Goal: Task Accomplishment & Management: Manage account settings

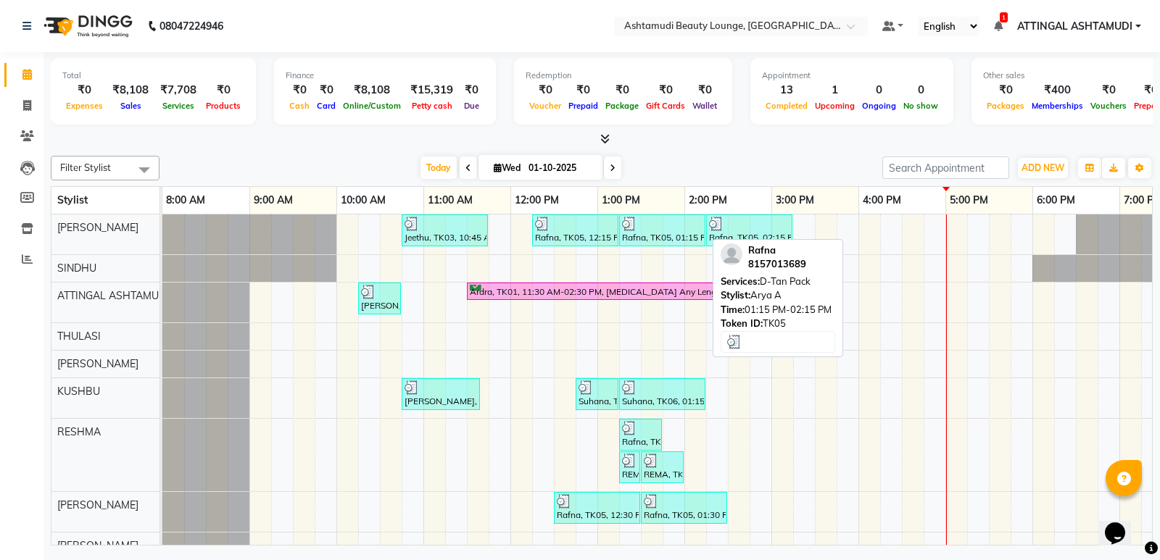
click at [657, 225] on div at bounding box center [662, 224] width 80 height 14
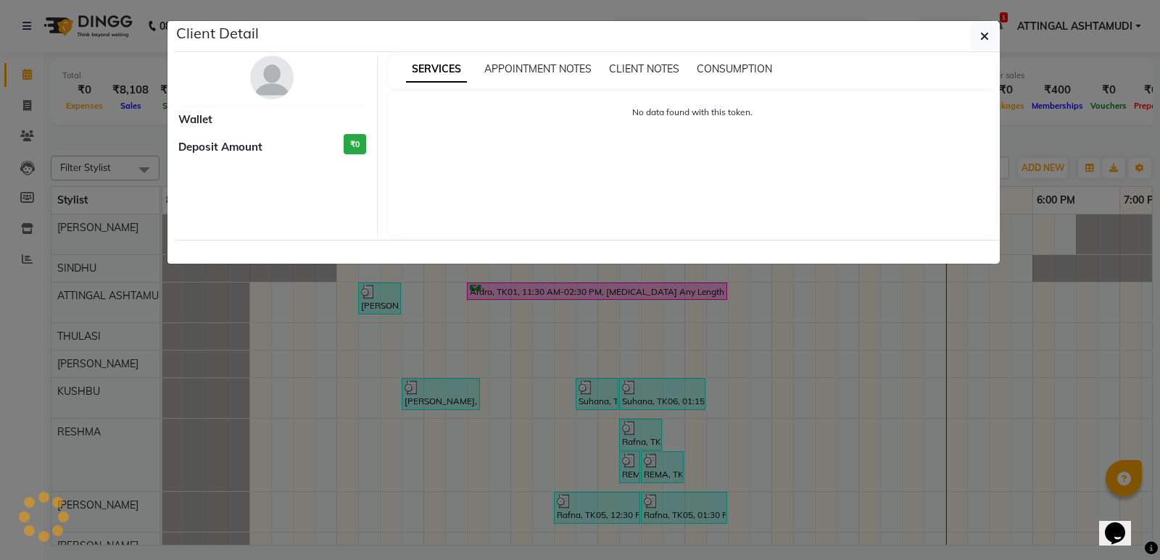
select select "3"
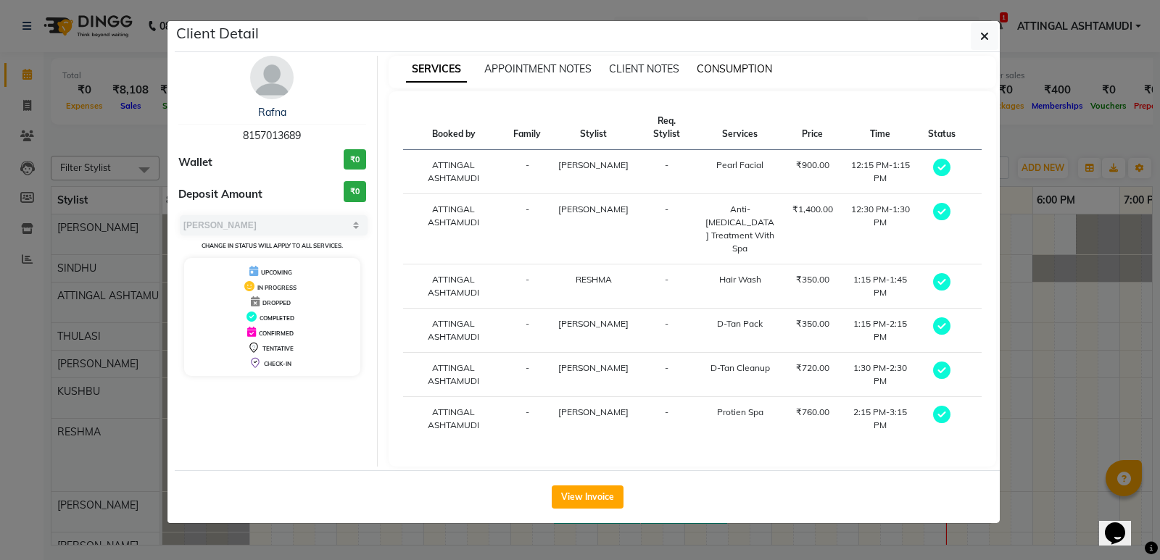
click at [730, 63] on span "CONSUMPTION" at bounding box center [734, 68] width 75 height 13
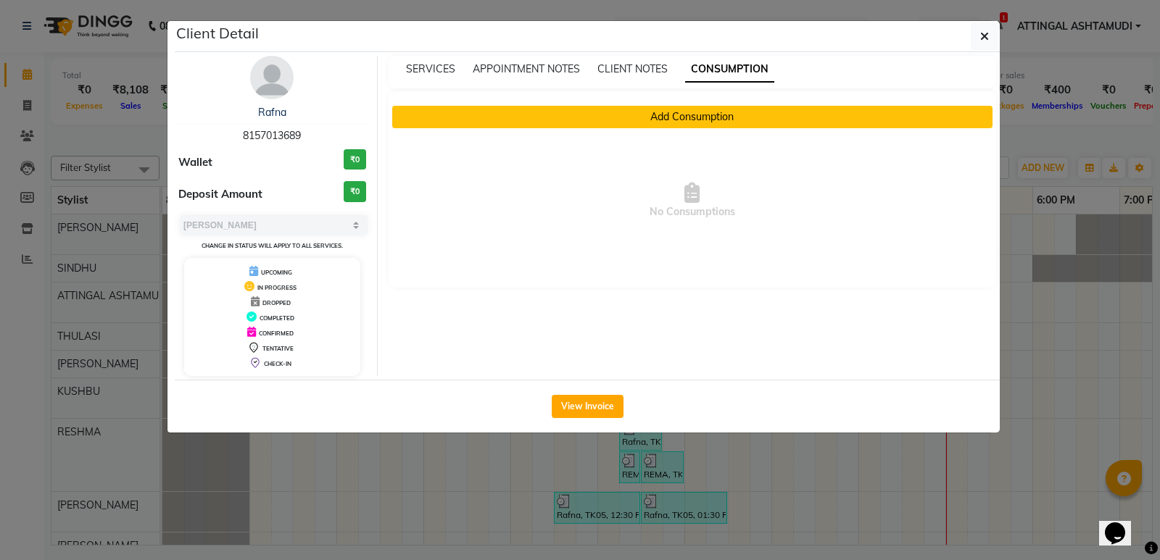
click at [668, 115] on button "Add Consumption" at bounding box center [692, 117] width 601 height 22
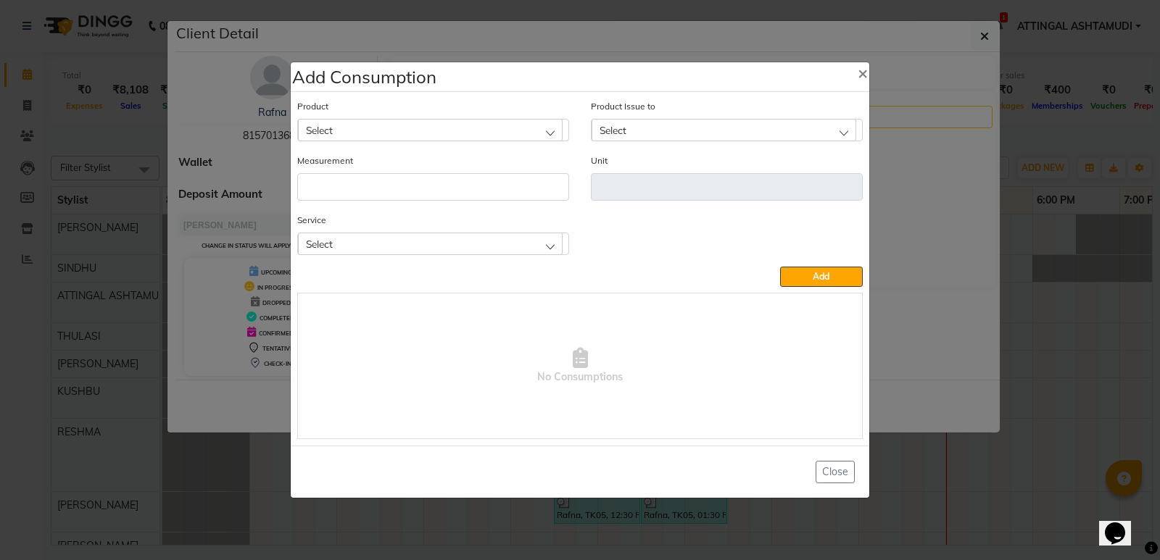
click at [491, 254] on div "Select" at bounding box center [430, 244] width 265 height 22
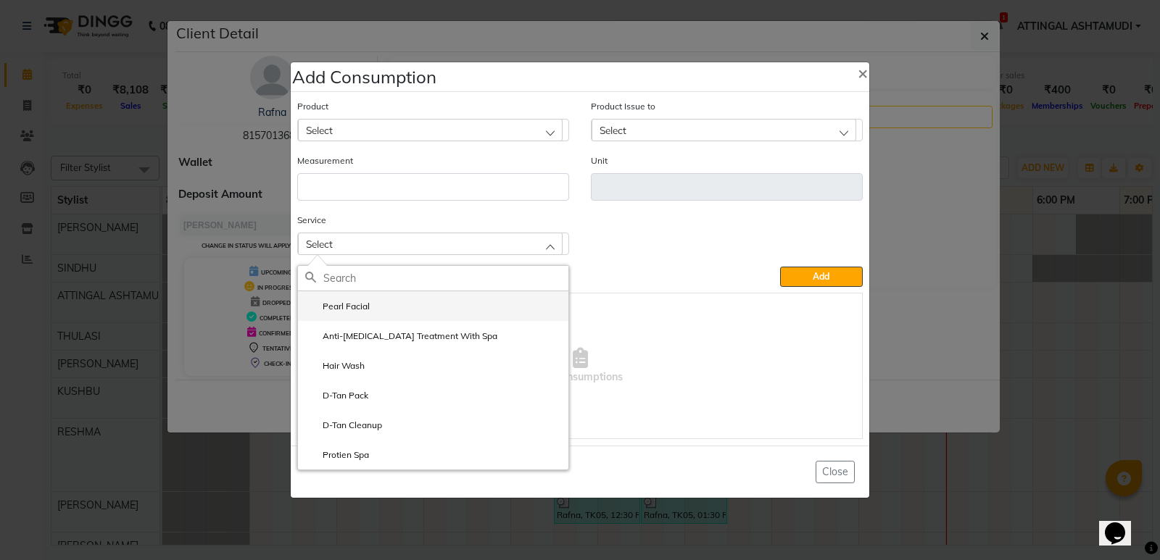
click at [373, 307] on li "Pearl Facial" at bounding box center [433, 306] width 270 height 30
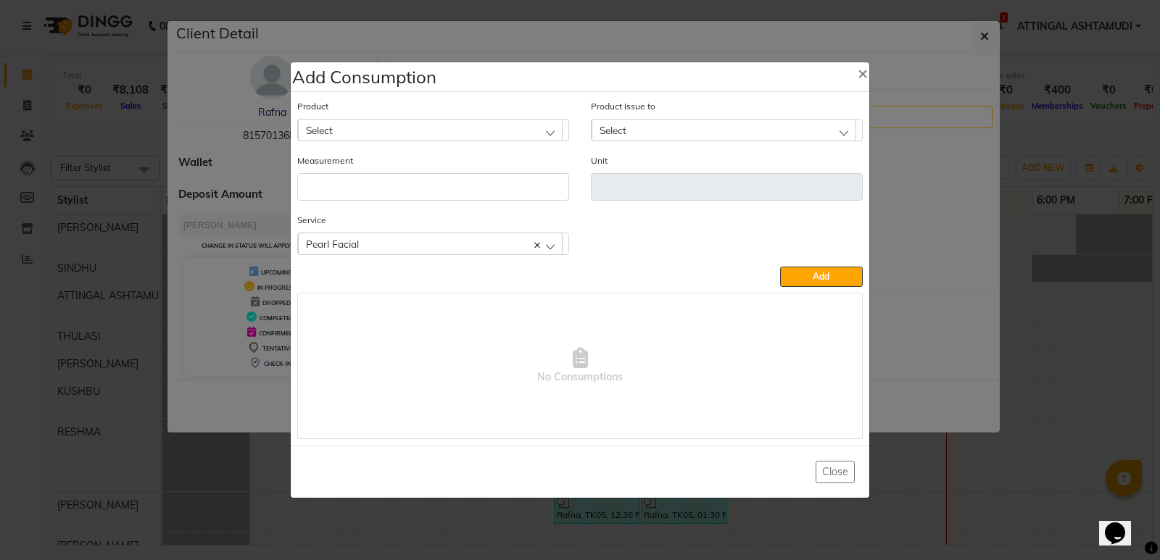
click at [375, 126] on div "Select" at bounding box center [430, 130] width 265 height 22
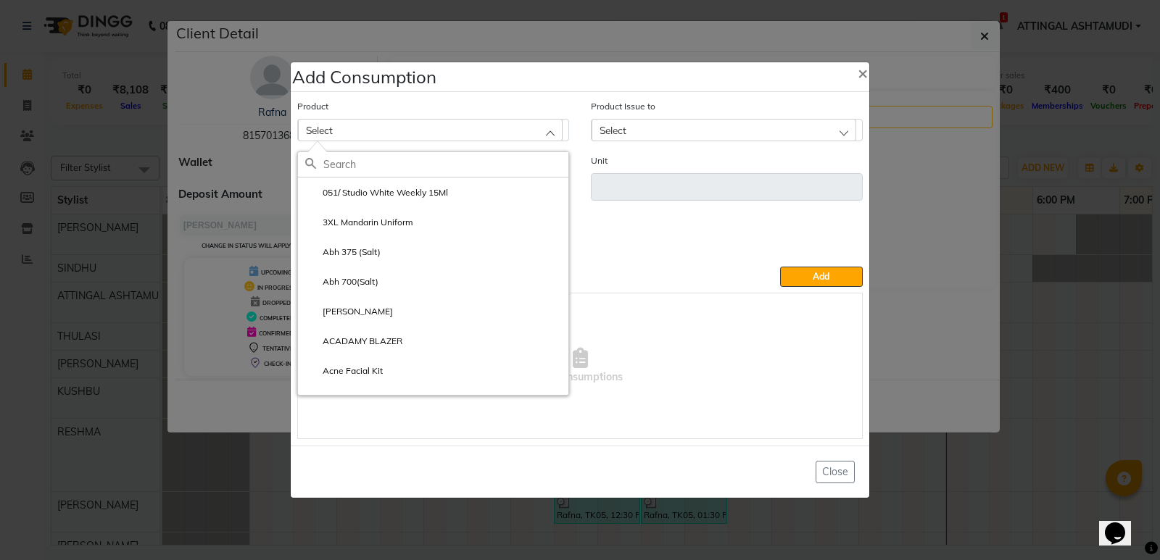
click at [354, 162] on input "text" at bounding box center [445, 164] width 245 height 25
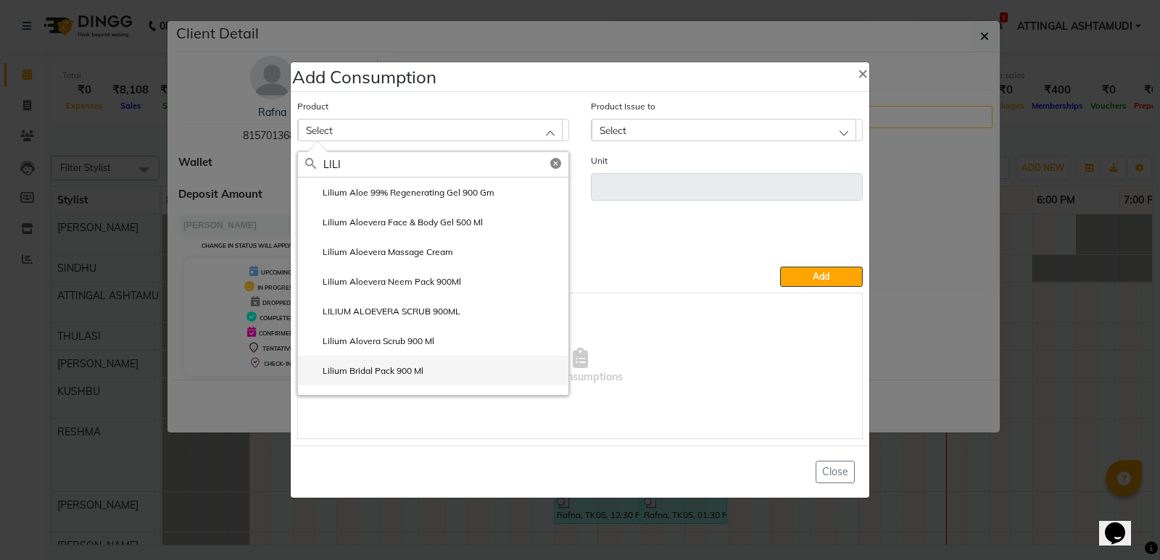
type input "LILI"
click at [342, 365] on label "Lilium Bridal Pack 900 Ml" at bounding box center [364, 371] width 118 height 13
type input "ml"
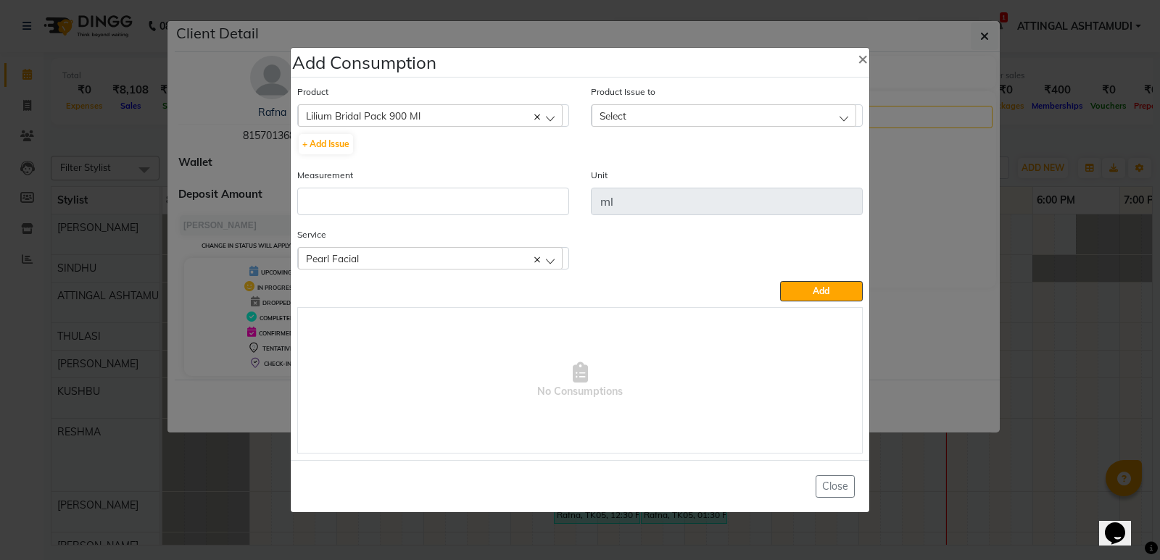
click at [642, 108] on div "Select" at bounding box center [723, 115] width 265 height 22
click at [644, 185] on label "[DATE], Issued to: , Balance: 300" at bounding box center [672, 178] width 147 height 13
click at [378, 199] on input "number" at bounding box center [433, 202] width 272 height 28
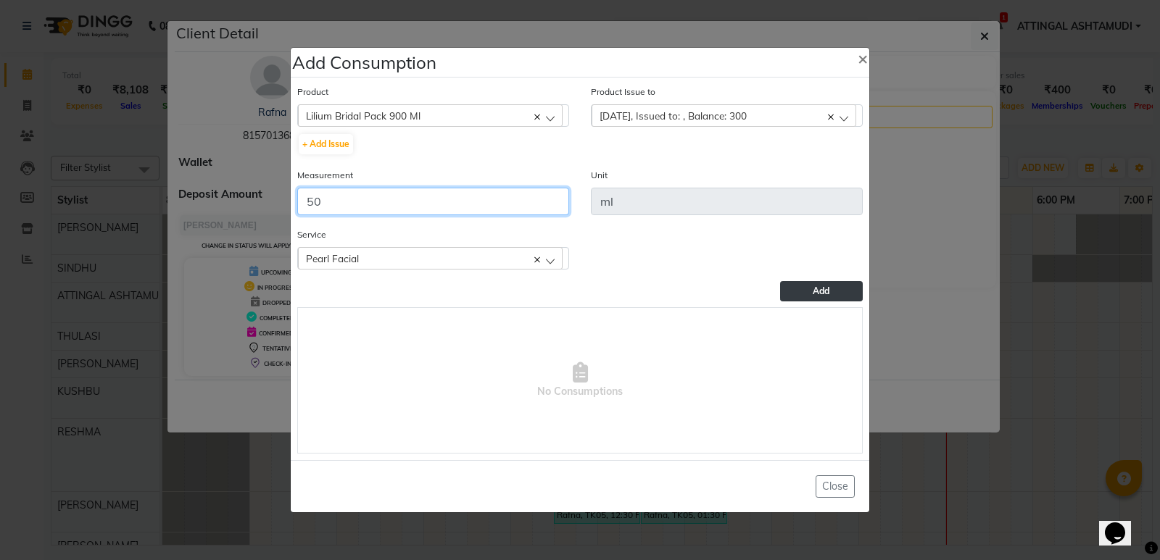
type input "50"
click at [809, 285] on button "Add" at bounding box center [821, 291] width 83 height 20
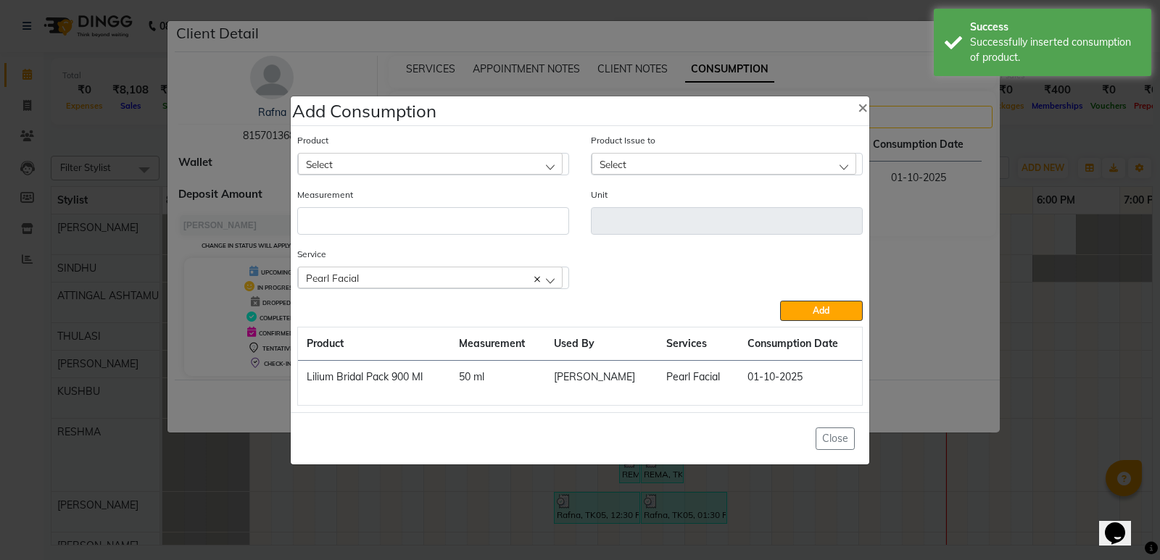
click at [414, 165] on div "Select" at bounding box center [430, 164] width 265 height 22
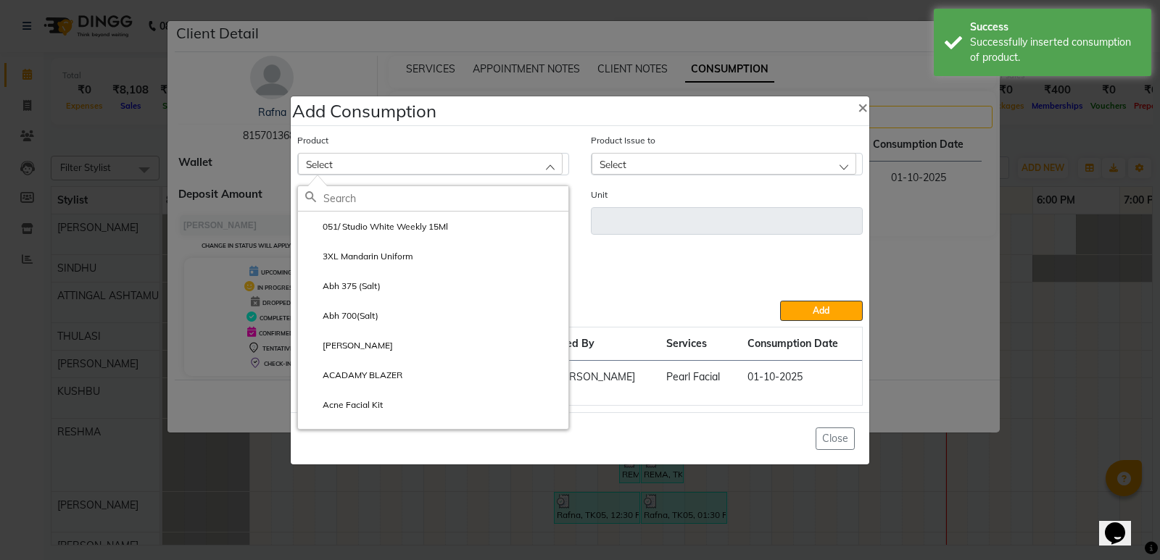
click at [369, 199] on input "text" at bounding box center [445, 198] width 245 height 25
type input "ORAN"
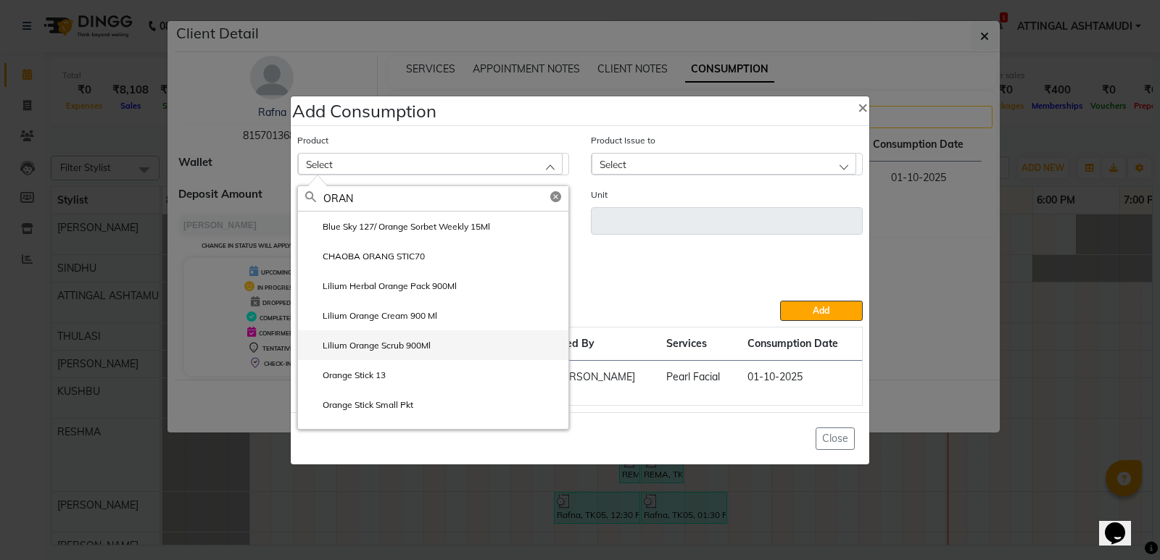
click at [411, 344] on label "Lilium Orange Scrub 900Ml" at bounding box center [367, 345] width 125 height 13
type input "ml"
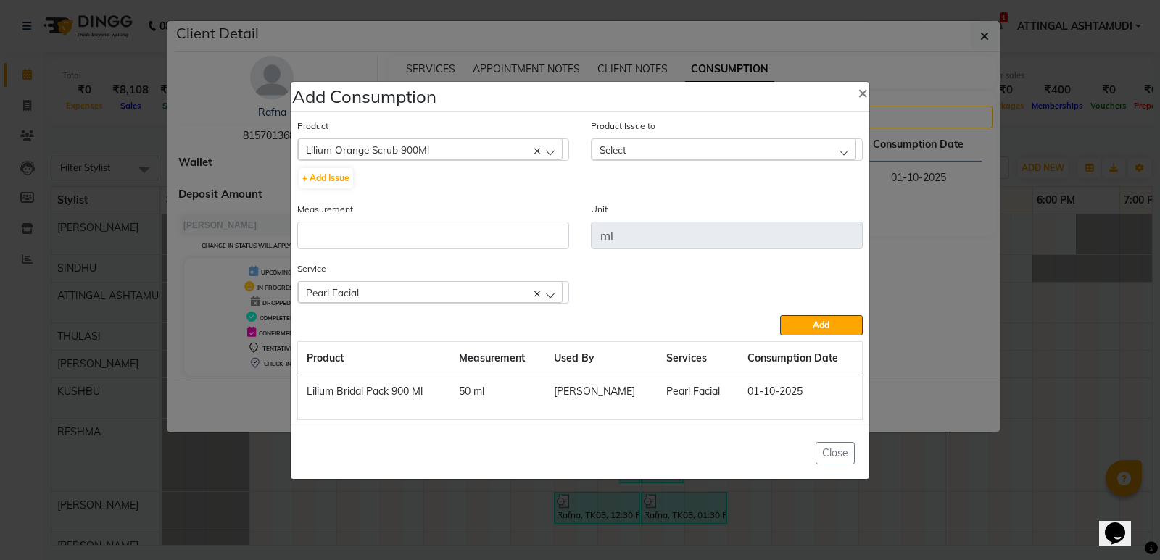
click at [618, 144] on span "Select" at bounding box center [612, 150] width 27 height 12
click at [523, 148] on div "Lilium Orange Scrub 900Ml" at bounding box center [430, 149] width 265 height 22
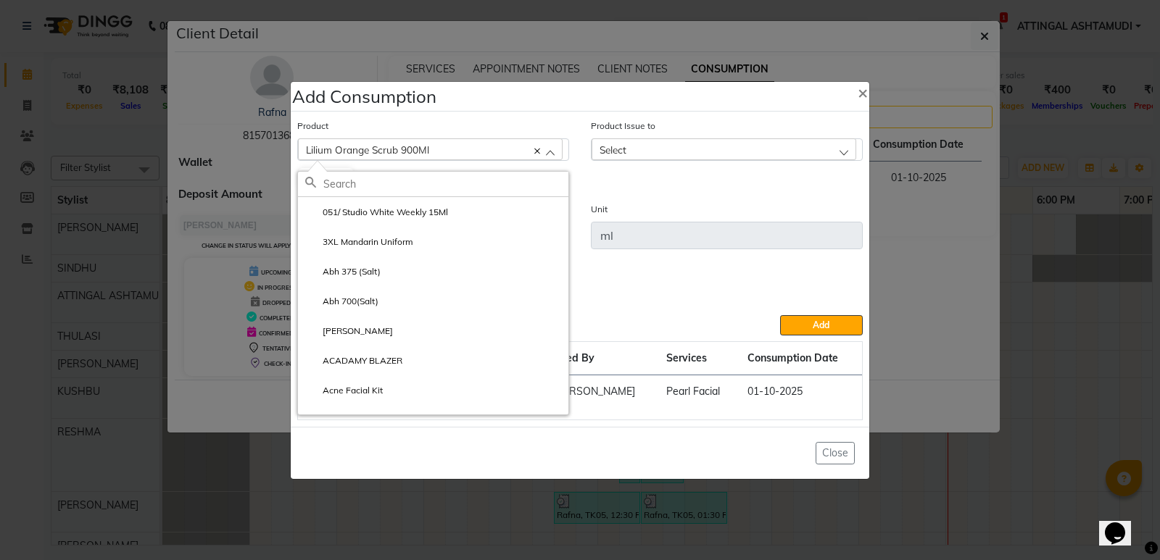
click at [361, 188] on input "text" at bounding box center [445, 184] width 245 height 25
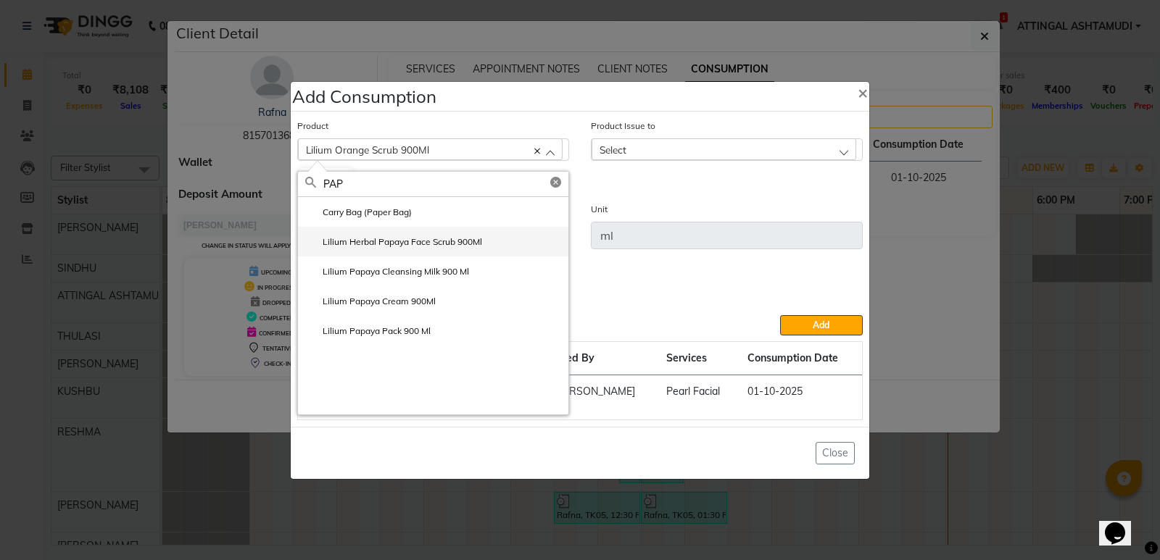
type input "PAP"
click at [390, 240] on label "Lilium Herbal Papaya Face Scrub 900Ml" at bounding box center [393, 242] width 177 height 13
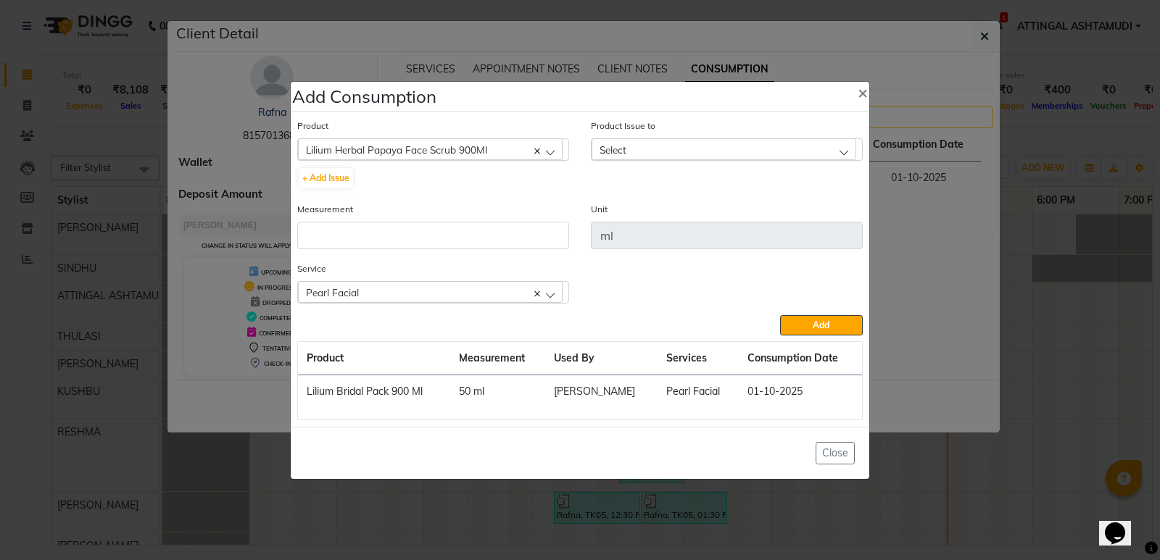
click at [613, 146] on span "Select" at bounding box center [612, 150] width 27 height 12
click at [637, 216] on label "[DATE], Issued to: , Balance: 20" at bounding box center [670, 212] width 142 height 13
click at [397, 236] on input "number" at bounding box center [433, 236] width 272 height 28
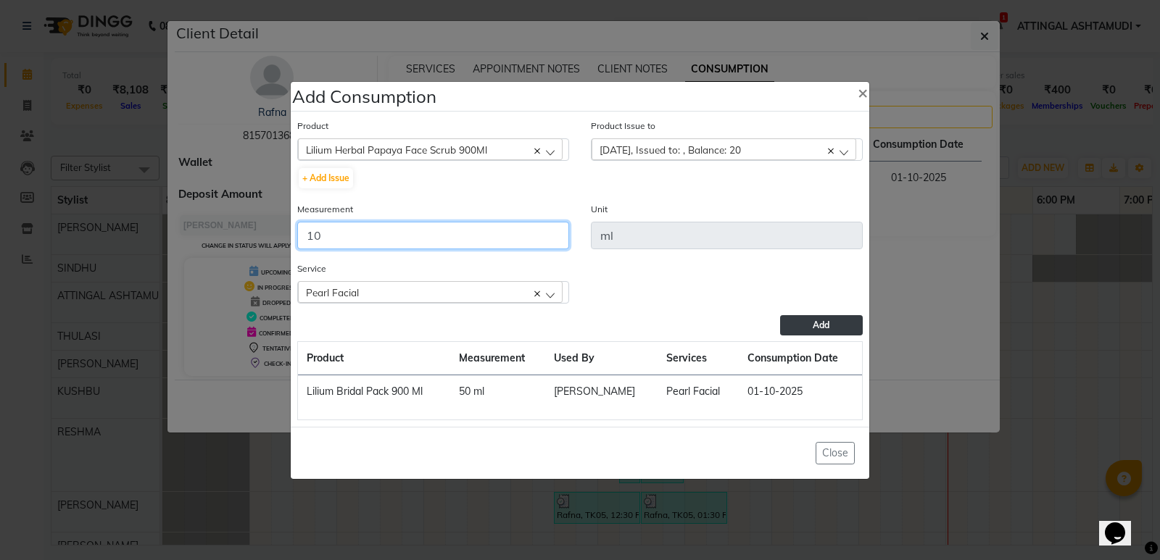
type input "10"
click at [813, 323] on span "Add" at bounding box center [821, 325] width 17 height 11
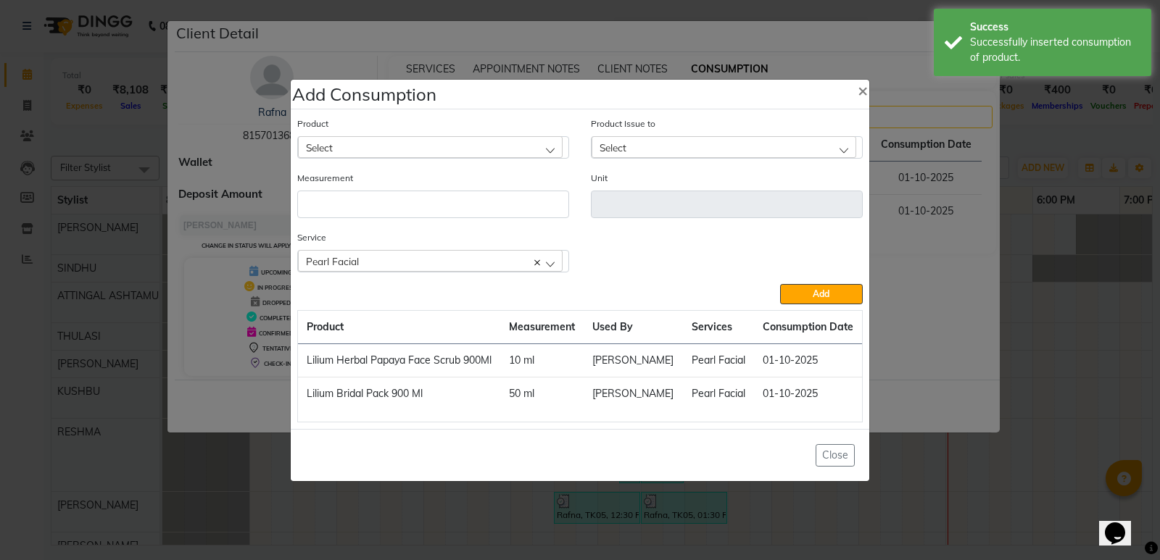
click at [344, 144] on div "Select" at bounding box center [430, 147] width 265 height 22
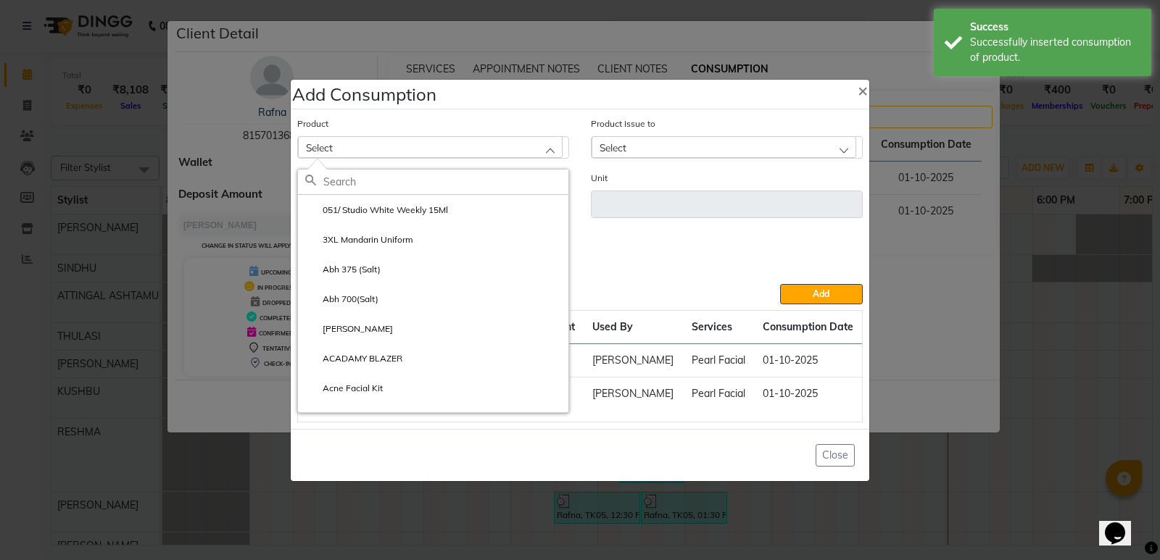
click at [335, 180] on input "text" at bounding box center [445, 182] width 245 height 25
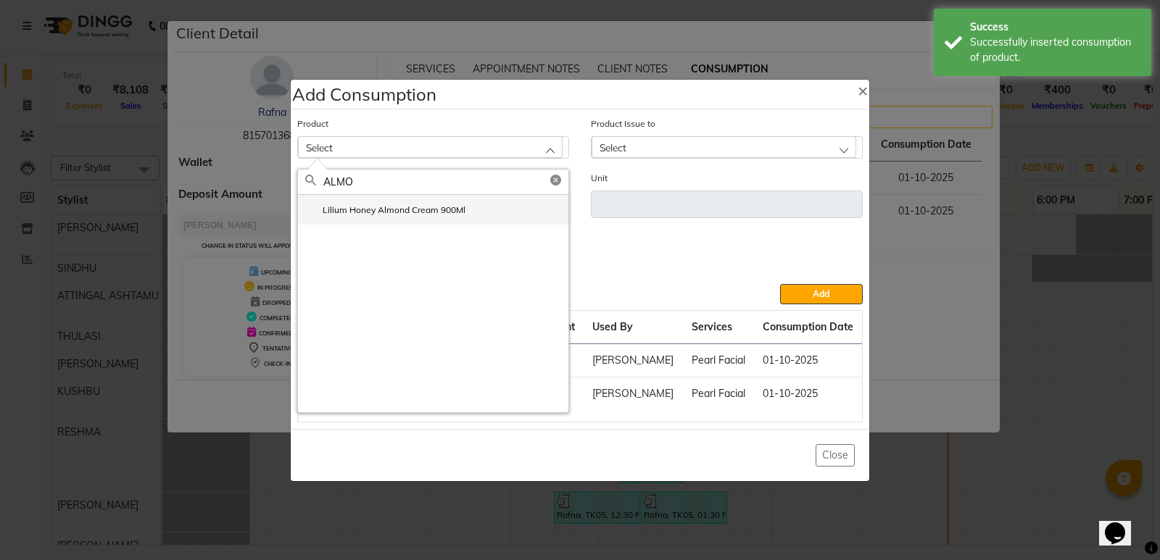
type input "ALMO"
click at [352, 207] on label "Lilium Honey Almond Cream 900Ml" at bounding box center [385, 210] width 160 height 13
type input "ml"
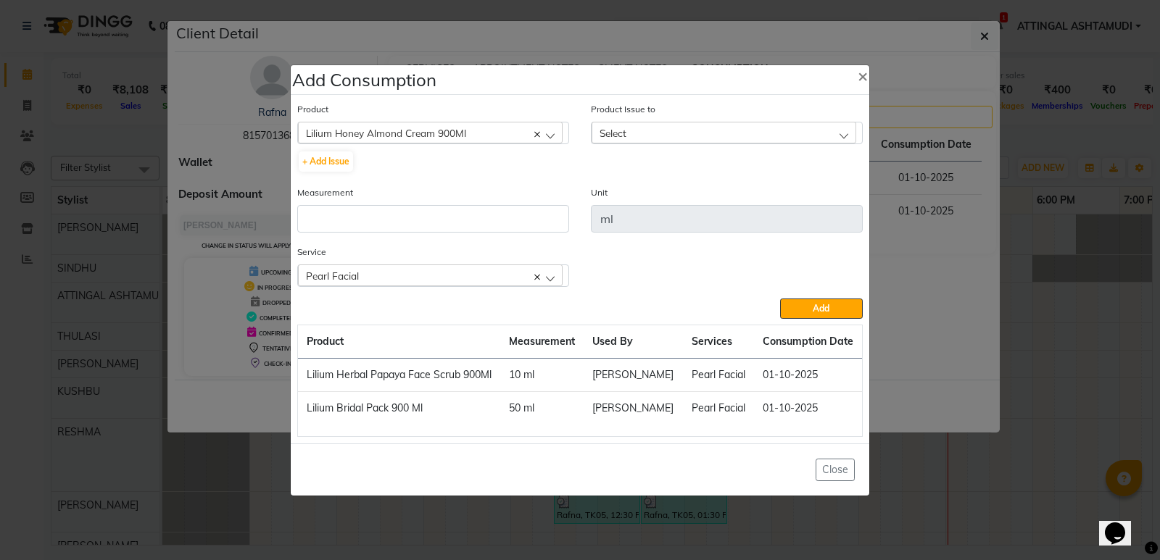
click at [626, 130] on span "Select" at bounding box center [612, 133] width 27 height 12
click at [653, 192] on label "[DATE], Issued to: RESHMA, Balance: 650" at bounding box center [690, 195] width 183 height 13
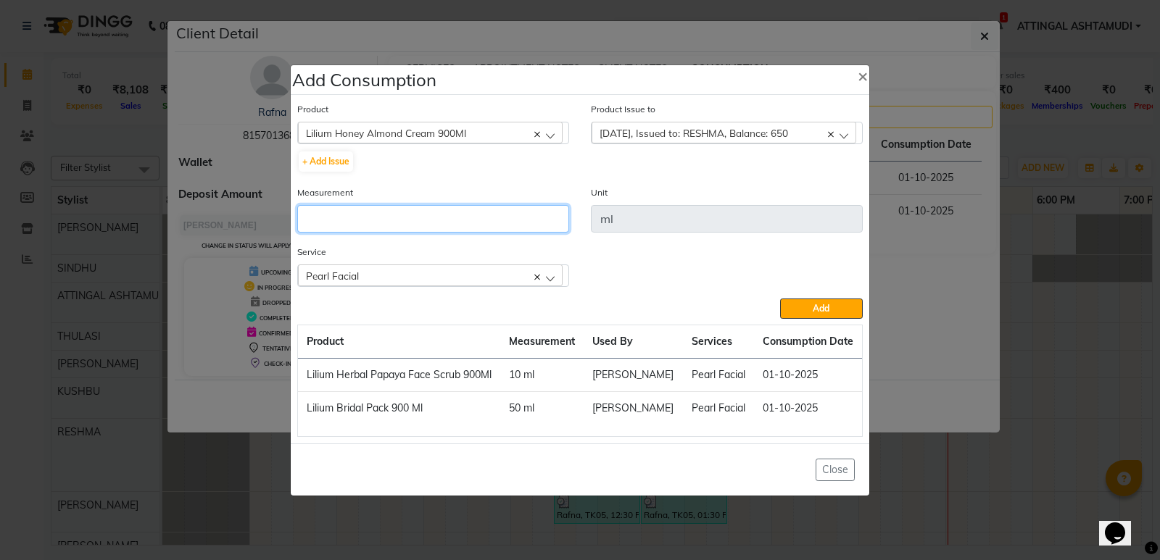
click at [348, 211] on input "number" at bounding box center [433, 219] width 272 height 28
type input "50"
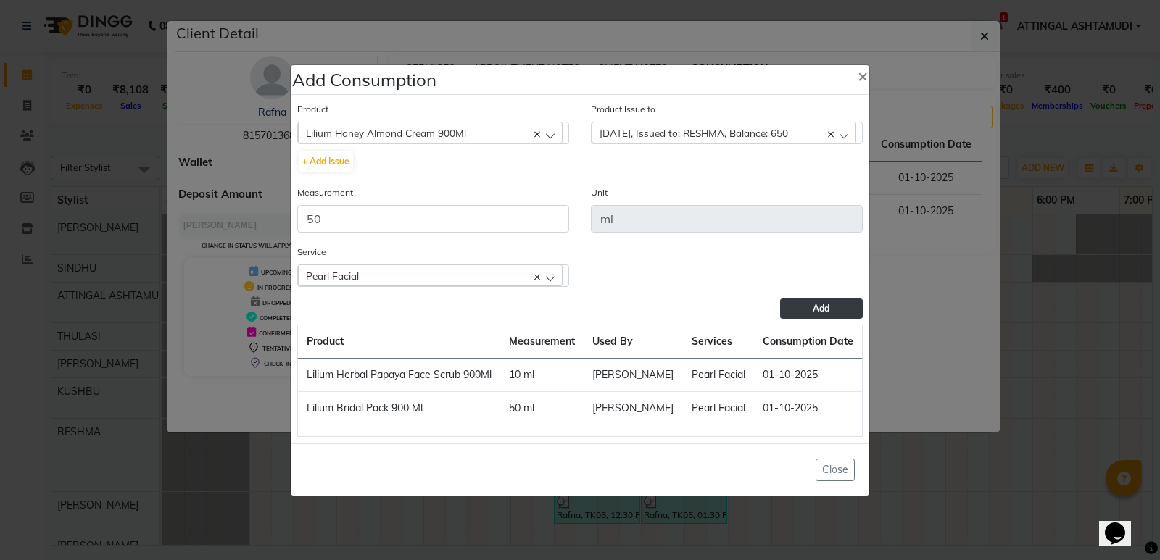
click at [810, 307] on button "Add" at bounding box center [821, 309] width 83 height 20
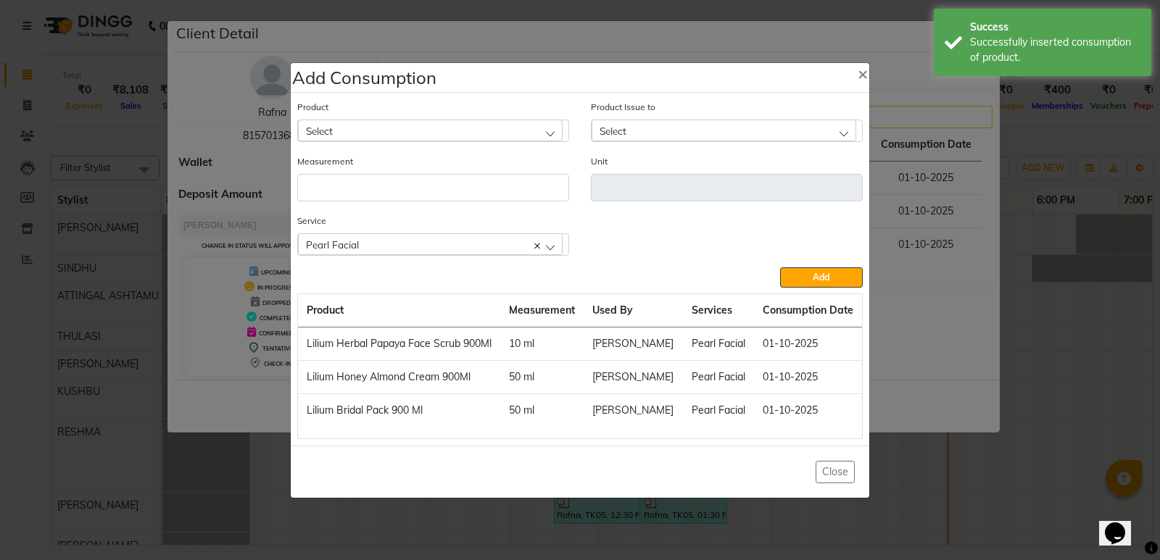
click at [388, 242] on div "Pearl Facial" at bounding box center [430, 244] width 265 height 22
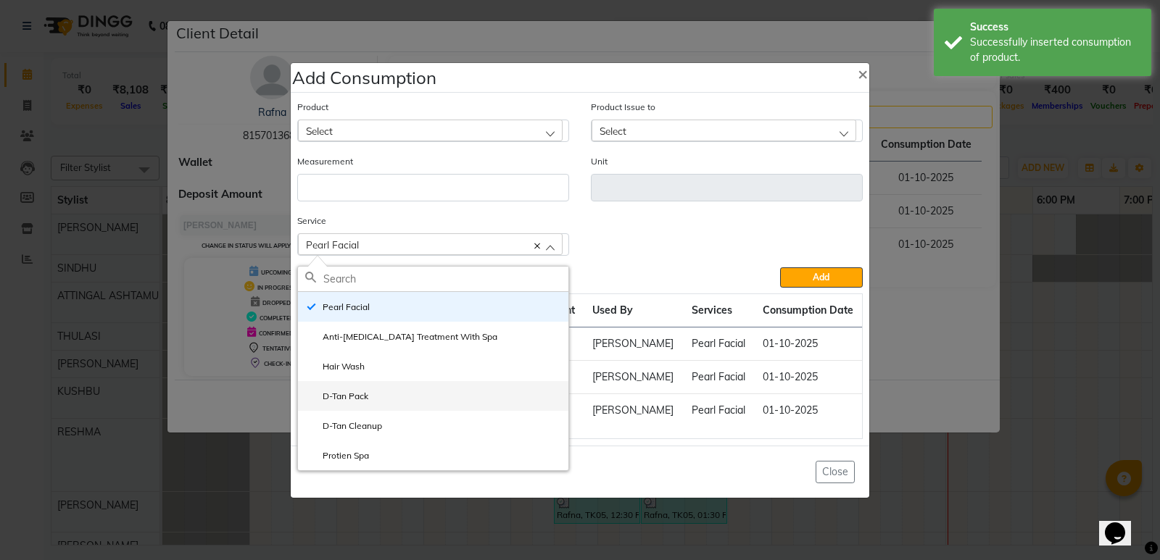
click at [360, 394] on label "D-Tan Pack" at bounding box center [336, 396] width 63 height 13
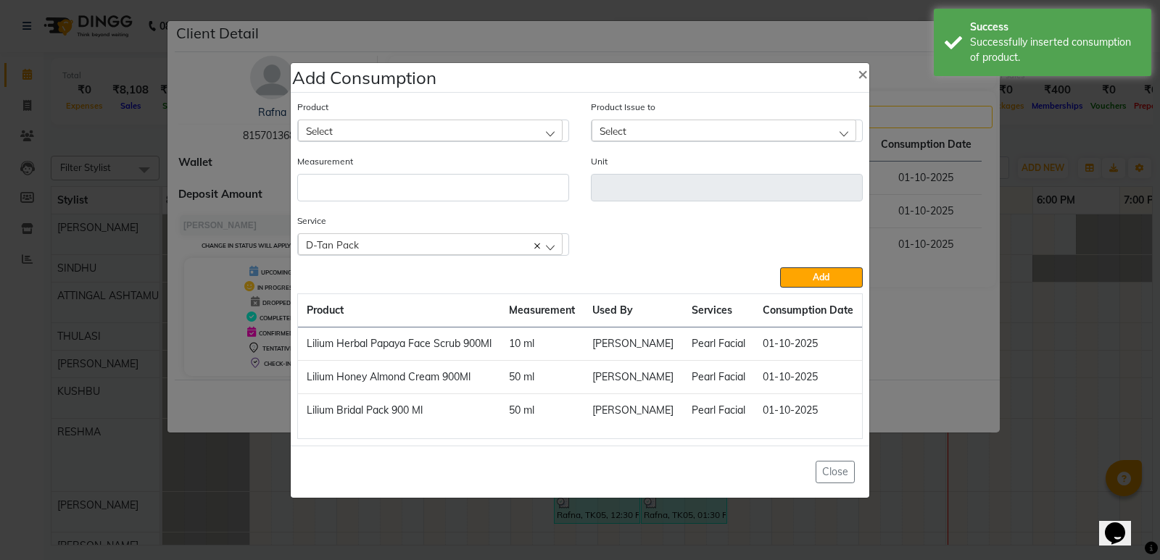
click at [359, 126] on div "Select" at bounding box center [430, 131] width 265 height 22
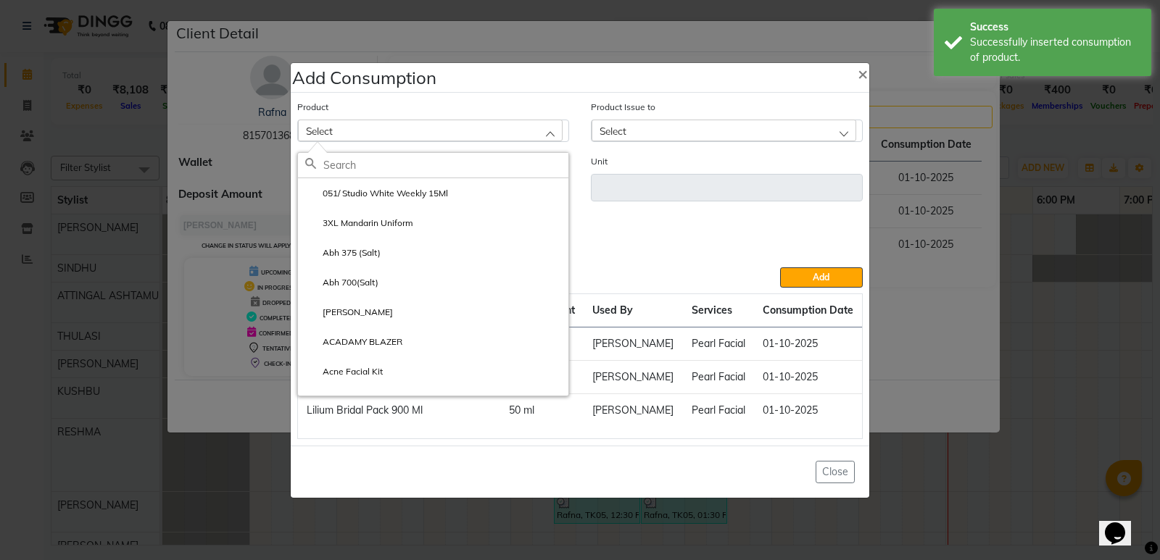
click at [348, 160] on input "text" at bounding box center [445, 165] width 245 height 25
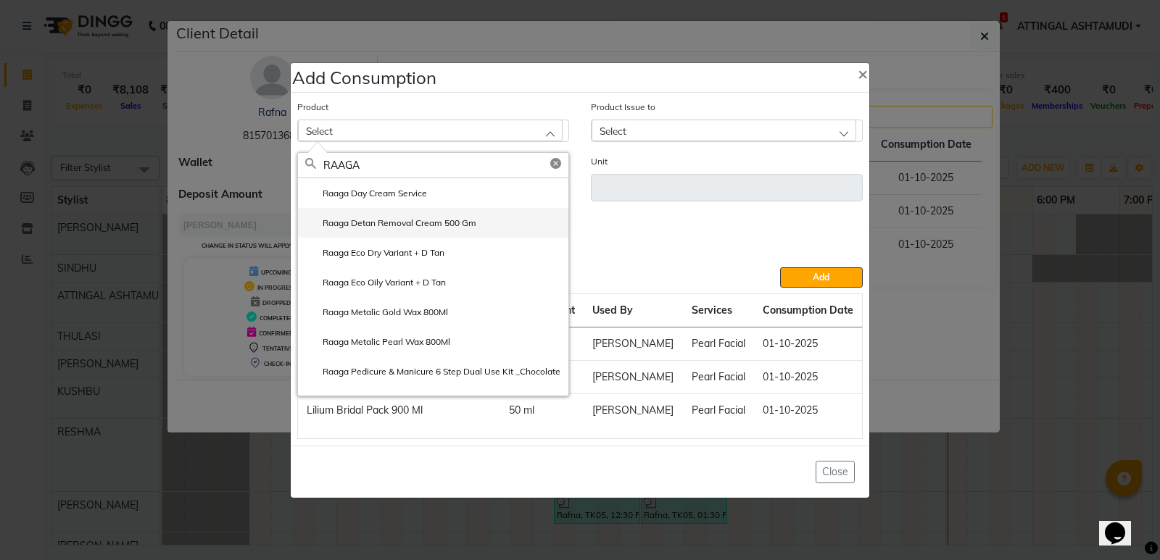
type input "RAAGA"
click at [394, 220] on label "Raaga Detan Removal Cream 500 Gm" at bounding box center [390, 223] width 171 height 13
type input "gm"
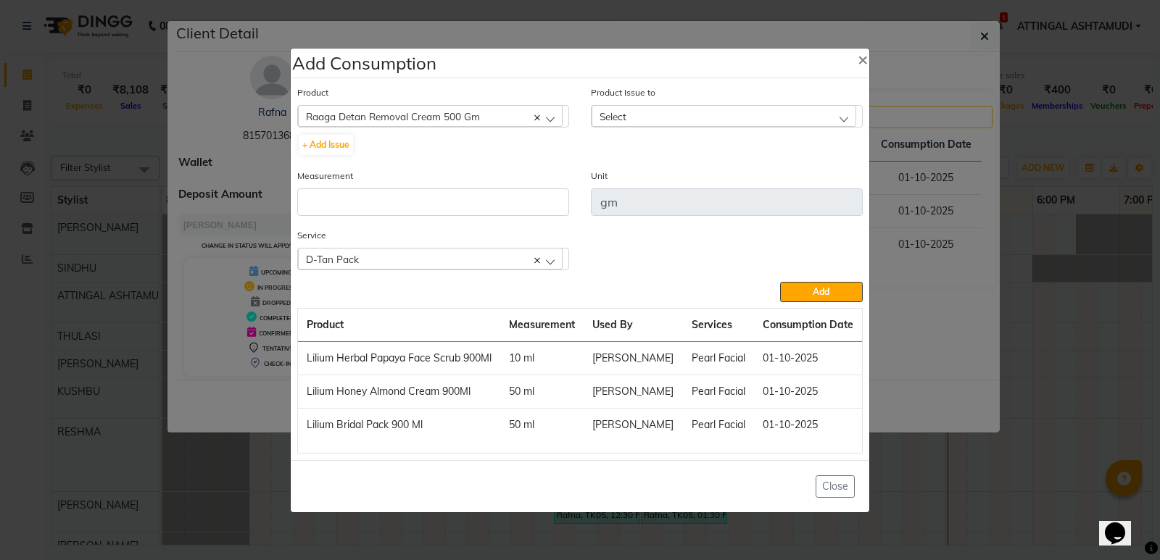
click at [639, 115] on div "Select" at bounding box center [723, 116] width 265 height 22
click at [650, 177] on label "[DATE], Issued to: RESHMA, Balance: 470" at bounding box center [690, 179] width 183 height 13
click at [348, 200] on input "number" at bounding box center [433, 202] width 272 height 28
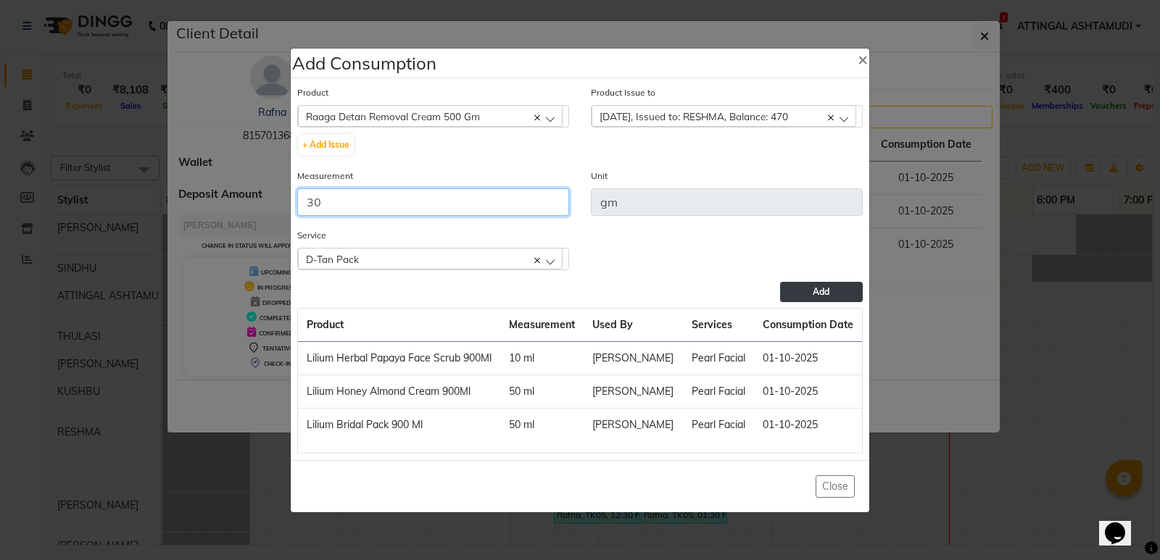
type input "30"
click at [829, 292] on span "Add" at bounding box center [821, 291] width 17 height 11
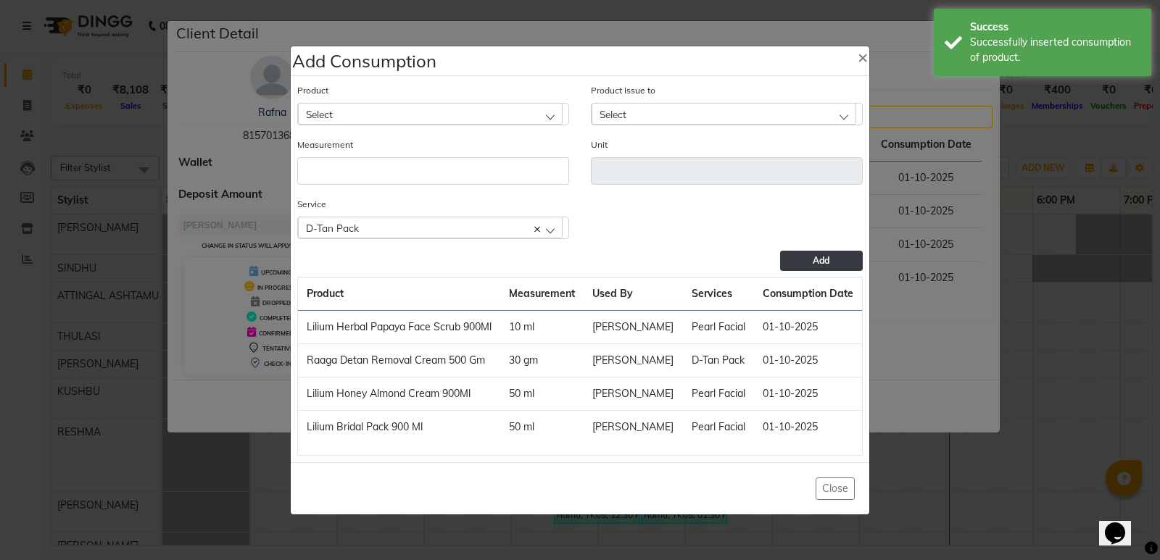
click at [540, 223] on div "D-Tan Pack" at bounding box center [430, 228] width 265 height 22
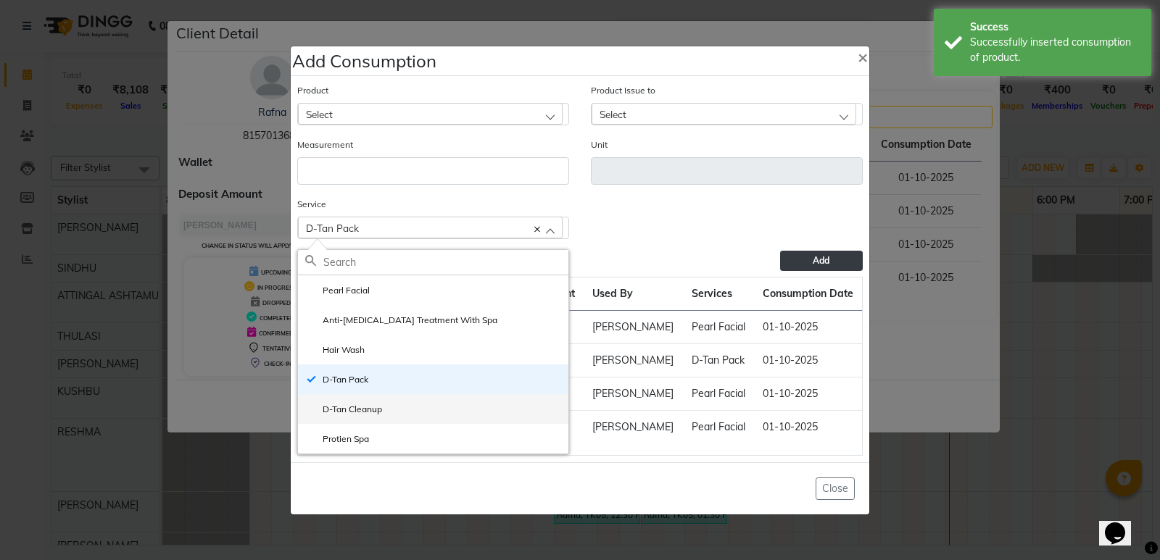
click at [360, 406] on label "D-Tan Cleanup" at bounding box center [343, 409] width 77 height 13
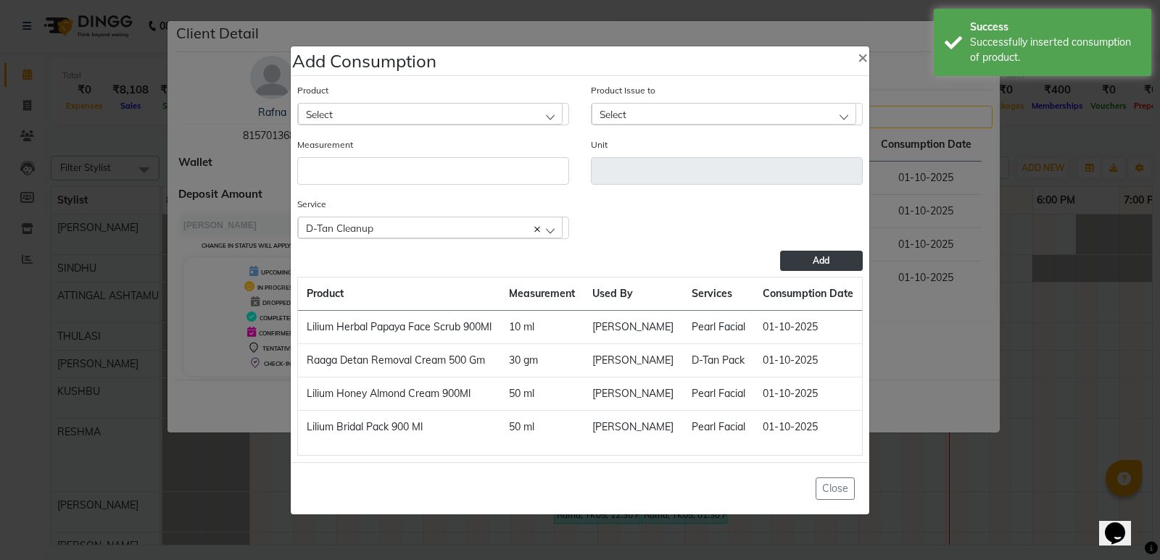
click at [420, 110] on div "Select" at bounding box center [430, 114] width 265 height 22
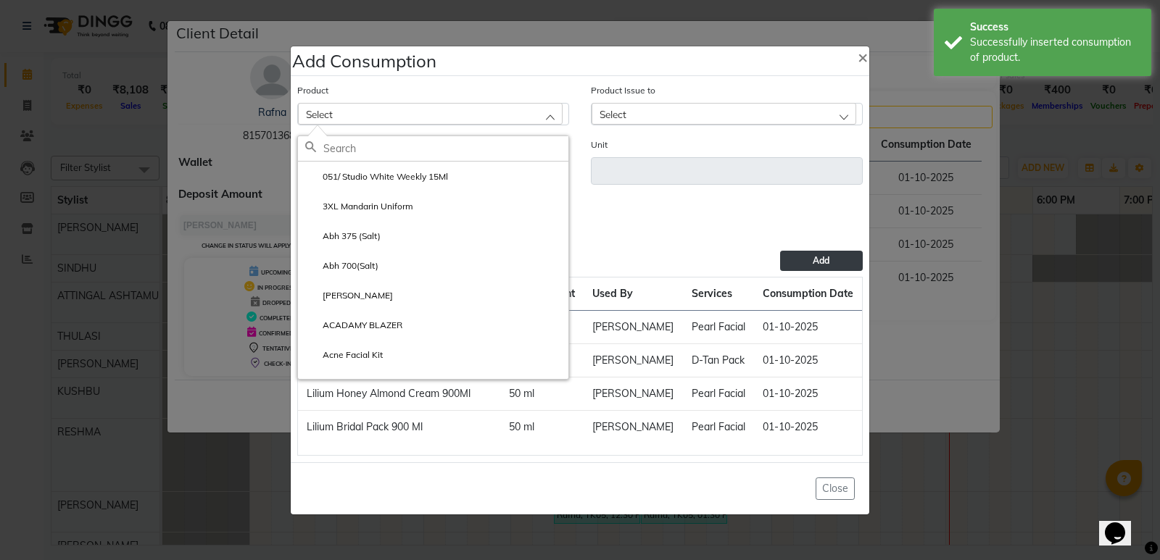
click at [380, 151] on input "text" at bounding box center [445, 148] width 245 height 25
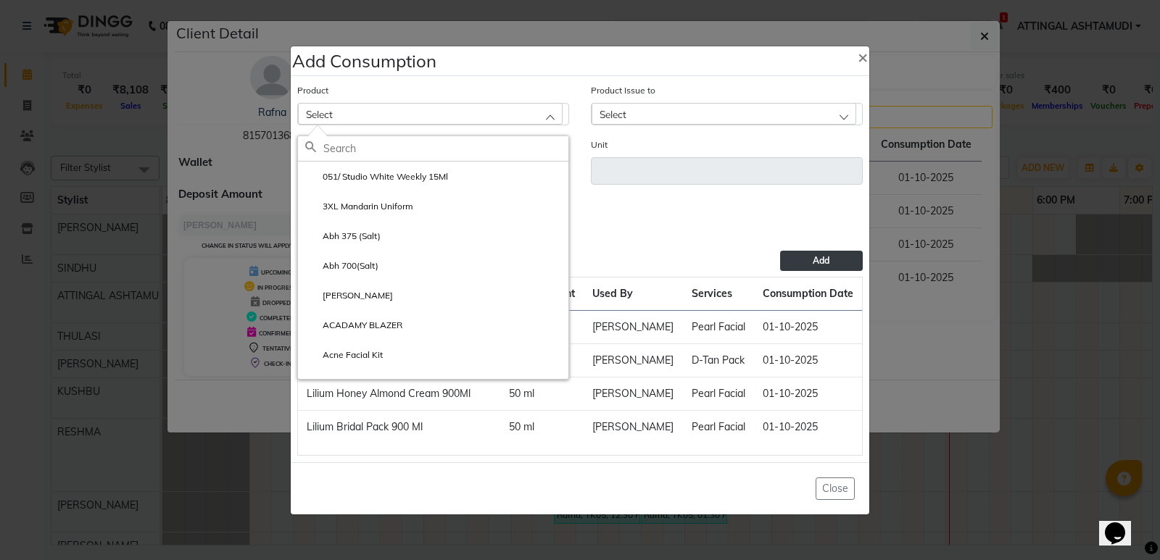
type input "L"
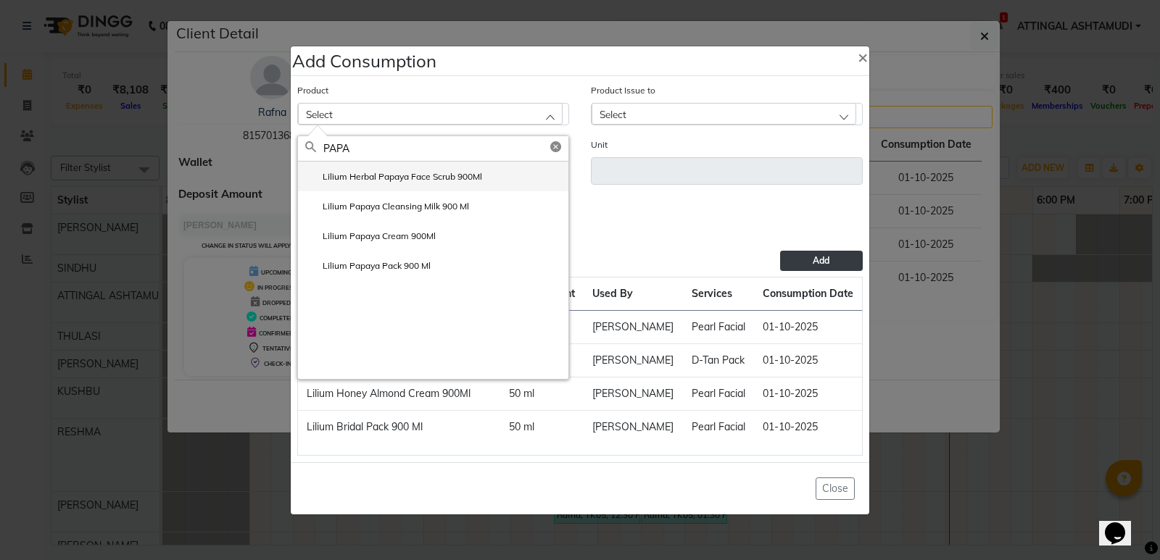
type input "PAPA"
click at [399, 173] on label "Lilium Herbal Papaya Face Scrub 900Ml" at bounding box center [393, 176] width 177 height 13
type input "ml"
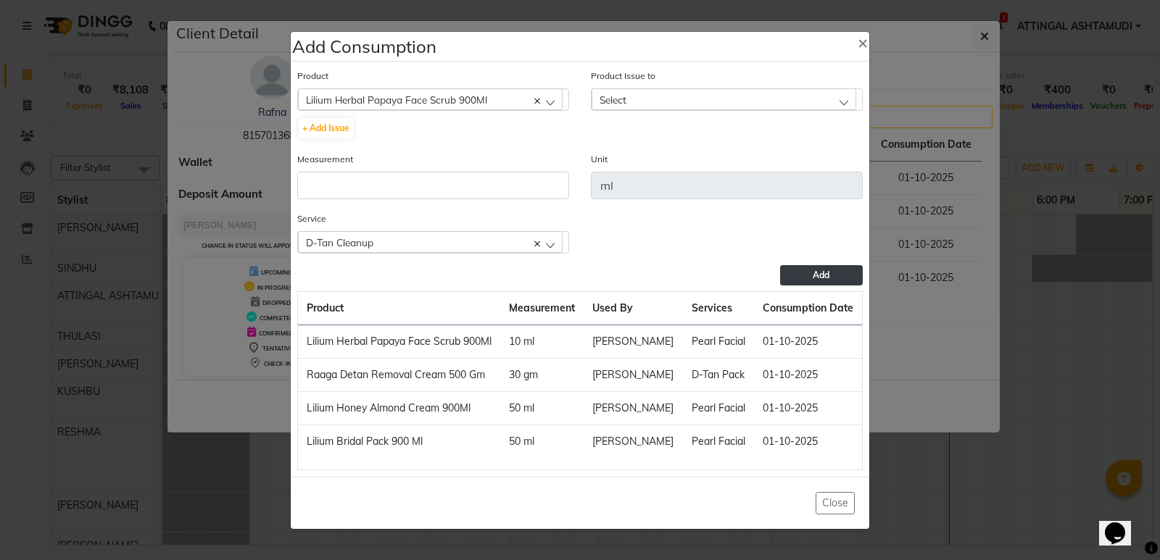
click at [681, 88] on div "Select" at bounding box center [723, 99] width 265 height 22
click at [660, 159] on label "[DATE], Issued to: , Balance: 10" at bounding box center [670, 162] width 142 height 13
click at [418, 180] on input "number" at bounding box center [433, 186] width 272 height 28
type input "10"
click at [821, 275] on span "Add" at bounding box center [821, 275] width 17 height 11
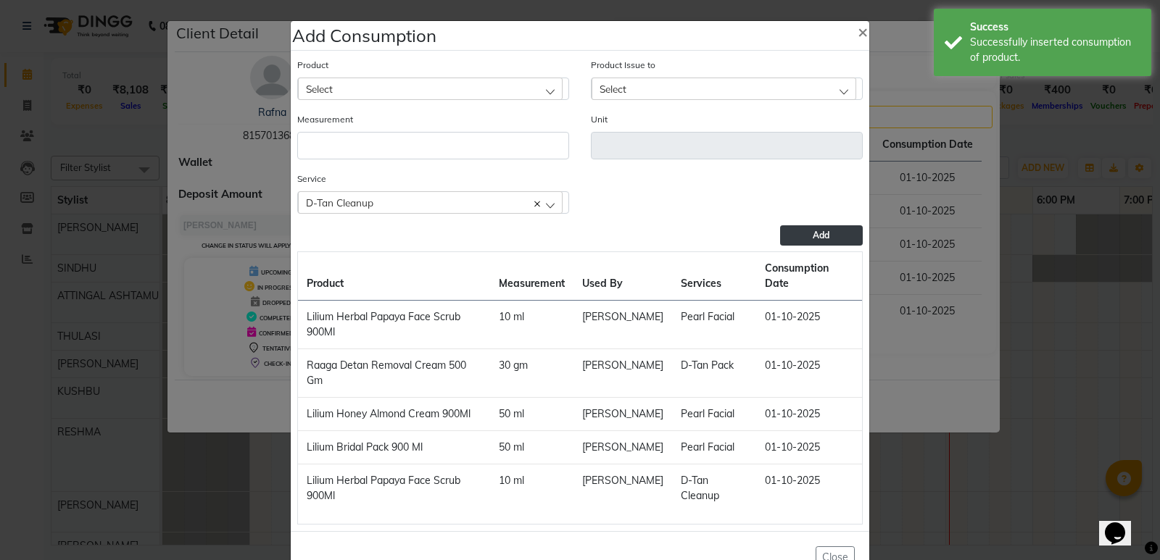
click at [428, 90] on div "Select" at bounding box center [430, 89] width 265 height 22
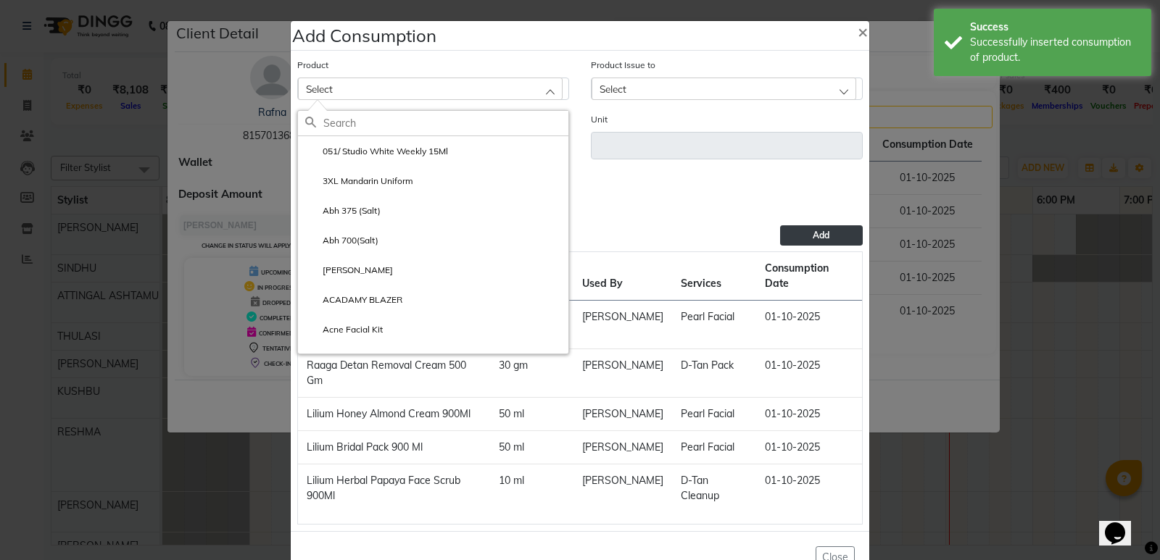
click at [373, 124] on input "text" at bounding box center [445, 123] width 245 height 25
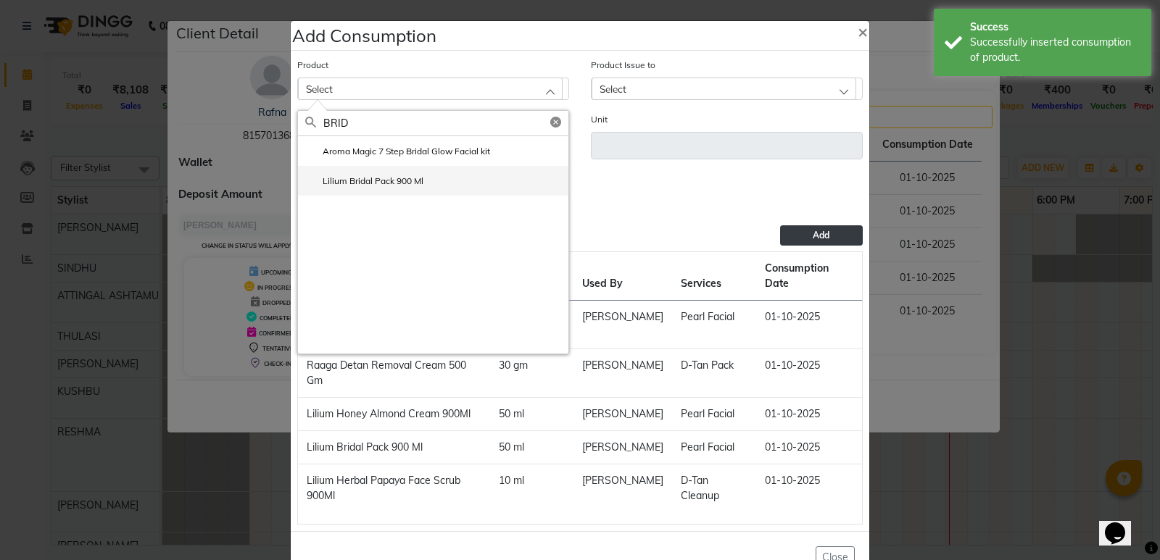
type input "BRID"
click at [370, 174] on li "Lilium Bridal Pack 900 Ml" at bounding box center [433, 181] width 270 height 30
type input "ml"
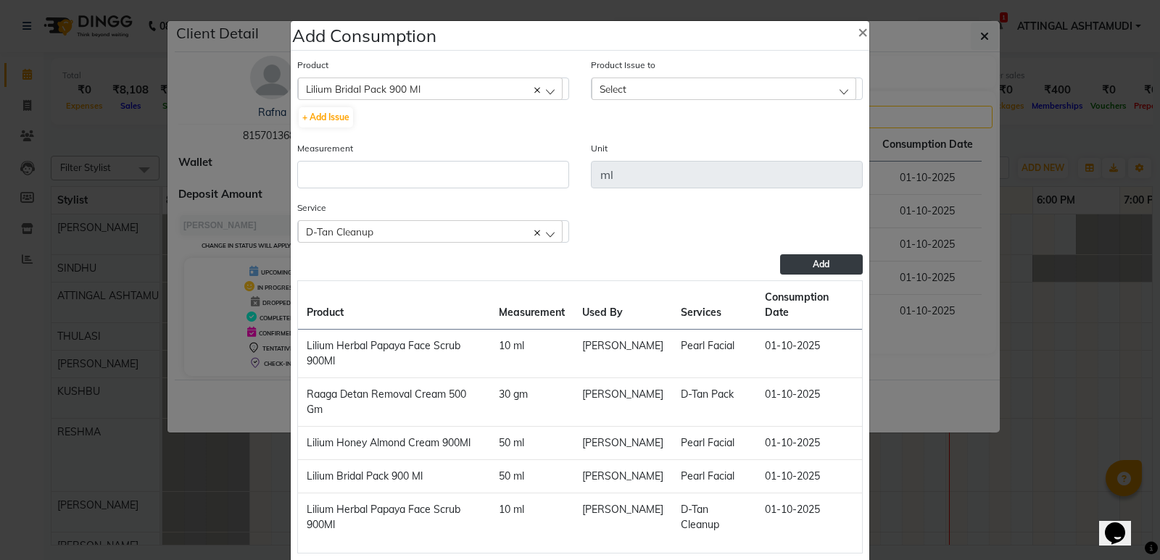
click at [629, 90] on div "Select" at bounding box center [723, 89] width 265 height 22
click at [643, 148] on label "[DATE], Issued to: , Balance: 250" at bounding box center [672, 151] width 147 height 13
click at [359, 171] on input "number" at bounding box center [433, 175] width 272 height 28
type input "30"
click at [822, 270] on button "Add" at bounding box center [821, 264] width 83 height 20
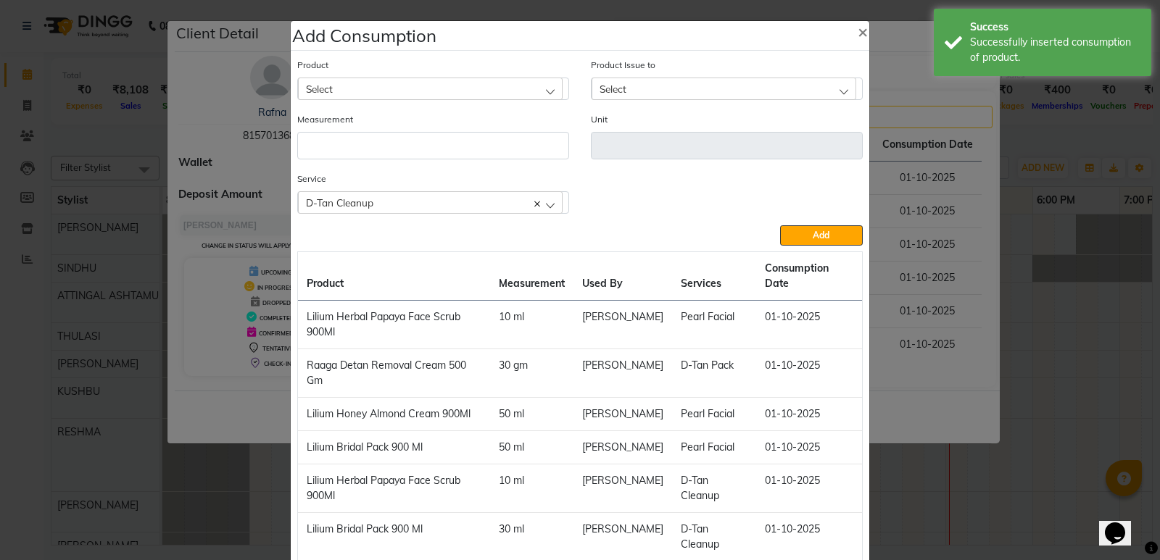
click at [391, 88] on div "Select" at bounding box center [430, 89] width 265 height 22
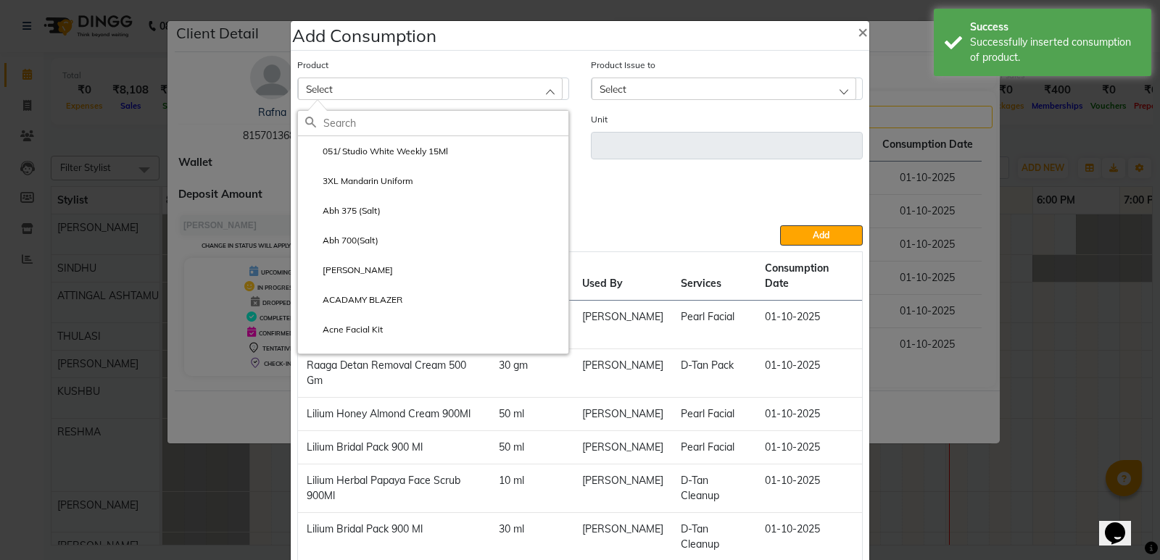
click at [644, 208] on div "Service D-Tan Cleanup Pearl Facial Anti-[MEDICAL_DATA] Treatment With Spa Hair …" at bounding box center [579, 198] width 587 height 54
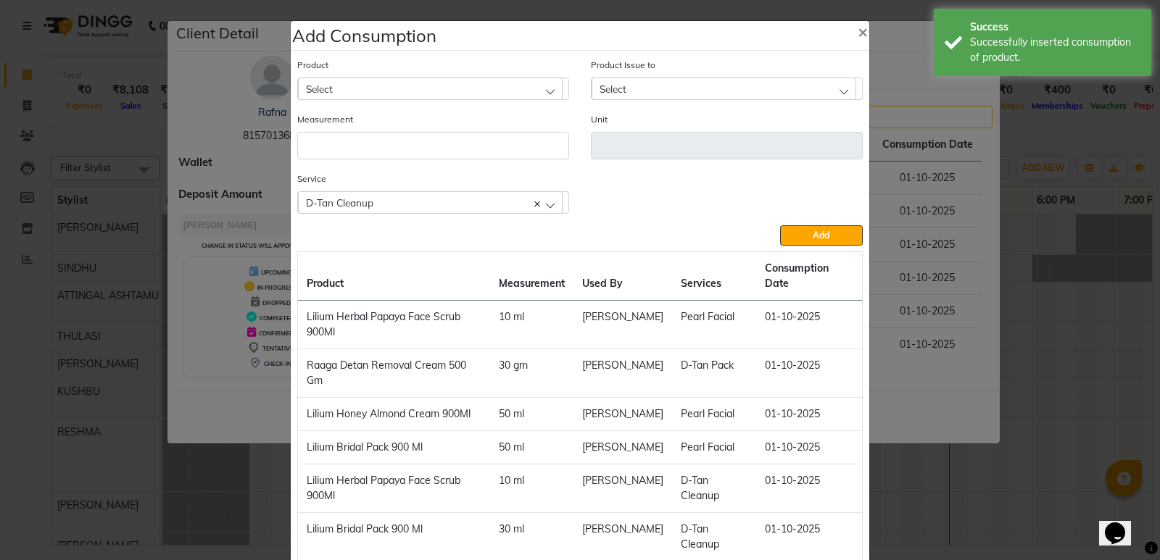
click at [549, 207] on div "D-Tan Cleanup" at bounding box center [430, 202] width 265 height 22
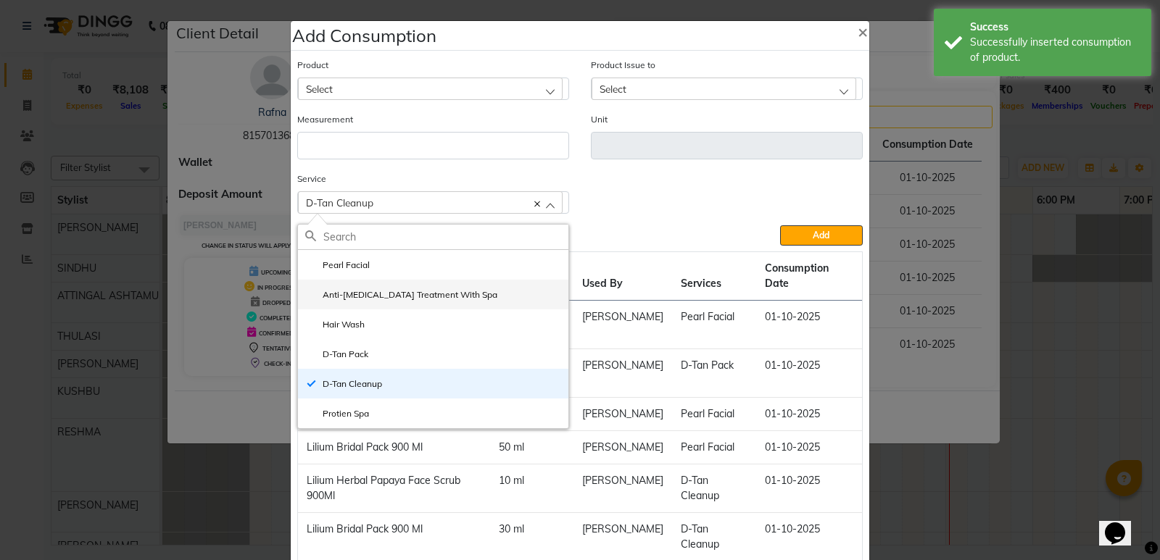
click at [355, 291] on label "Anti-[MEDICAL_DATA] Treatment With Spa" at bounding box center [401, 294] width 192 height 13
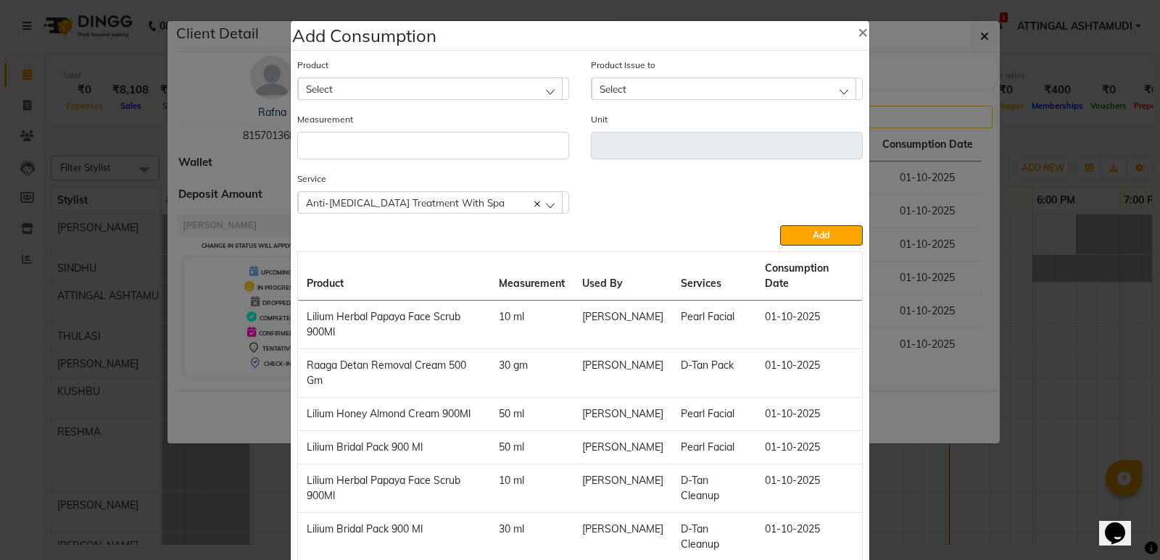
click at [378, 83] on div "Select" at bounding box center [430, 89] width 265 height 22
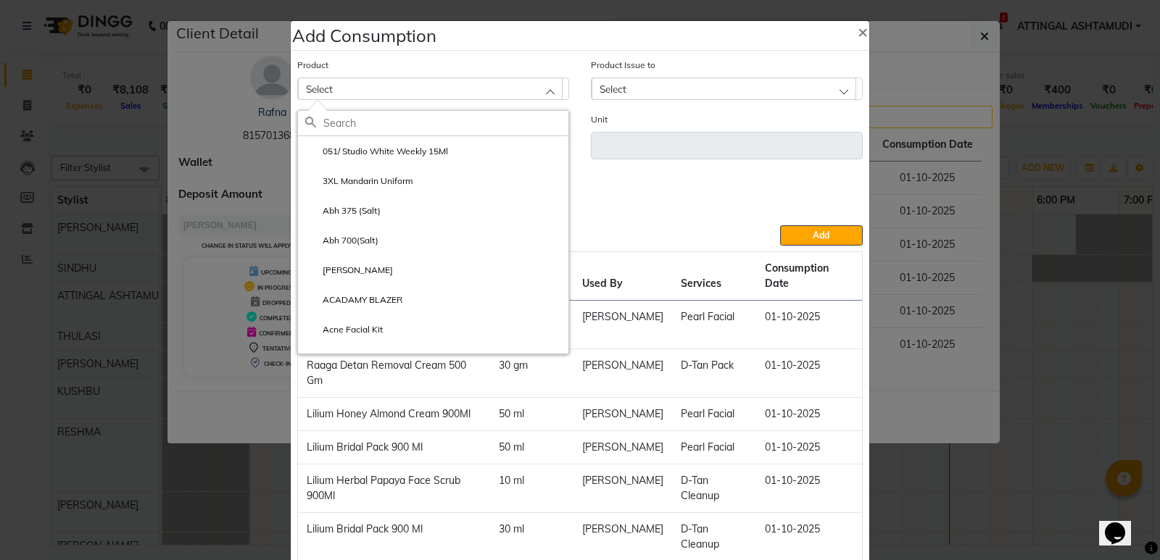
click at [354, 129] on input "text" at bounding box center [445, 123] width 245 height 25
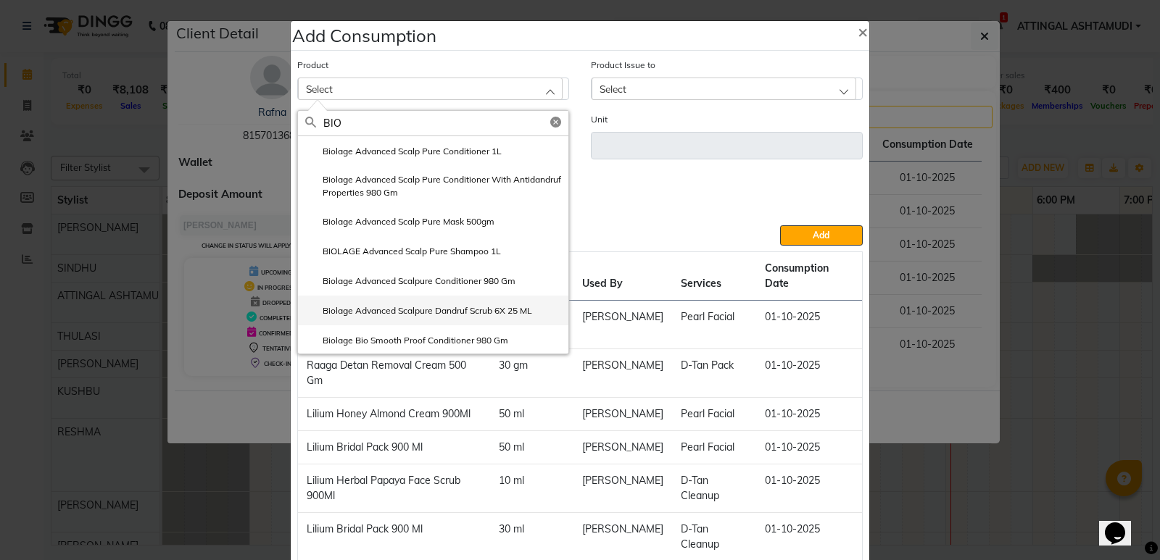
type input "BIO"
click at [410, 308] on label "Biolage Advanced Scalpure Dandruf Scrub 6X 25 ML" at bounding box center [418, 310] width 227 height 13
type input "pcs"
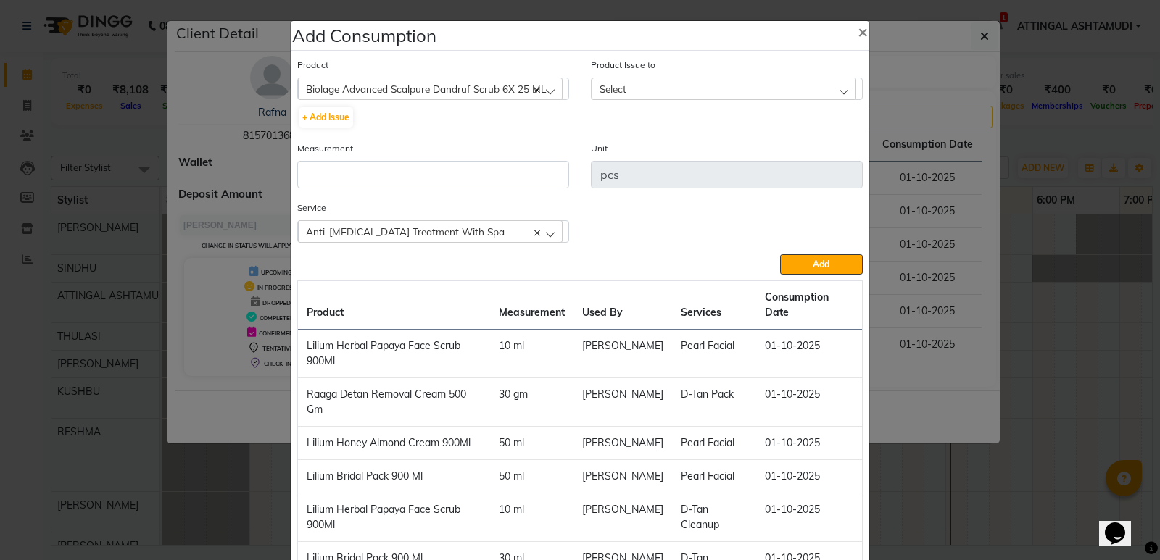
click at [620, 86] on span "Select" at bounding box center [612, 89] width 27 height 12
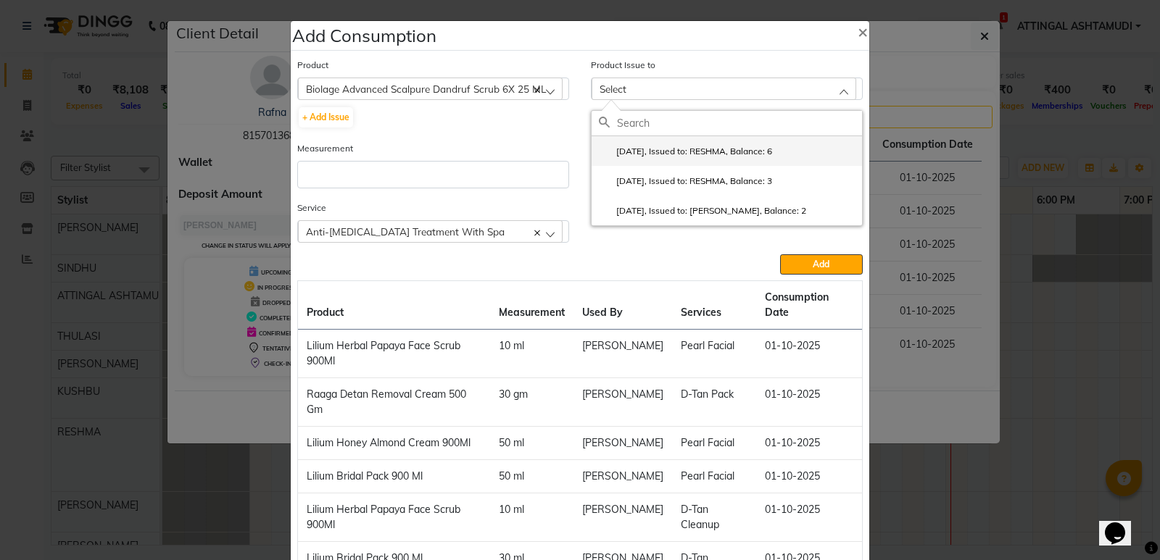
click at [647, 149] on label "[DATE], Issued to: RESHMA, Balance: 6" at bounding box center [685, 151] width 173 height 13
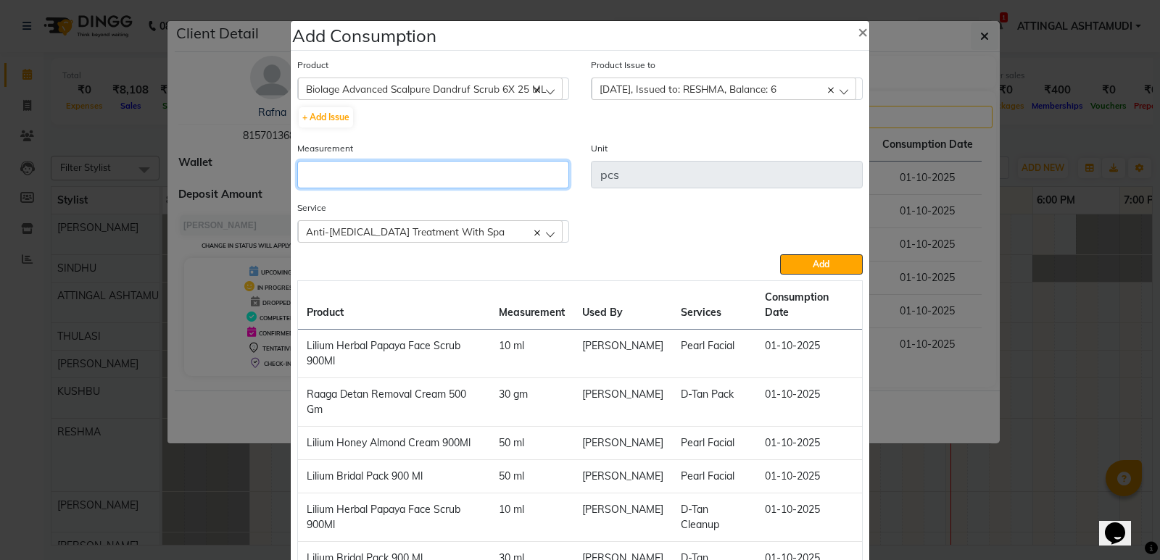
click at [342, 177] on input "number" at bounding box center [433, 175] width 272 height 28
type input "1"
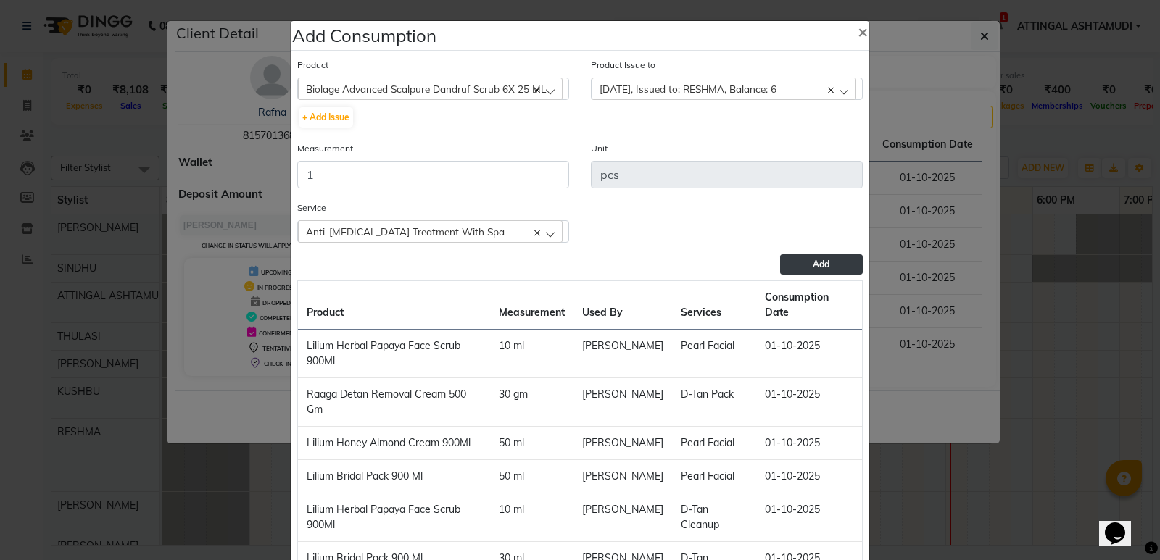
click at [828, 269] on button "Add" at bounding box center [821, 264] width 83 height 20
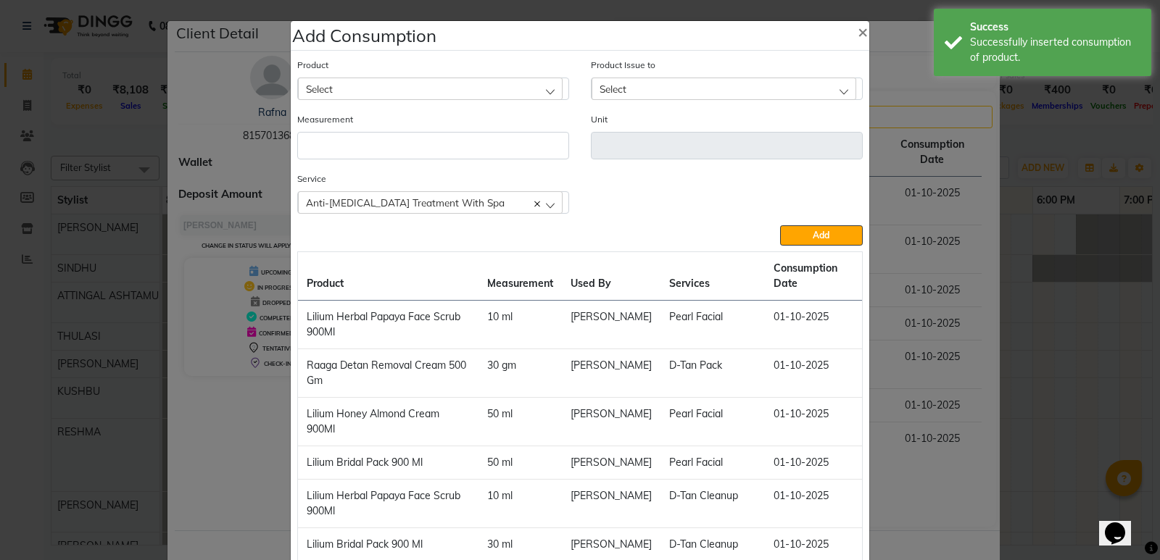
click at [416, 84] on div "Select" at bounding box center [430, 89] width 265 height 22
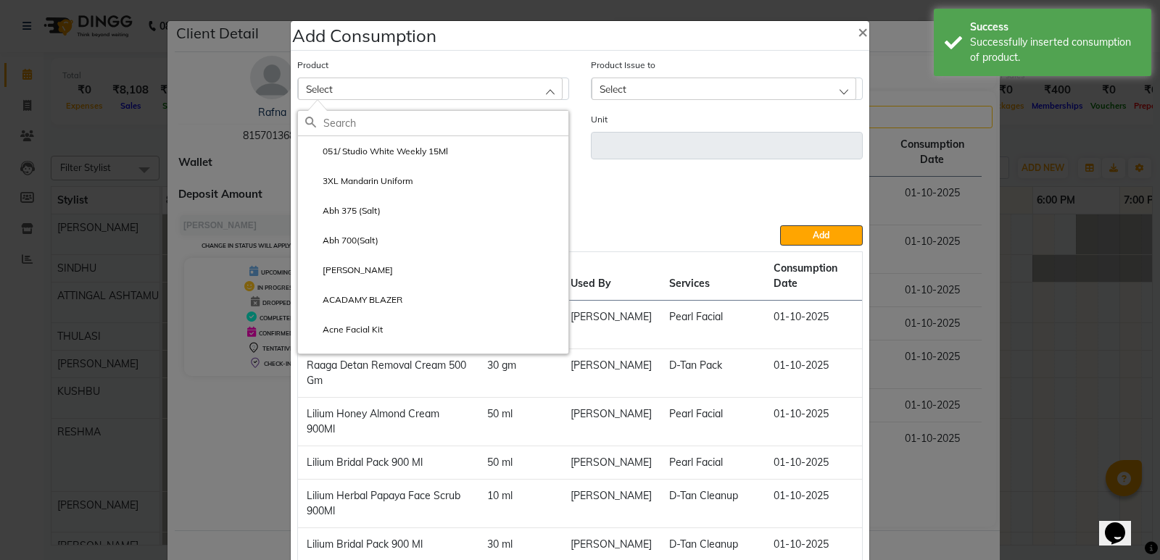
click at [383, 113] on input "text" at bounding box center [445, 123] width 245 height 25
click at [382, 126] on input "text" at bounding box center [445, 123] width 245 height 25
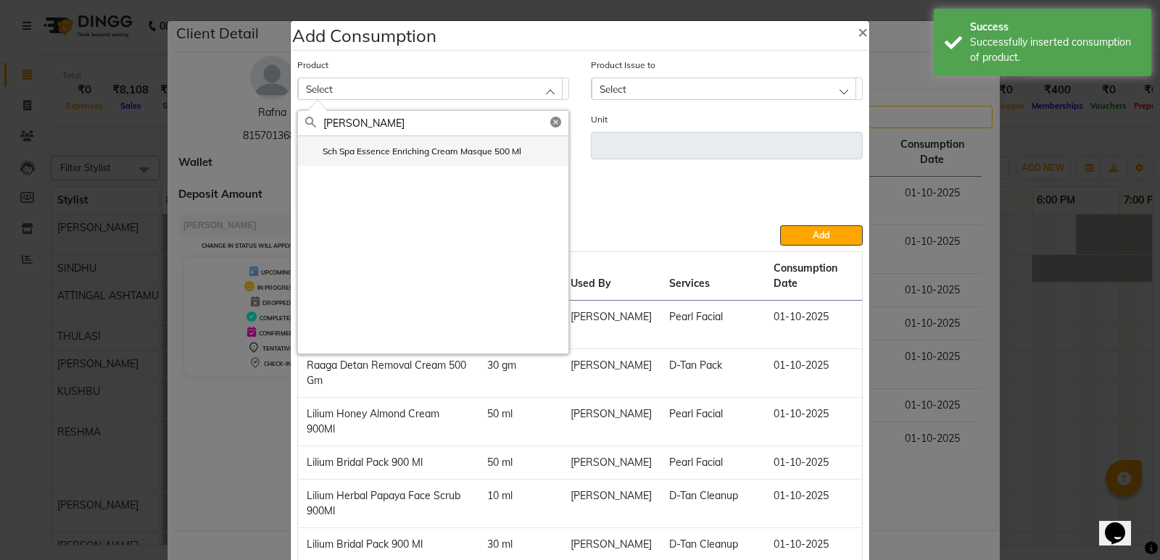
type input "[PERSON_NAME]"
click at [397, 147] on label "Sch Spa Essence Enriching Cream Masque 500 Ml" at bounding box center [413, 151] width 216 height 13
type input "ml"
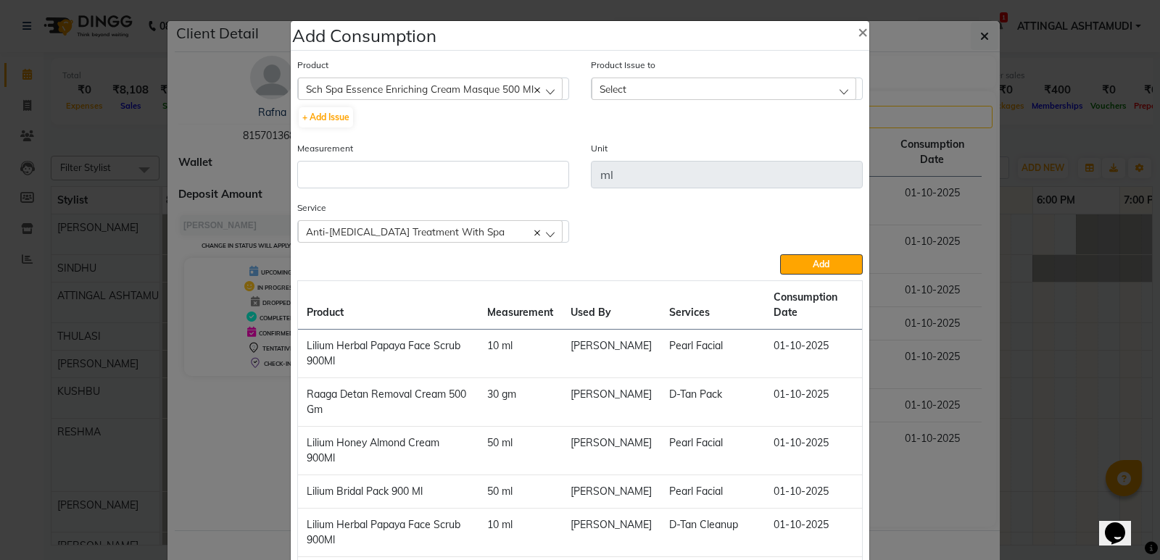
click at [615, 86] on span "Select" at bounding box center [612, 89] width 27 height 12
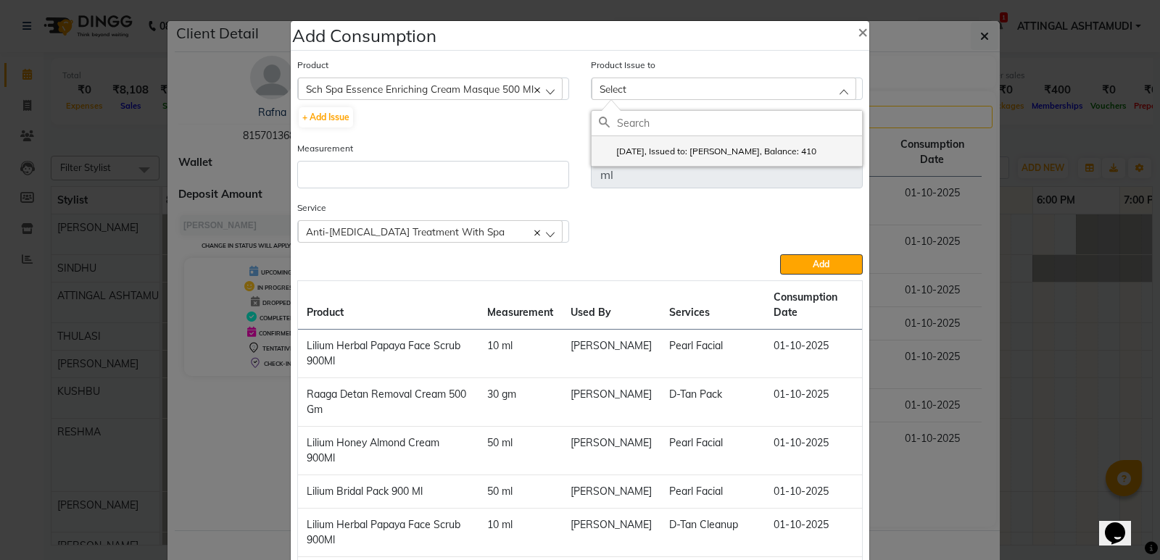
click at [652, 147] on label "[DATE], Issued to: [PERSON_NAME], Balance: 410" at bounding box center [707, 151] width 217 height 13
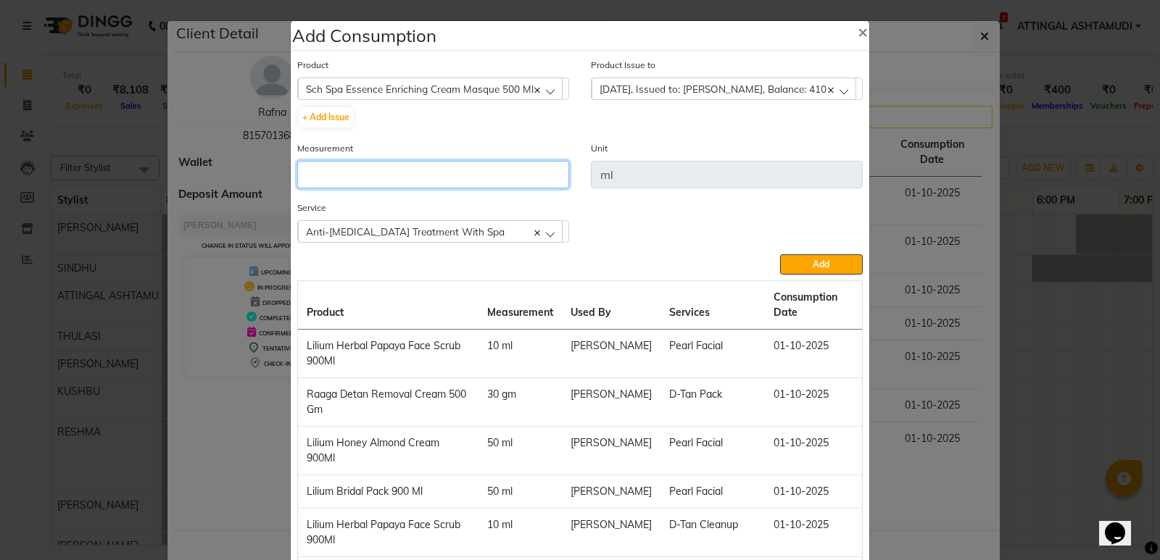
click at [329, 173] on input "number" at bounding box center [433, 175] width 272 height 28
type input "100"
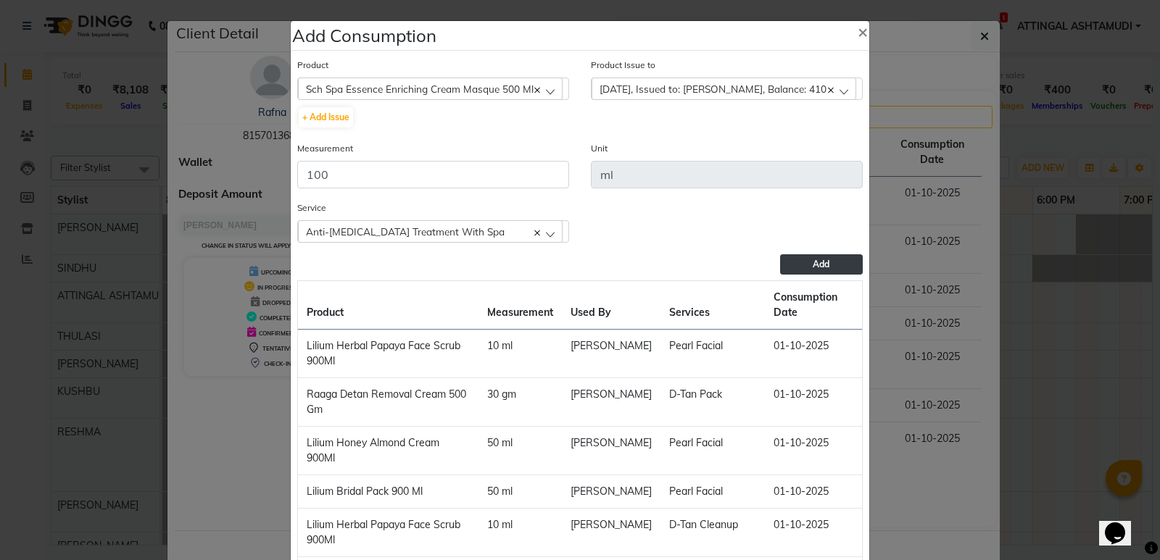
drag, startPoint x: 793, startPoint y: 262, endPoint x: 797, endPoint y: 284, distance: 22.8
click at [793, 263] on button "Add" at bounding box center [821, 264] width 83 height 20
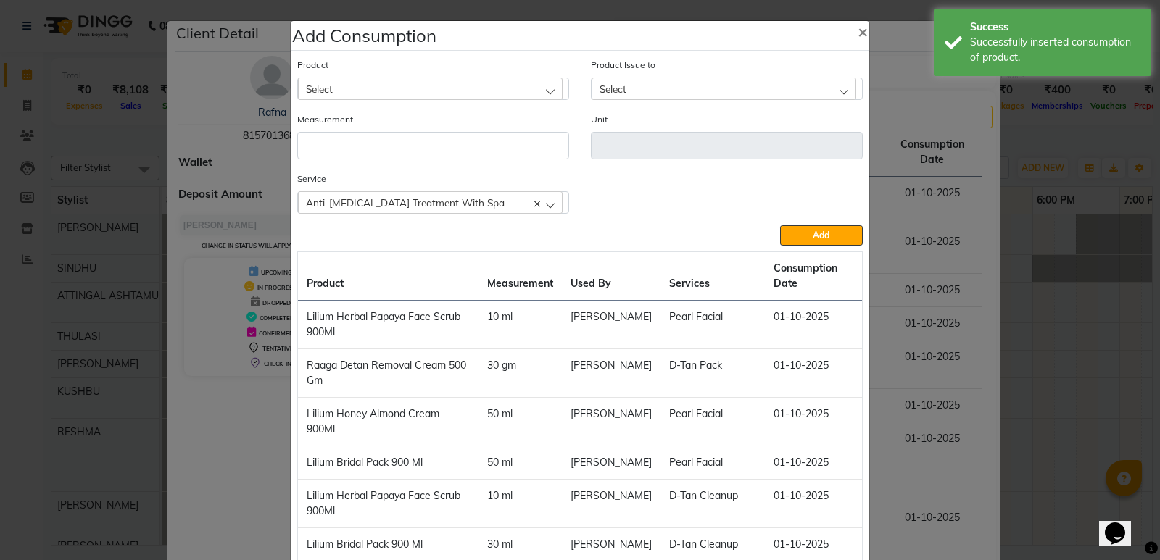
click at [395, 86] on div "Select" at bounding box center [430, 89] width 265 height 22
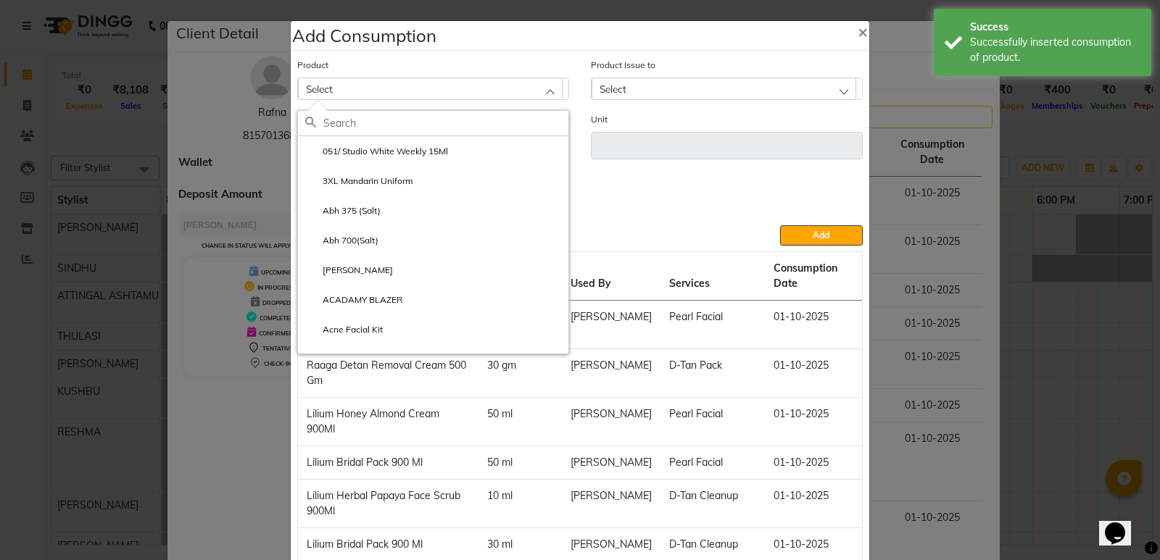
click at [362, 118] on input "text" at bounding box center [445, 123] width 245 height 25
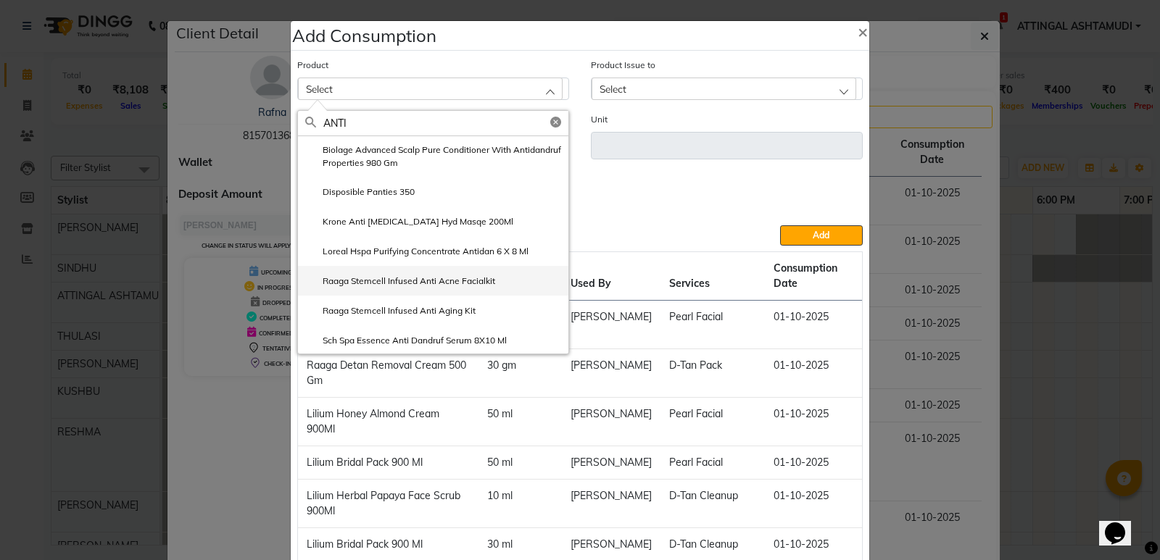
scroll to position [72, 0]
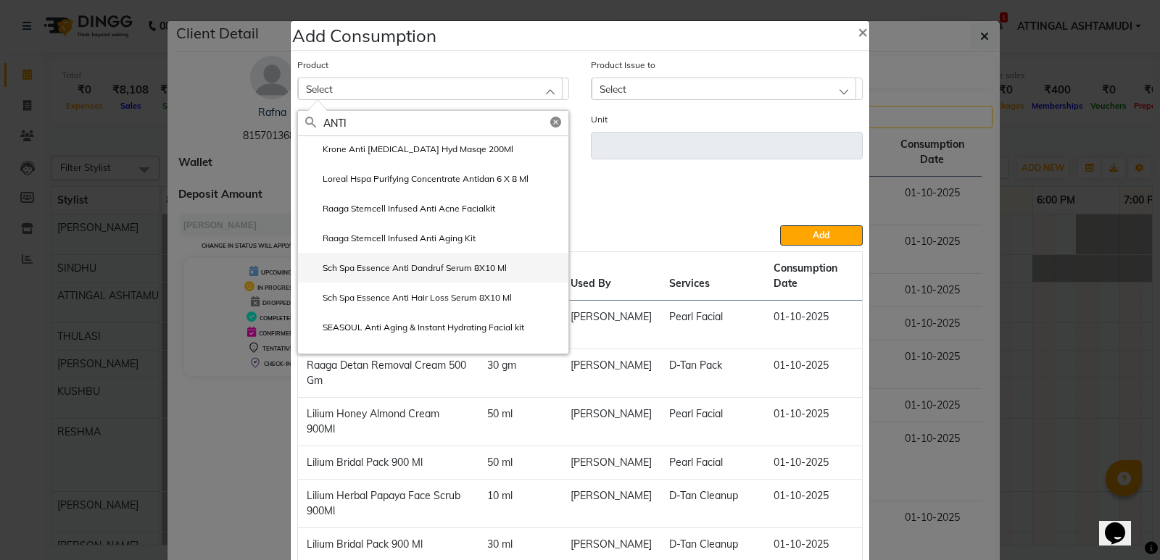
type input "ANTI"
click at [383, 267] on label "Sch Spa Essence Anti Dandruf Serum 8X10 Ml" at bounding box center [406, 268] width 202 height 13
type input "pcs"
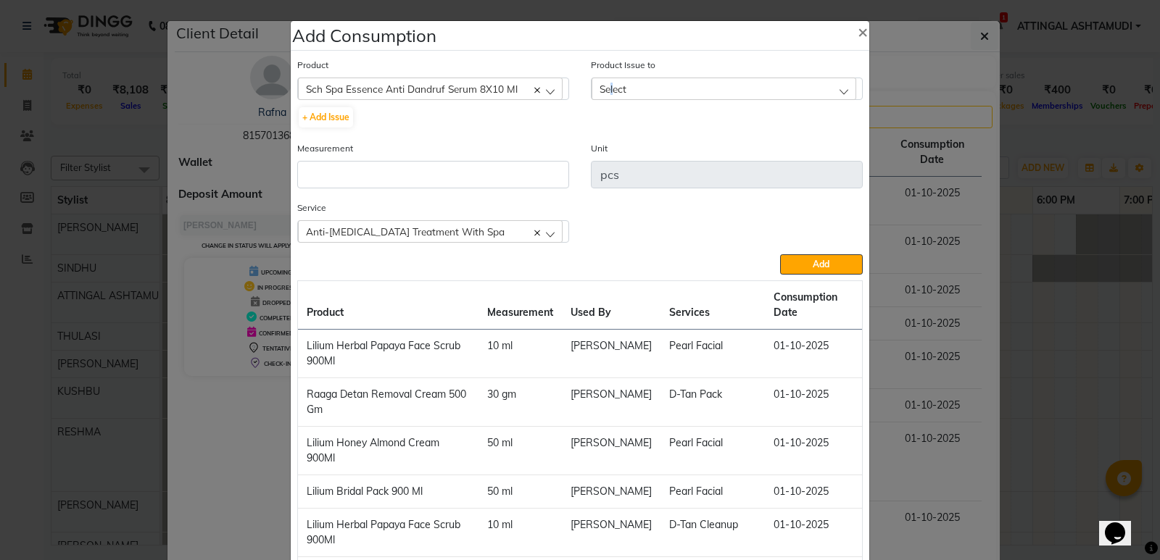
click at [607, 91] on span "Select" at bounding box center [612, 89] width 27 height 12
click at [624, 148] on label "[DATE], Issued to: RESHMA, Balance: 6" at bounding box center [685, 151] width 173 height 13
click at [354, 171] on input "number" at bounding box center [433, 175] width 272 height 28
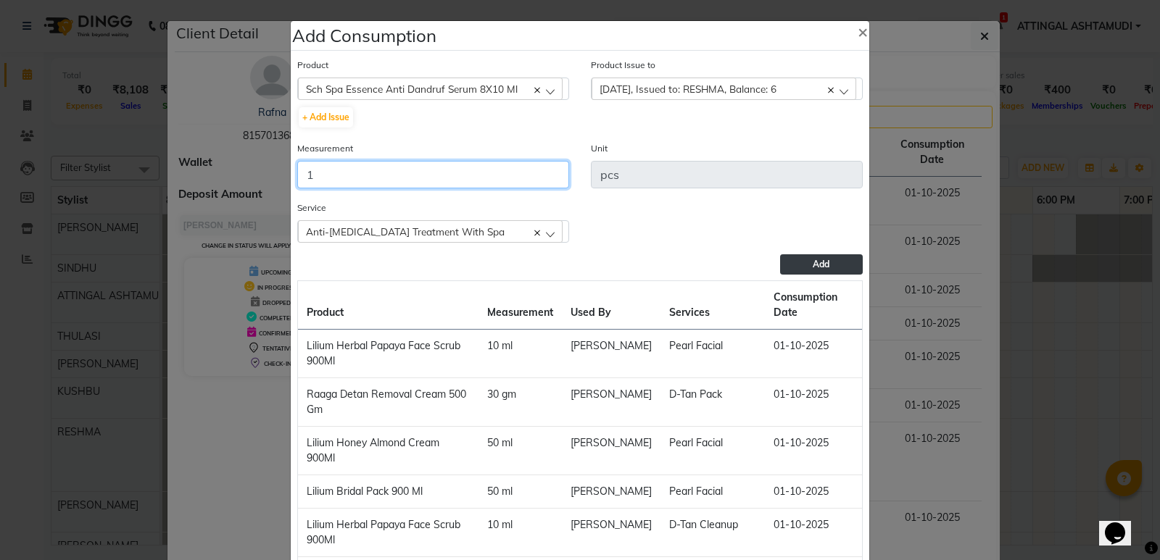
type input "1"
click at [802, 262] on button "Add" at bounding box center [821, 264] width 83 height 20
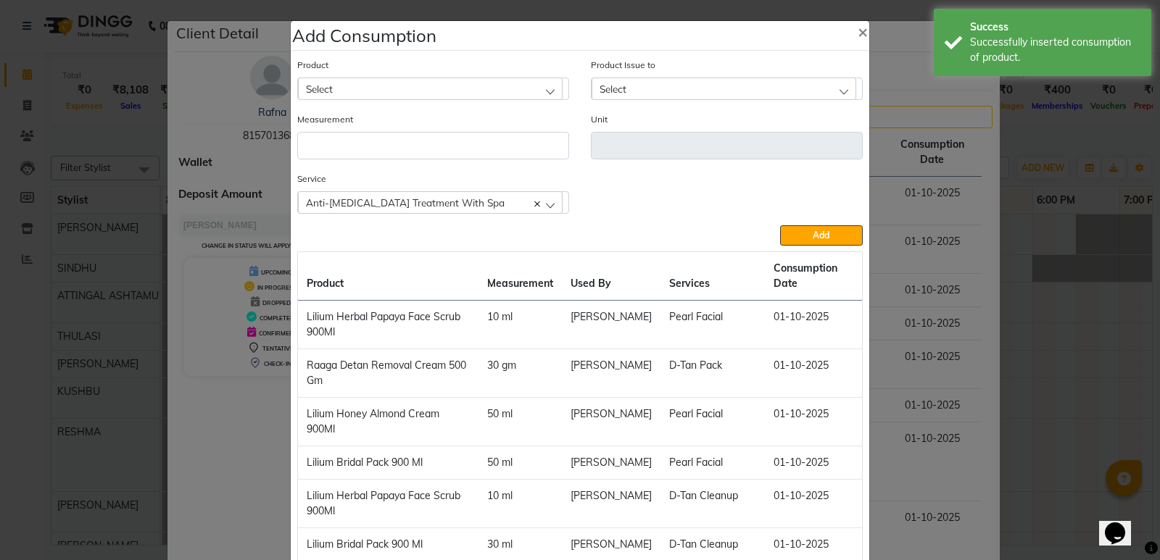
click at [402, 83] on div "Select" at bounding box center [430, 89] width 265 height 22
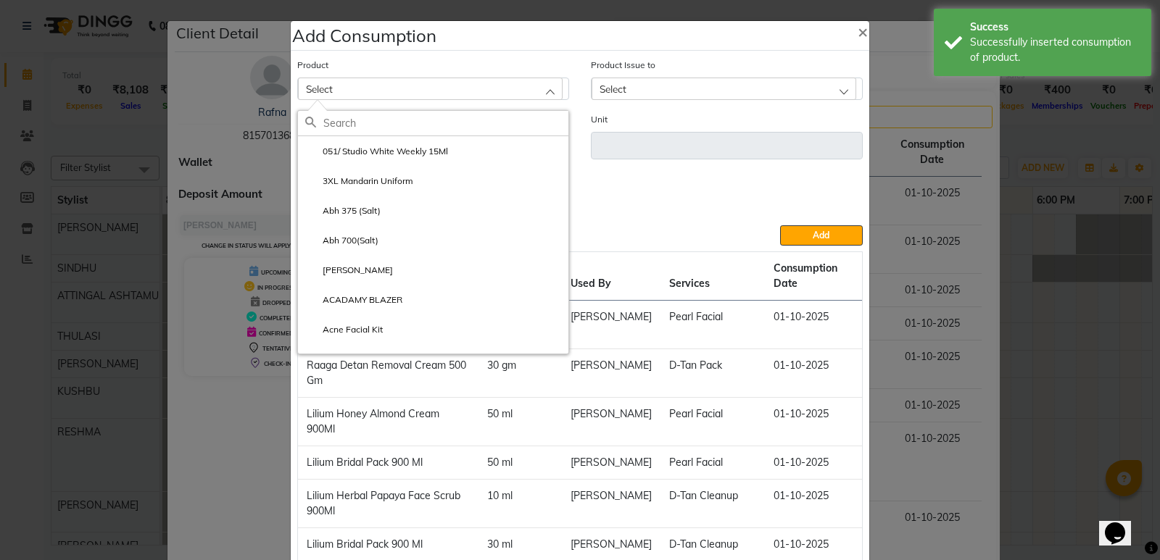
click at [661, 212] on div "Service Anti-[MEDICAL_DATA] Treatment With Spa Pearl Facial Anti-[MEDICAL_DATA]…" at bounding box center [579, 198] width 587 height 54
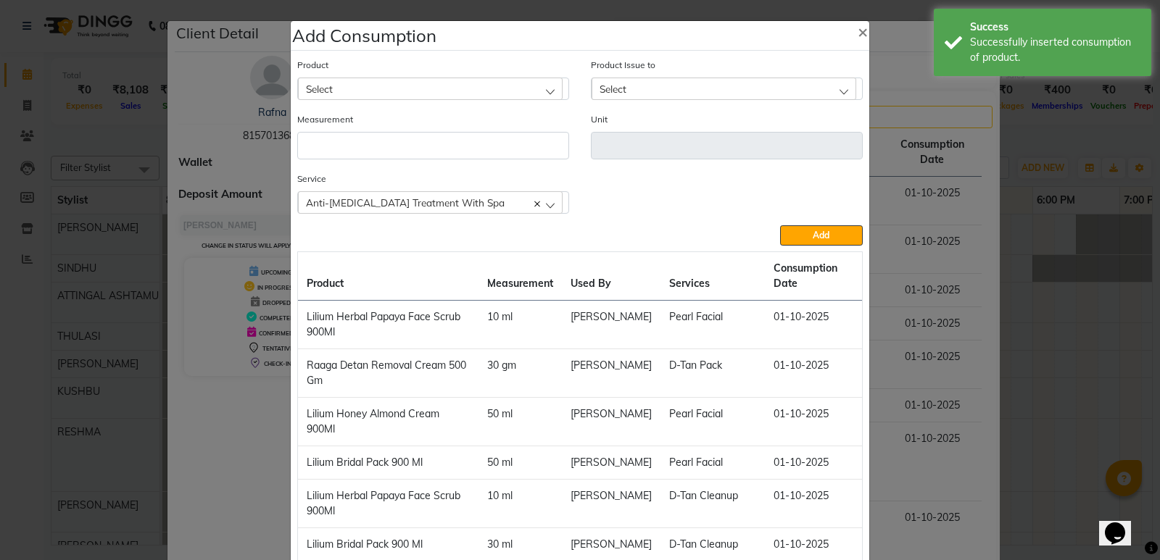
click at [537, 202] on div "Anti-[MEDICAL_DATA] Treatment With Spa" at bounding box center [430, 202] width 265 height 22
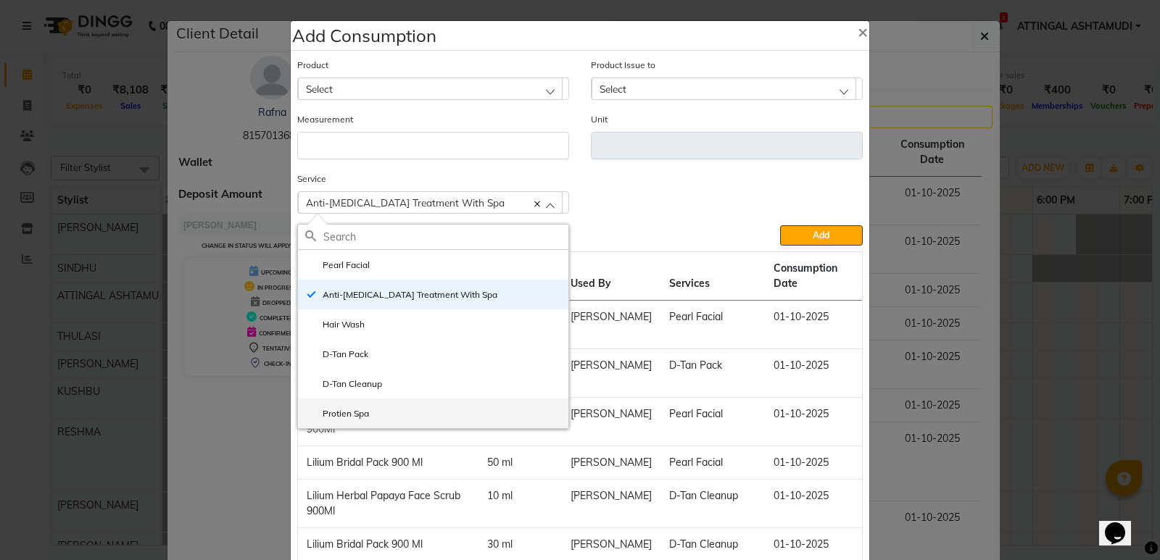
click at [337, 406] on li "Protien Spa" at bounding box center [433, 414] width 270 height 30
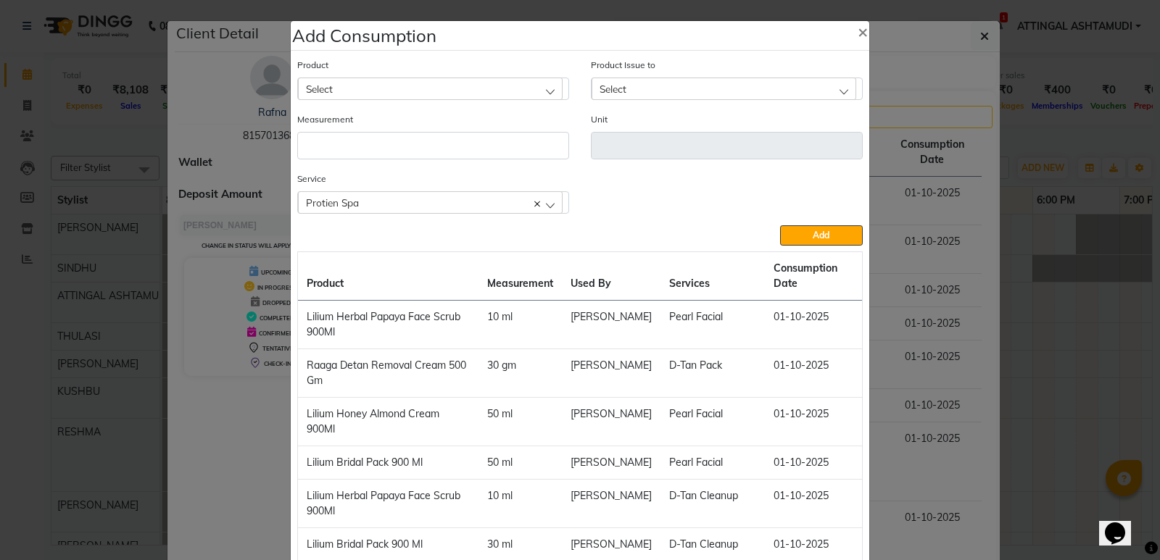
click at [399, 82] on div "Select" at bounding box center [430, 89] width 265 height 22
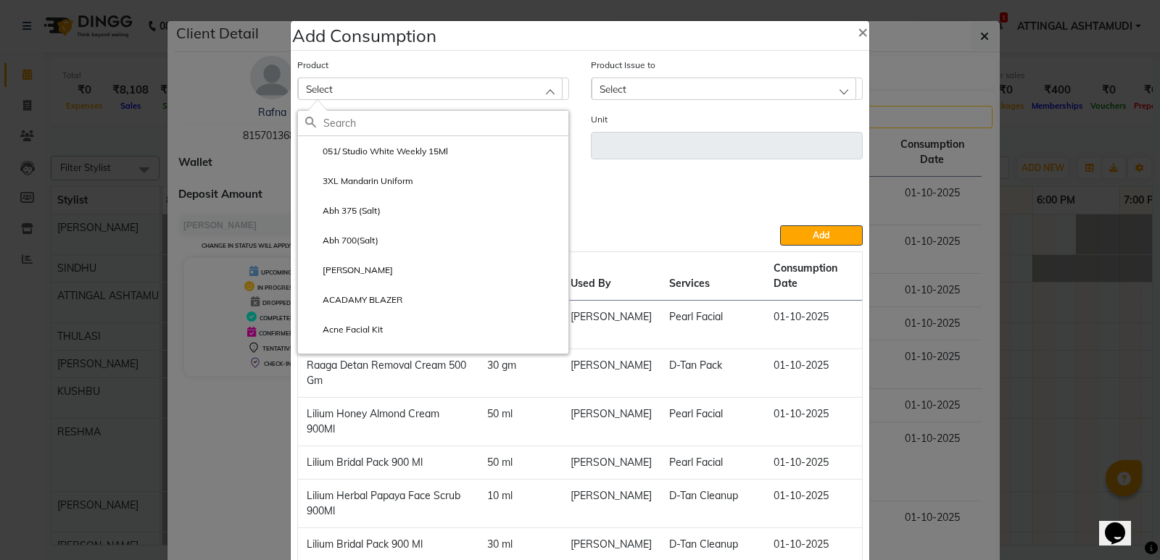
click at [360, 126] on input "text" at bounding box center [445, 123] width 245 height 25
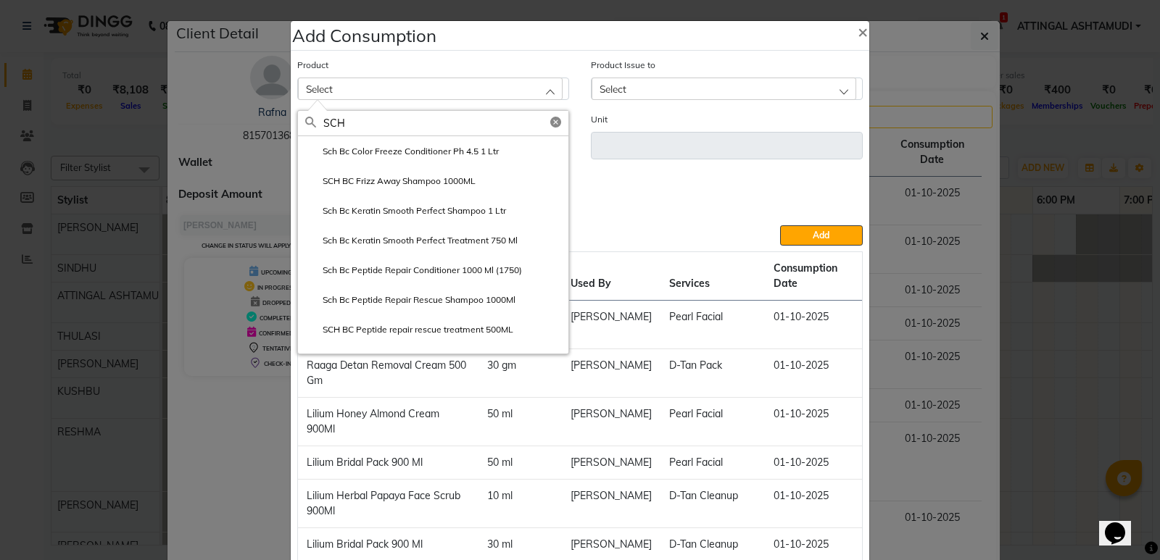
click at [671, 199] on div "Service Protien Spa Pearl Facial Anti-[MEDICAL_DATA] Treatment With Spa Hair Wa…" at bounding box center [579, 198] width 587 height 54
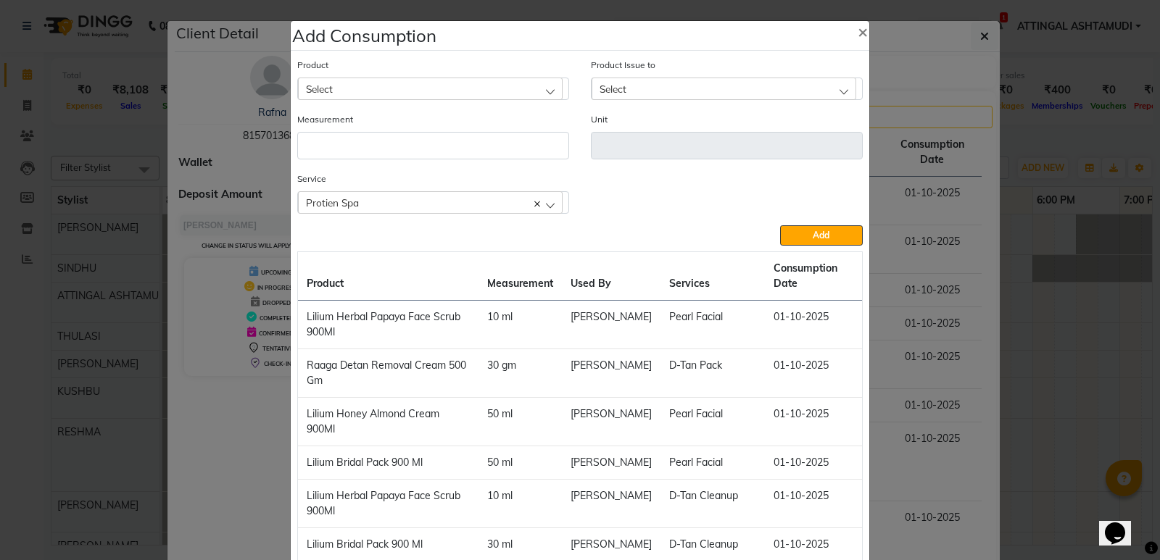
click at [479, 87] on div "Select" at bounding box center [430, 89] width 265 height 22
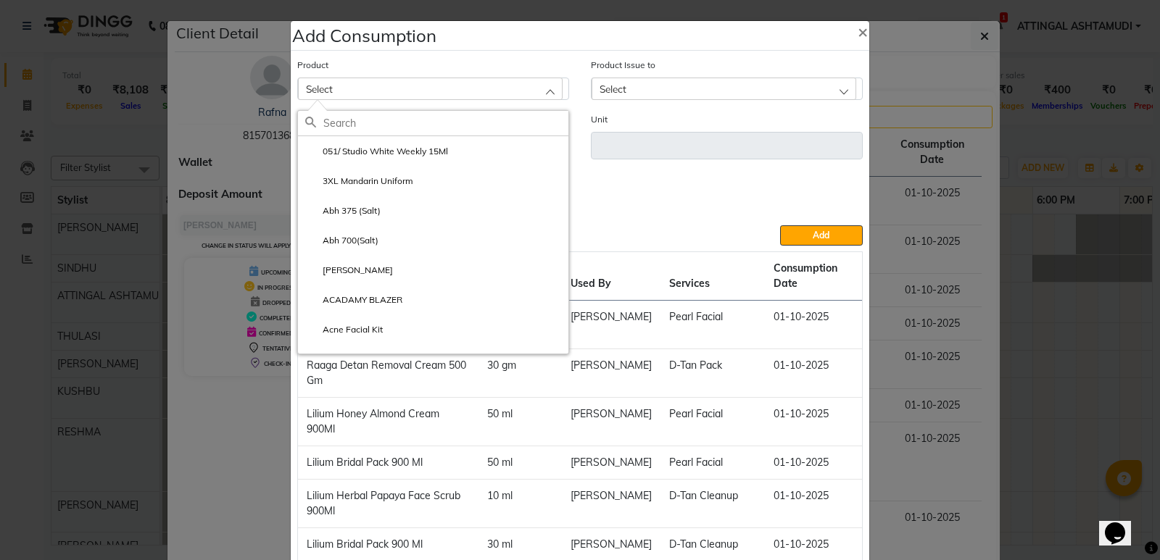
click at [373, 125] on input "text" at bounding box center [445, 123] width 245 height 25
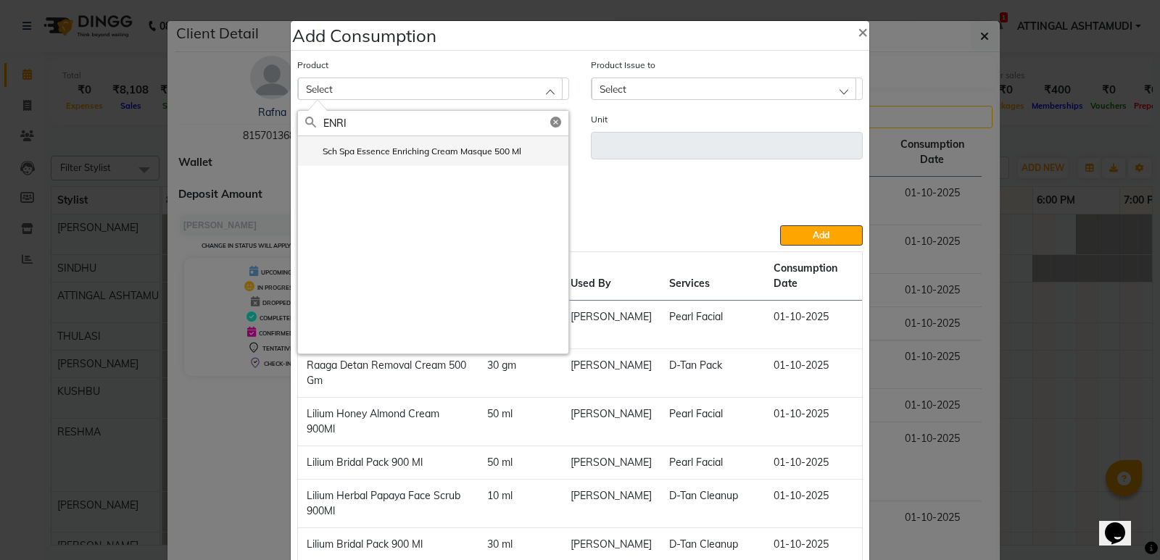
type input "ENRI"
click at [454, 148] on label "Sch Spa Essence Enriching Cream Masque 500 Ml" at bounding box center [413, 151] width 216 height 13
type input "ml"
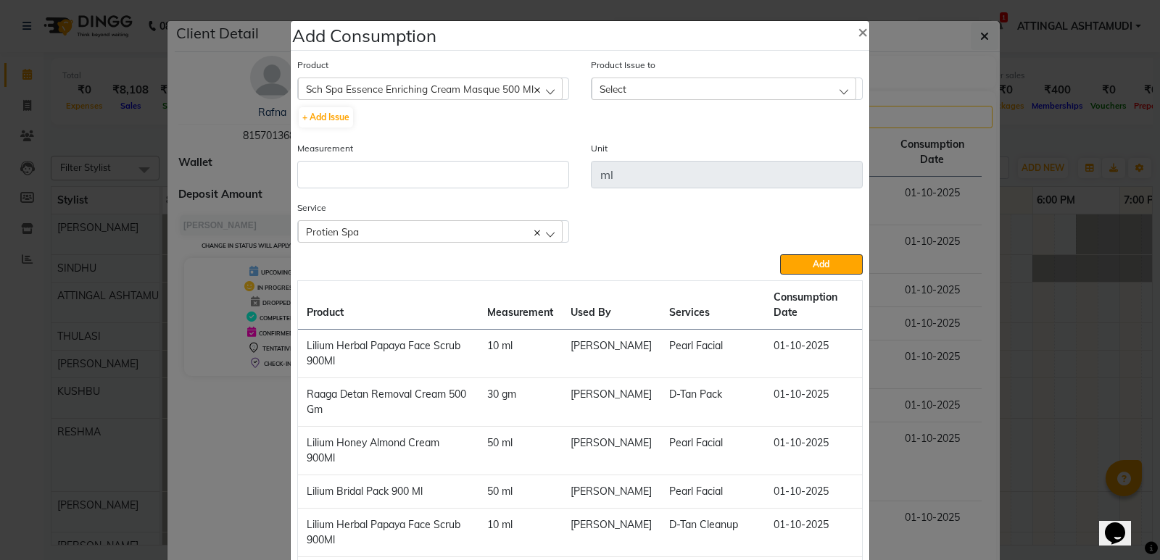
click at [602, 86] on span "Select" at bounding box center [612, 89] width 27 height 12
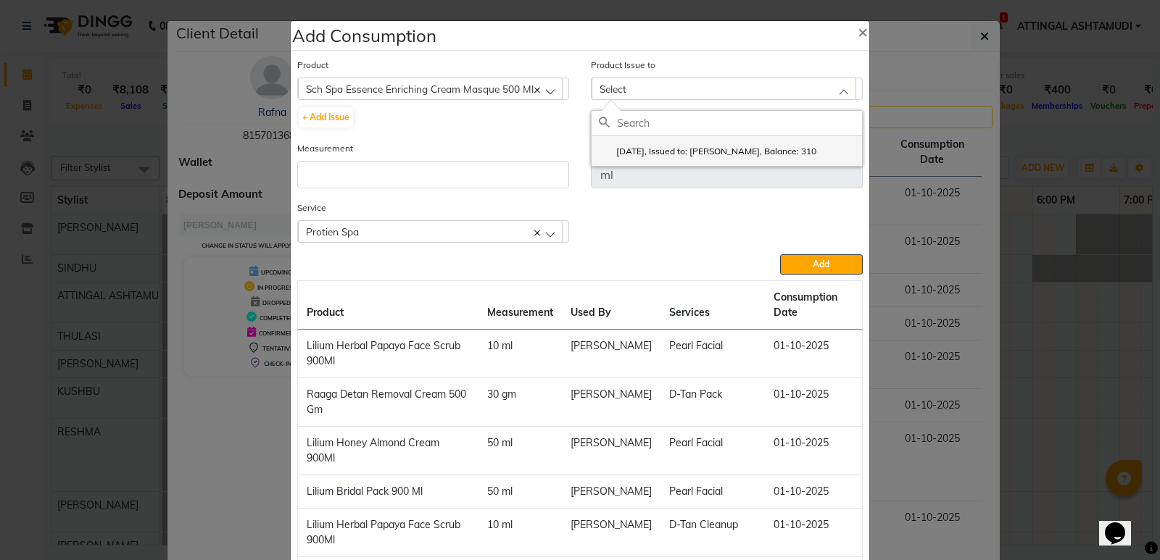
click at [637, 144] on li "[DATE], Issued to: [PERSON_NAME], Balance: 310" at bounding box center [726, 151] width 270 height 30
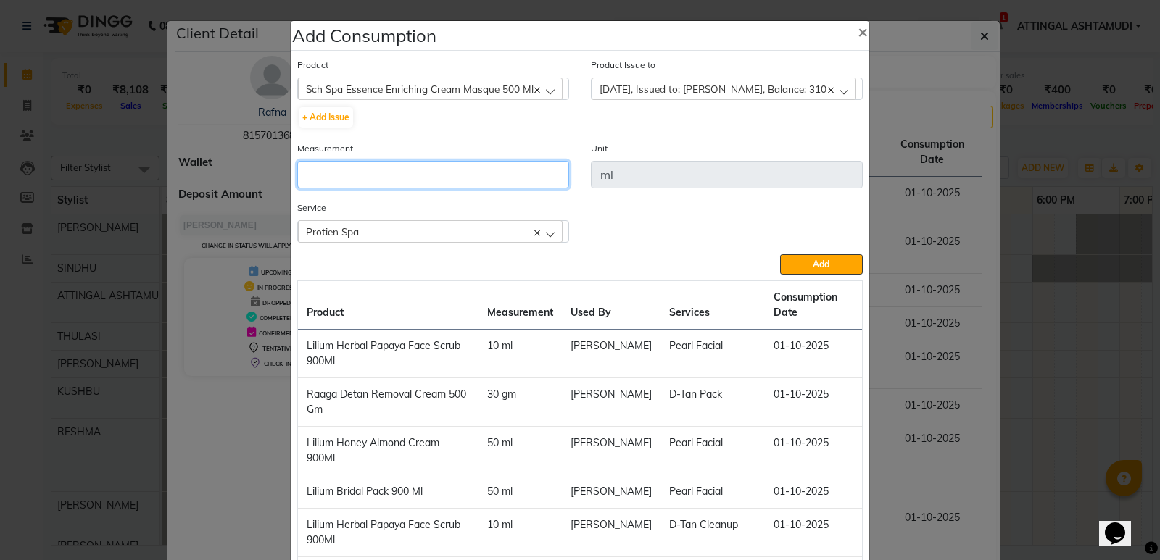
click at [313, 173] on input "number" at bounding box center [433, 175] width 272 height 28
type input "100"
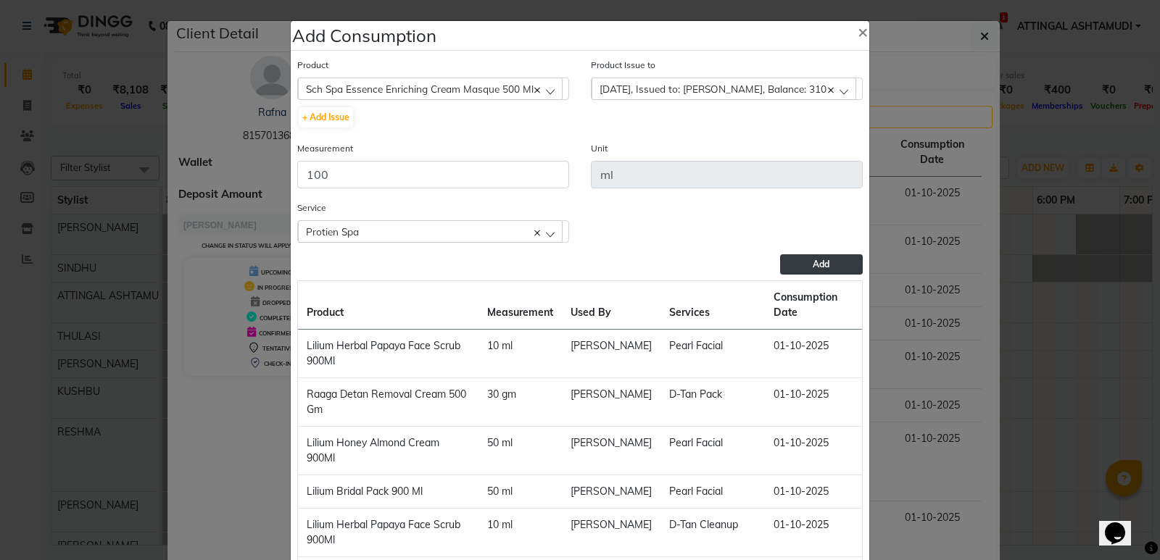
click at [824, 270] on button "Add" at bounding box center [821, 264] width 83 height 20
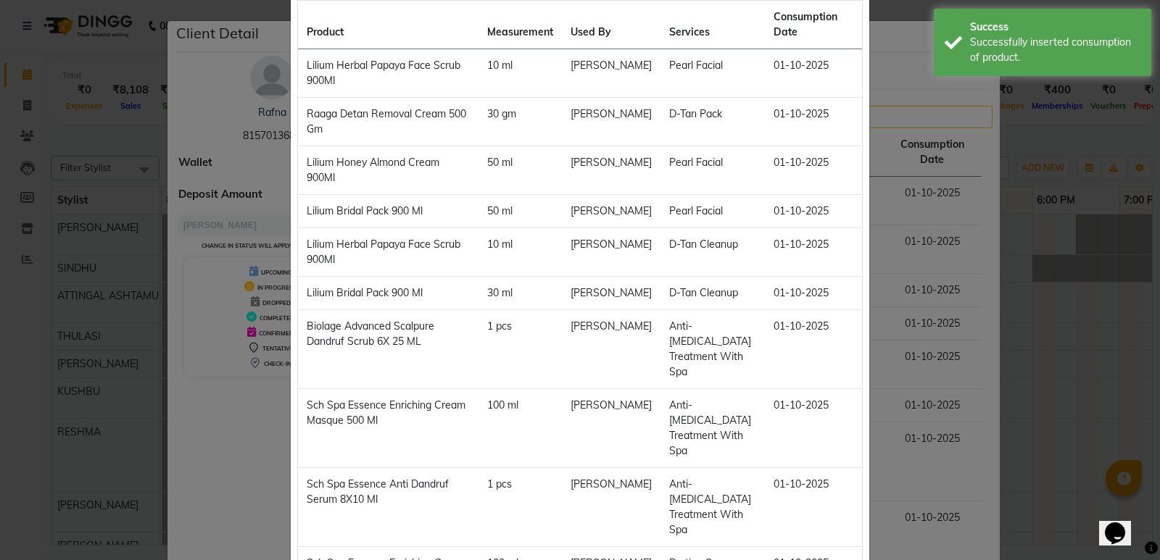
scroll to position [290, 0]
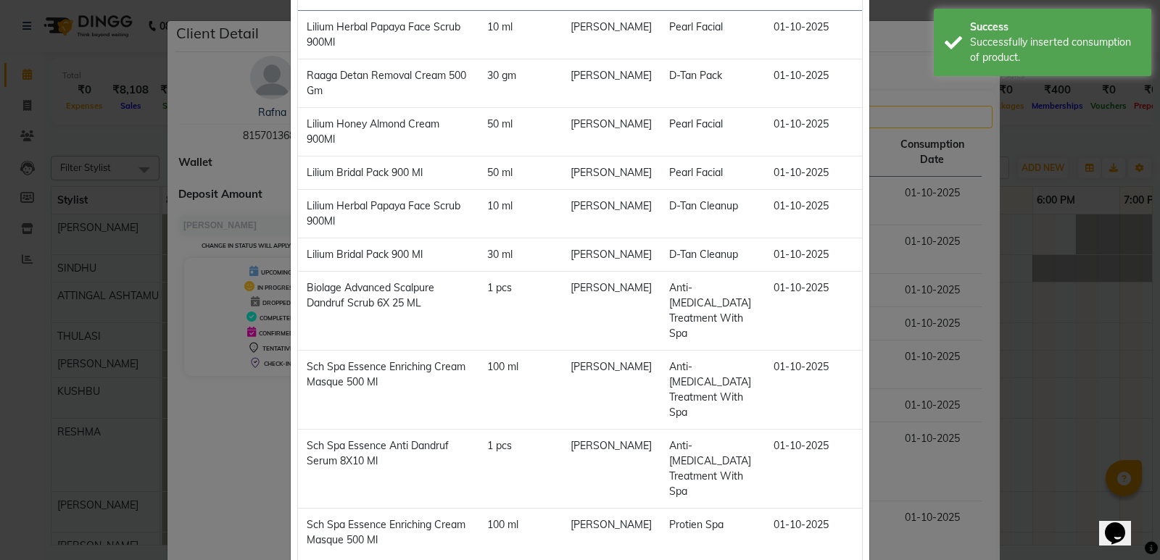
click at [1046, 326] on ngb-modal-window "Add Consumption × Product Select 051/ Studio White Weekly 15Ml Product Issue to…" at bounding box center [580, 280] width 1160 height 560
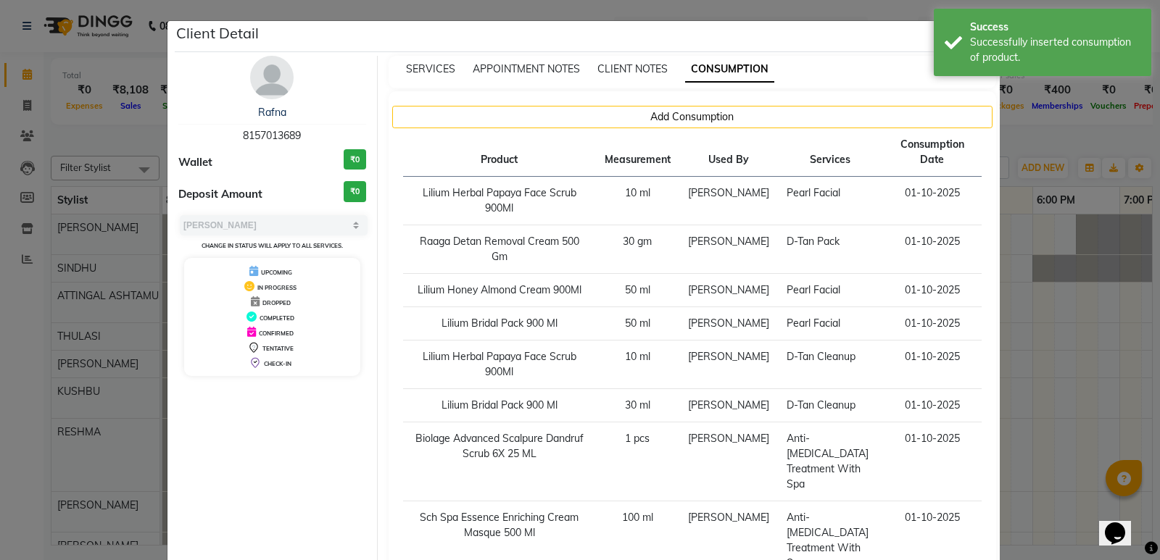
click at [1054, 366] on ngb-modal-window "Client Detail Rafna 8157013689 Wallet ₹0 Deposit Amount ₹0 Select MARK DONE UPC…" at bounding box center [580, 280] width 1160 height 560
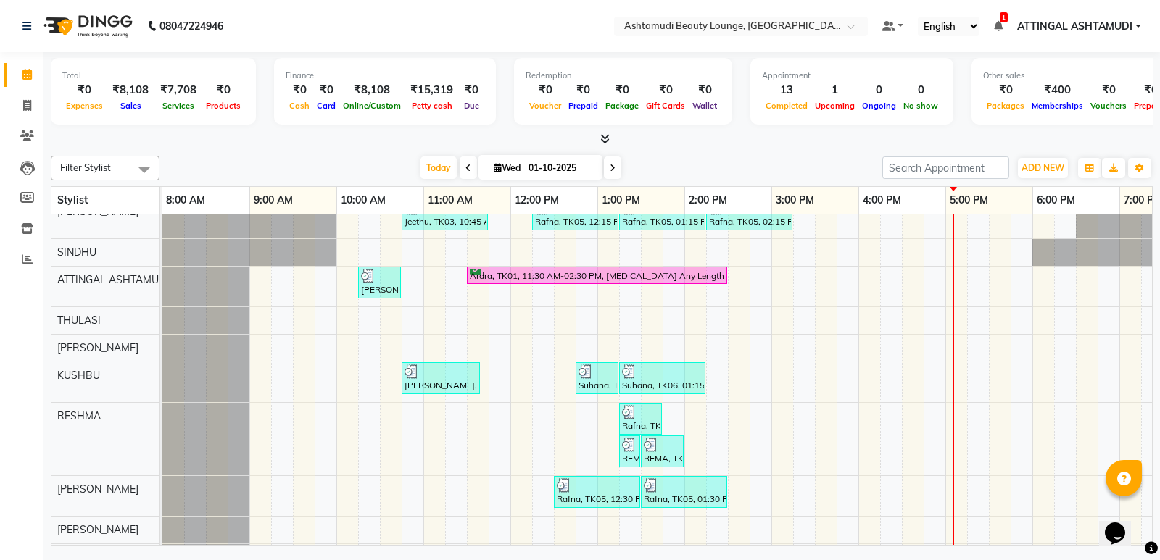
scroll to position [0, 0]
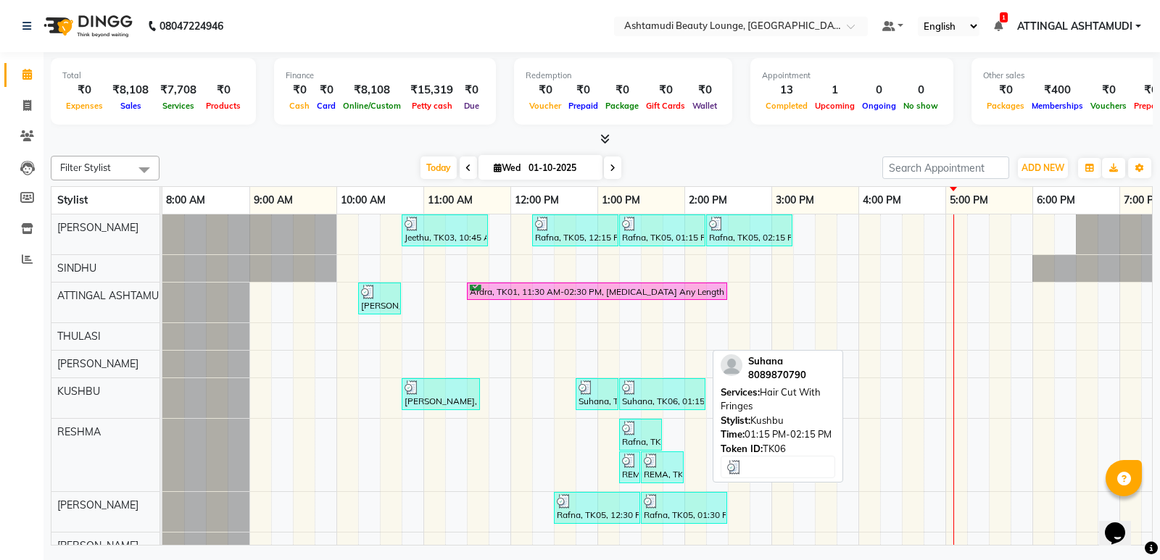
click at [645, 398] on div "Suhana, TK06, 01:15 PM-02:15 PM, Hair Cut With Fringes" at bounding box center [661, 395] width 83 height 28
select select "3"
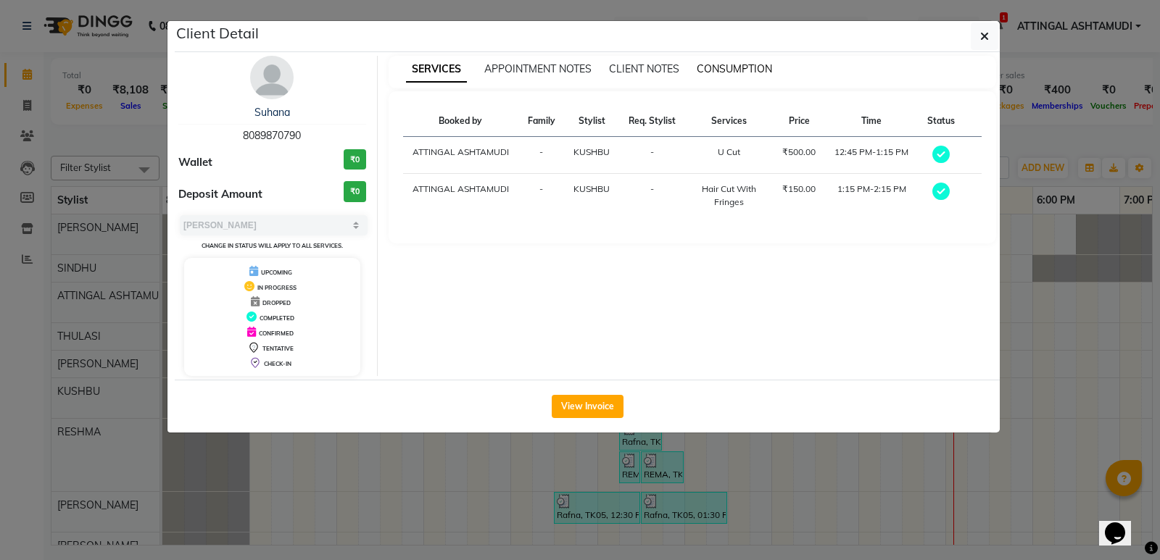
click at [738, 71] on span "CONSUMPTION" at bounding box center [734, 68] width 75 height 13
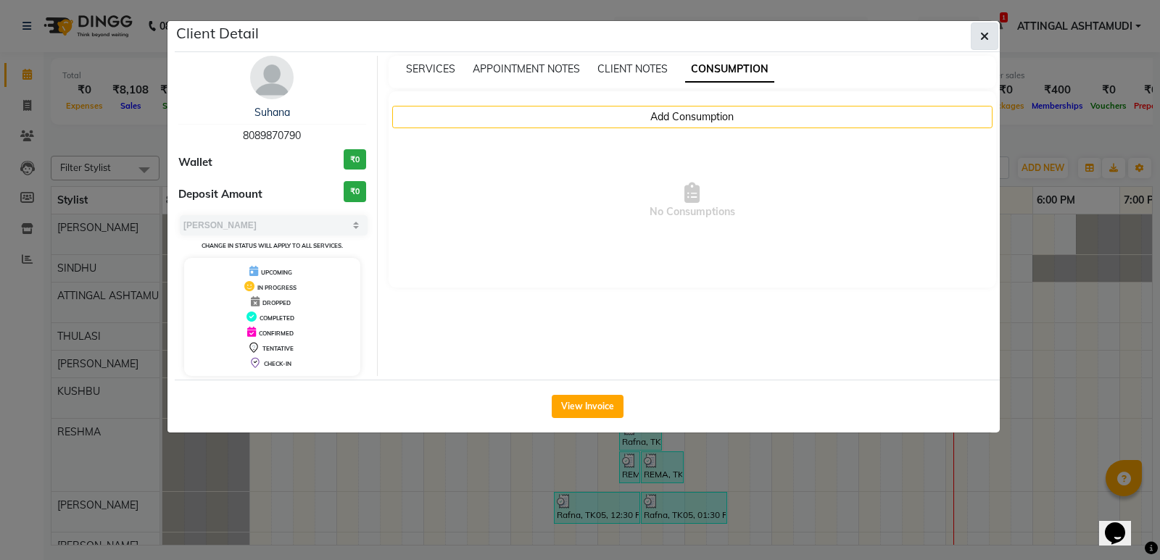
click at [986, 37] on icon "button" at bounding box center [984, 36] width 9 height 12
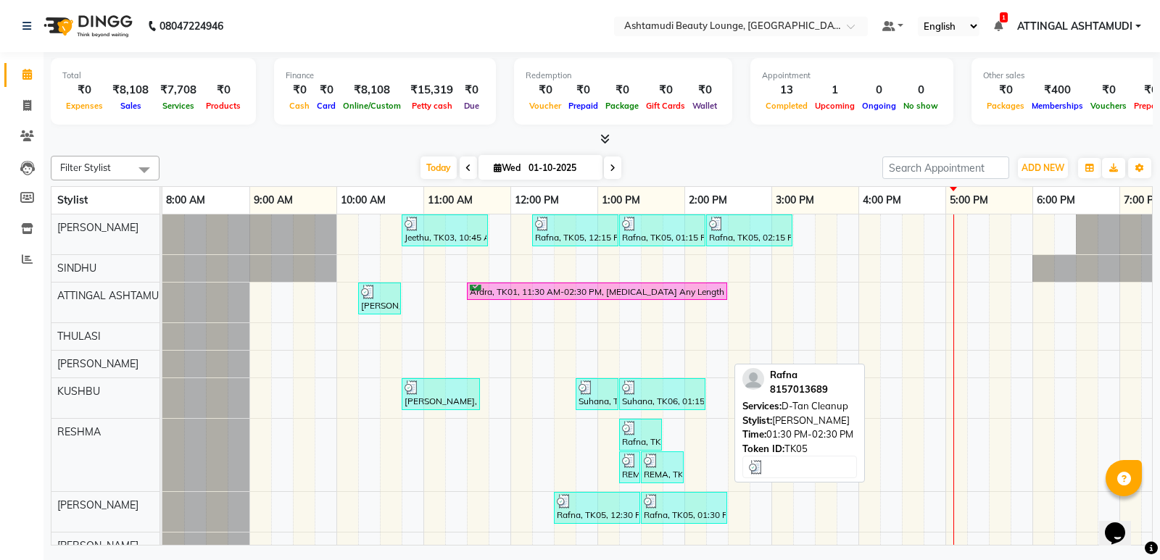
click at [679, 504] on div at bounding box center [684, 501] width 80 height 14
select select "3"
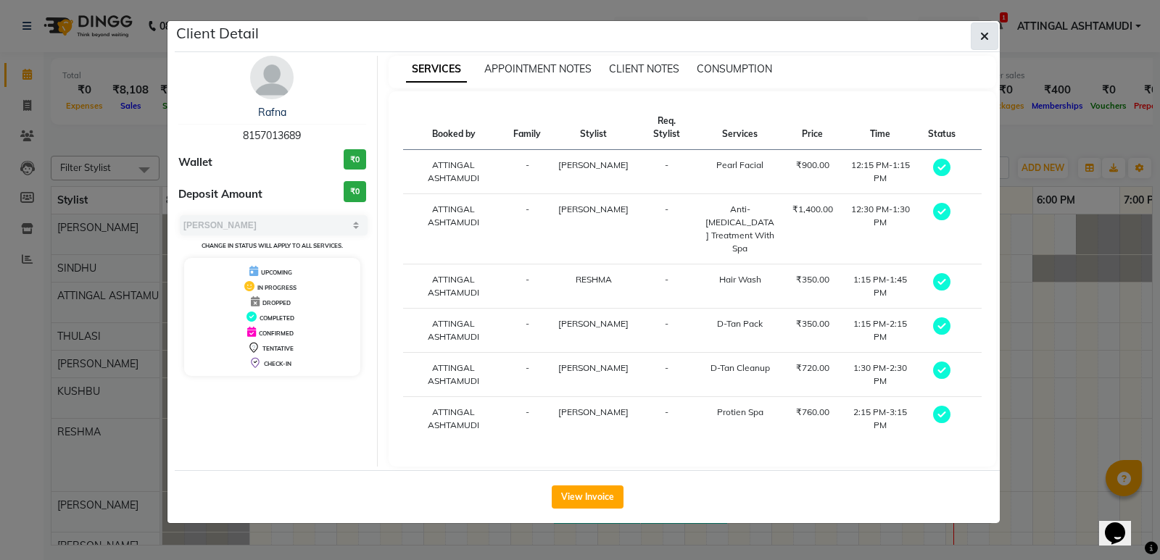
click at [986, 33] on icon "button" at bounding box center [984, 36] width 9 height 12
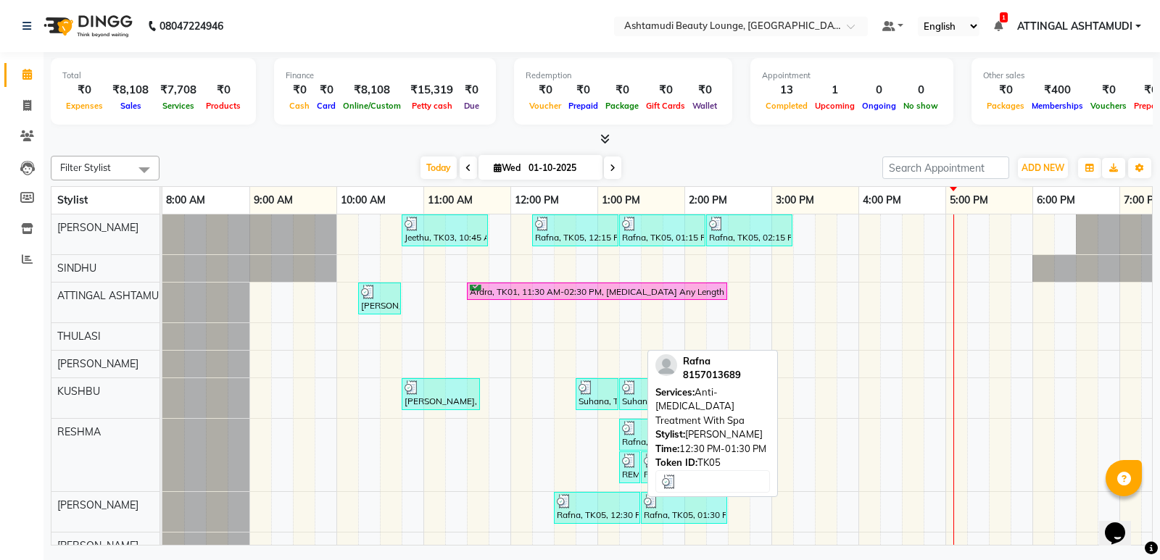
click at [604, 507] on div at bounding box center [597, 501] width 80 height 14
select select "3"
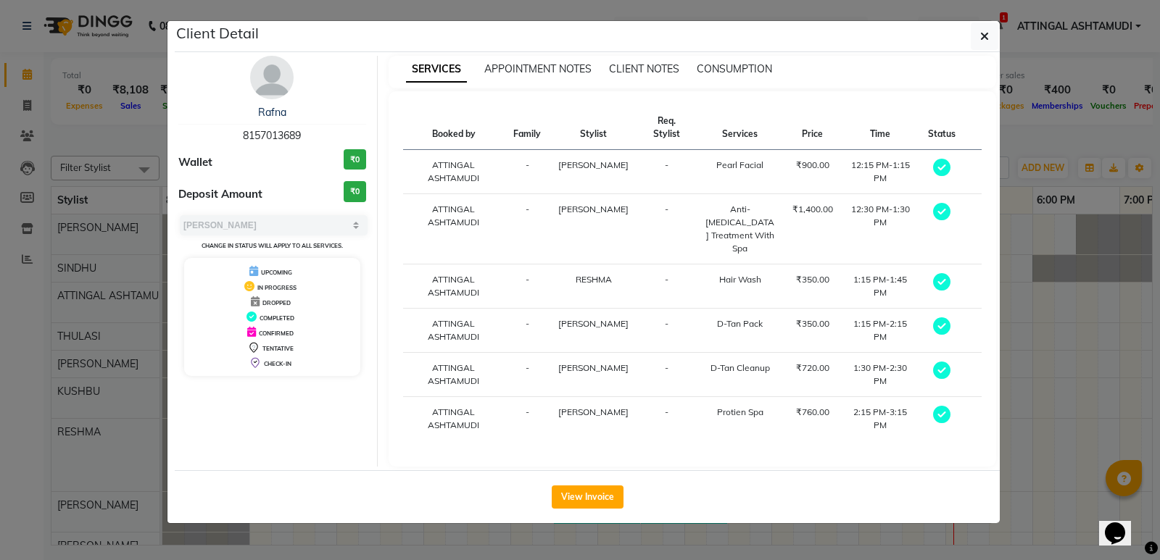
click at [1044, 398] on ngb-modal-window "Client Detail Rafna 8157013689 Wallet ₹0 Deposit Amount ₹0 Select MARK DONE UPC…" at bounding box center [580, 280] width 1160 height 560
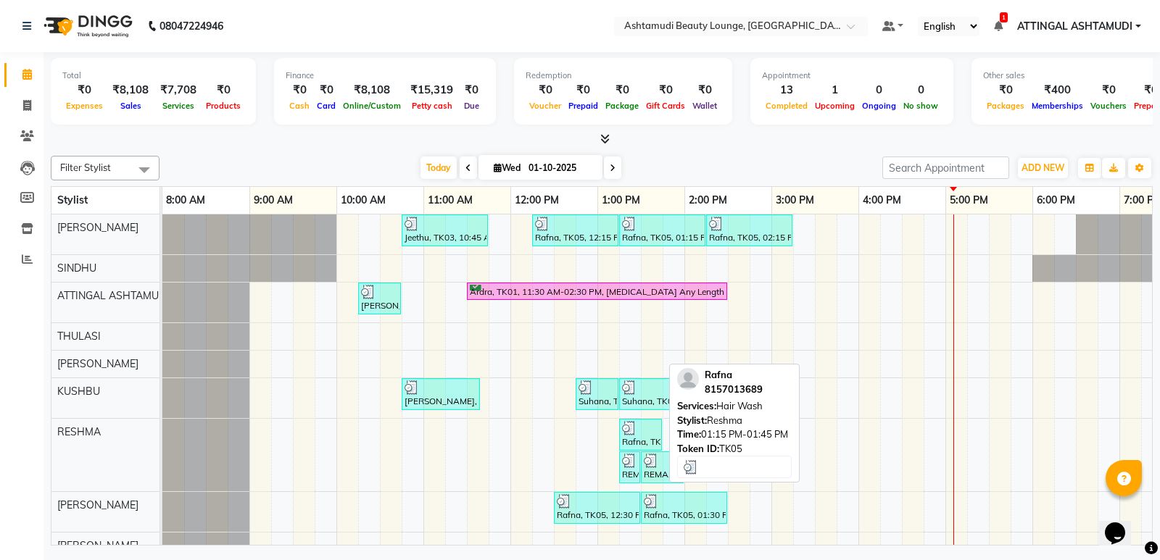
click at [633, 441] on div "Rafna, TK05, 01:15 PM-01:45 PM, Hair Wash" at bounding box center [640, 435] width 40 height 28
select select "3"
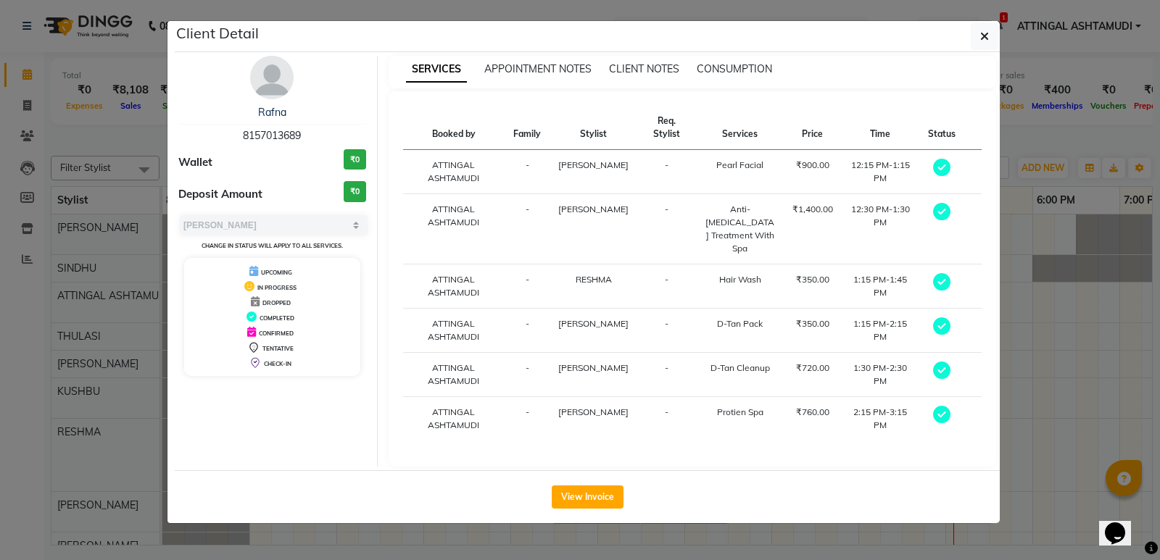
click at [1042, 414] on ngb-modal-window "Client Detail Rafna 8157013689 Wallet ₹0 Deposit Amount ₹0 Select MARK DONE UPC…" at bounding box center [580, 280] width 1160 height 560
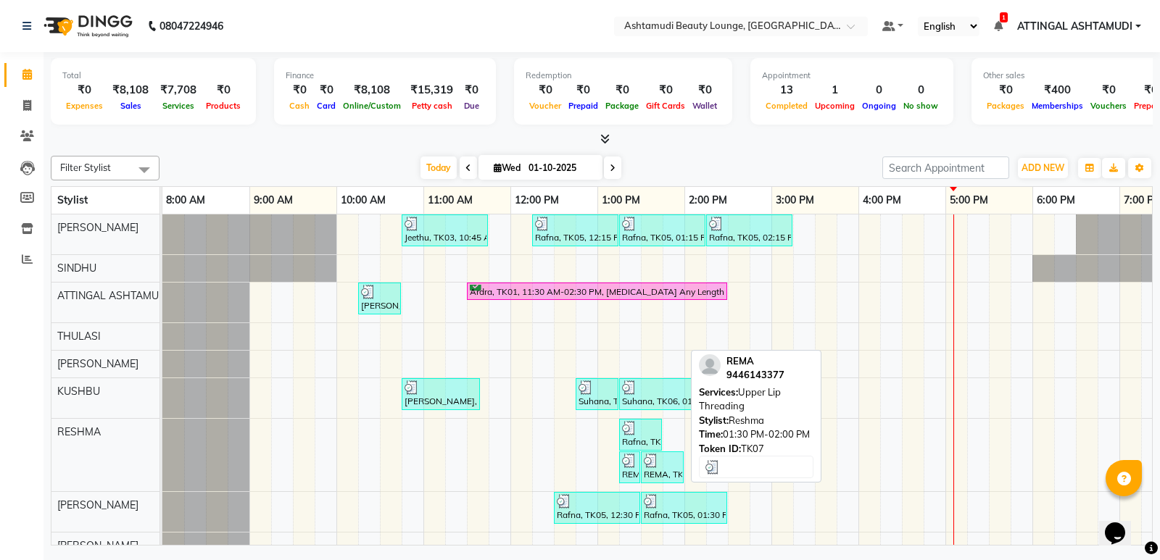
click at [645, 476] on div "REMA, TK07, 01:30 PM-02:00 PM, [GEOGRAPHIC_DATA] Threading" at bounding box center [662, 468] width 40 height 28
select select "3"
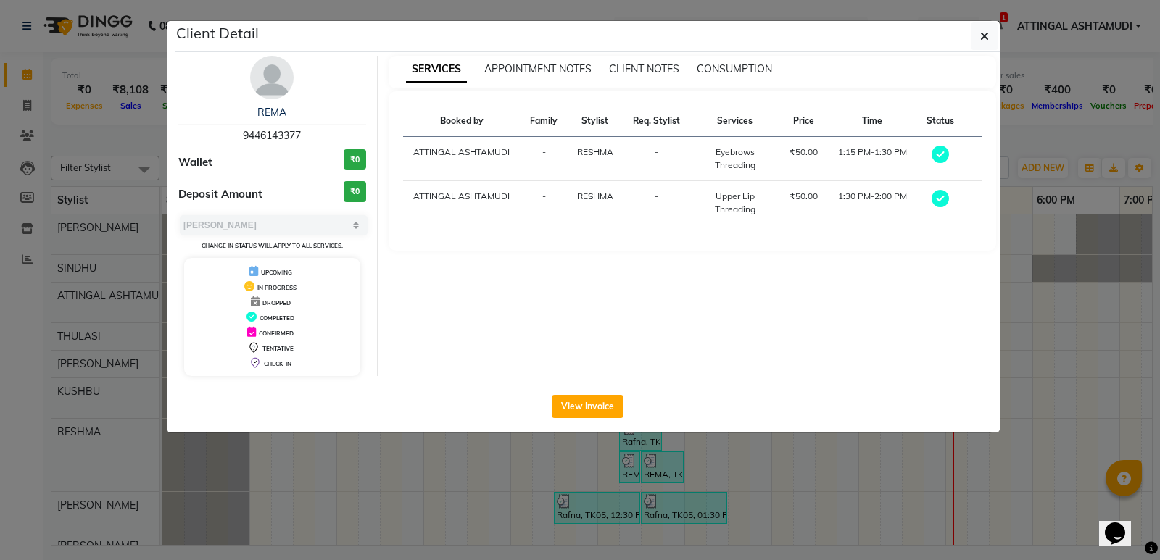
click at [1063, 434] on ngb-modal-window "Client Detail REMA 9446143377 Wallet ₹0 Deposit Amount ₹0 Select MARK DONE UPCO…" at bounding box center [580, 280] width 1160 height 560
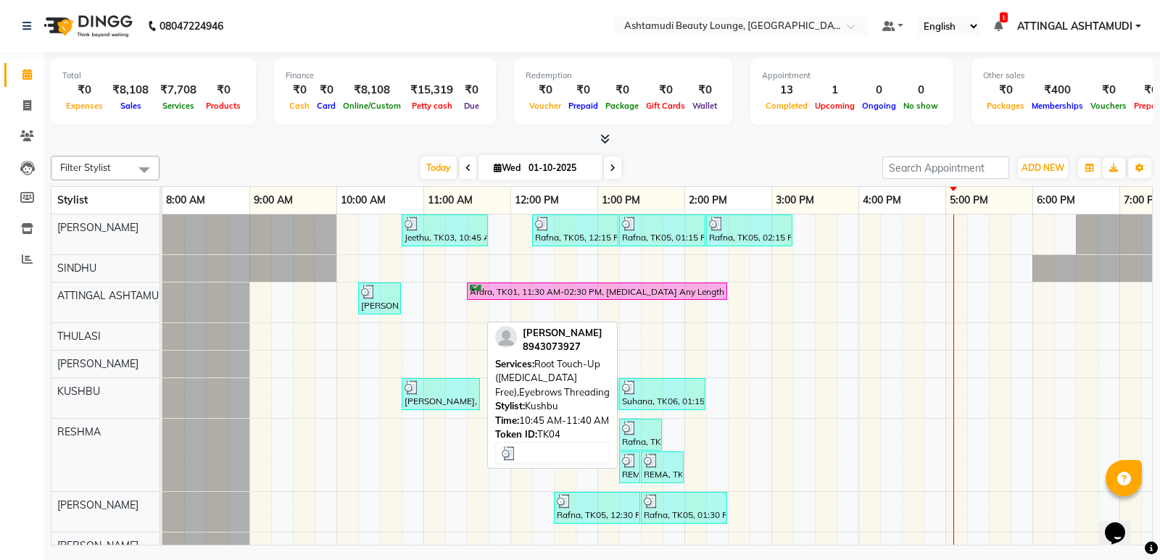
click at [422, 399] on div "[PERSON_NAME], TK04, 10:45 AM-11:40 AM, Root Touch-Up ([MEDICAL_DATA] Free),Eye…" at bounding box center [440, 395] width 75 height 28
select select "3"
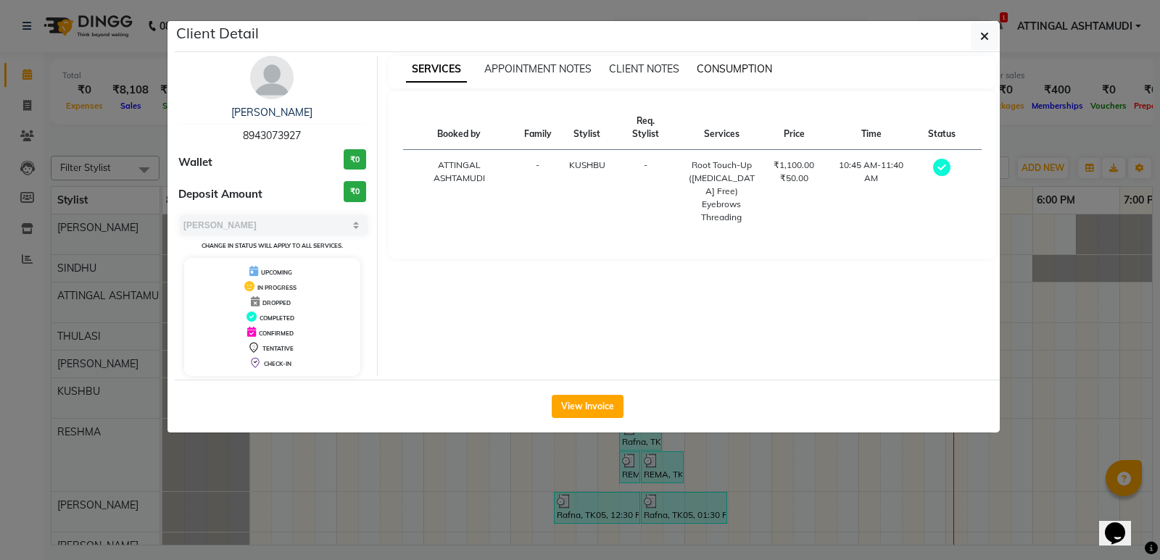
click at [733, 68] on span "CONSUMPTION" at bounding box center [734, 68] width 75 height 13
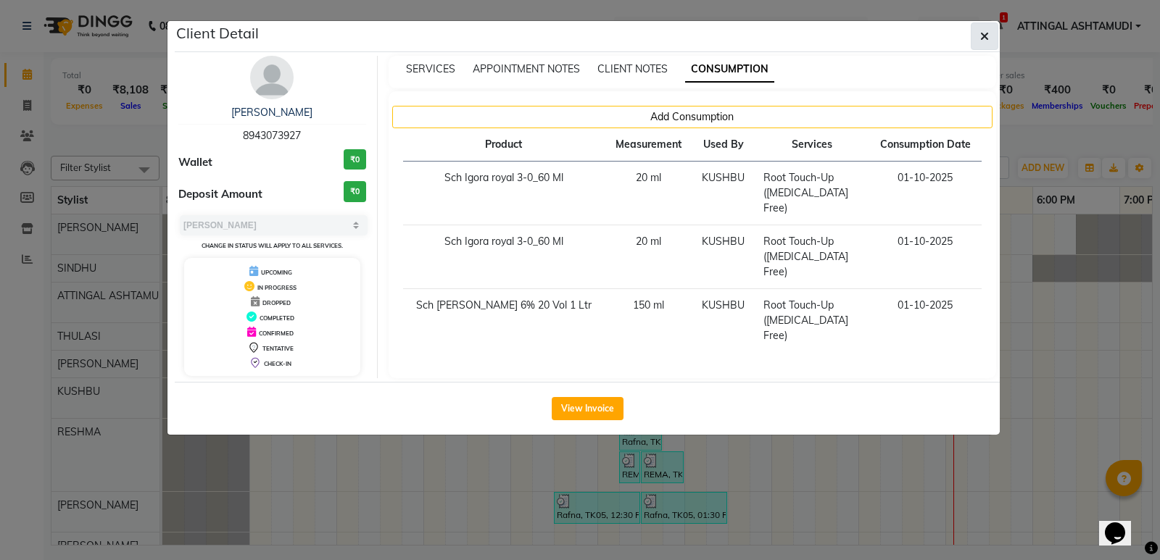
click at [981, 38] on icon "button" at bounding box center [984, 36] width 9 height 12
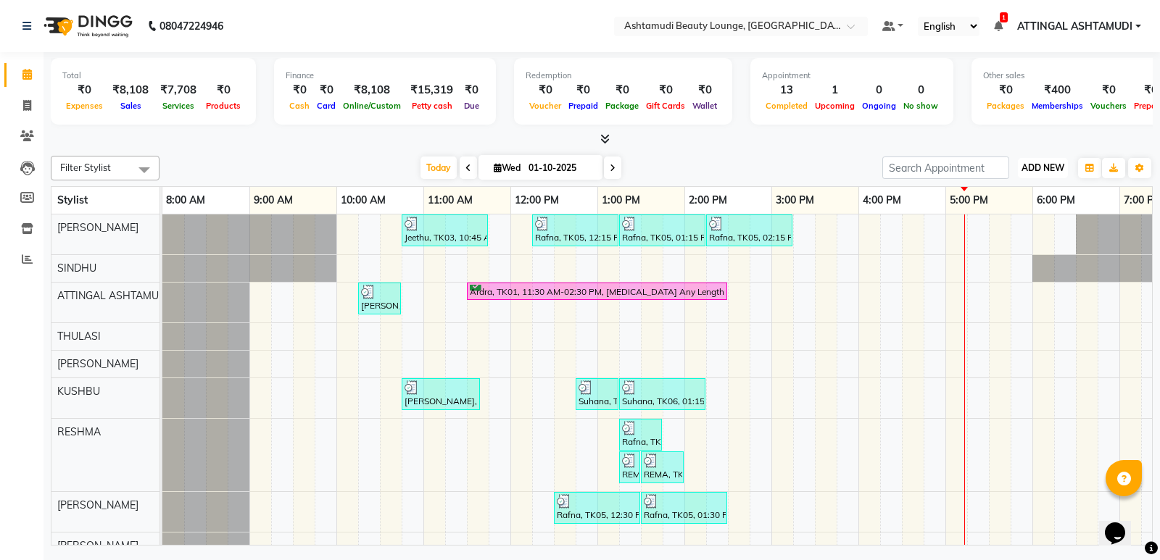
click at [1031, 165] on span "ADD NEW" at bounding box center [1042, 167] width 43 height 11
click at [992, 246] on link "Add Attendance" at bounding box center [1009, 252] width 115 height 19
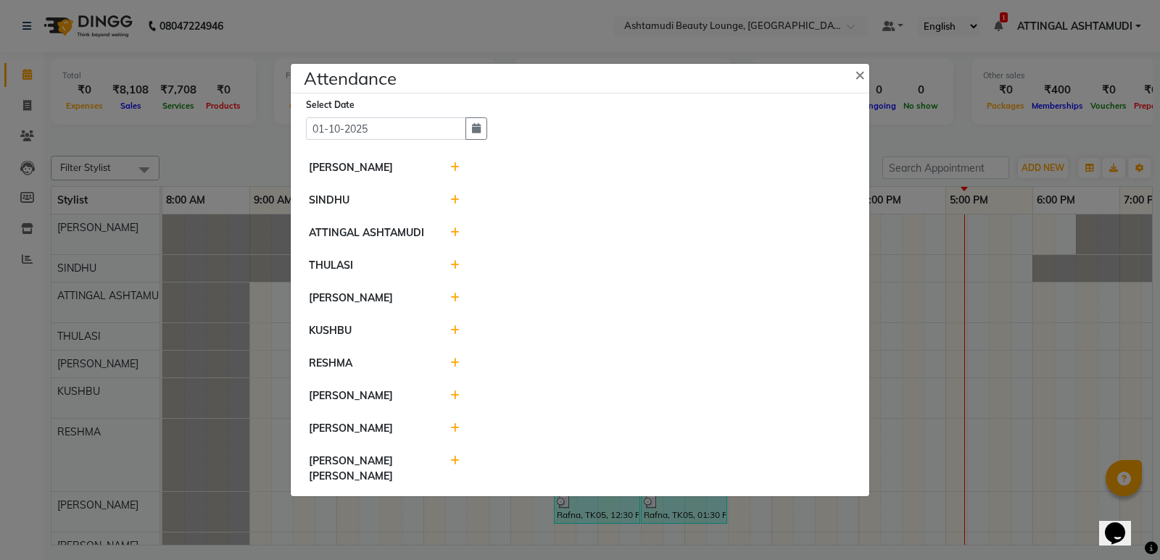
click at [453, 173] on icon at bounding box center [454, 167] width 9 height 10
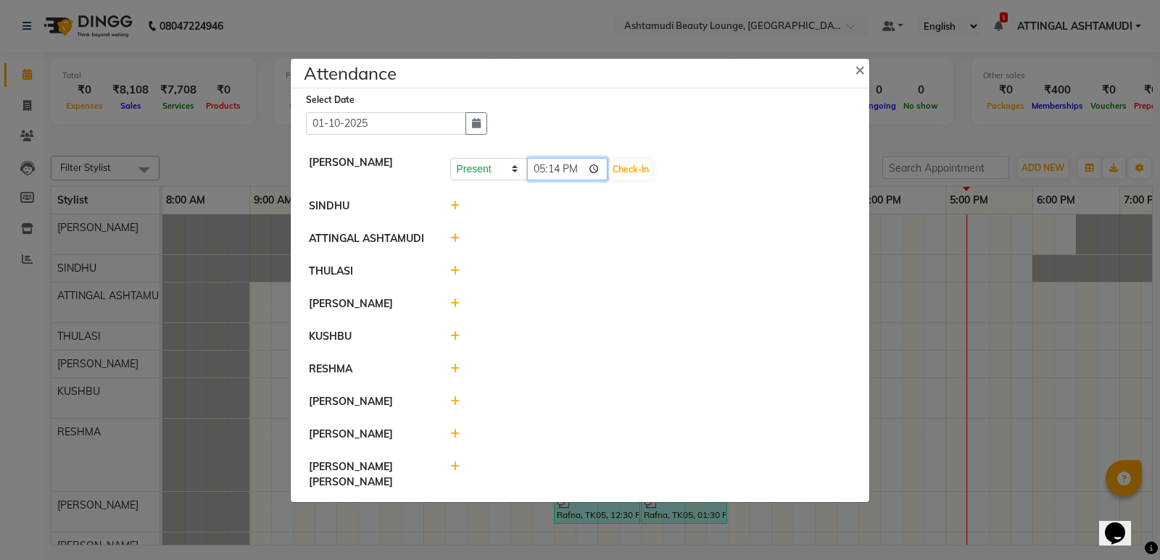
click at [535, 179] on input "17:14" at bounding box center [567, 169] width 81 height 22
type input "09:50"
click at [613, 173] on button "Check-In" at bounding box center [630, 169] width 43 height 20
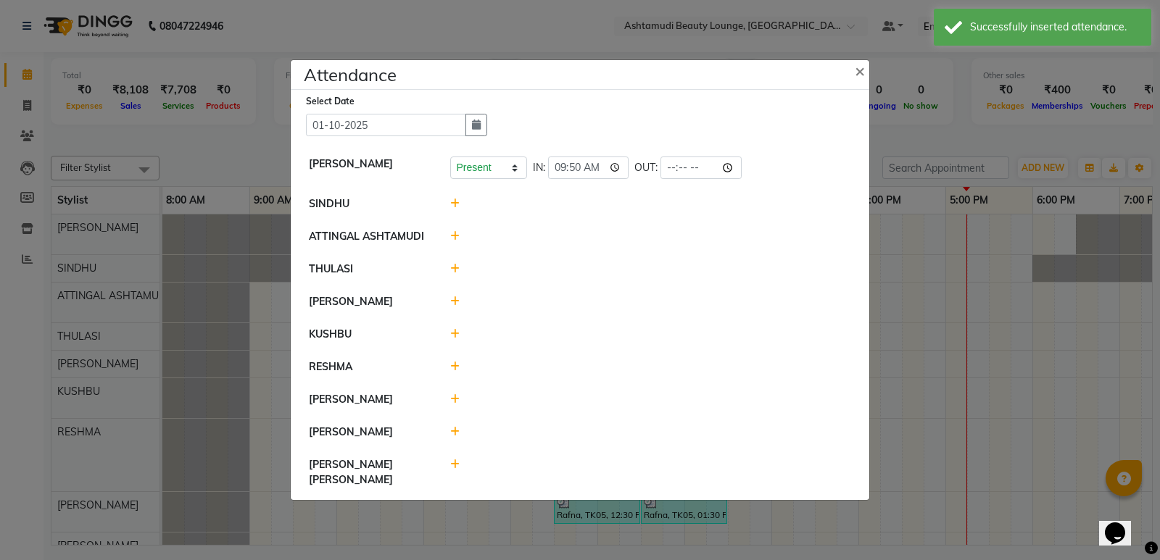
click at [454, 209] on icon at bounding box center [454, 204] width 9 height 10
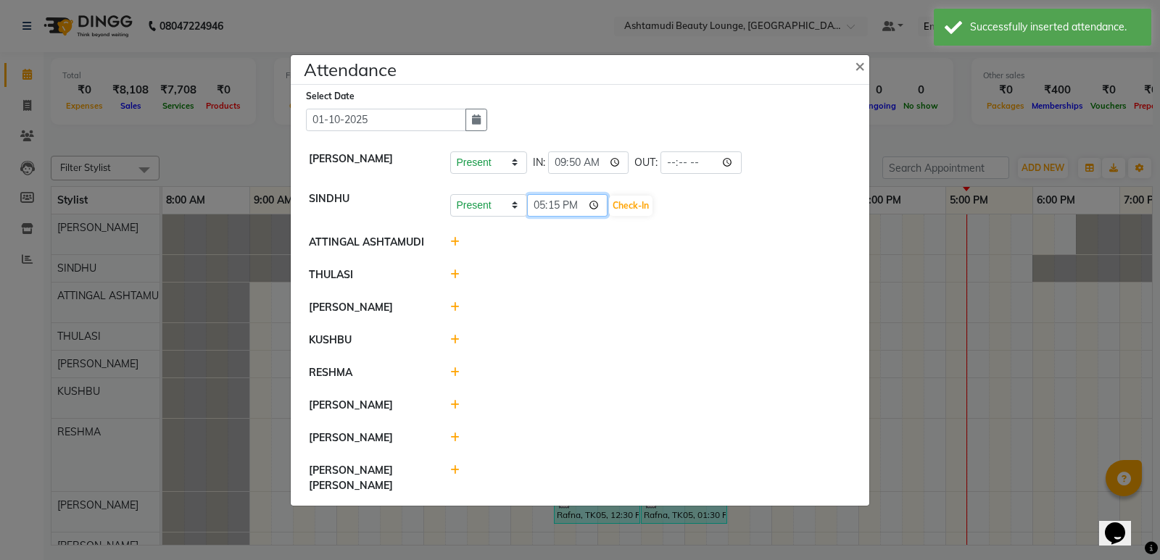
click at [536, 213] on input "17:15" at bounding box center [567, 205] width 81 height 22
type input "09:55"
click at [609, 212] on button "Check-In" at bounding box center [630, 206] width 43 height 20
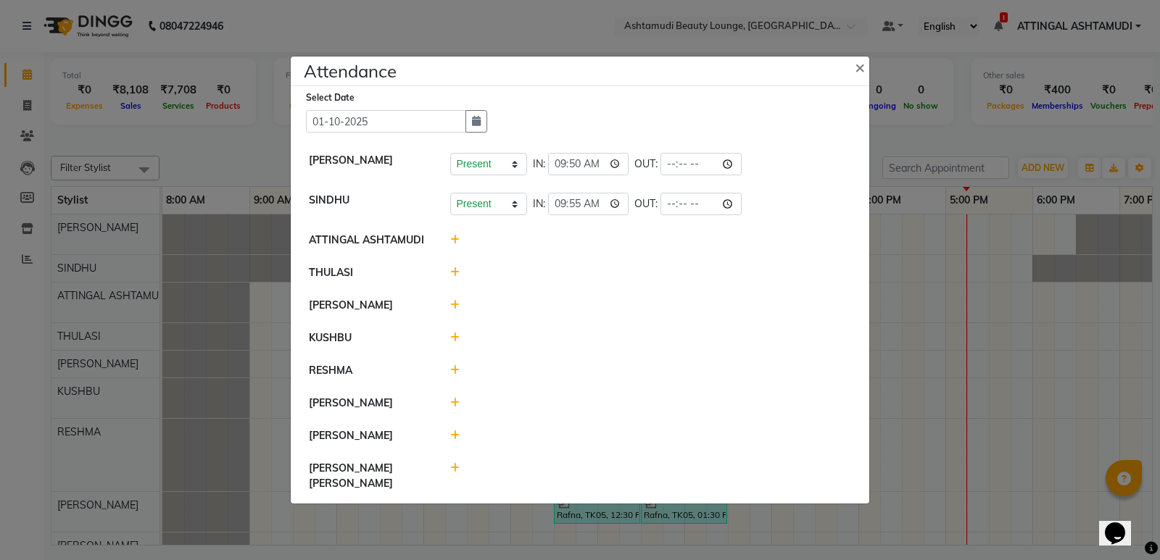
click at [450, 278] on icon at bounding box center [454, 272] width 9 height 10
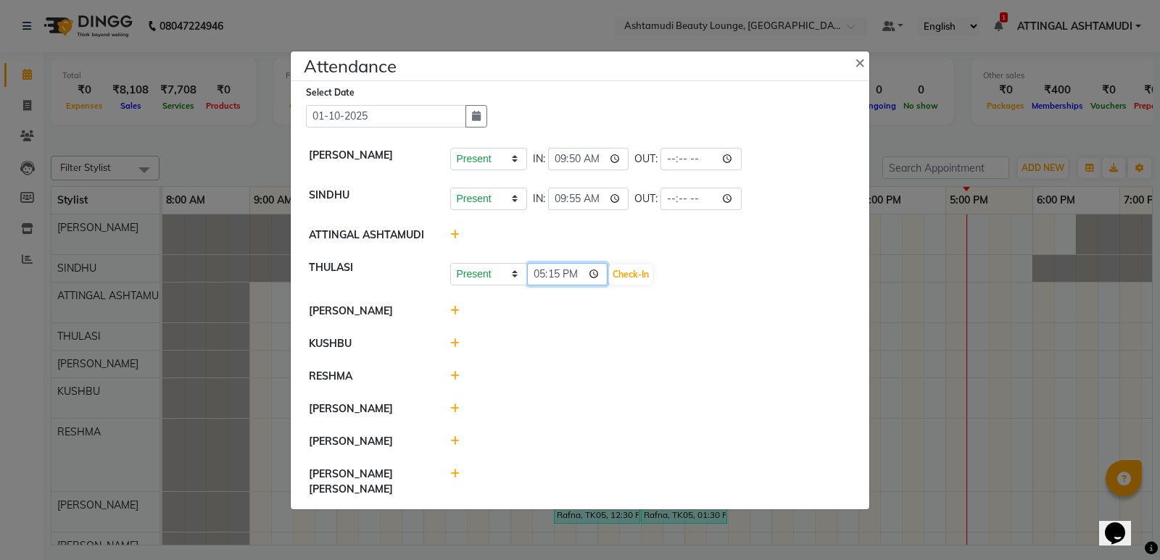
click at [535, 286] on input "17:15" at bounding box center [567, 274] width 81 height 22
type input "09:15"
click at [610, 281] on button "Check-In" at bounding box center [630, 275] width 43 height 20
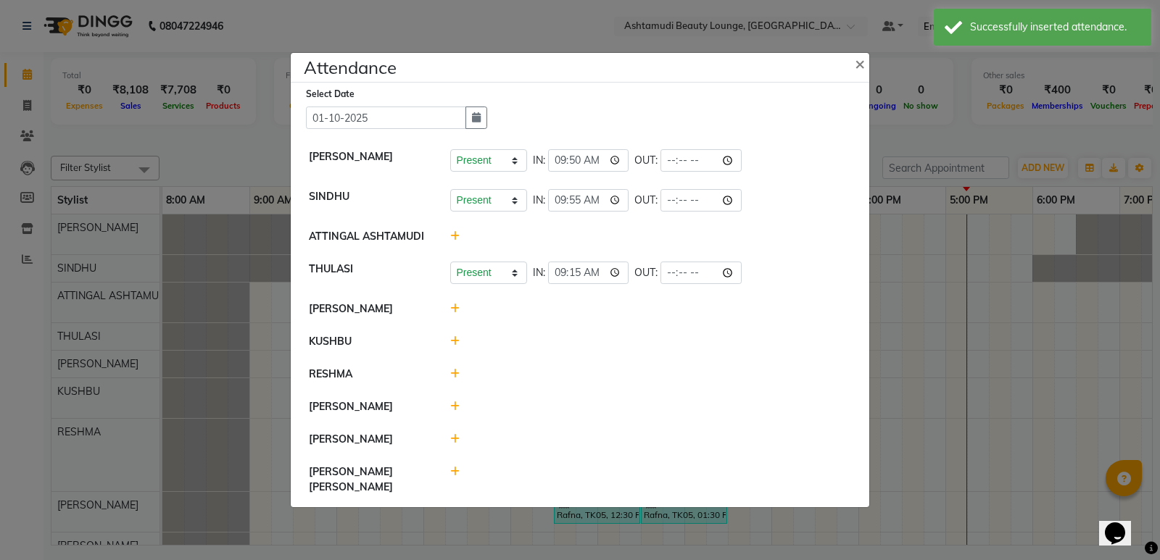
click at [455, 346] on icon at bounding box center [454, 341] width 9 height 10
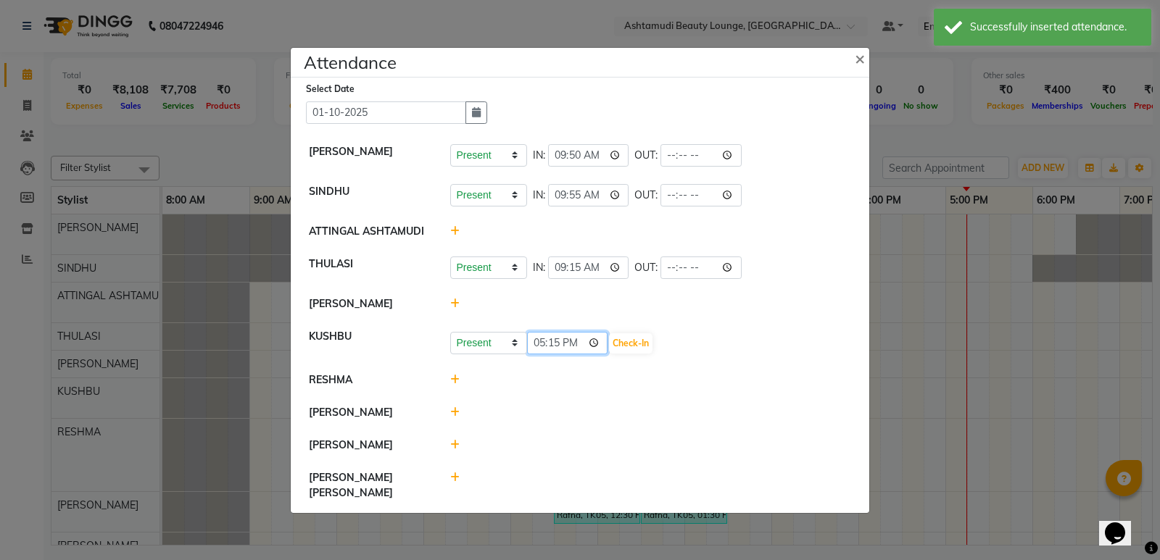
click at [539, 354] on input "17:15" at bounding box center [567, 343] width 81 height 22
type input "10:00"
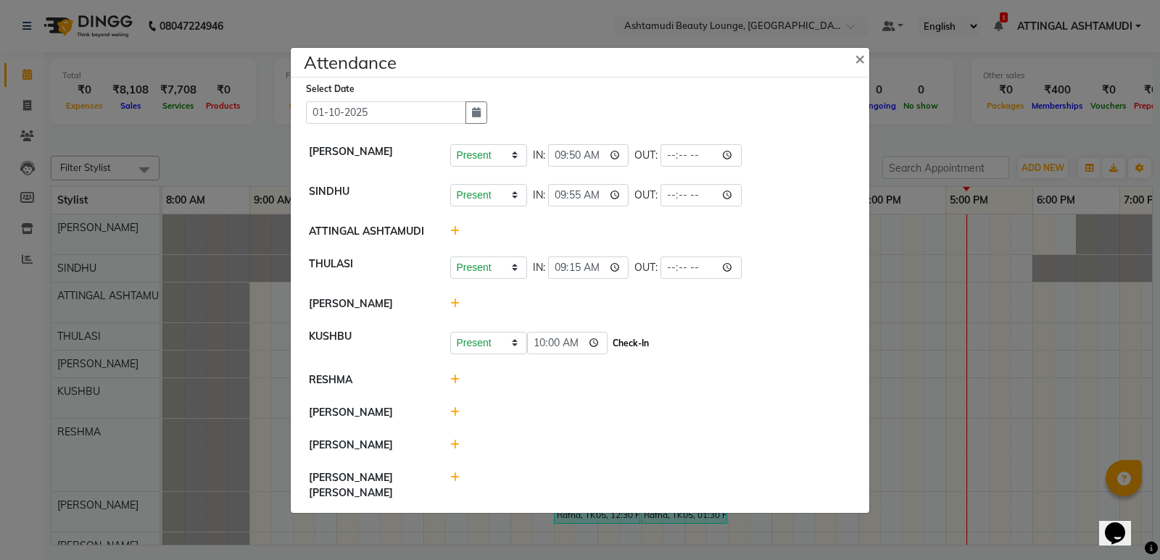
click at [609, 352] on button "Check-In" at bounding box center [630, 343] width 43 height 20
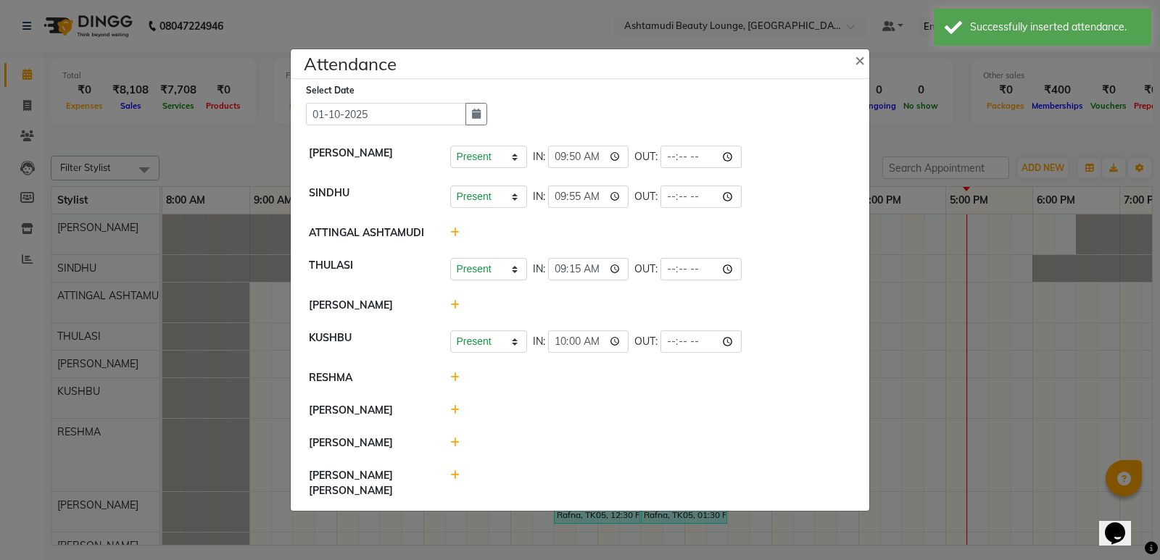
click at [455, 383] on icon at bounding box center [454, 378] width 9 height 10
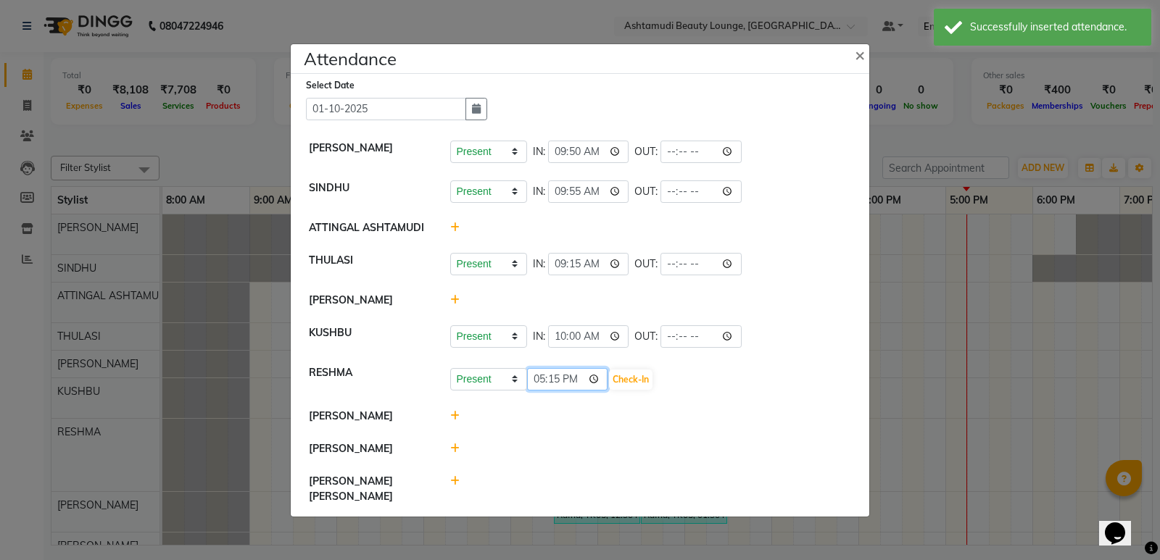
click at [535, 391] on input "17:15" at bounding box center [567, 379] width 81 height 22
type input "09:50"
click at [622, 388] on button "Check-In" at bounding box center [630, 380] width 43 height 20
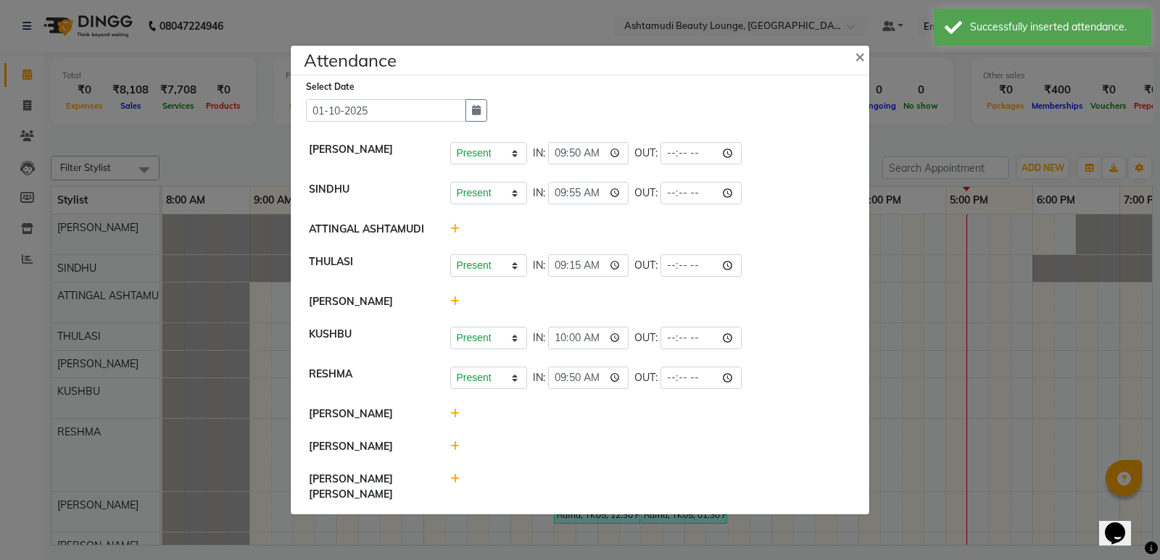
click at [454, 419] on icon at bounding box center [454, 414] width 9 height 10
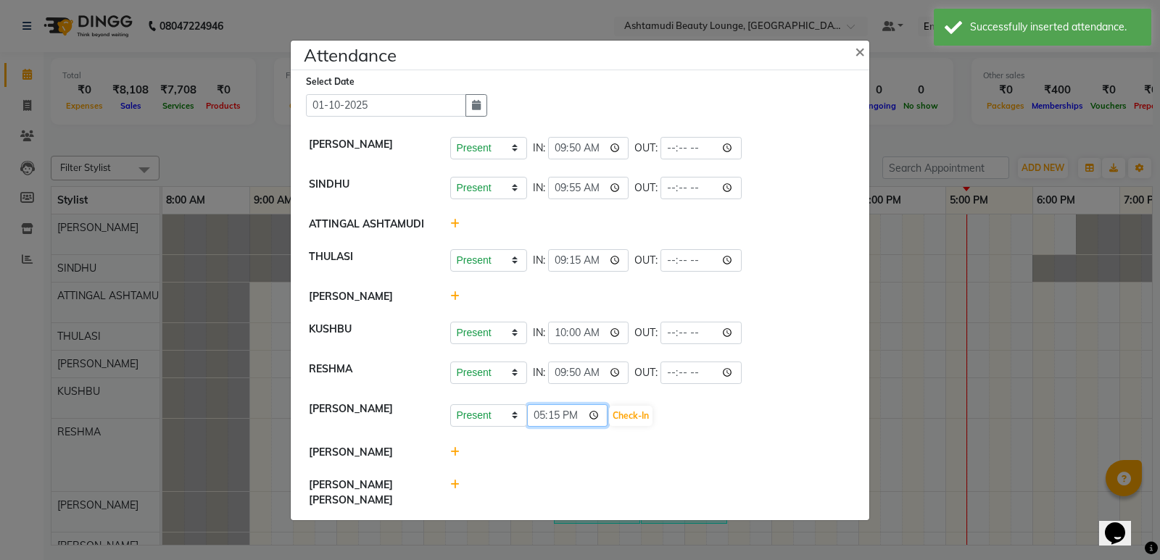
click at [531, 427] on input "17:15" at bounding box center [567, 415] width 81 height 22
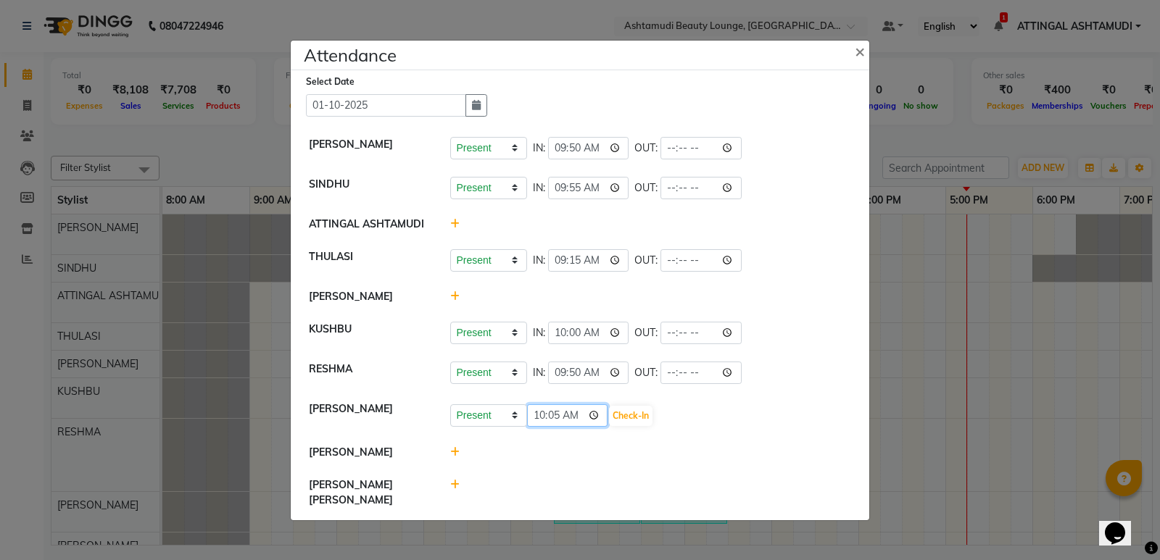
type input "10:55"
click at [621, 423] on button "Check-In" at bounding box center [630, 416] width 43 height 20
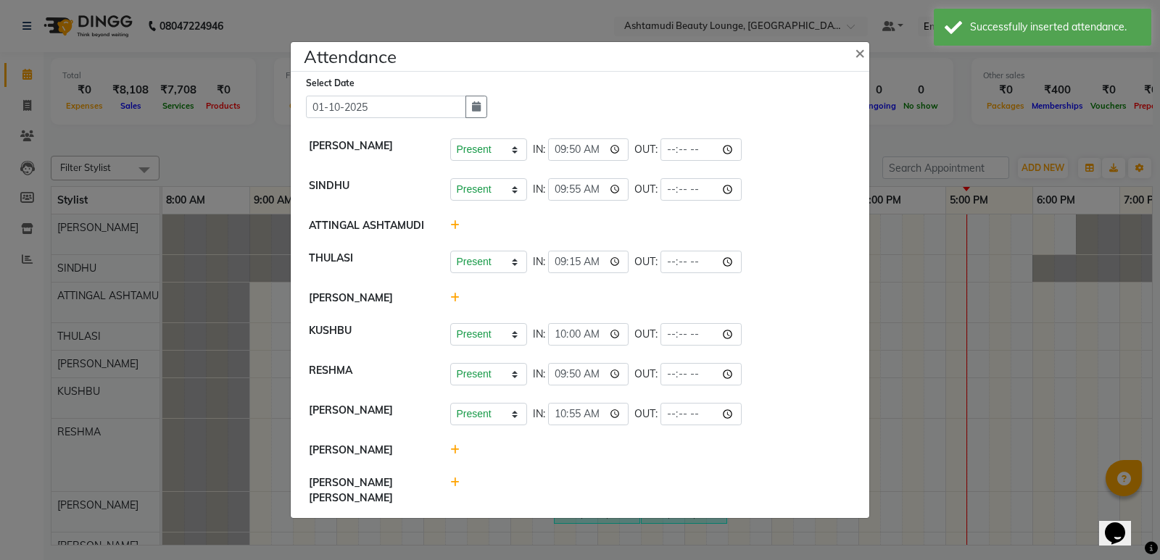
click at [456, 488] on icon at bounding box center [454, 483] width 9 height 10
click at [516, 494] on select "Present Absent Late Half Day Weekly Off" at bounding box center [488, 489] width 77 height 22
select select "W"
click at [450, 481] on select "Present Absent Late Half Day Weekly Off" at bounding box center [488, 489] width 77 height 22
click at [538, 493] on button "Save" at bounding box center [542, 490] width 28 height 20
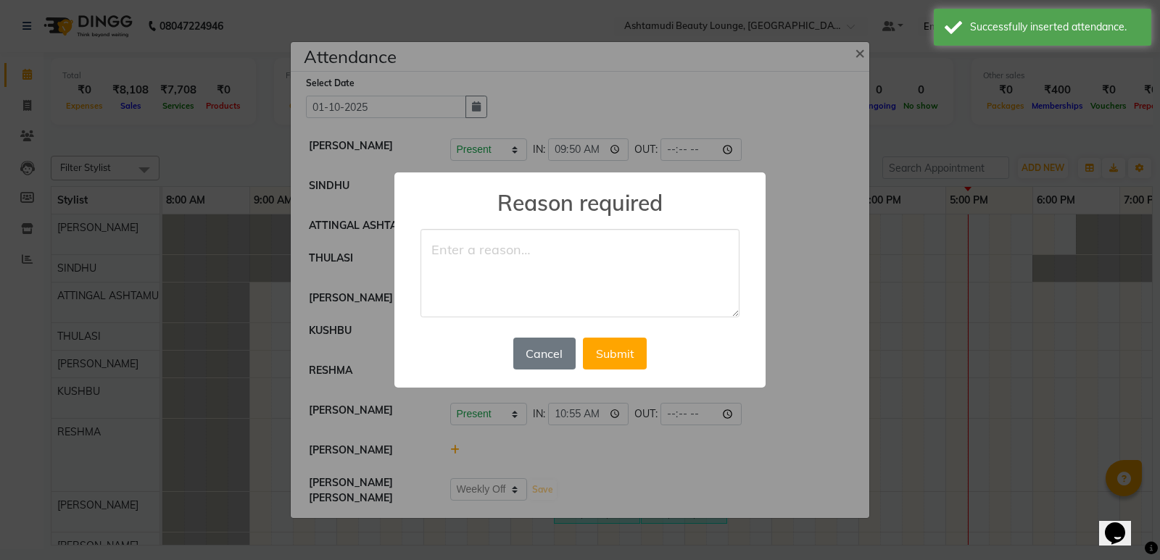
click at [447, 257] on textarea at bounding box center [579, 273] width 319 height 88
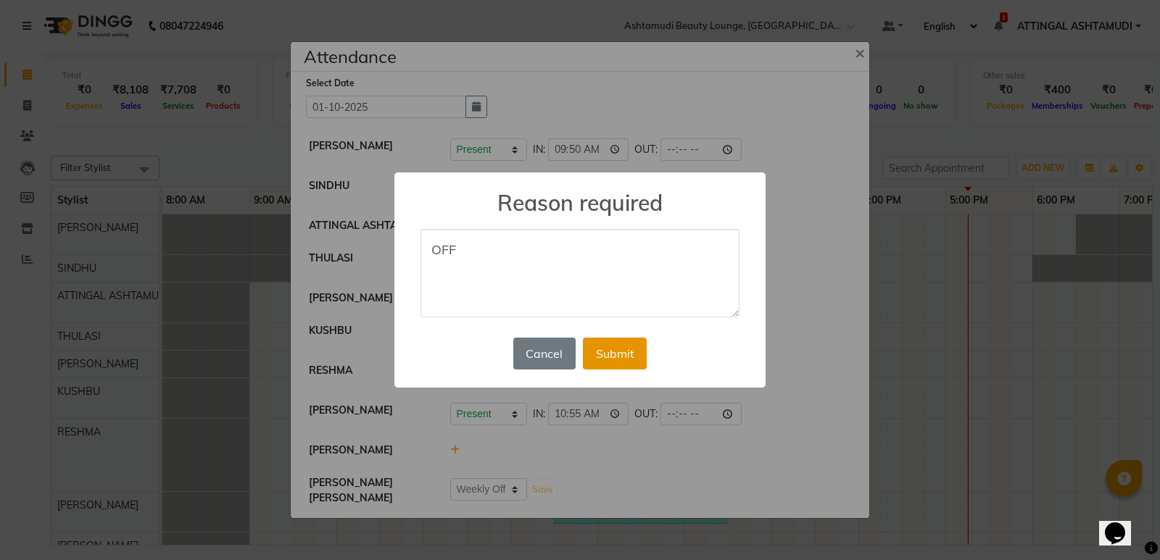
type textarea "OFF"
click at [618, 354] on button "Submit" at bounding box center [615, 354] width 64 height 32
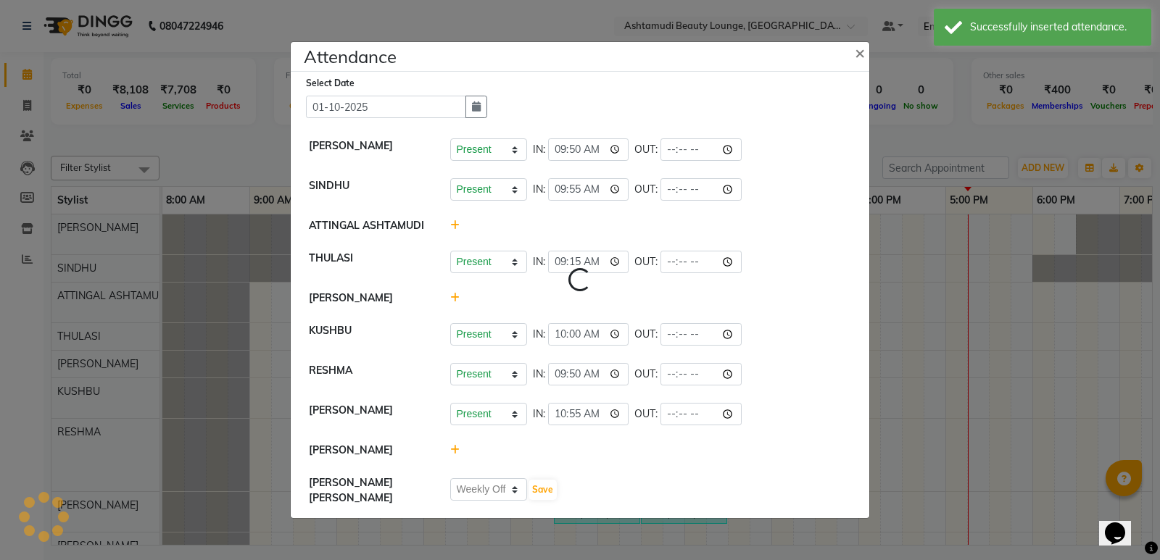
select select "W"
click at [854, 56] on button "×" at bounding box center [861, 52] width 36 height 41
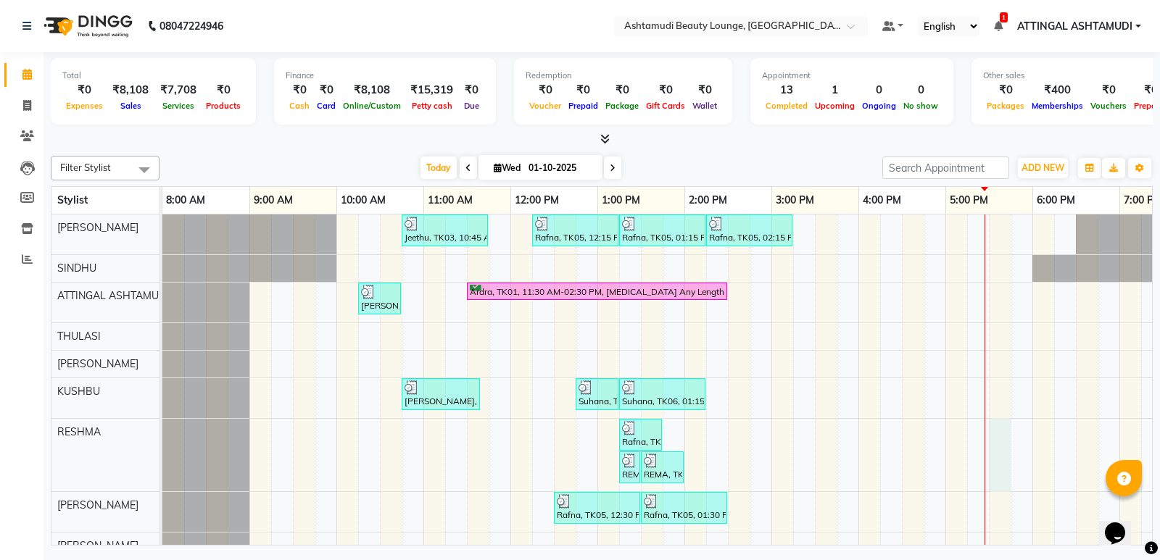
click at [989, 433] on div "Jeethu, TK03, 10:45 AM-11:45 AM, Child Style Cut Rafna, TK05, 12:15 PM-01:15 PM…" at bounding box center [727, 401] width 1131 height 373
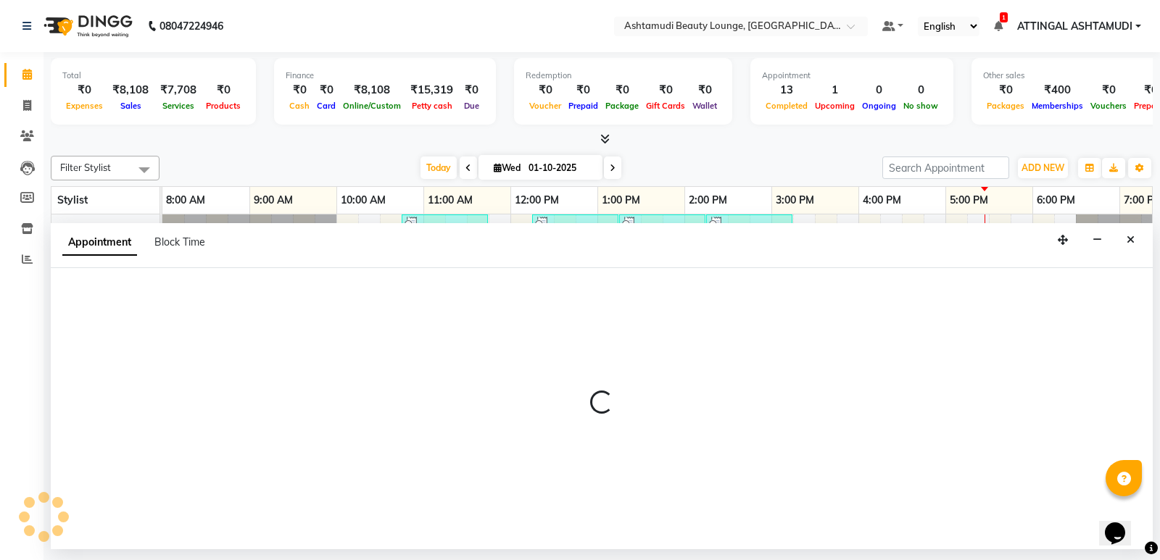
select select "61248"
select select "1050"
select select "tentative"
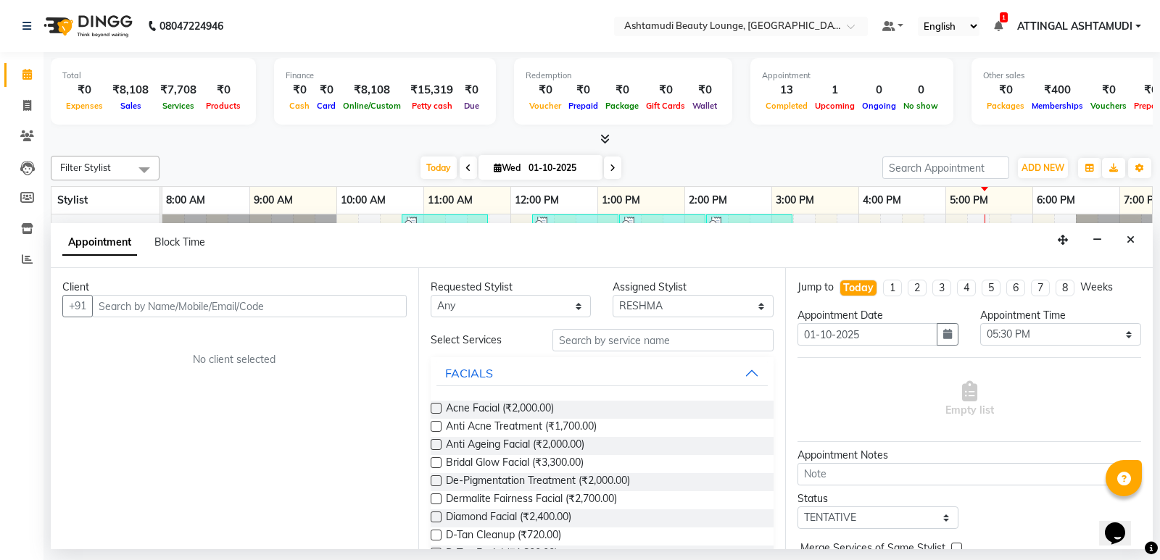
click at [107, 305] on input "text" at bounding box center [249, 306] width 315 height 22
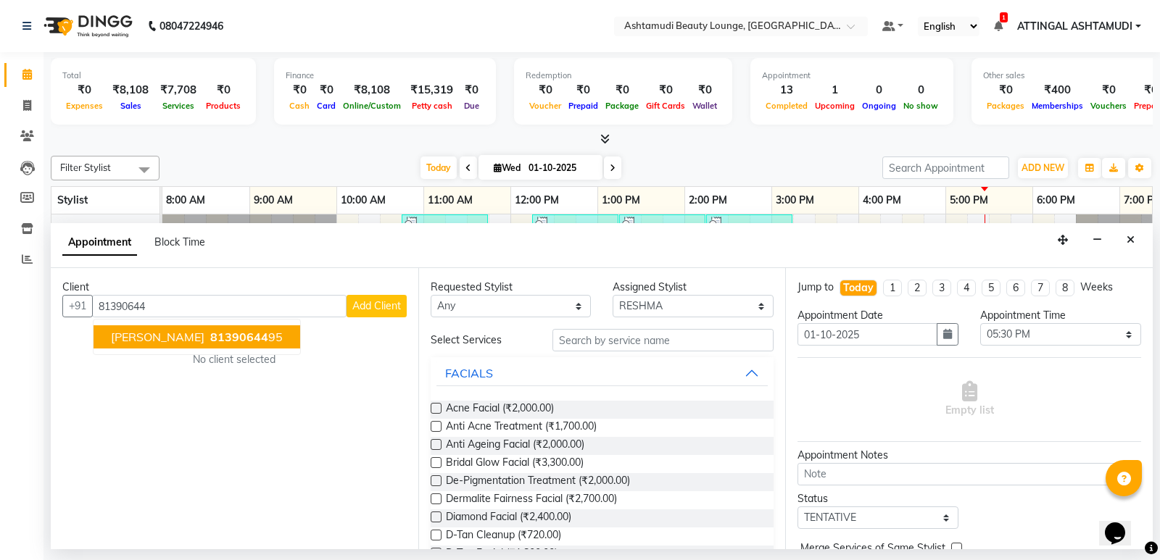
click at [151, 336] on span "[PERSON_NAME]" at bounding box center [158, 337] width 94 height 14
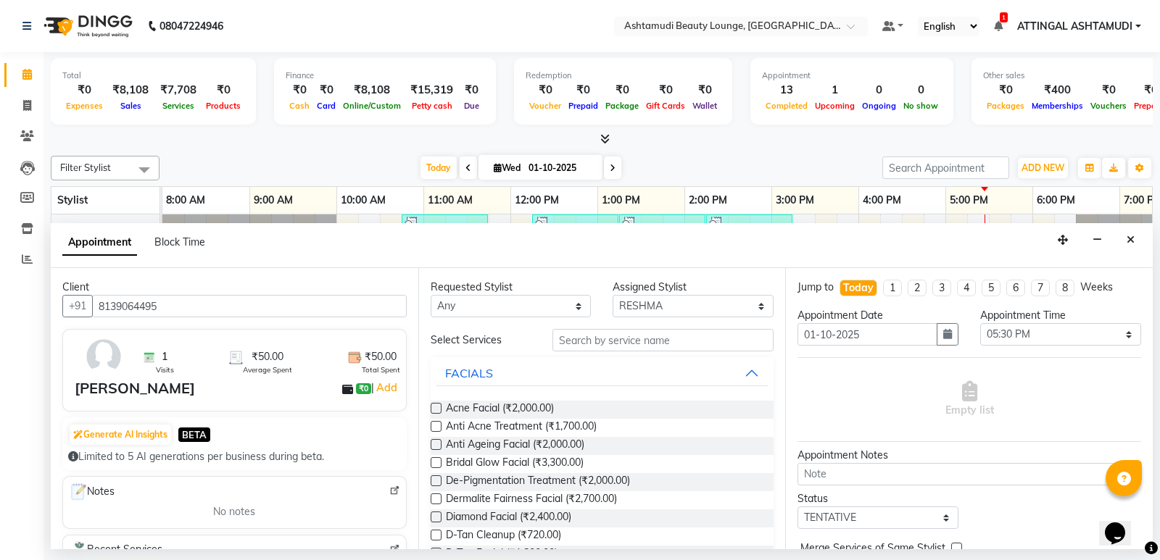
type input "8139064495"
click at [564, 341] on input "text" at bounding box center [663, 340] width 222 height 22
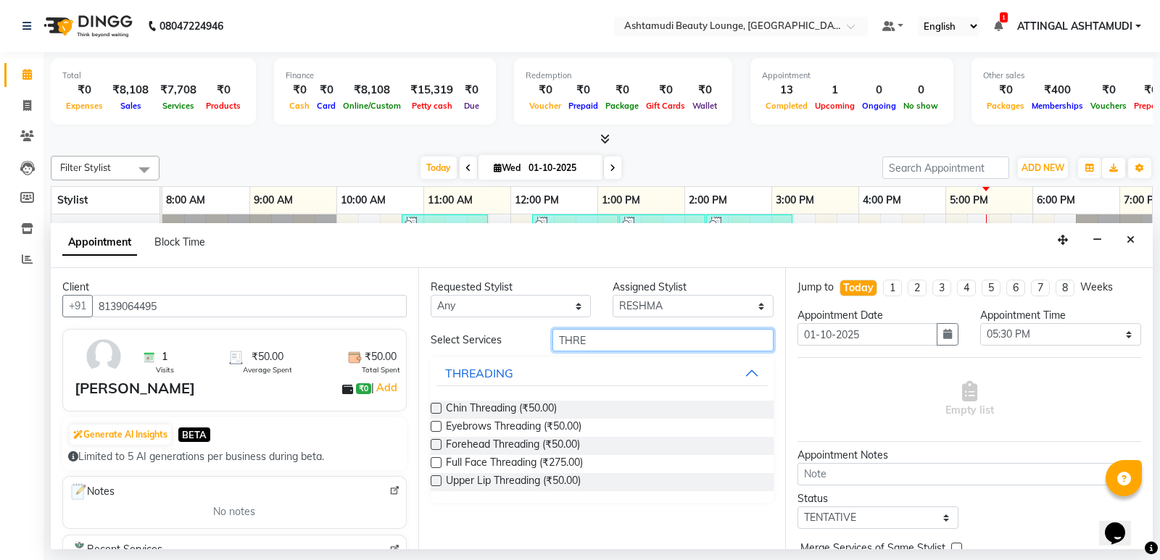
type input "THRE"
click at [439, 424] on label at bounding box center [436, 426] width 11 height 11
click at [439, 424] on input "checkbox" at bounding box center [435, 427] width 9 height 9
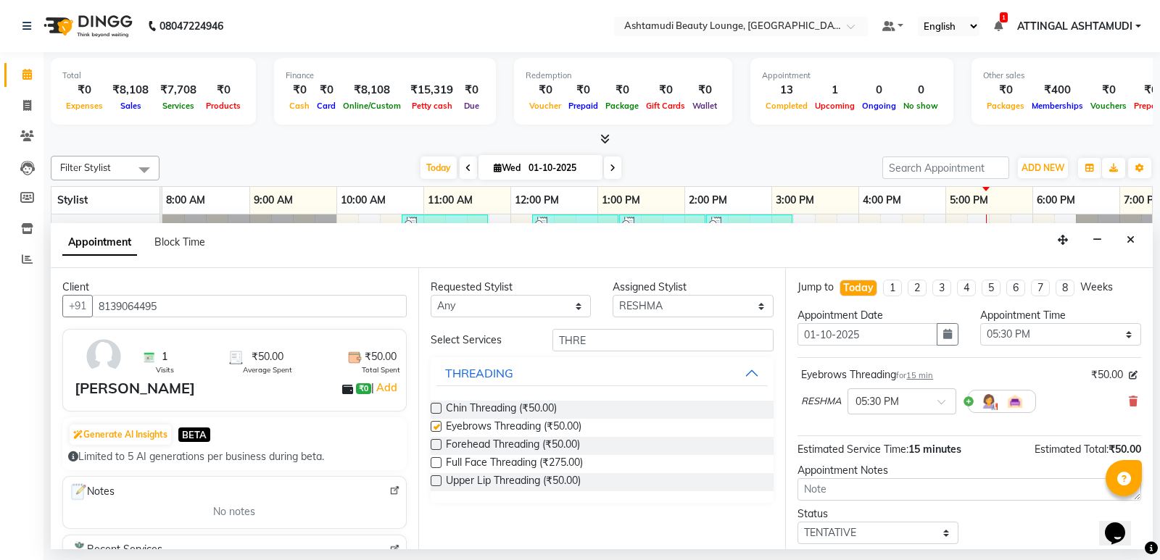
checkbox input "false"
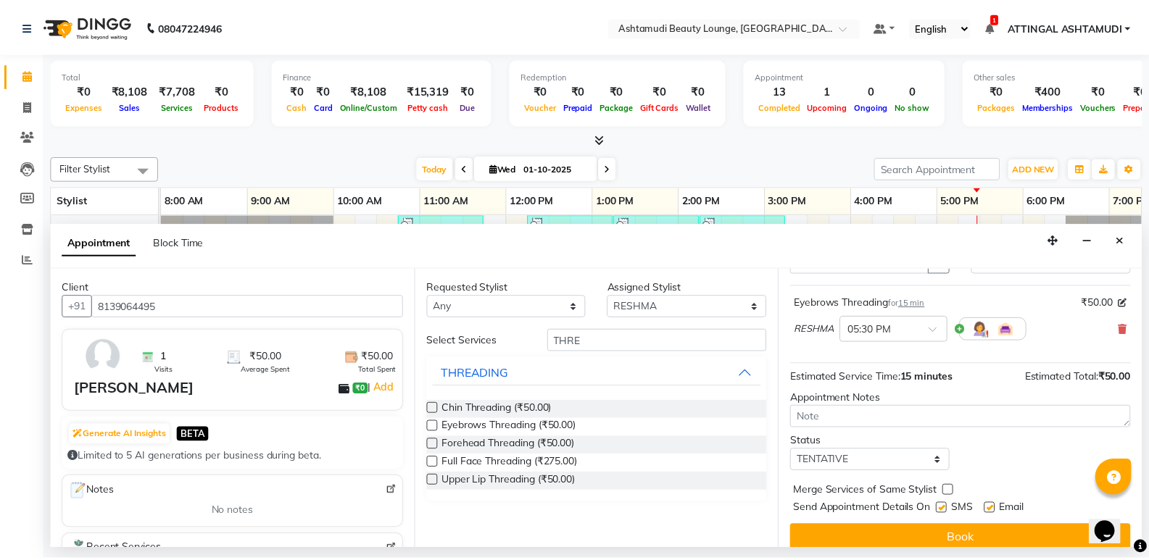
scroll to position [86, 0]
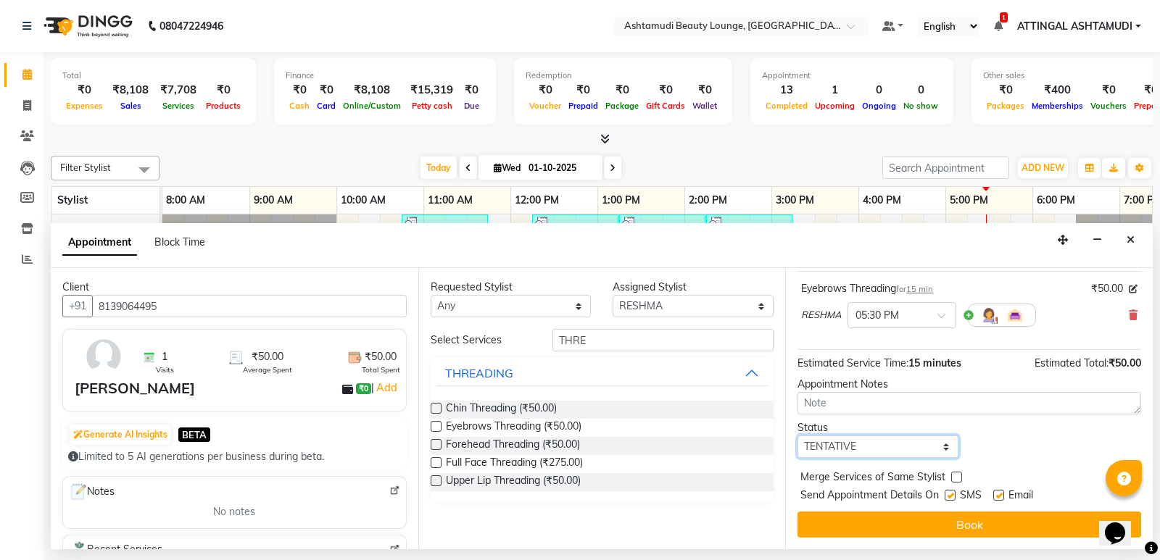
click at [926, 450] on select "Select TENTATIVE CONFIRM CHECK-IN UPCOMING" at bounding box center [877, 447] width 161 height 22
select select "check-in"
click at [797, 436] on select "Select TENTATIVE CONFIRM CHECK-IN UPCOMING" at bounding box center [877, 447] width 161 height 22
click at [949, 494] on label at bounding box center [949, 495] width 11 height 11
click at [949, 494] on input "checkbox" at bounding box center [948, 496] width 9 height 9
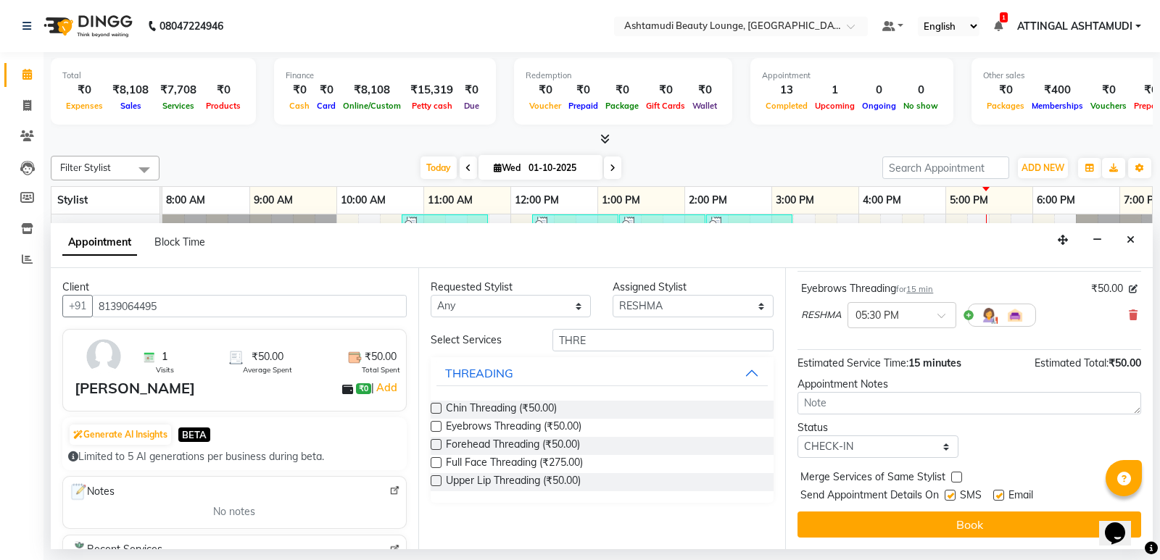
checkbox input "false"
click at [1002, 494] on label at bounding box center [998, 495] width 11 height 11
click at [1002, 494] on input "checkbox" at bounding box center [997, 496] width 9 height 9
checkbox input "false"
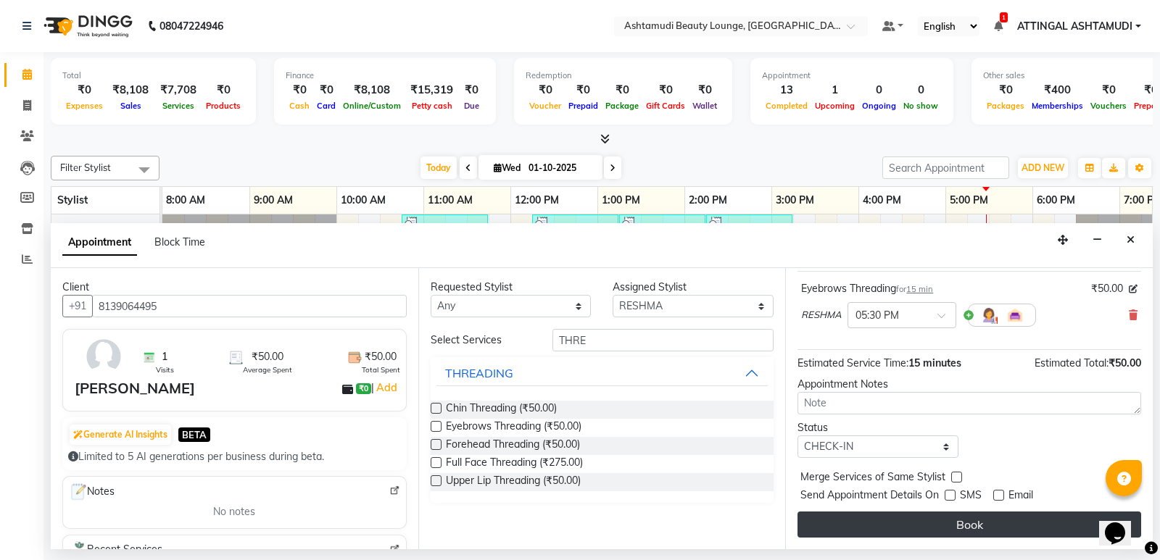
click at [962, 522] on button "Book" at bounding box center [969, 525] width 344 height 26
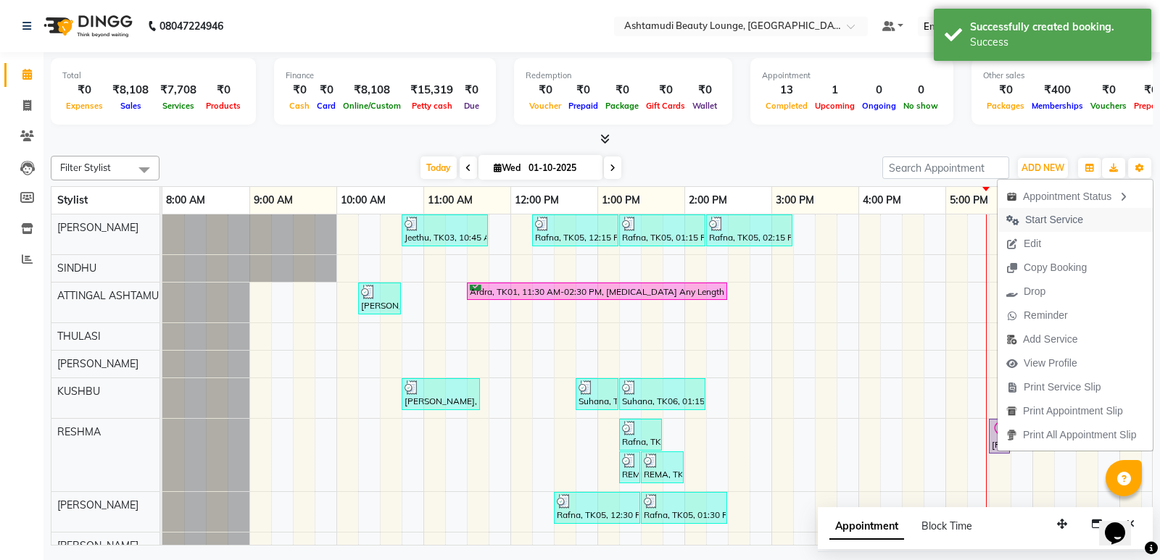
click at [1038, 221] on span "Start Service" at bounding box center [1054, 219] width 58 height 15
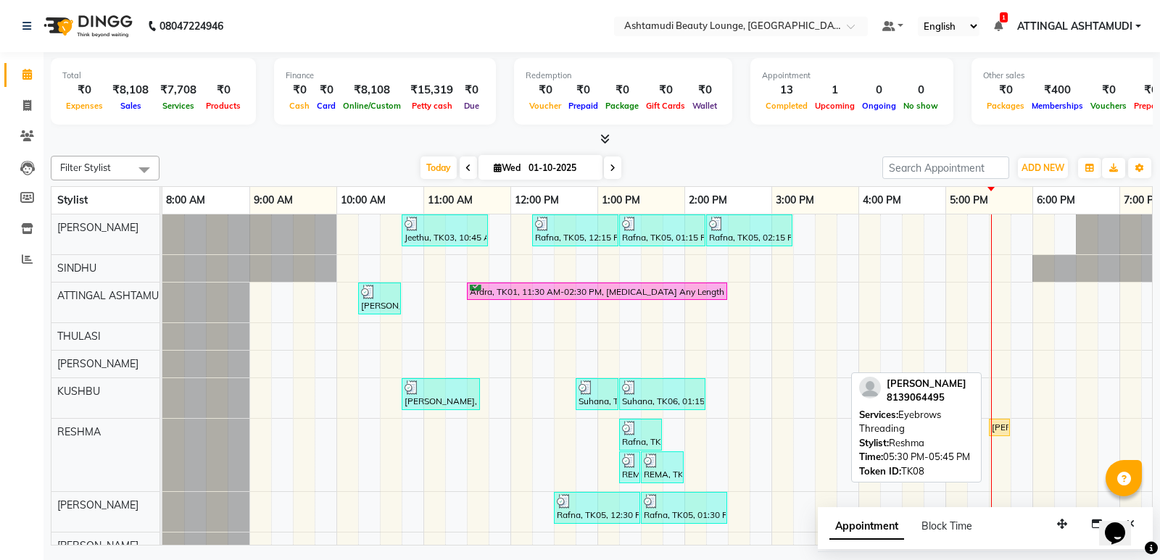
click at [996, 425] on div "[PERSON_NAME], TK08, 05:30 PM-05:45 PM, Eyebrows Threading" at bounding box center [999, 427] width 18 height 13
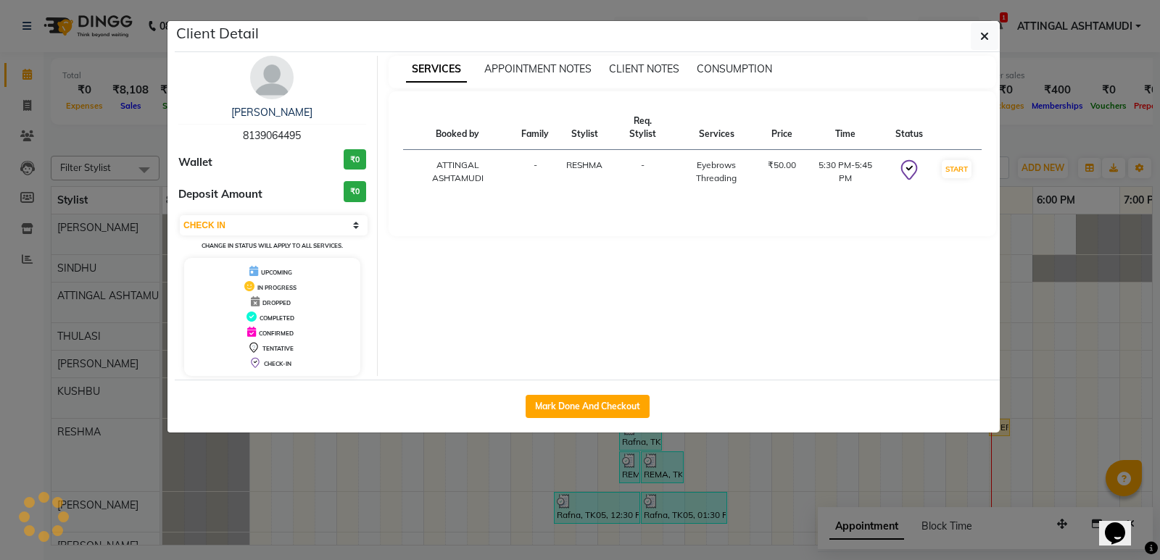
select select "1"
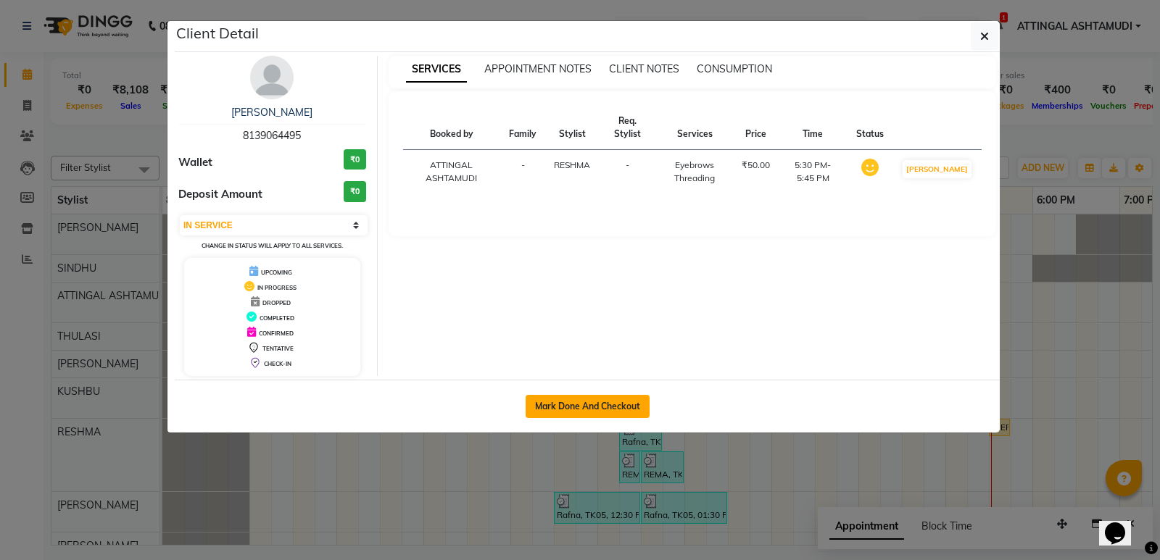
click at [574, 401] on button "Mark Done And Checkout" at bounding box center [588, 406] width 124 height 23
select select "service"
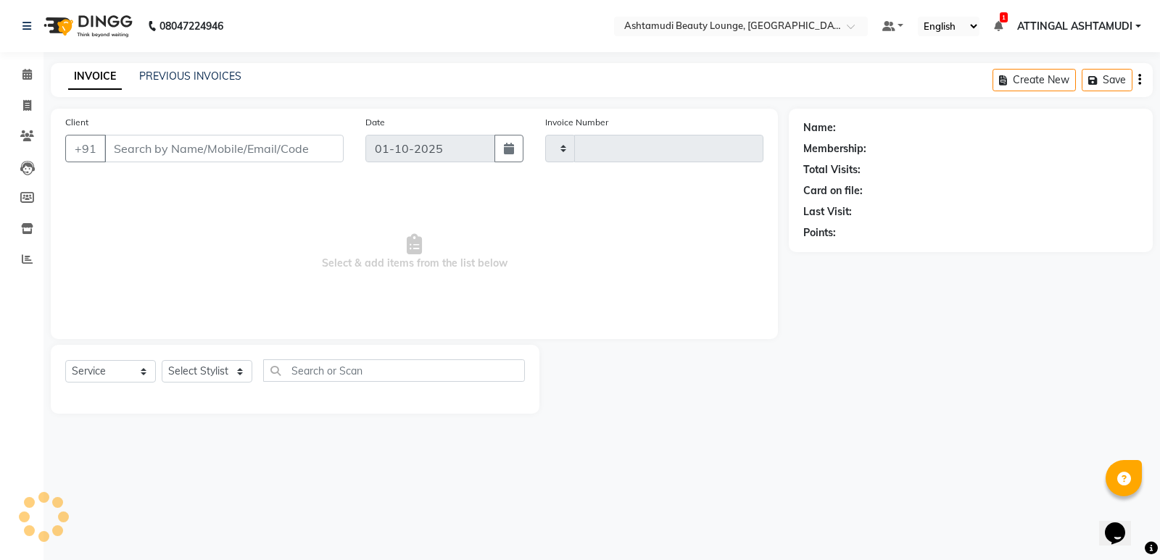
type input "1940"
select select "4628"
type input "8139064495"
select select "61248"
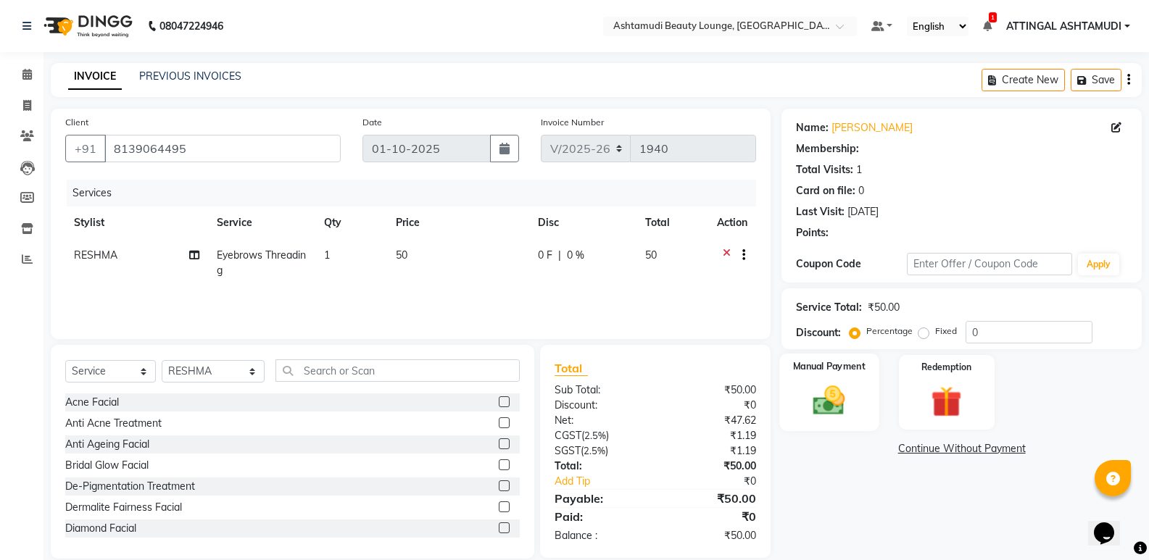
select select "1: Object"
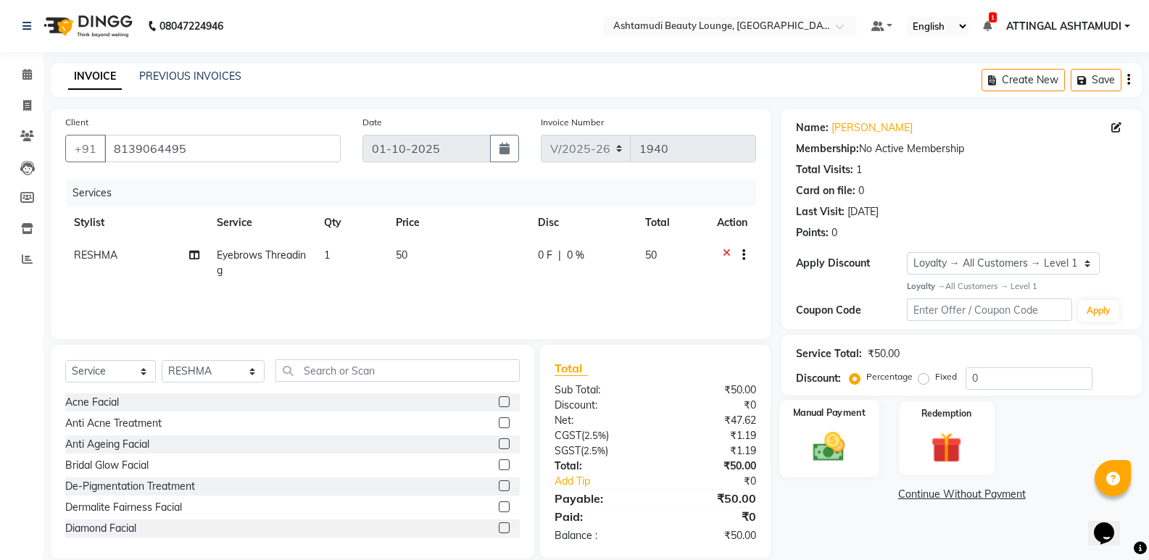
click at [860, 444] on div "Manual Payment" at bounding box center [829, 439] width 99 height 78
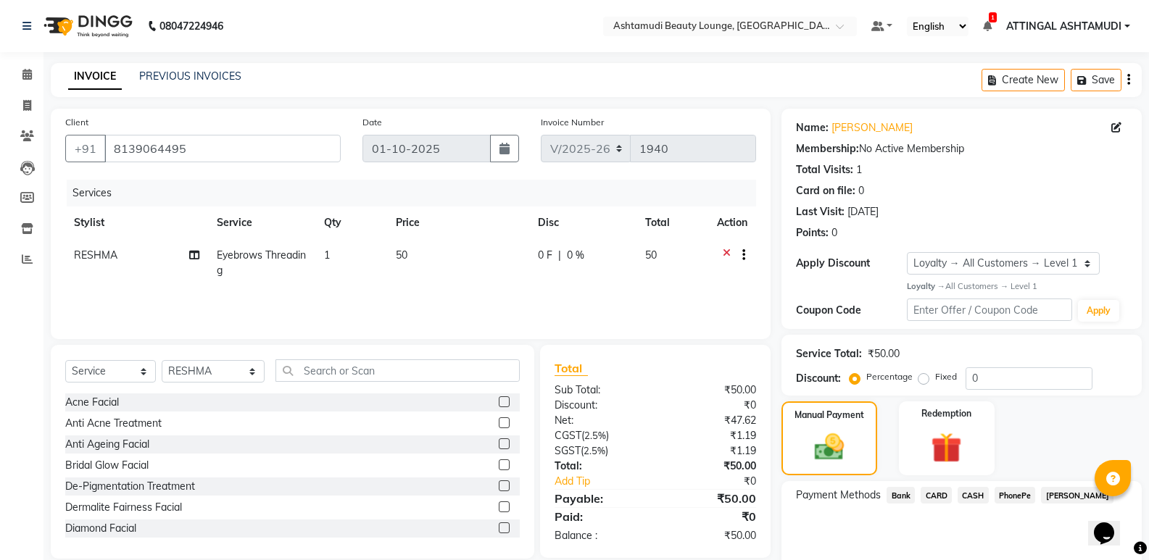
click at [973, 497] on span "CASH" at bounding box center [973, 495] width 31 height 17
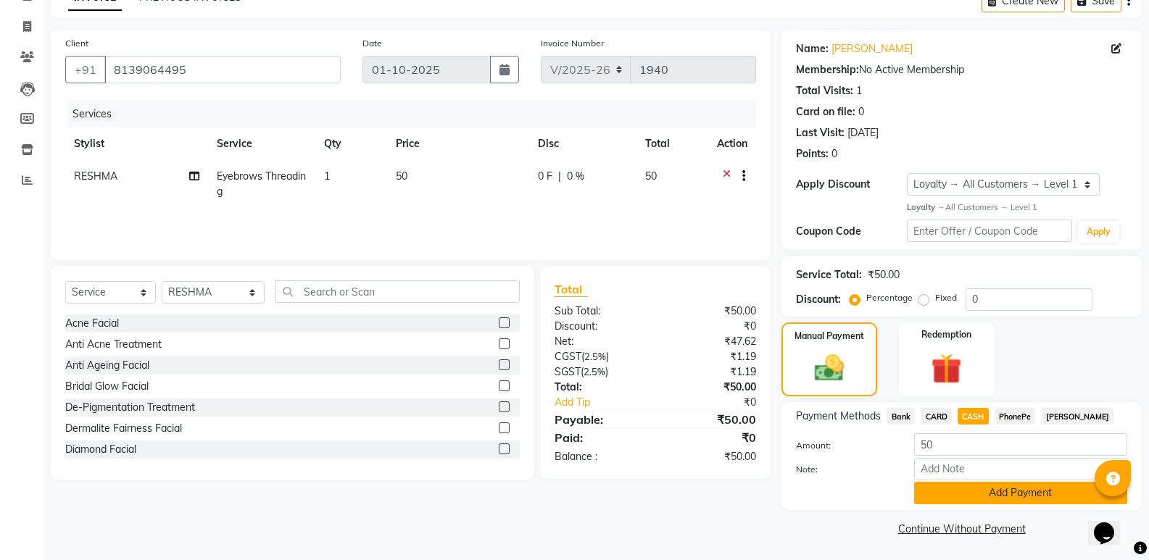
scroll to position [80, 0]
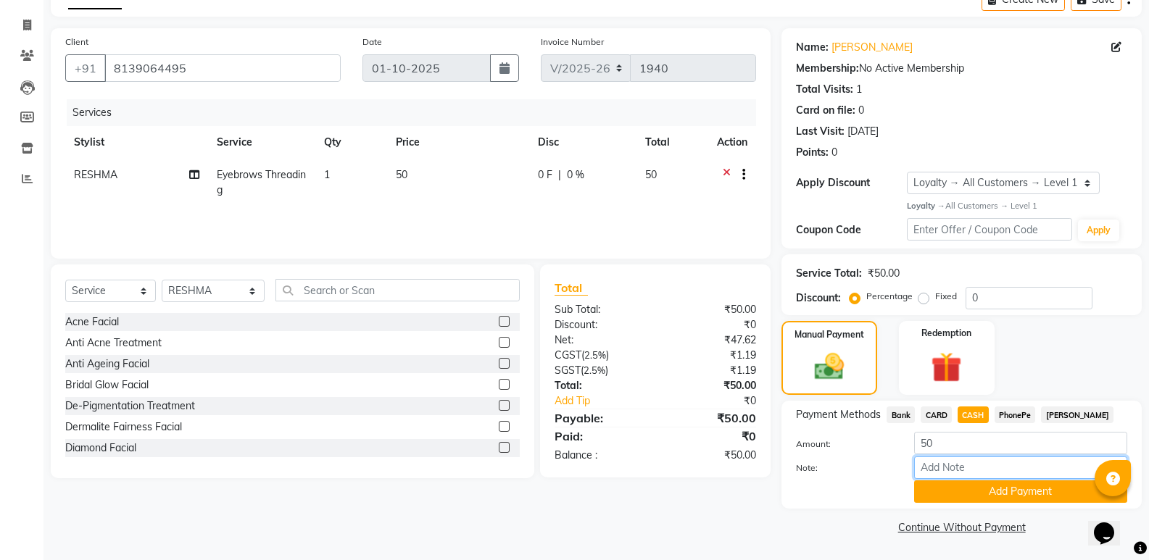
click at [968, 467] on input "Note:" at bounding box center [1020, 468] width 213 height 22
type input "SINDHU"
click at [988, 489] on button "Add Payment" at bounding box center [1020, 492] width 213 height 22
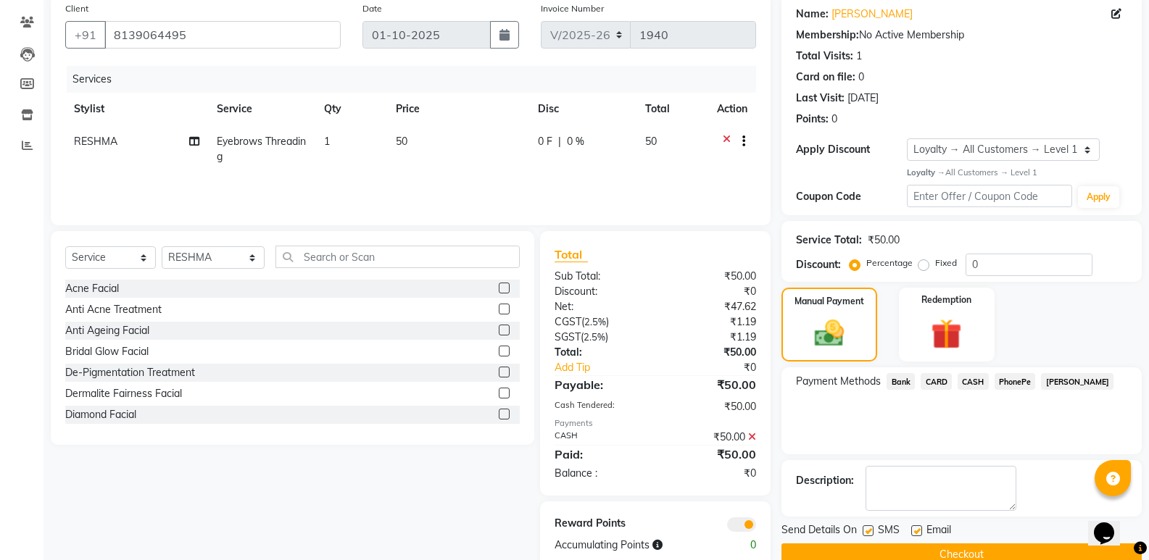
scroll to position [143, 0]
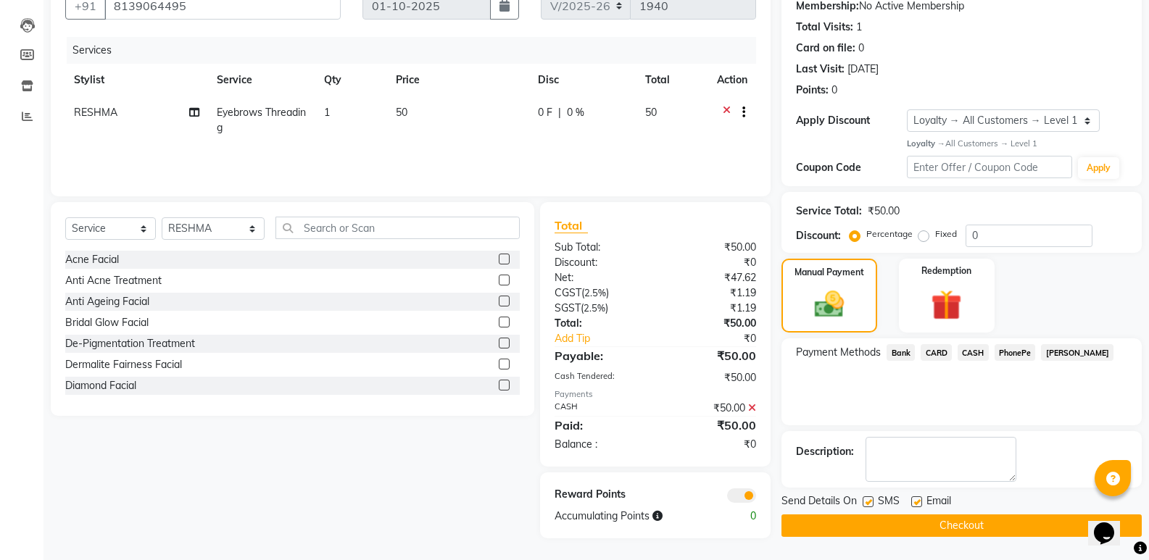
click at [920, 502] on label at bounding box center [916, 502] width 11 height 11
click at [920, 502] on input "checkbox" at bounding box center [915, 502] width 9 height 9
checkbox input "false"
click at [868, 525] on button "Checkout" at bounding box center [961, 526] width 360 height 22
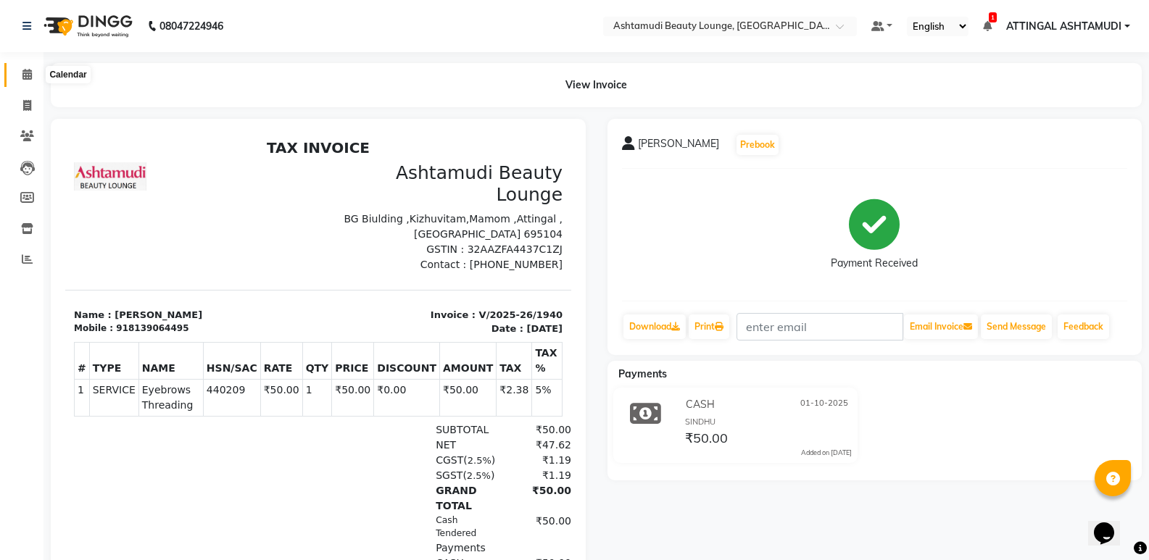
click at [21, 73] on span at bounding box center [26, 75] width 25 height 17
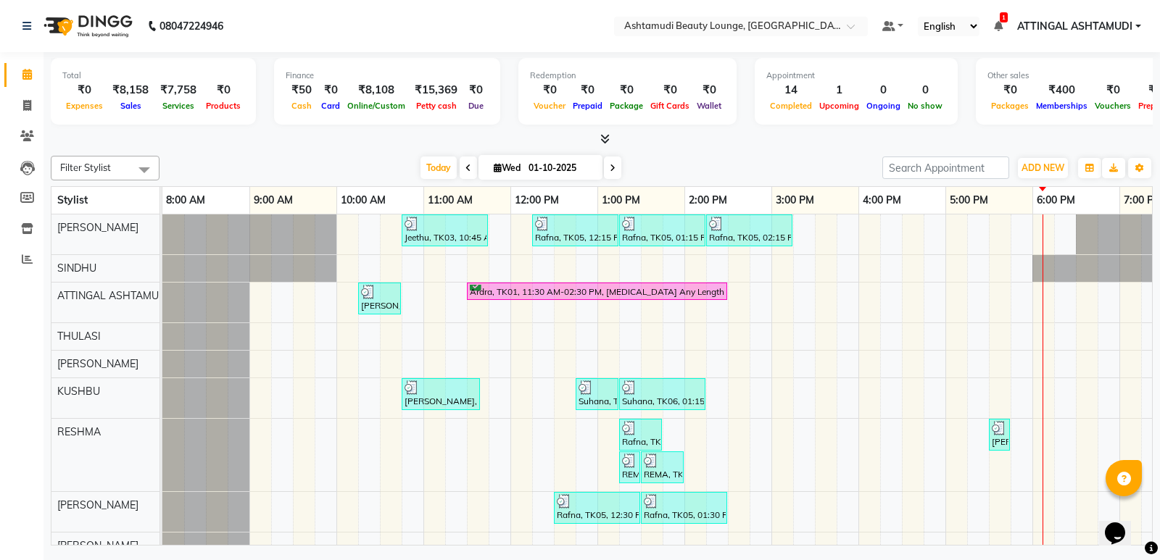
click at [1047, 233] on div "Jeethu, TK03, 10:45 AM-11:45 AM, Child Style Cut Rafna, TK05, 12:15 PM-01:15 PM…" at bounding box center [727, 401] width 1131 height 373
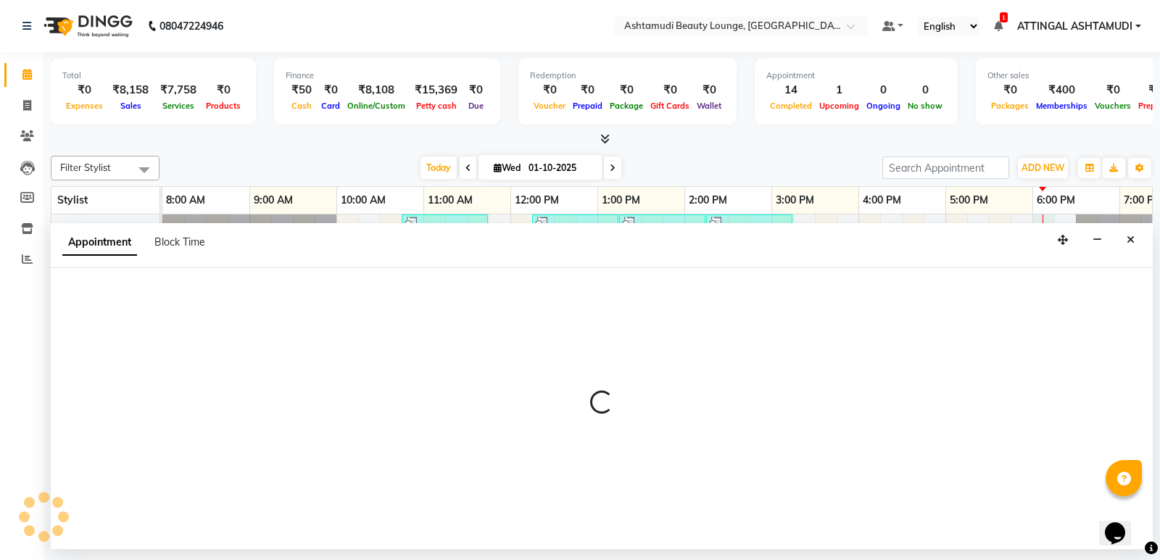
select select "27403"
select select "1080"
select select "tentative"
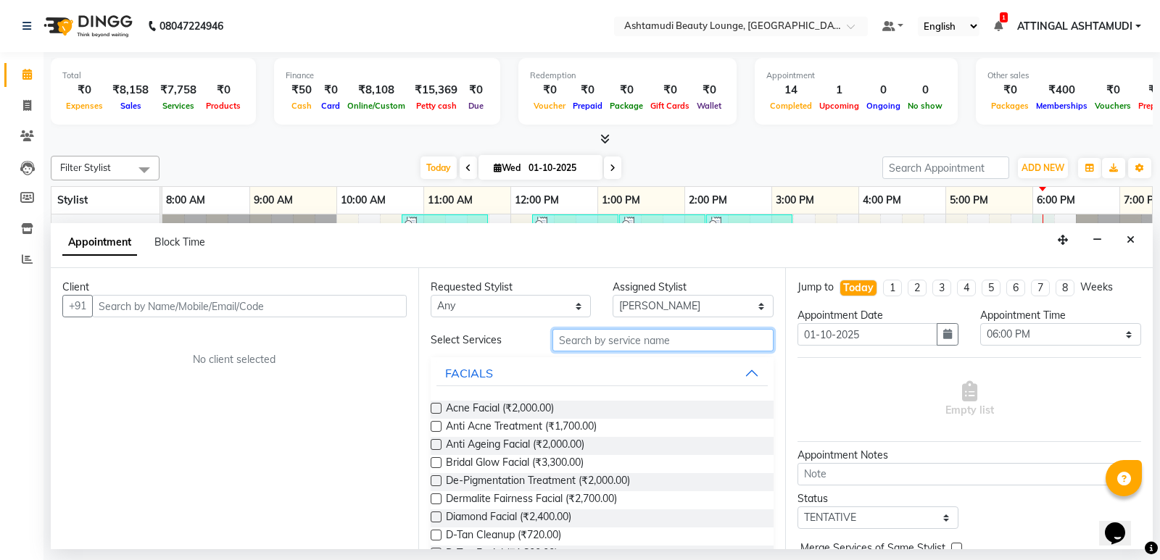
click at [599, 337] on input "text" at bounding box center [663, 340] width 222 height 22
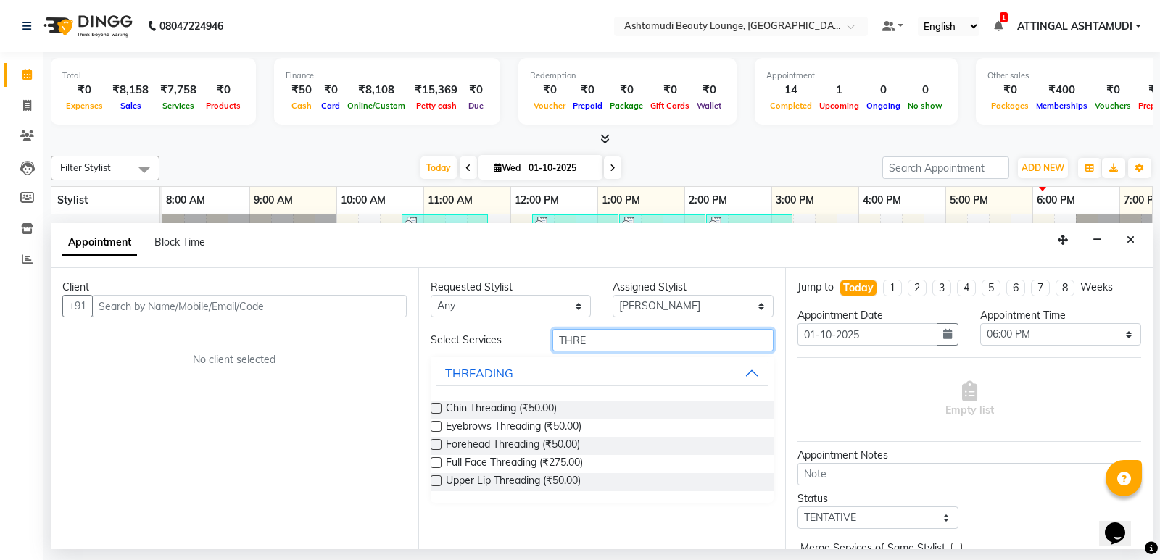
type input "THRE"
click at [433, 423] on label at bounding box center [436, 426] width 11 height 11
click at [433, 423] on input "checkbox" at bounding box center [435, 427] width 9 height 9
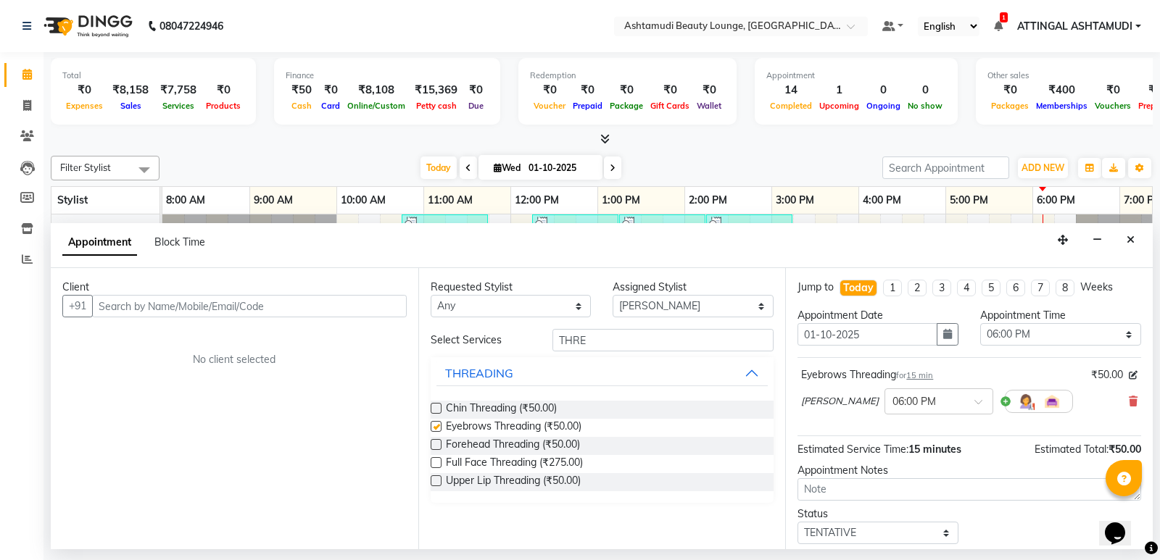
checkbox input "false"
click at [761, 310] on select "Select [PERSON_NAME] A [PERSON_NAME] ATTINGAL ASHTAMUDI [PERSON_NAME] [PERSON_N…" at bounding box center [692, 306] width 161 height 22
select select "61248"
click at [612, 295] on select "Select [PERSON_NAME] A [PERSON_NAME] ATTINGAL ASHTAMUDI [PERSON_NAME] [PERSON_N…" at bounding box center [692, 306] width 161 height 22
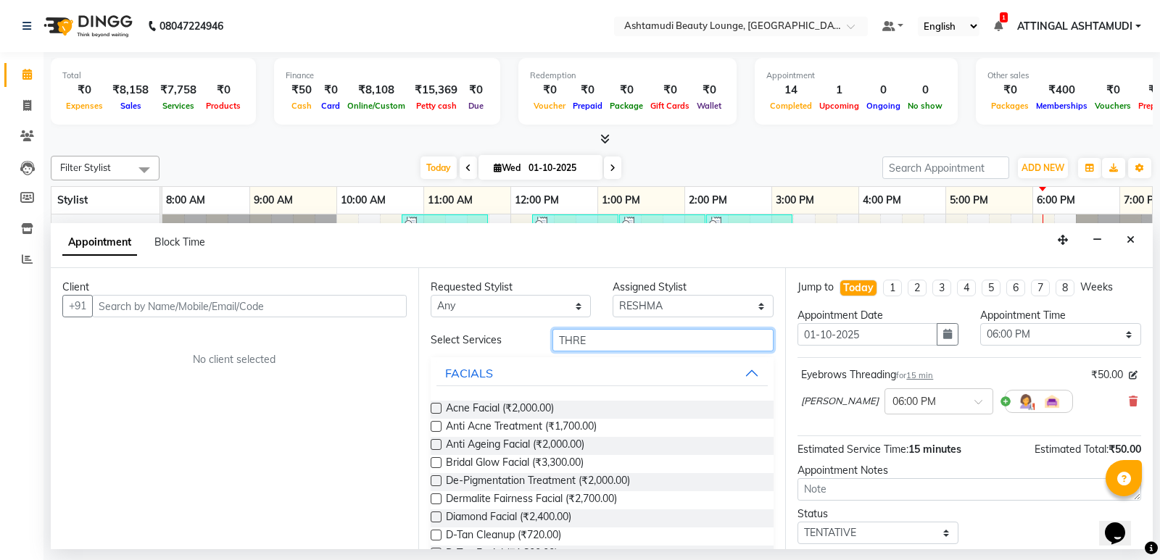
click at [591, 341] on input "THRE" at bounding box center [663, 340] width 222 height 22
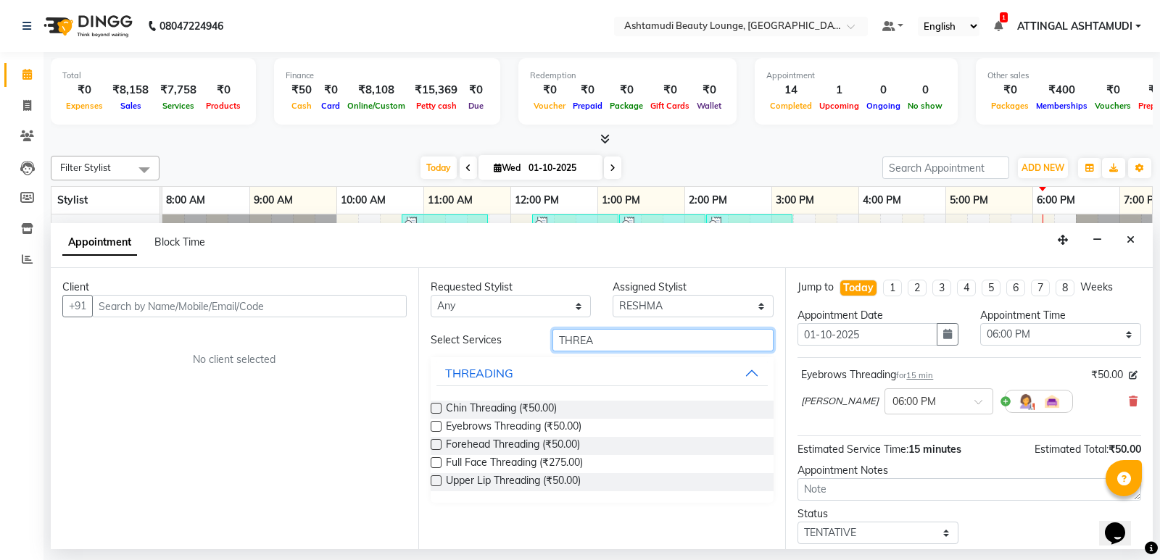
type input "THREA"
click at [436, 425] on label at bounding box center [436, 426] width 11 height 11
click at [436, 425] on input "checkbox" at bounding box center [435, 427] width 9 height 9
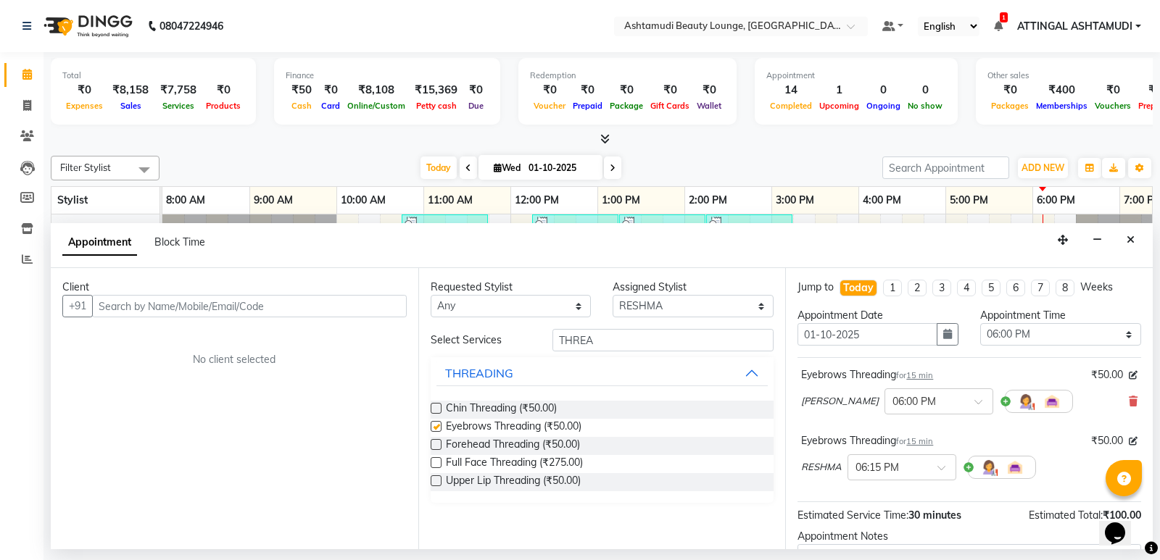
checkbox input "false"
click at [127, 310] on input "text" at bounding box center [249, 306] width 315 height 22
click at [112, 306] on input "text" at bounding box center [249, 306] width 315 height 22
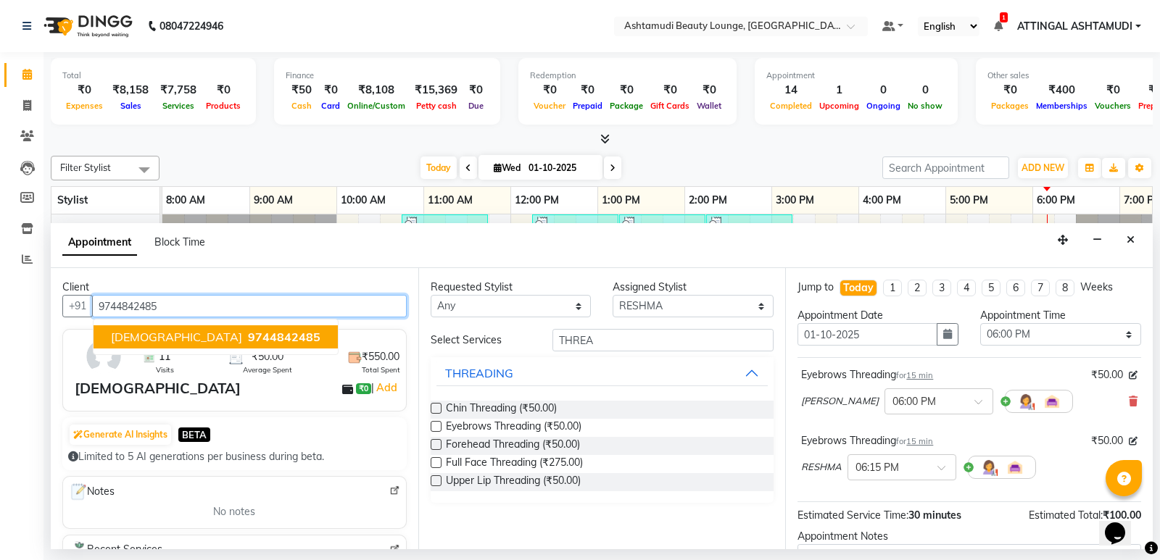
click at [245, 336] on ngb-highlight "9744842485" at bounding box center [282, 337] width 75 height 14
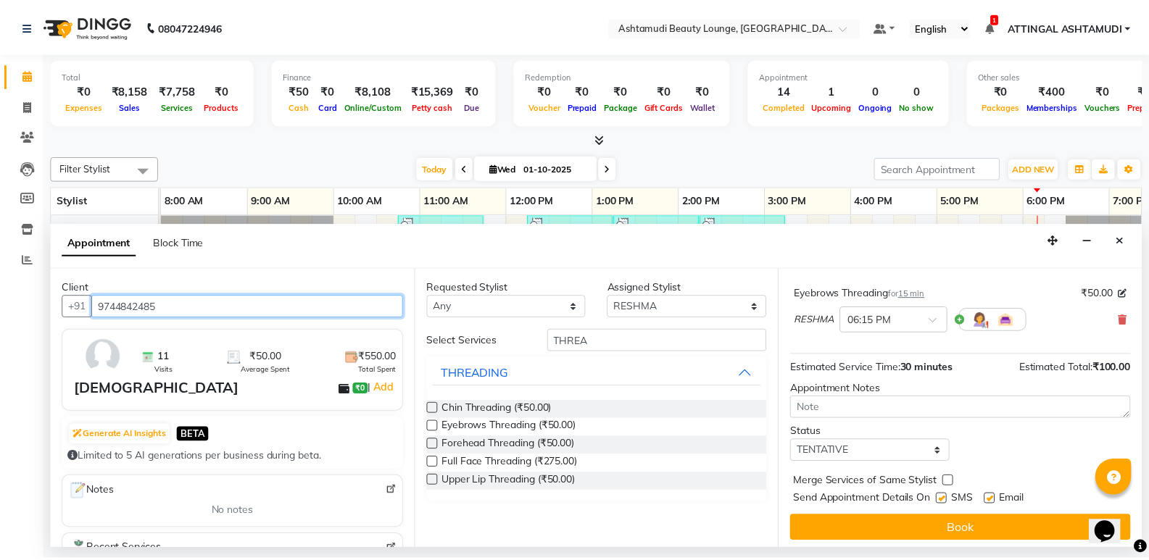
scroll to position [152, 0]
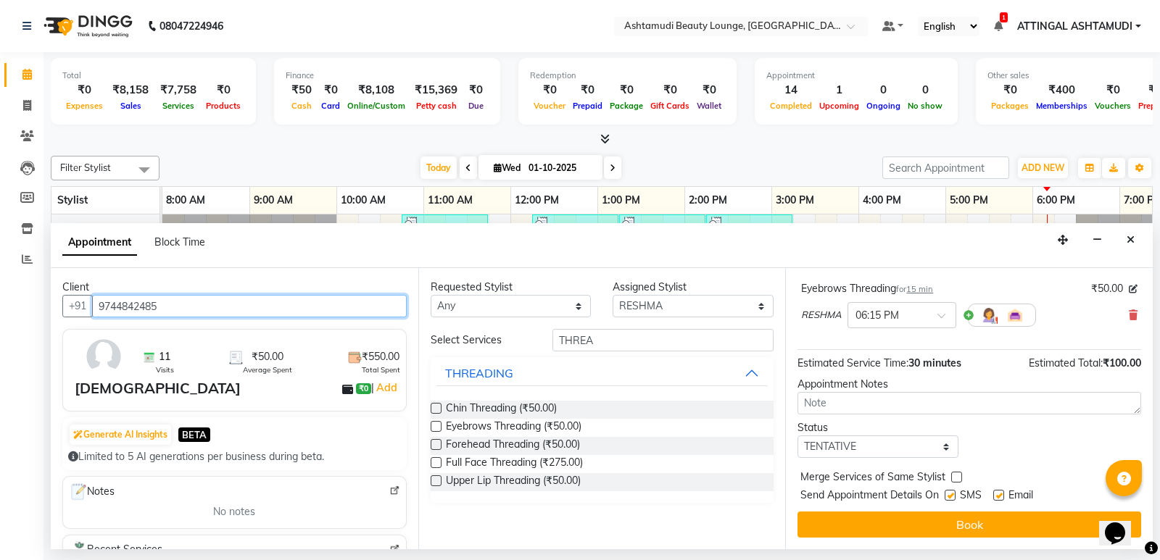
type input "9744842485"
click at [949, 498] on label at bounding box center [949, 495] width 11 height 11
click at [949, 498] on input "checkbox" at bounding box center [948, 496] width 9 height 9
checkbox input "false"
click at [995, 493] on label at bounding box center [998, 495] width 11 height 11
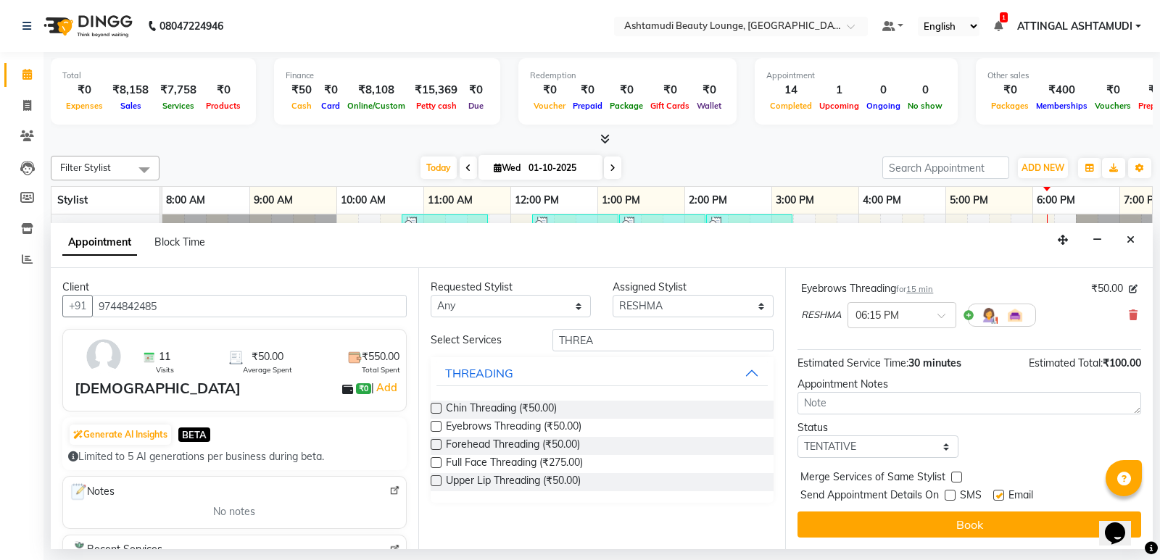
click at [995, 493] on input "checkbox" at bounding box center [997, 496] width 9 height 9
checkbox input "false"
click at [939, 449] on select "Select TENTATIVE CONFIRM CHECK-IN UPCOMING" at bounding box center [877, 447] width 161 height 22
select select "check-in"
click at [797, 436] on select "Select TENTATIVE CONFIRM CHECK-IN UPCOMING" at bounding box center [877, 447] width 161 height 22
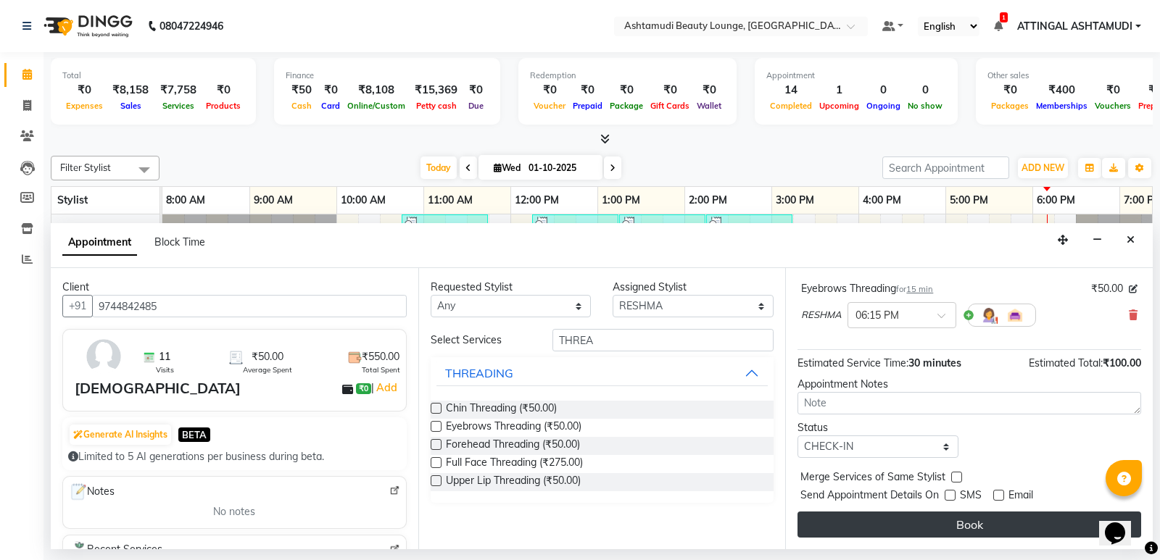
click at [943, 524] on button "Book" at bounding box center [969, 525] width 344 height 26
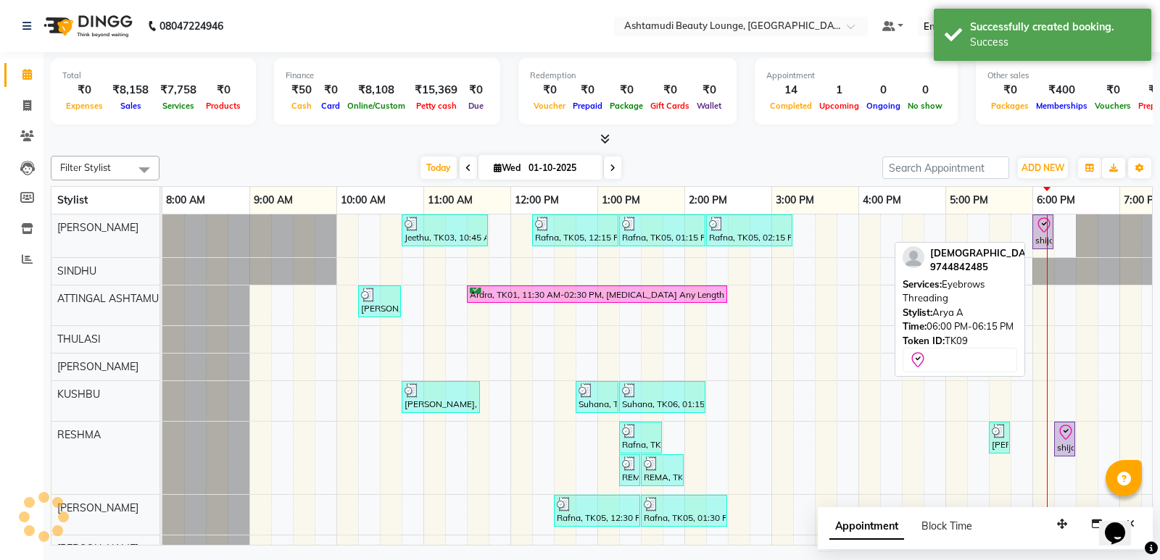
click at [1035, 236] on div "shija, TK09, 06:00 PM-06:15 PM, Eyebrows Threading" at bounding box center [1043, 232] width 18 height 30
select select "8"
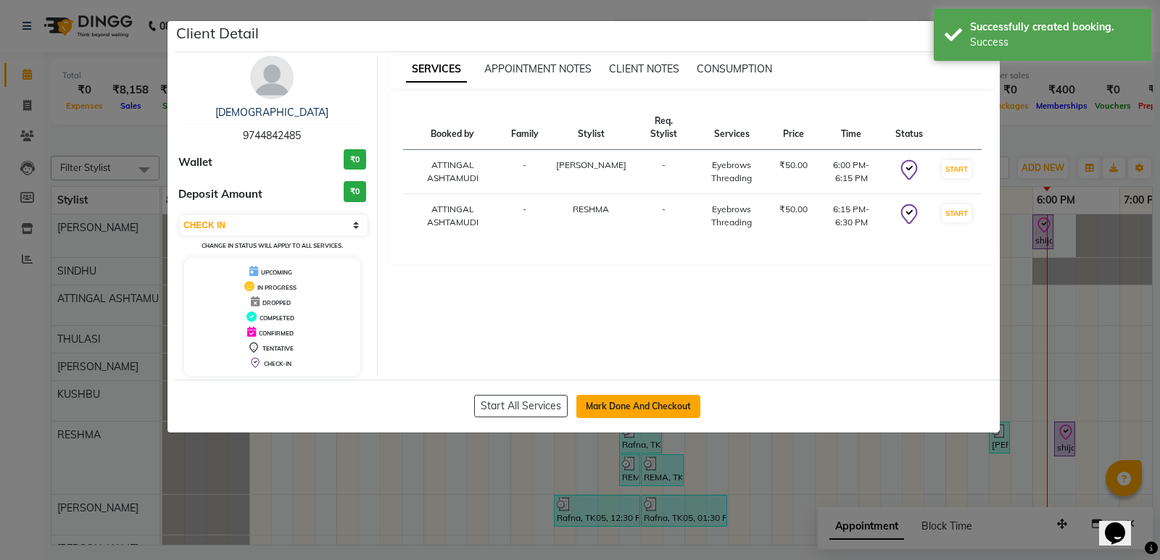
click at [642, 404] on button "Mark Done And Checkout" at bounding box center [638, 406] width 124 height 23
select select "4628"
select select "service"
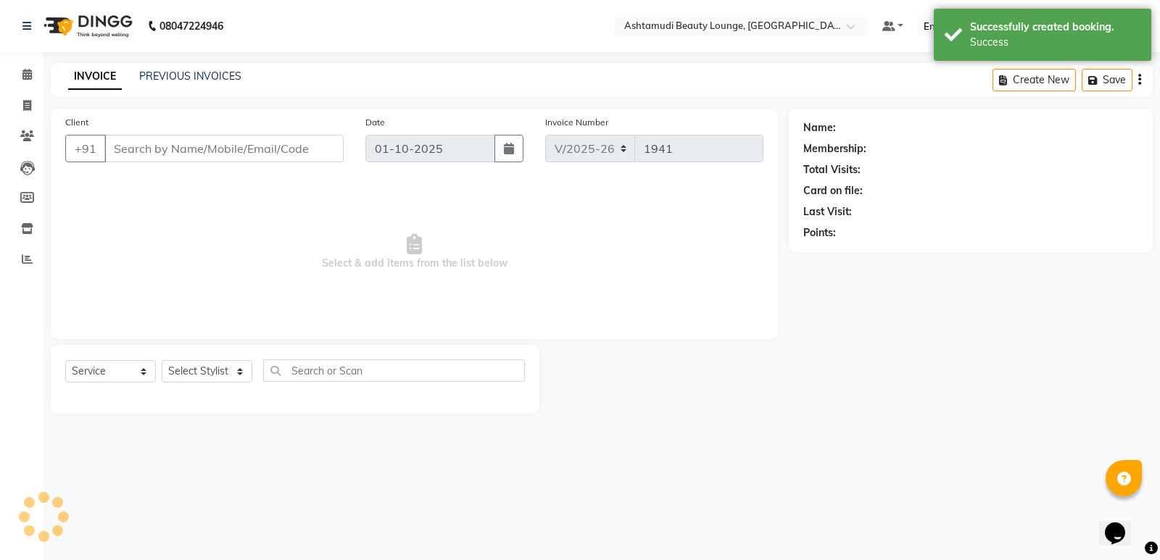
type input "9744842485"
select select "61248"
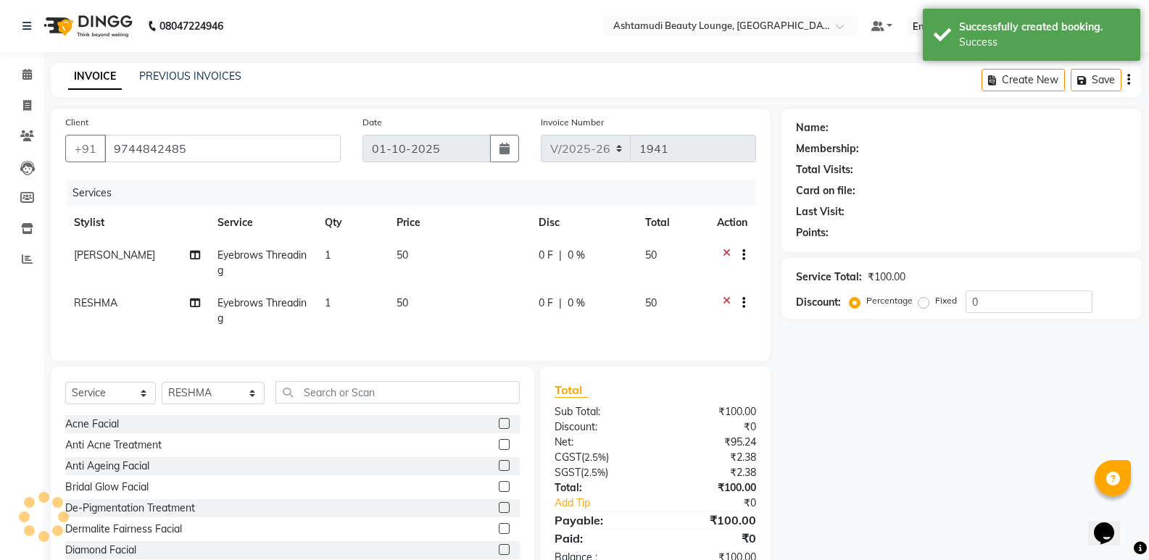
select select "1: Object"
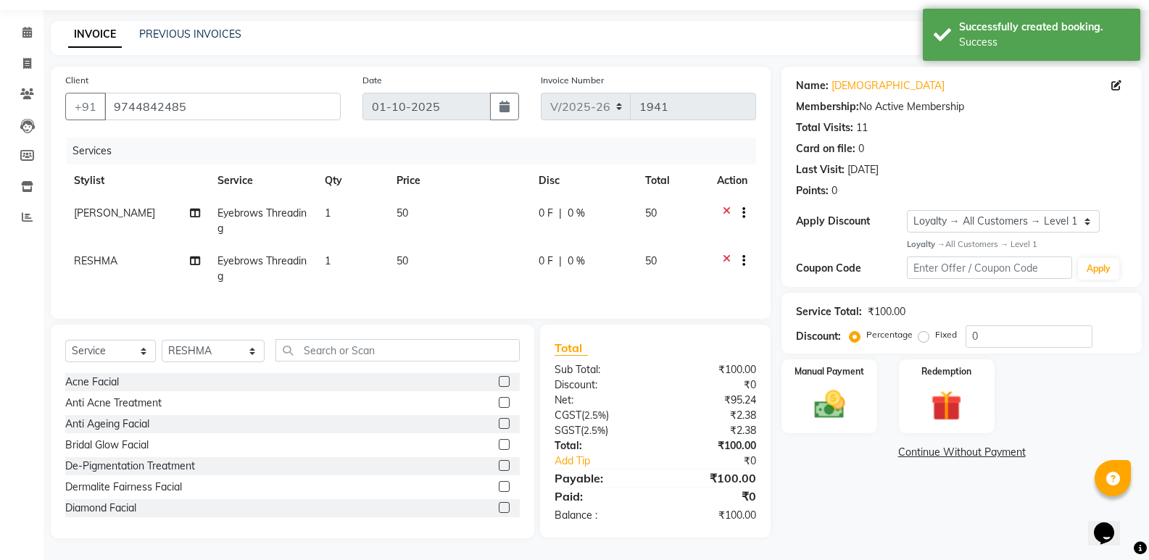
scroll to position [53, 0]
click at [818, 387] on img at bounding box center [828, 404] width 51 height 37
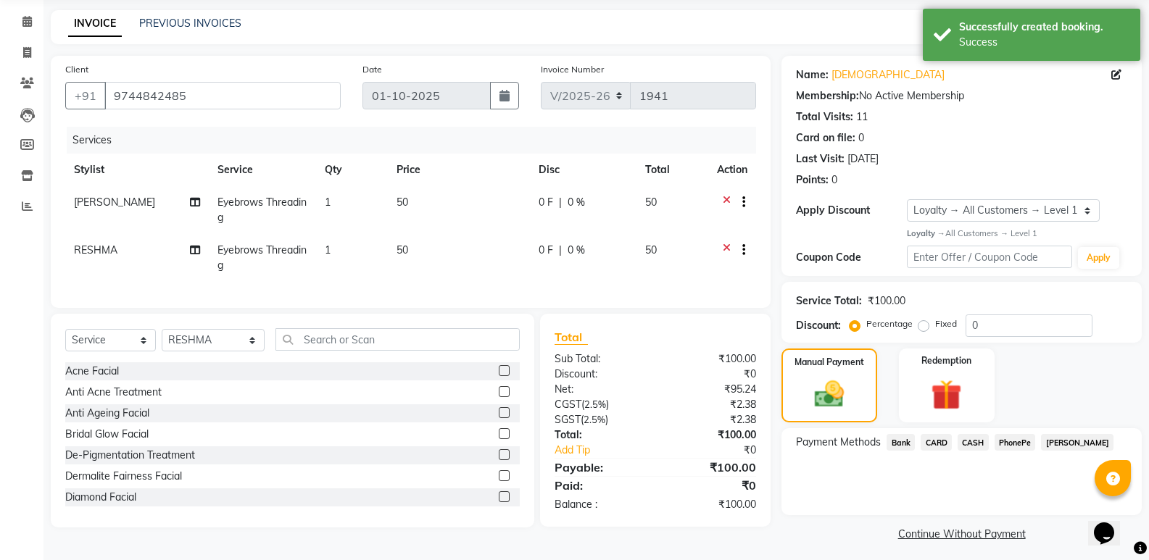
click at [1013, 441] on span "PhonePe" at bounding box center [1014, 442] width 41 height 17
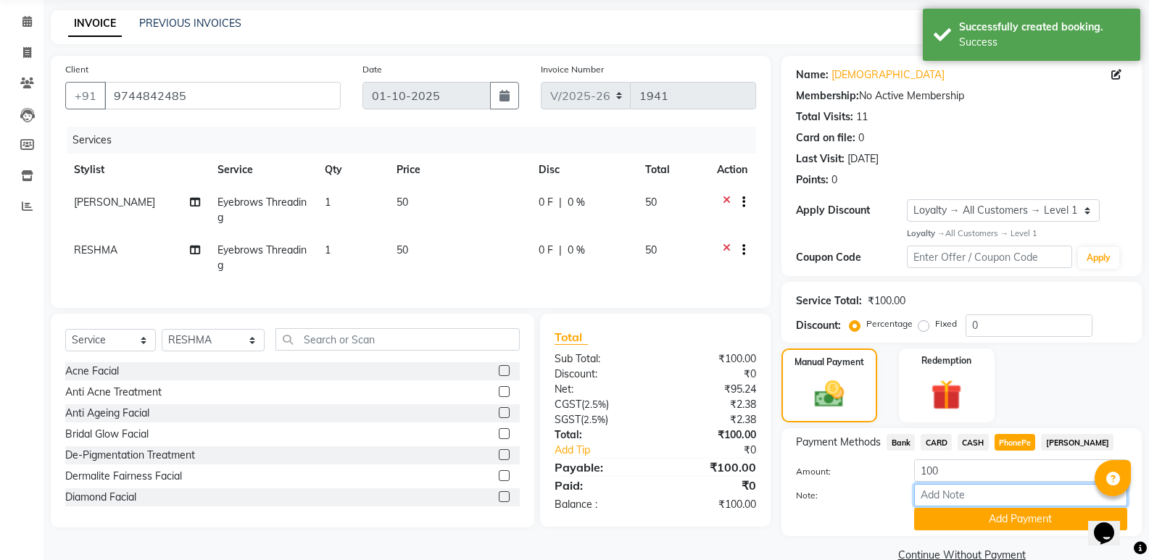
click at [957, 496] on input "Note:" at bounding box center [1020, 495] width 213 height 22
type input "SINDHU"
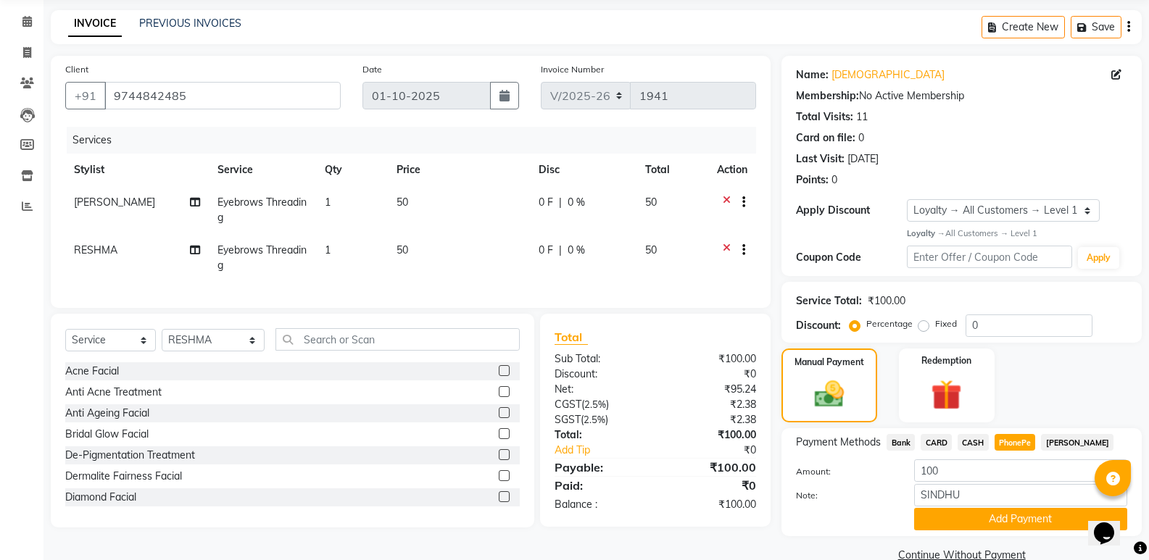
click at [985, 517] on button "Add Payment" at bounding box center [1020, 519] width 213 height 22
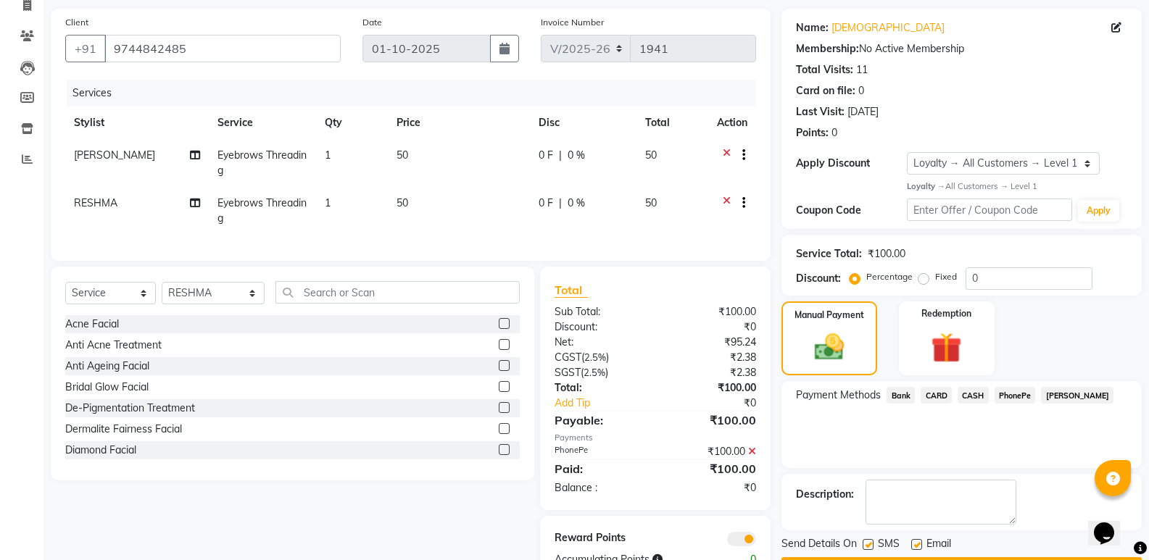
scroll to position [154, 0]
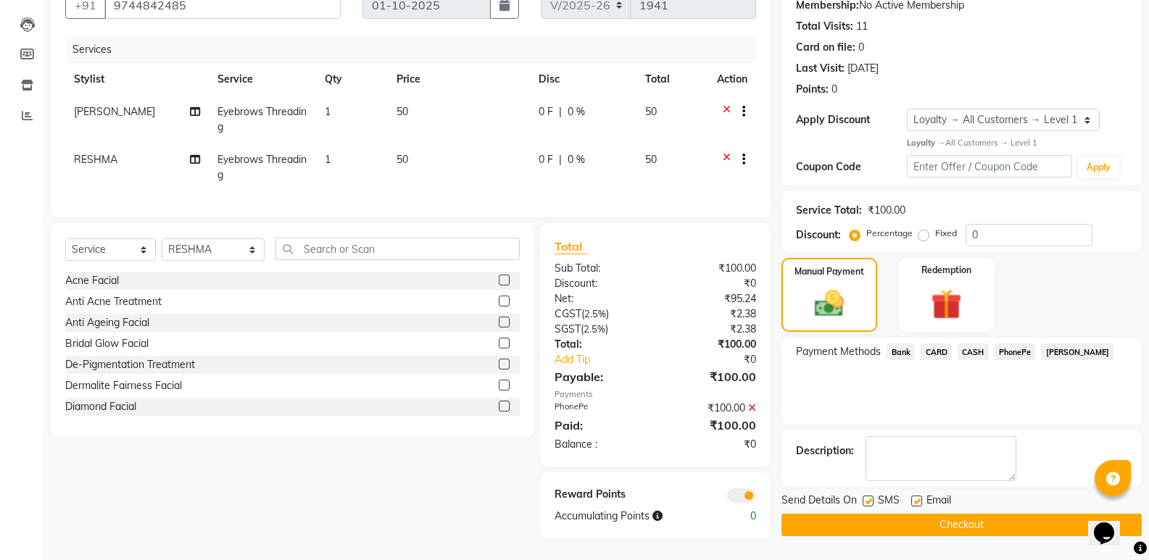
click at [914, 496] on label at bounding box center [916, 501] width 11 height 11
click at [914, 497] on input "checkbox" at bounding box center [915, 501] width 9 height 9
checkbox input "false"
click at [911, 515] on button "Checkout" at bounding box center [961, 525] width 360 height 22
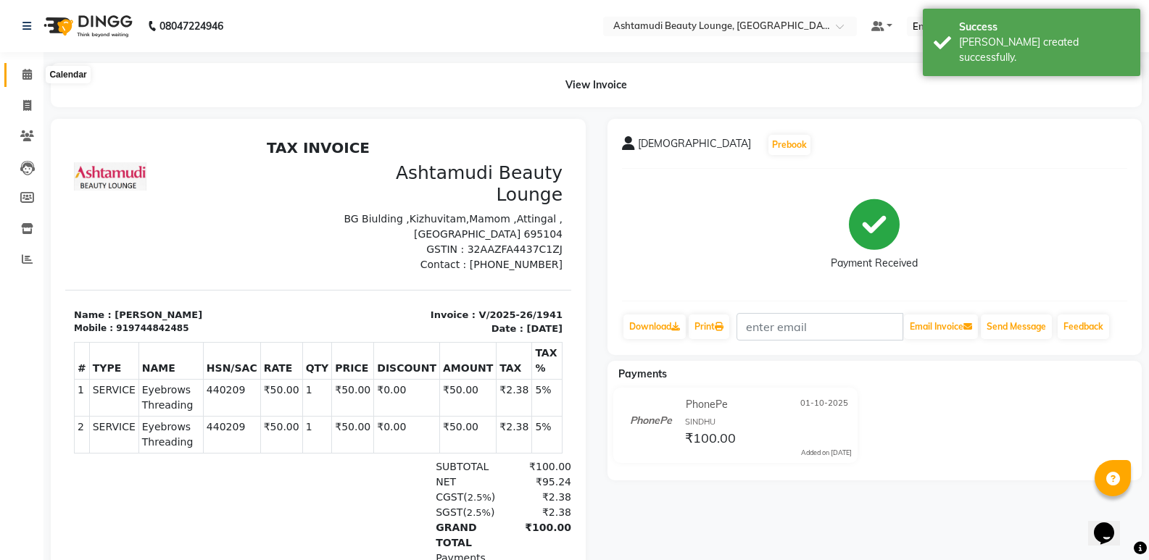
click at [24, 72] on icon at bounding box center [26, 74] width 9 height 11
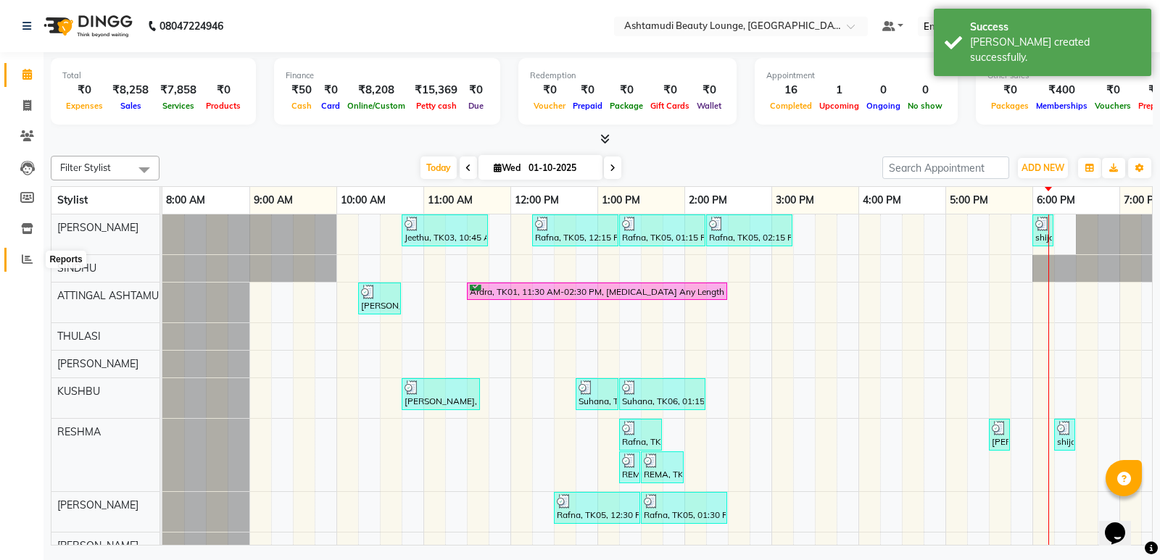
click at [20, 254] on span at bounding box center [26, 260] width 25 height 17
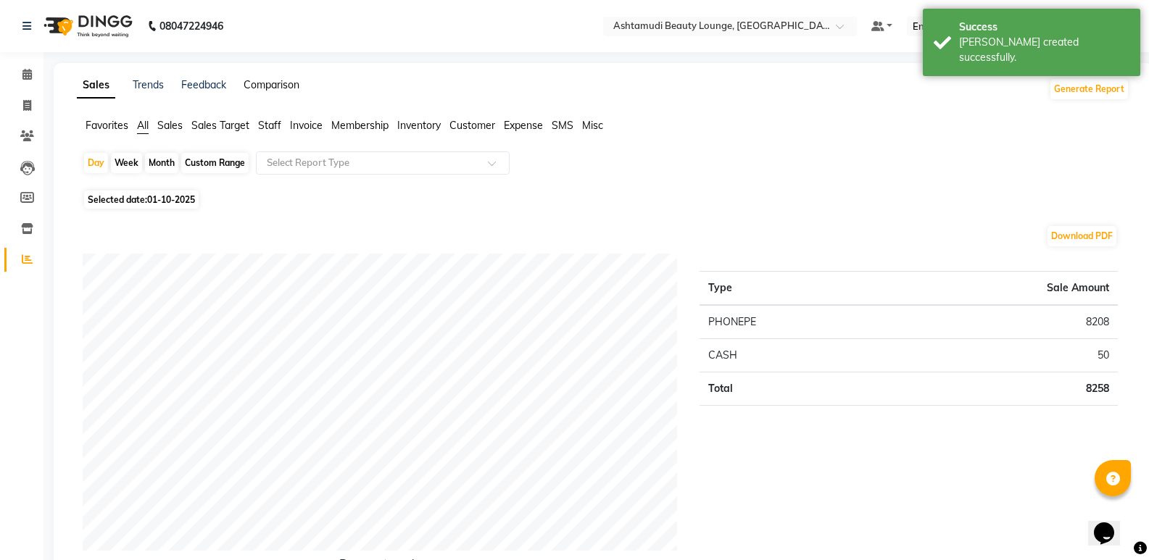
click at [278, 84] on link "Comparison" at bounding box center [272, 84] width 56 height 13
select select "single_date"
select select "single_date_dash"
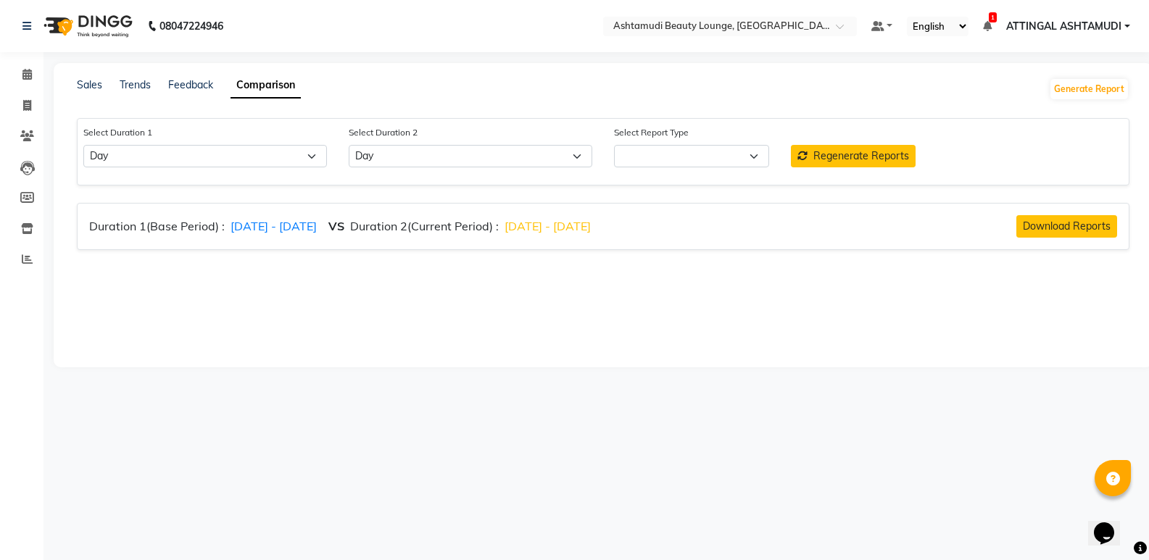
select select "comparison_report"
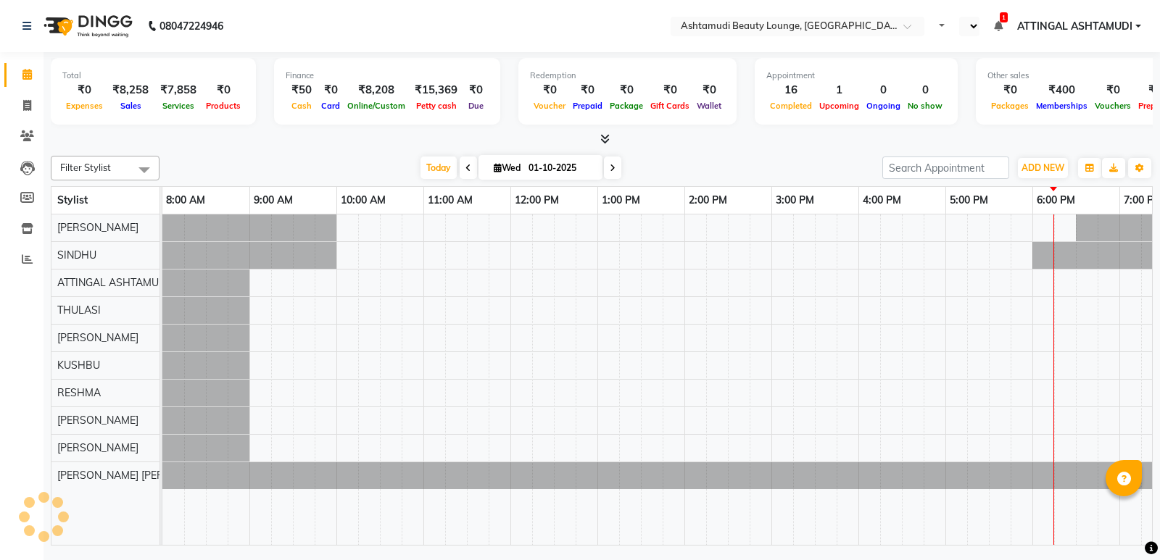
select select "en"
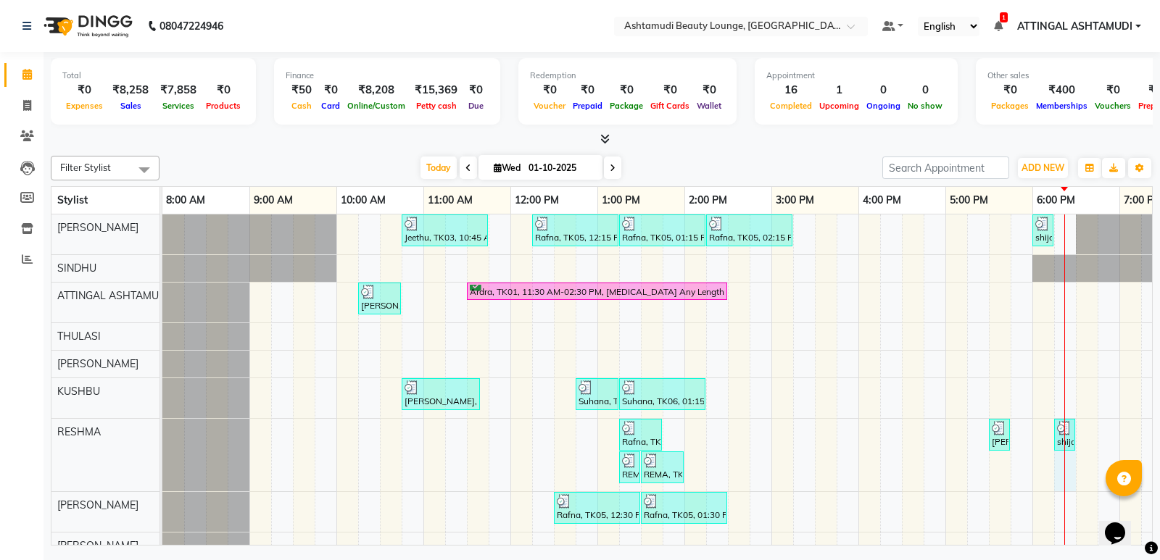
click at [1068, 455] on div "Jeethu, TK03, 10:45 AM-11:45 AM, Child Style Cut Rafna, TK05, 12:15 PM-01:15 PM…" at bounding box center [727, 401] width 1131 height 373
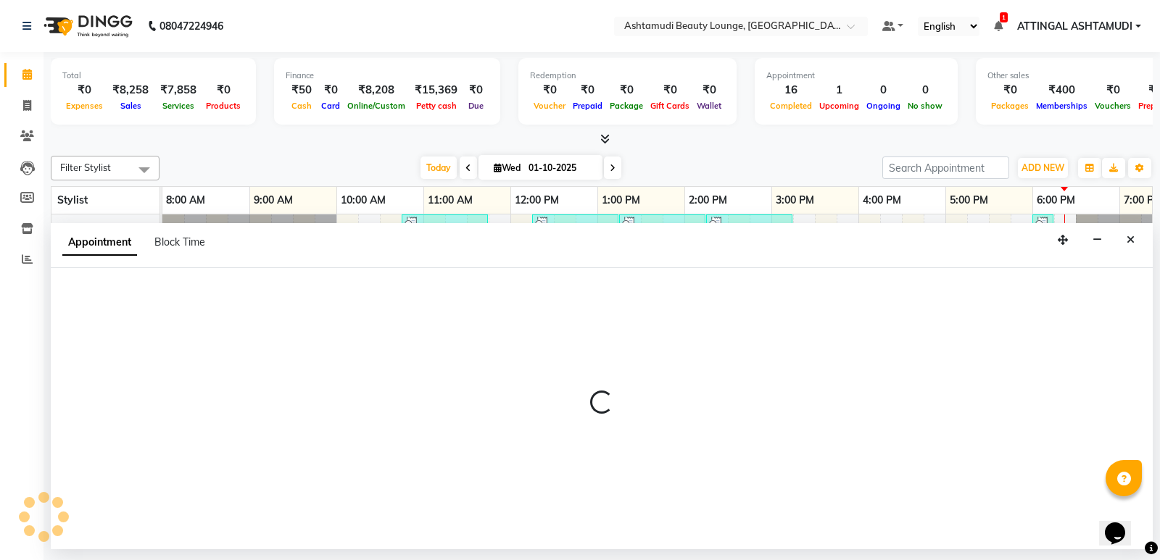
select select "61248"
select select "tentative"
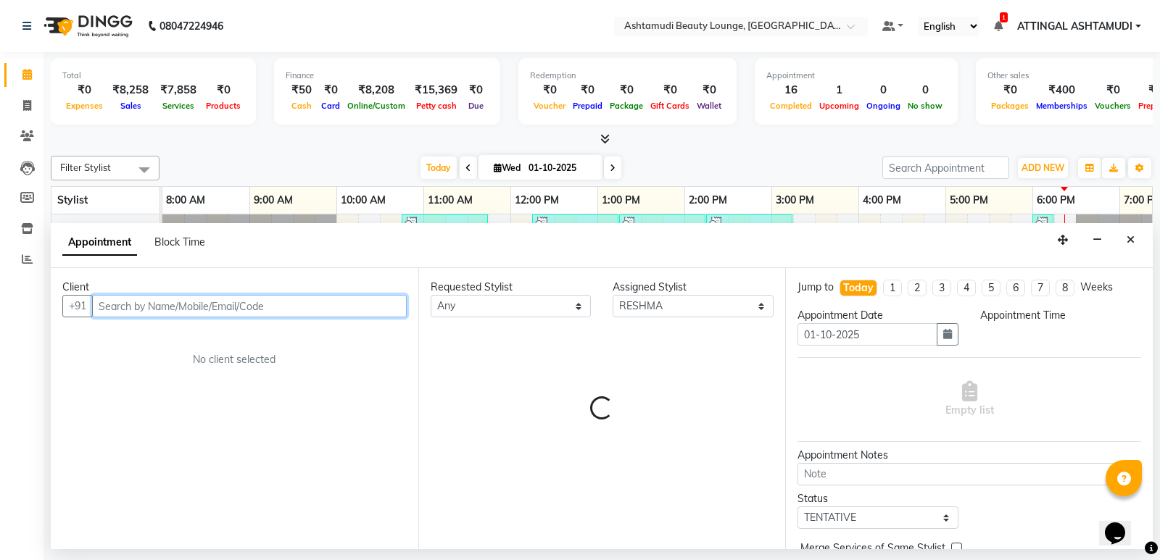
select select "1095"
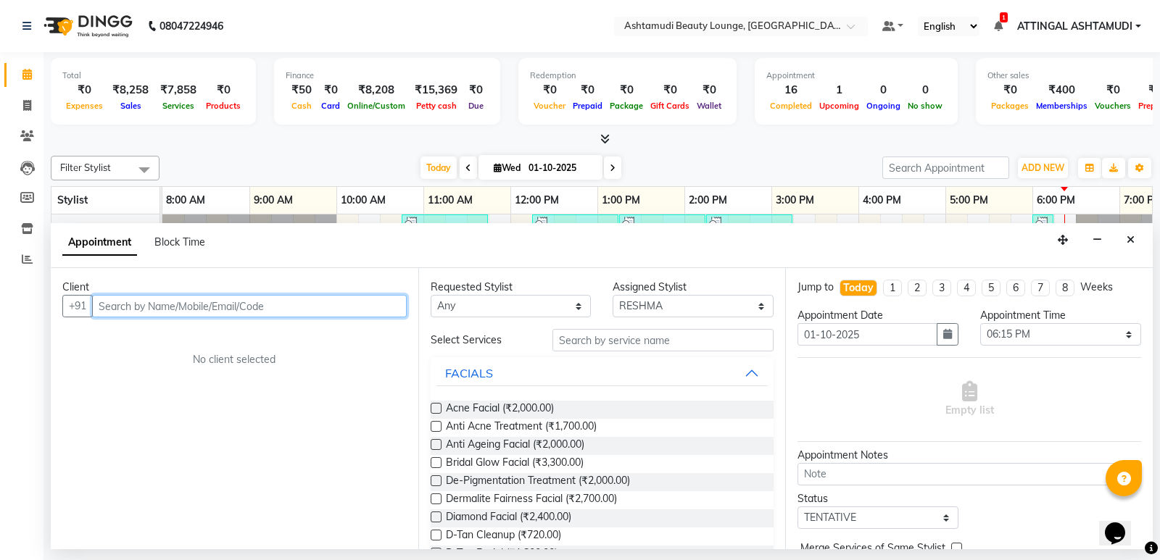
click at [126, 300] on input "text" at bounding box center [249, 306] width 315 height 22
type input "9526656145"
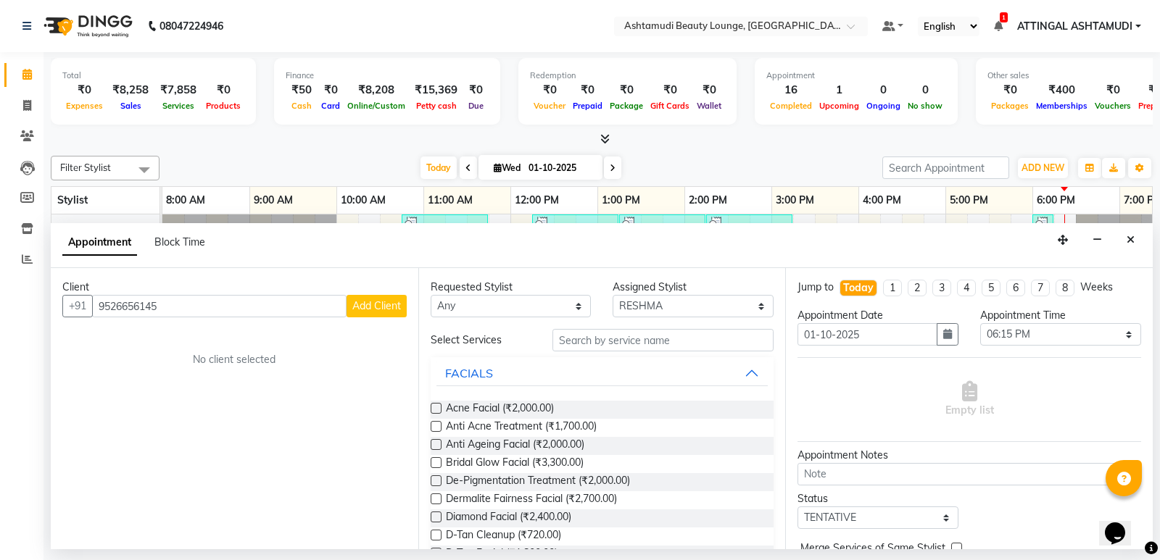
click at [365, 306] on span "Add Client" at bounding box center [376, 305] width 49 height 13
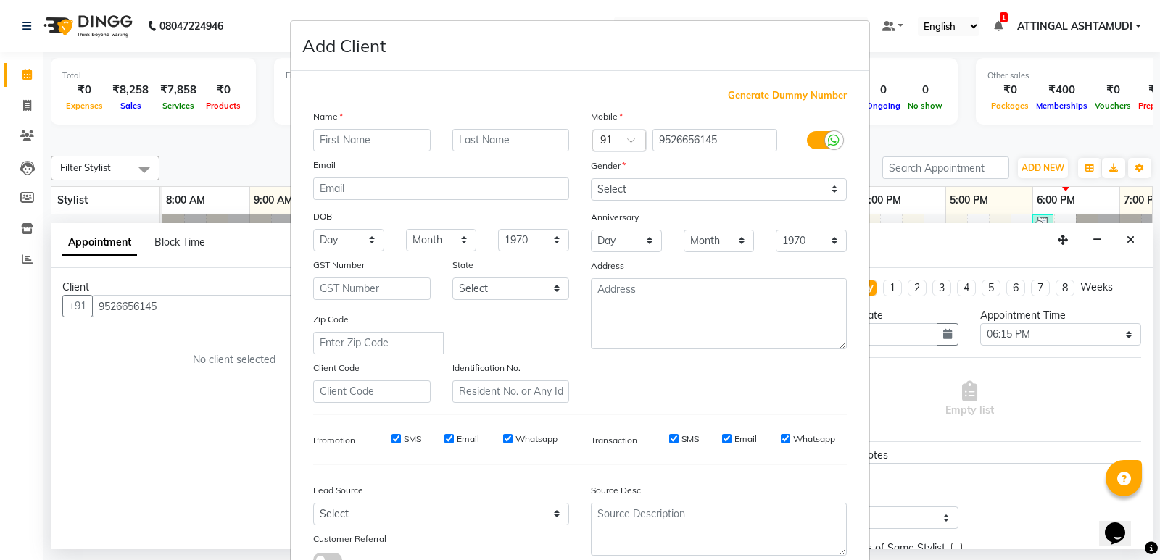
click at [337, 138] on input "text" at bounding box center [371, 140] width 117 height 22
type input "SABITHA"
click at [604, 187] on select "Select Male Female Other Prefer Not To Say" at bounding box center [719, 189] width 256 height 22
select select "female"
click at [591, 178] on select "Select Male Female Other Prefer Not To Say" at bounding box center [719, 189] width 256 height 22
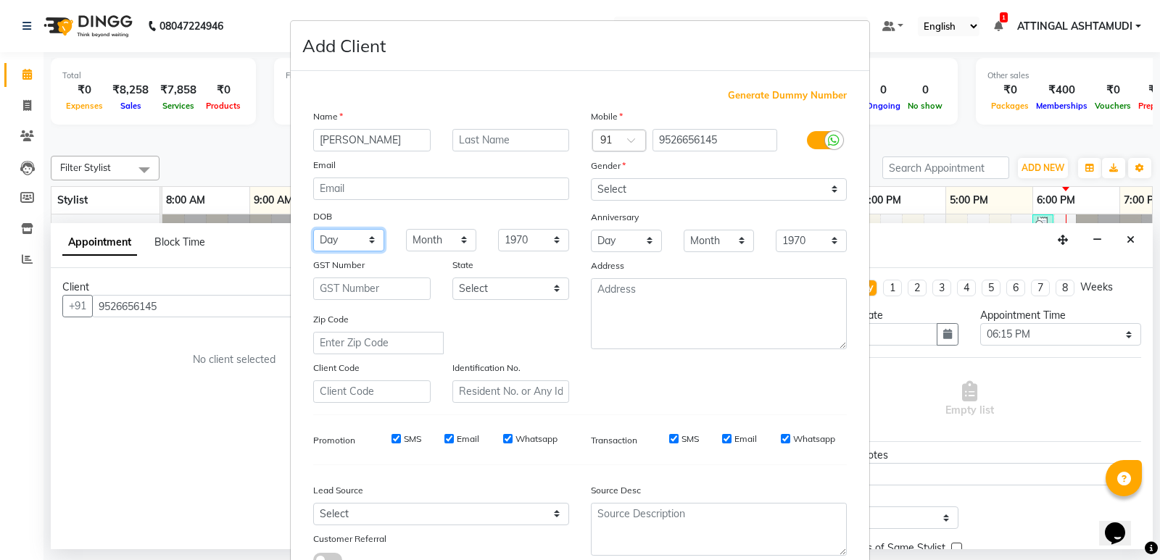
click at [367, 241] on select "Day 01 02 03 04 05 06 07 08 09 10 11 12 13 14 15 16 17 18 19 20 21 22 23 24 25 …" at bounding box center [348, 240] width 71 height 22
select select "01"
click at [313, 229] on select "Day 01 02 03 04 05 06 07 08 09 10 11 12 13 14 15 16 17 18 19 20 21 22 23 24 25 …" at bounding box center [348, 240] width 71 height 22
click at [428, 242] on select "Month January February March April May June July August September October Novem…" at bounding box center [441, 240] width 71 height 22
select select "05"
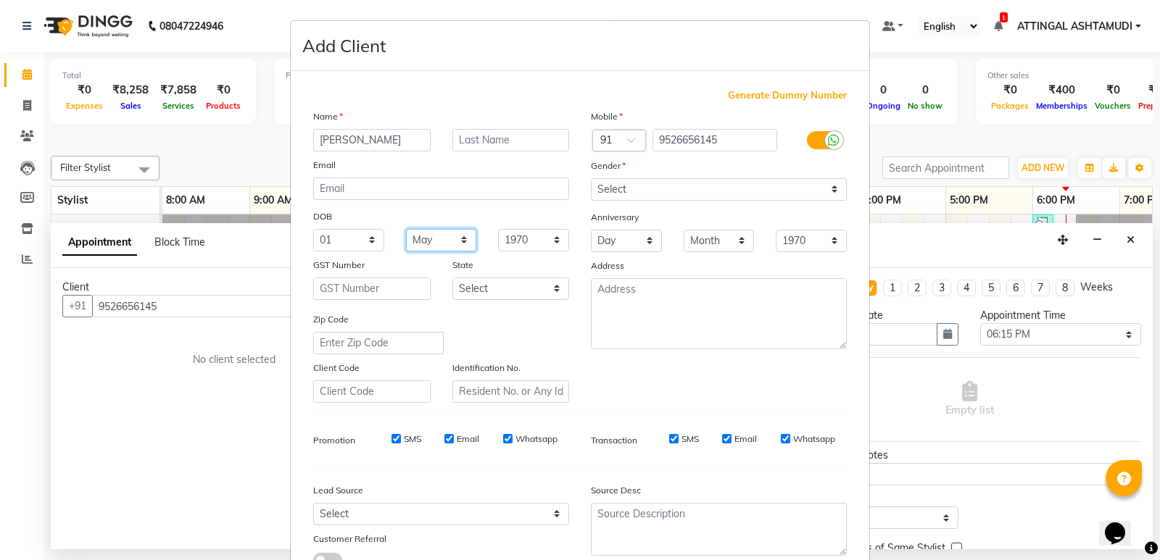
click at [406, 229] on select "Month January February March April May June July August September October Novem…" at bounding box center [441, 240] width 71 height 22
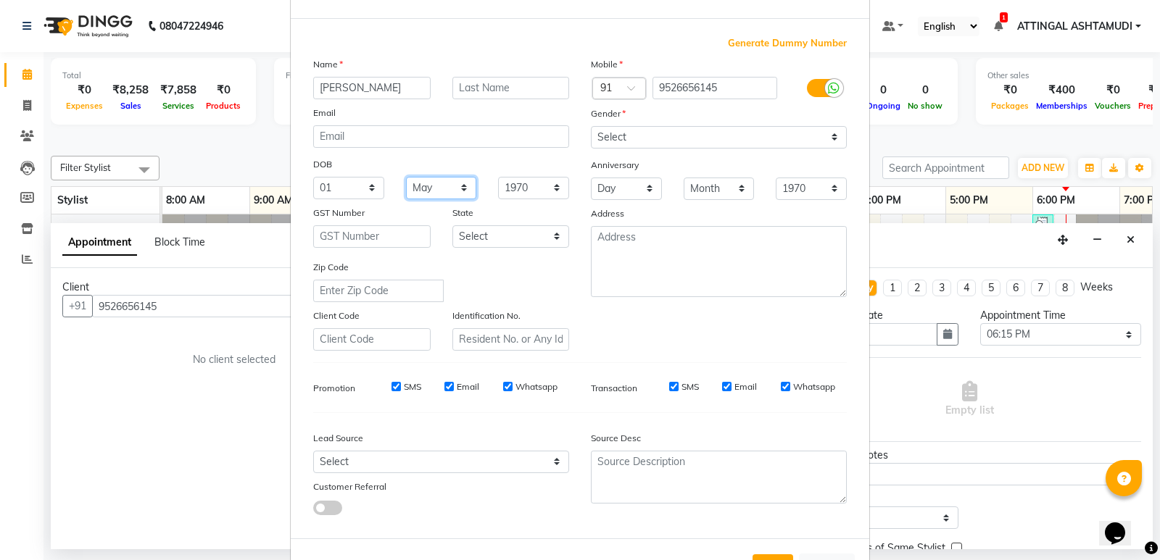
scroll to position [109, 0]
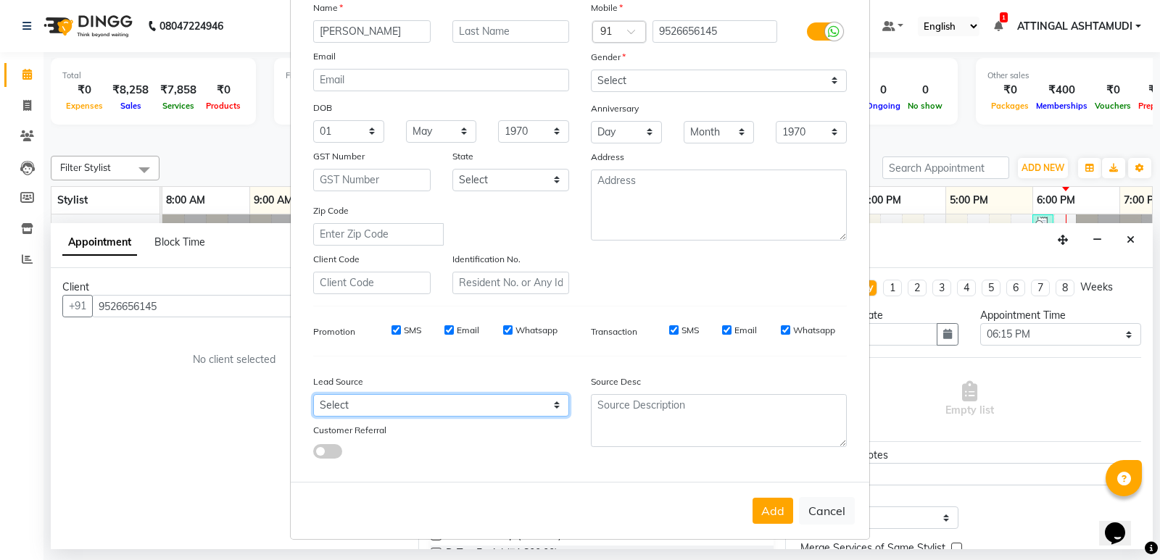
click at [554, 407] on select "Select Walk-in Referral Internet Friend Word of Mouth Advertisement Facebook Ju…" at bounding box center [441, 405] width 256 height 22
select select "31326"
click at [313, 394] on select "Select Walk-in Referral Internet Friend Word of Mouth Advertisement Facebook Ju…" at bounding box center [441, 405] width 256 height 22
click at [763, 508] on button "Add" at bounding box center [772, 511] width 41 height 26
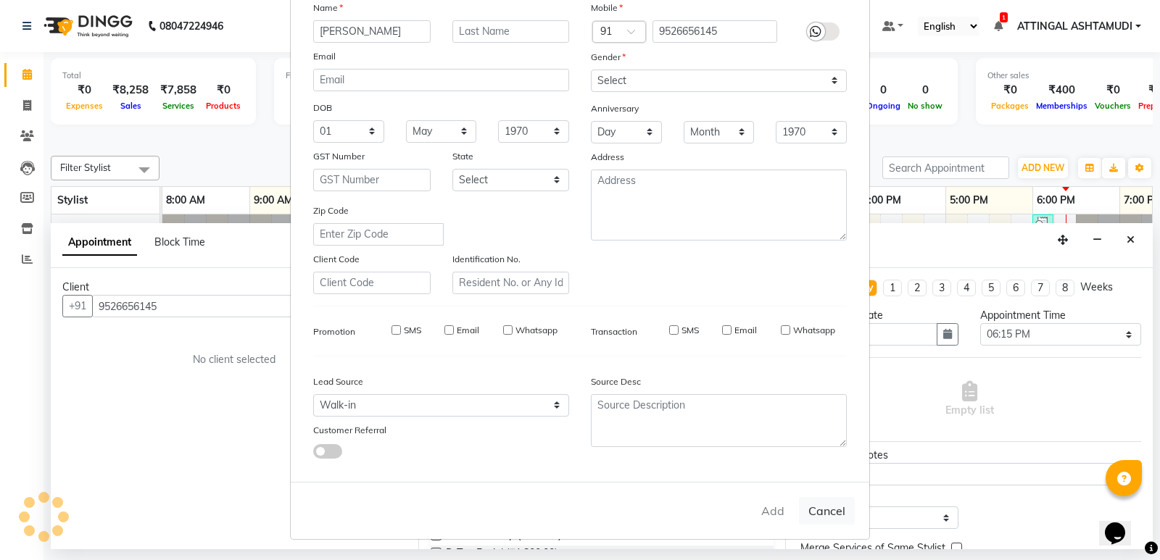
select select
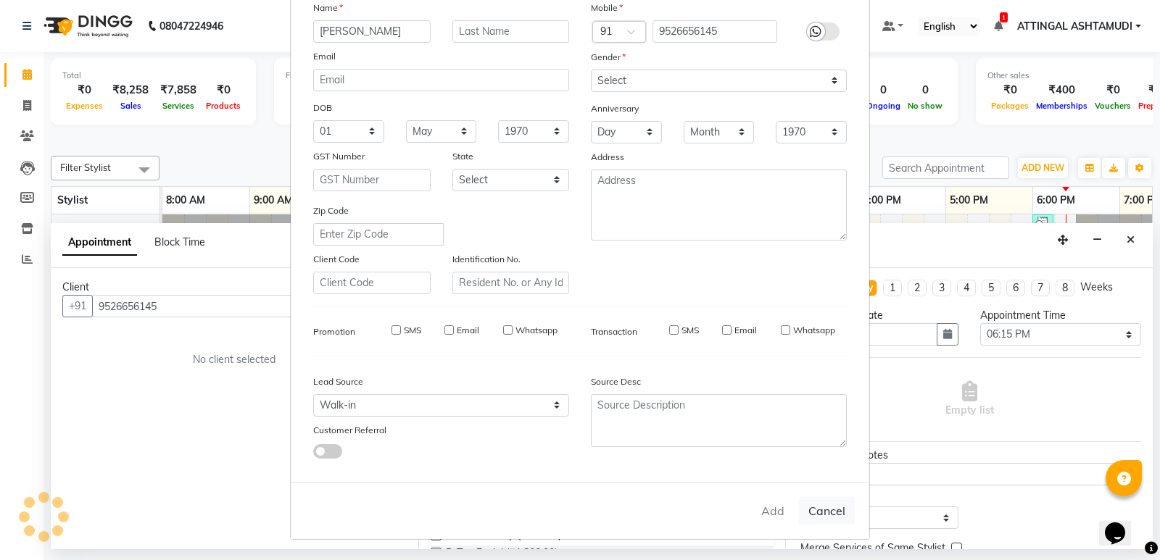
select select
checkbox input "false"
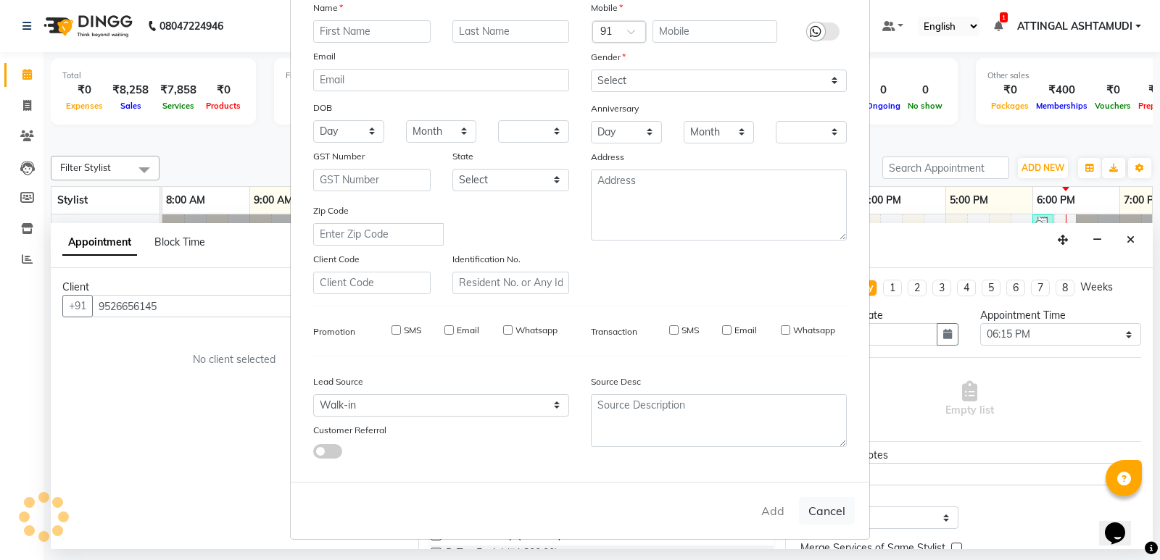
checkbox input "false"
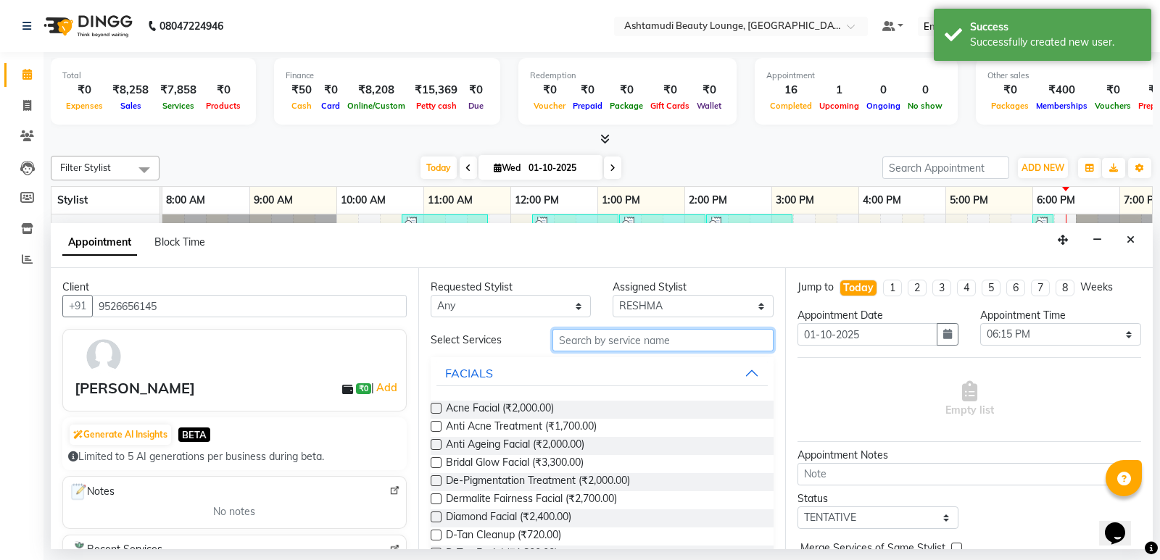
click at [589, 343] on input "text" at bounding box center [663, 340] width 222 height 22
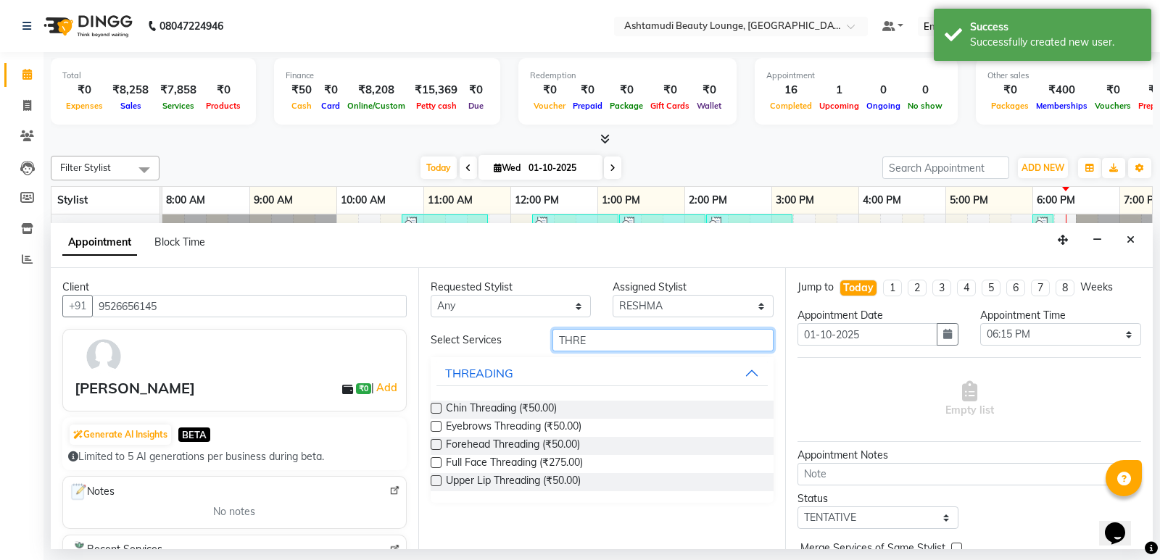
type input "THRE"
click at [432, 425] on label at bounding box center [436, 426] width 11 height 11
click at [432, 425] on input "checkbox" at bounding box center [435, 427] width 9 height 9
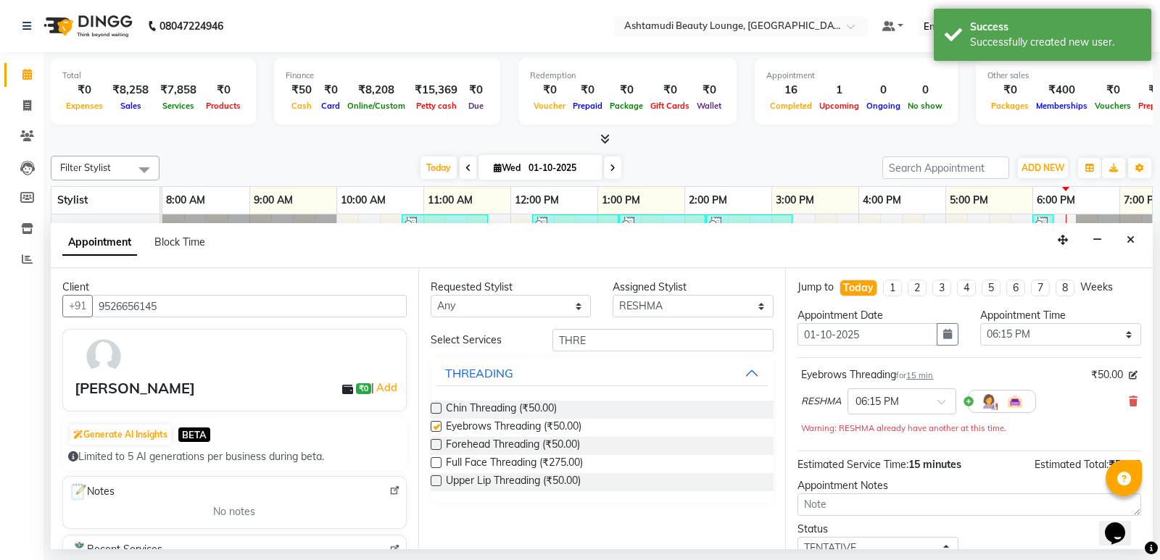
checkbox input "false"
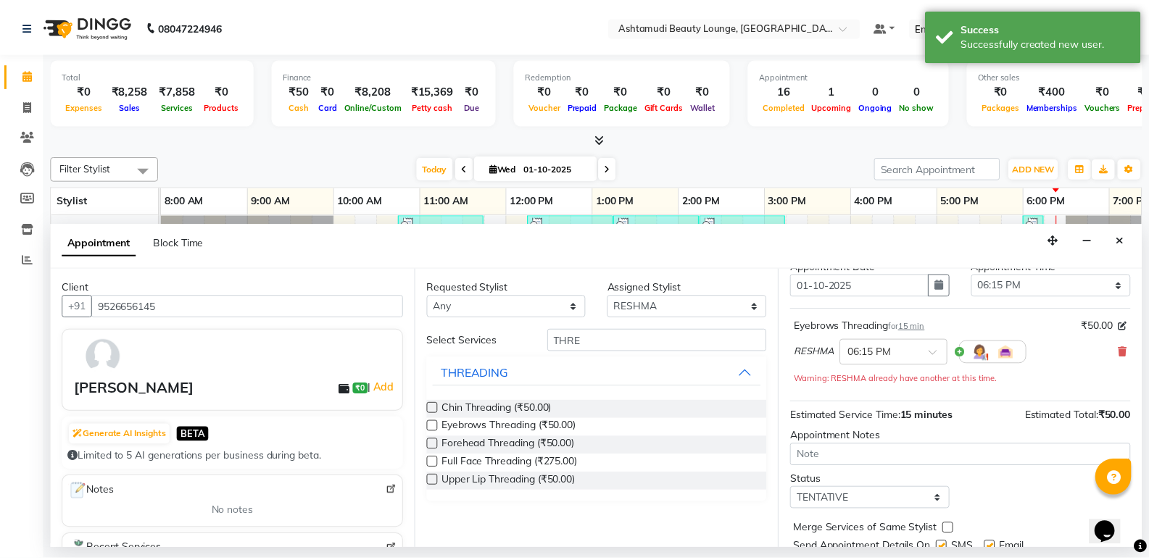
scroll to position [101, 0]
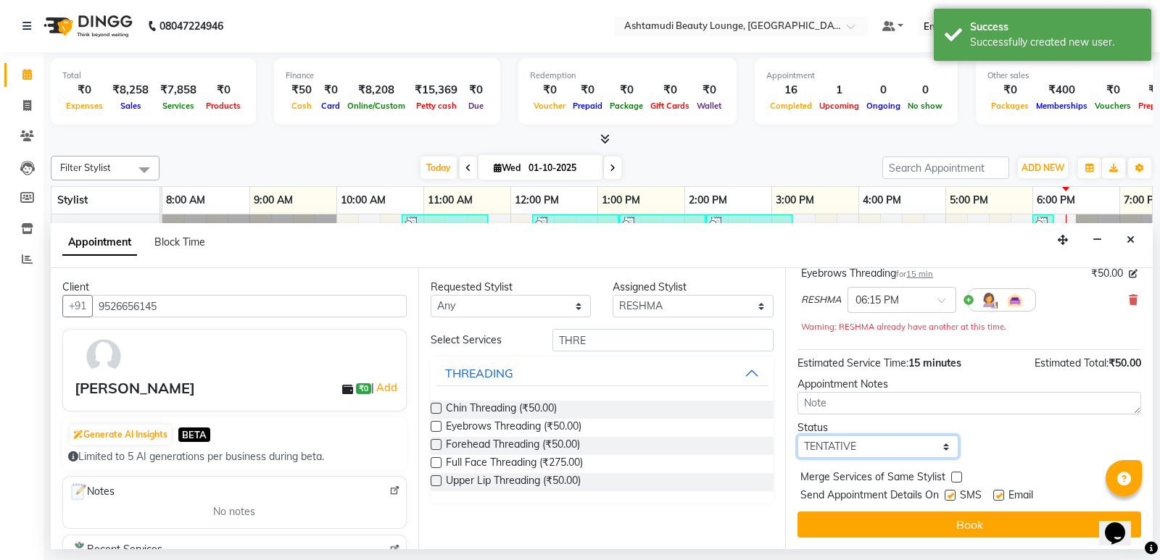
click at [923, 444] on select "Select TENTATIVE CONFIRM CHECK-IN UPCOMING" at bounding box center [877, 447] width 161 height 22
select select "check-in"
click at [797, 436] on select "Select TENTATIVE CONFIRM CHECK-IN UPCOMING" at bounding box center [877, 447] width 161 height 22
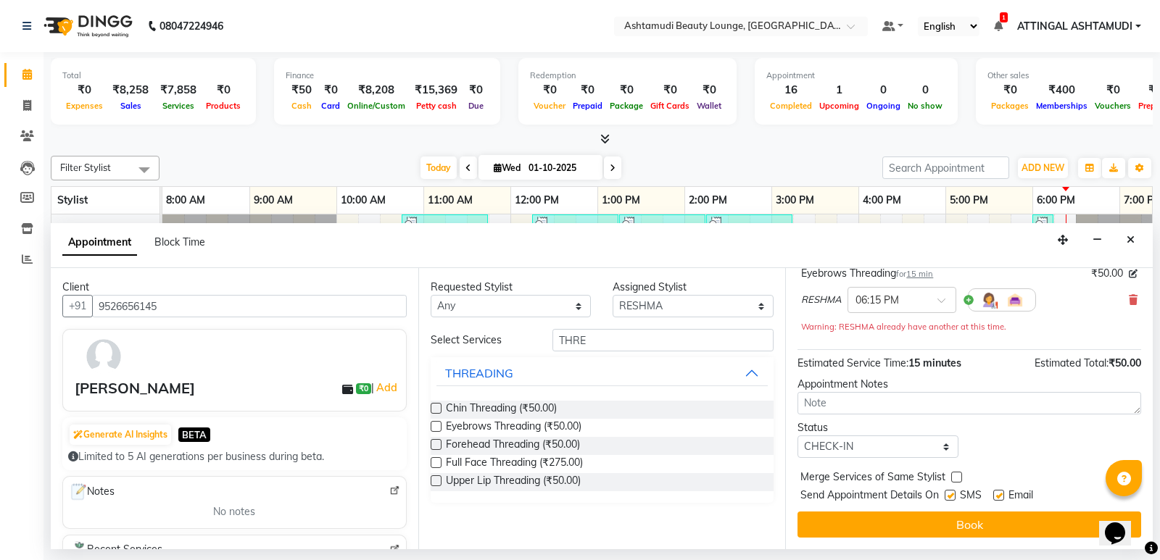
click at [950, 495] on label at bounding box center [949, 495] width 11 height 11
click at [950, 495] on input "checkbox" at bounding box center [948, 496] width 9 height 9
checkbox input "false"
click at [998, 494] on label at bounding box center [998, 495] width 11 height 11
click at [998, 494] on input "checkbox" at bounding box center [997, 496] width 9 height 9
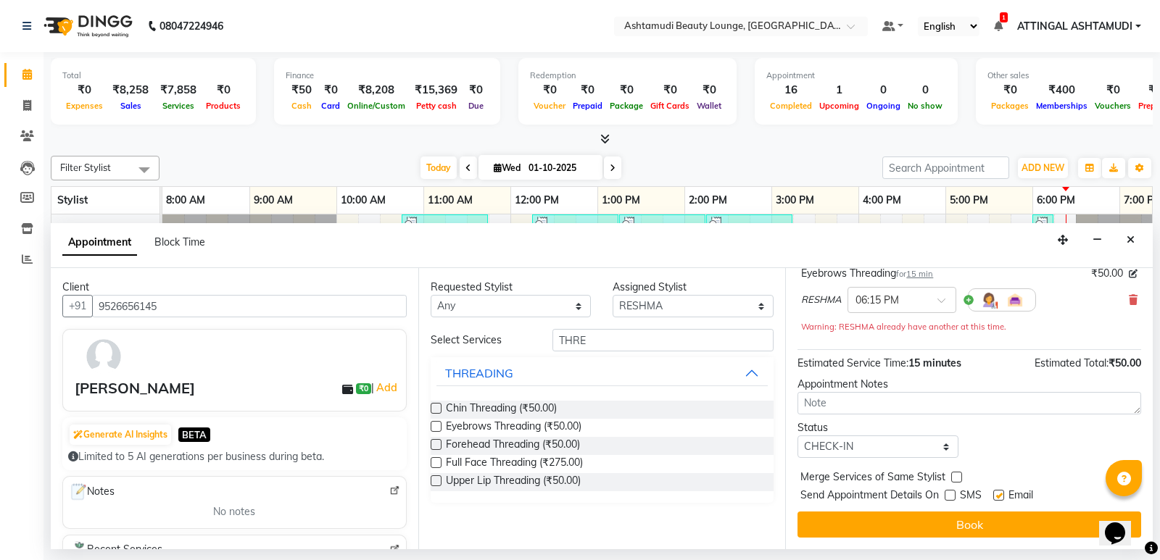
checkbox input "false"
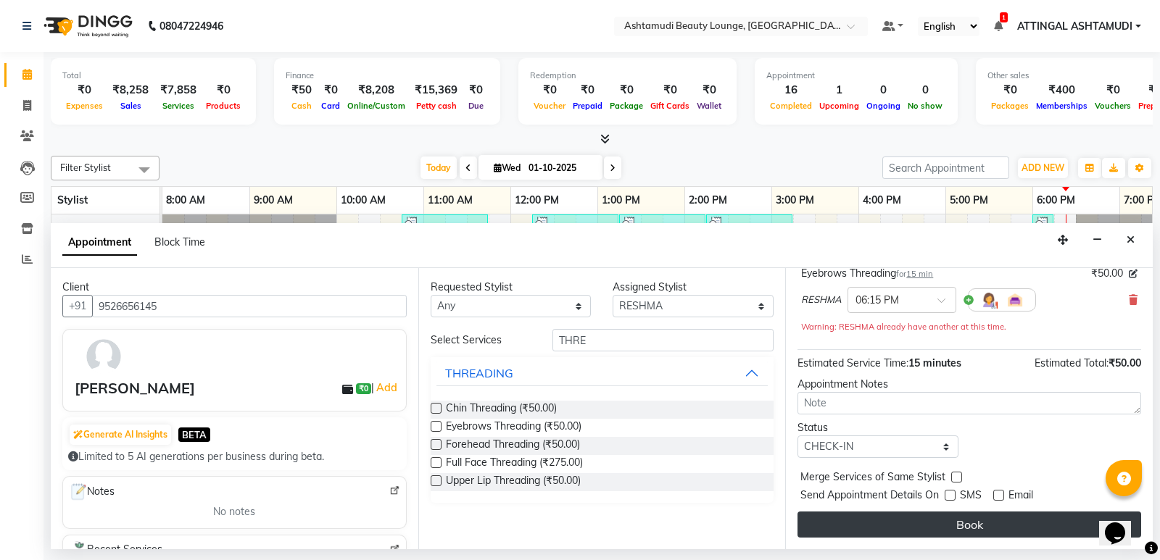
click at [971, 522] on button "Book" at bounding box center [969, 525] width 344 height 26
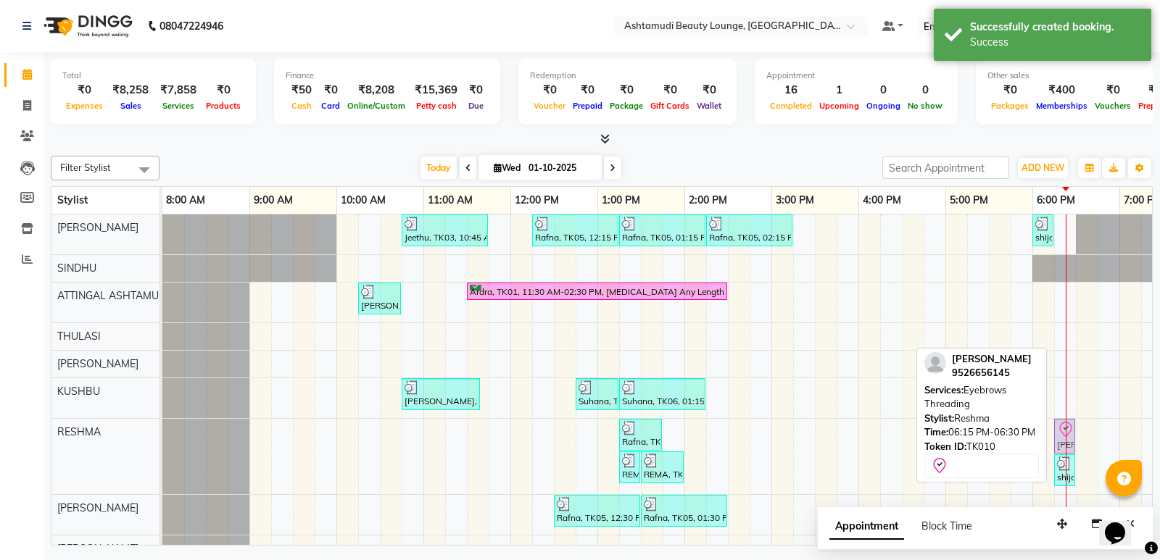
drag, startPoint x: 1070, startPoint y: 434, endPoint x: 1079, endPoint y: 432, distance: 9.7
click at [1079, 432] on div "Jeethu, TK03, 10:45 AM-11:45 AM, Child Style Cut Rafna, TK05, 12:15 PM-01:15 PM…" at bounding box center [727, 402] width 1131 height 375
drag, startPoint x: 1079, startPoint y: 432, endPoint x: 1094, endPoint y: 431, distance: 15.2
click at [1094, 431] on div "Jeethu, TK03, 10:45 AM-11:45 AM, Child Style Cut Rafna, TK05, 12:15 PM-01:15 PM…" at bounding box center [727, 402] width 1131 height 375
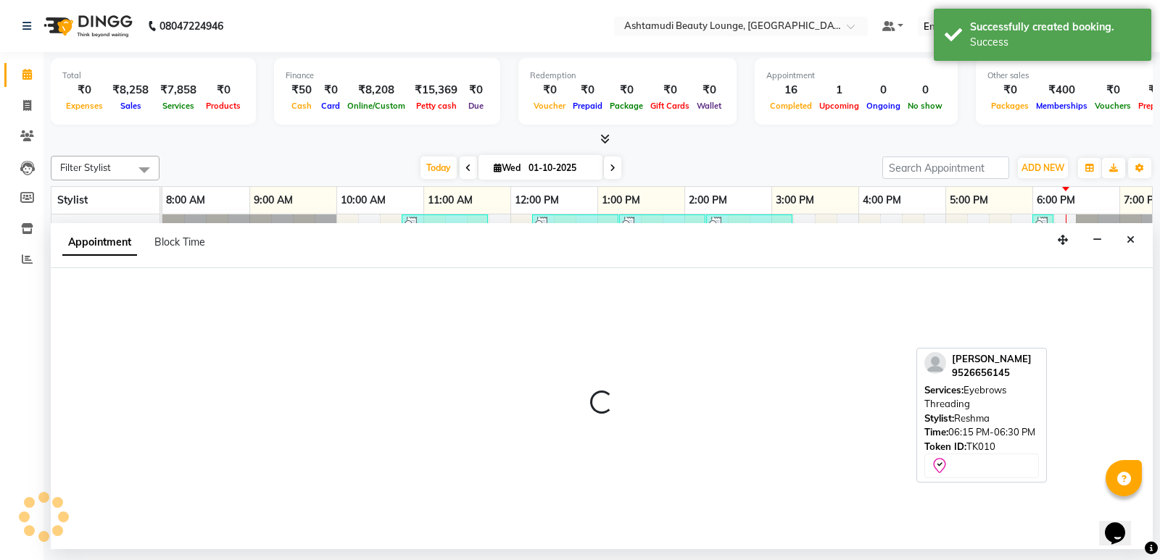
select select "61248"
select select "1110"
select select "tentative"
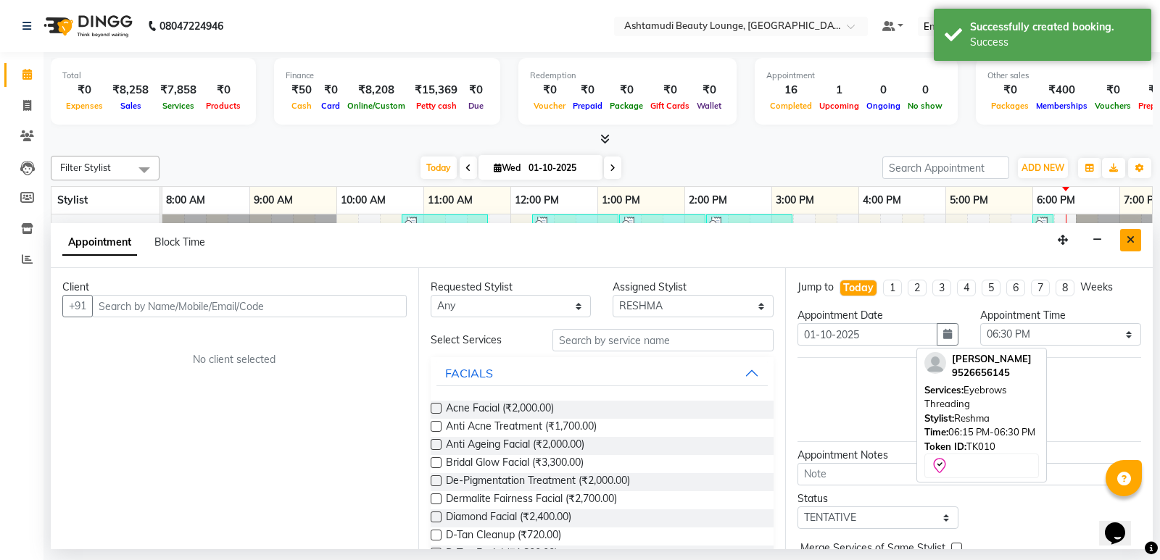
click at [1134, 238] on icon "Close" at bounding box center [1130, 240] width 8 height 10
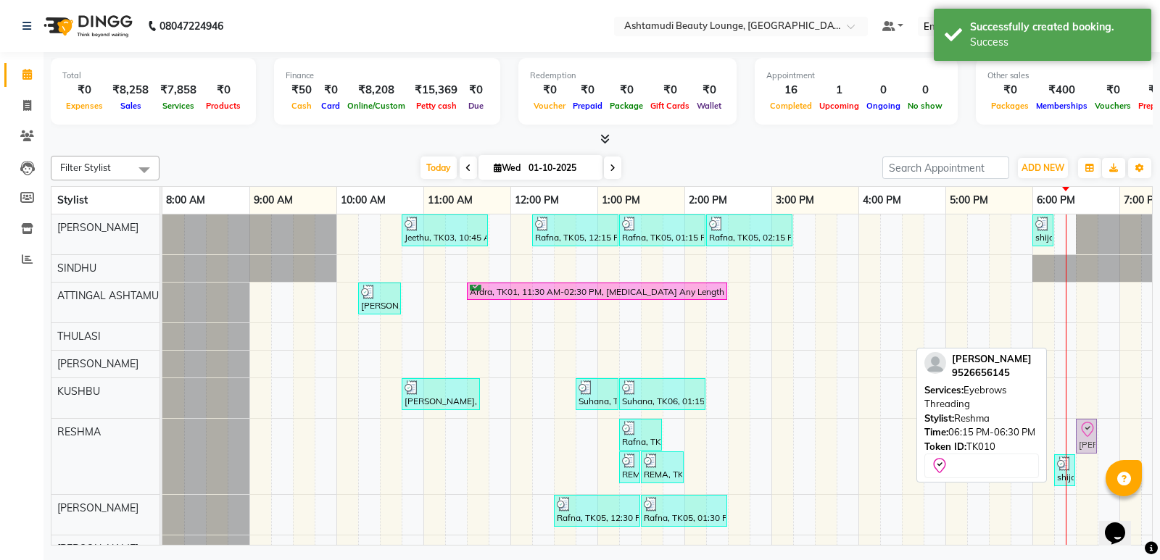
drag, startPoint x: 1069, startPoint y: 441, endPoint x: 1081, endPoint y: 439, distance: 11.7
click at [162, 439] on div "Rafna, TK05, 01:15 PM-01:45 PM, Hair Wash SUCHITHRA, TK08, 05:30 PM-05:45 PM, E…" at bounding box center [162, 456] width 0 height 75
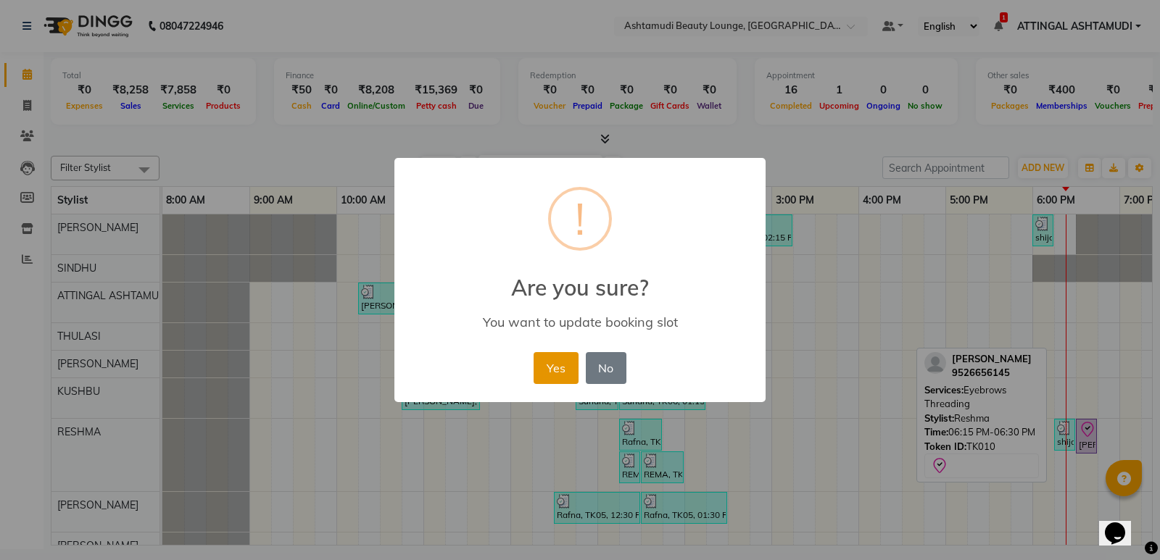
click at [552, 367] on button "Yes" at bounding box center [555, 368] width 44 height 32
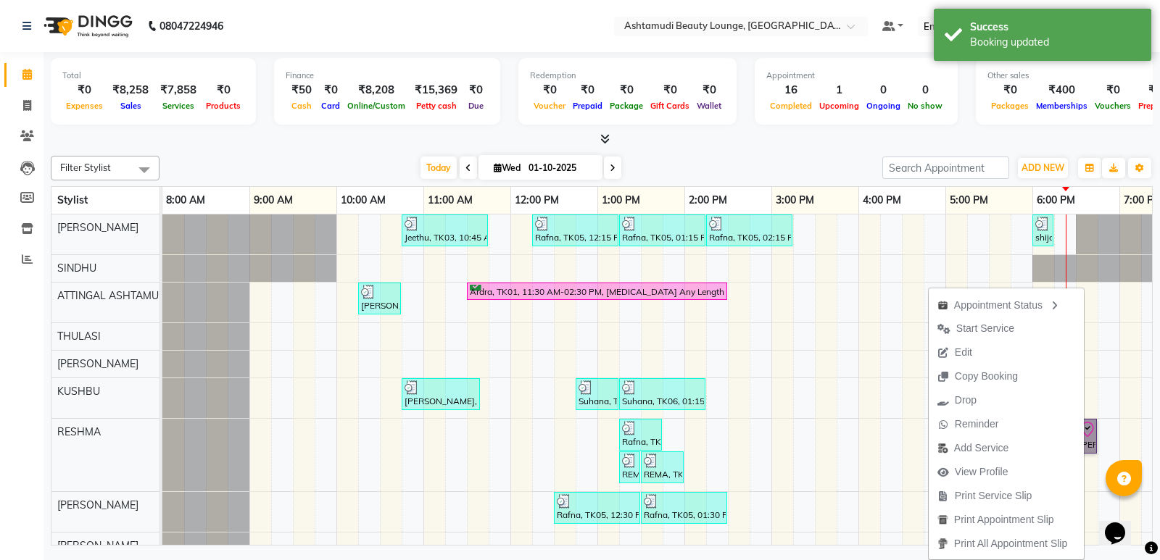
click at [895, 409] on div "Jeethu, TK03, 10:45 AM-11:45 AM, Child Style Cut Rafna, TK05, 12:15 PM-01:15 PM…" at bounding box center [727, 401] width 1131 height 373
select select "58127"
select select "975"
select select "tentative"
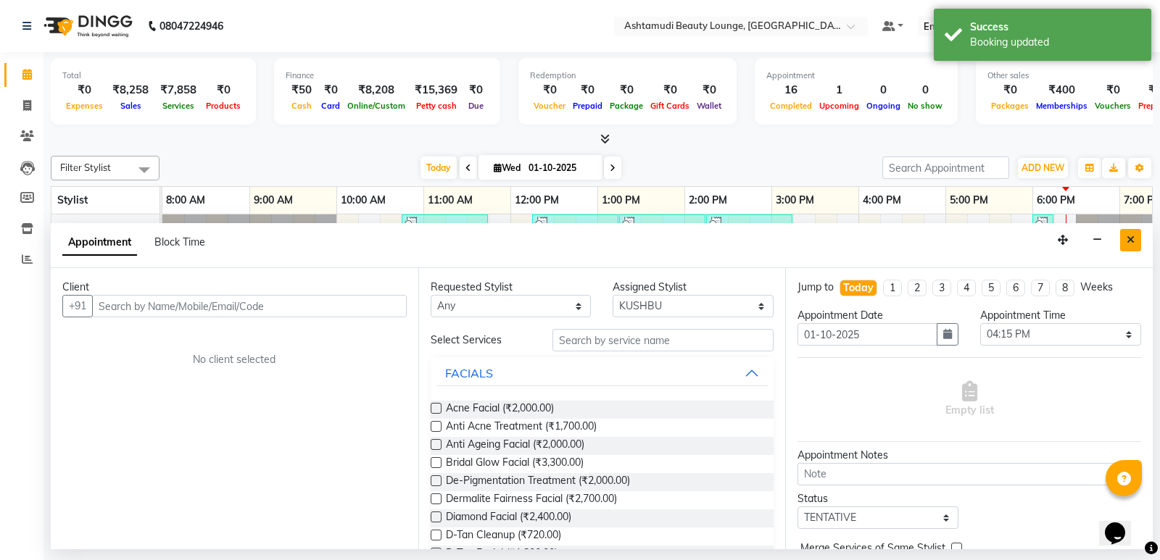
click at [1129, 233] on button "Close" at bounding box center [1130, 240] width 21 height 22
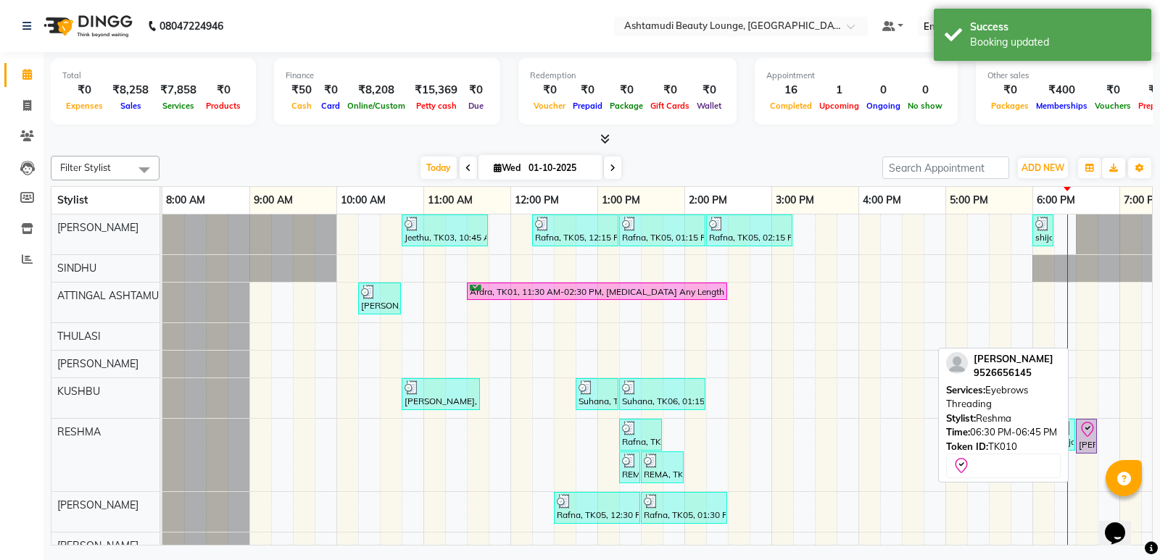
click at [1087, 435] on icon at bounding box center [1087, 429] width 17 height 17
click at [1089, 446] on div "SABITHA, TK10, 06:30 PM-06:45 PM, Eyebrows Threading" at bounding box center [1086, 436] width 18 height 30
select select "8"
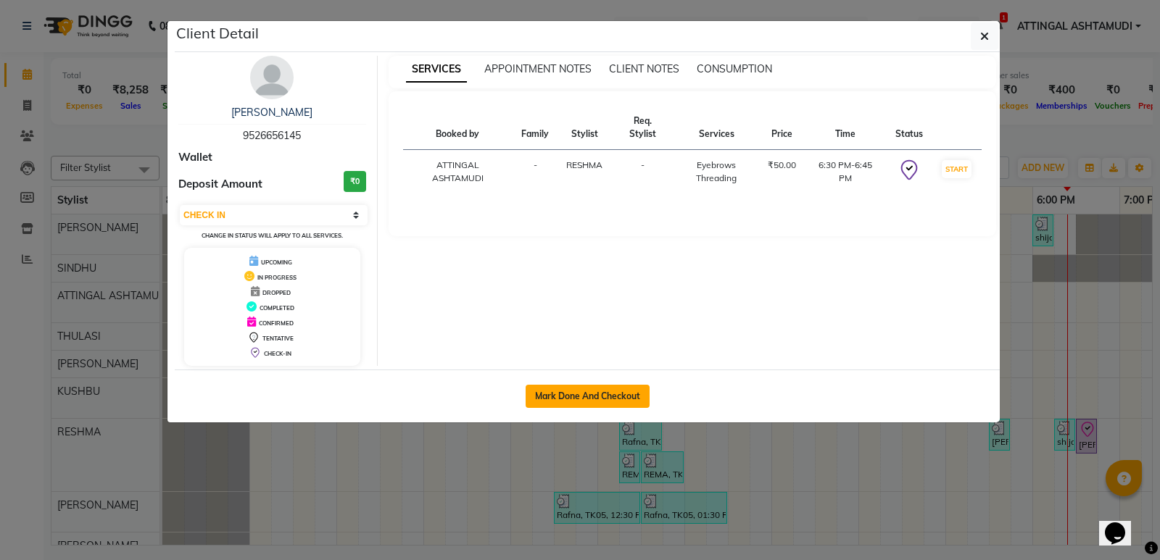
click at [597, 397] on button "Mark Done And Checkout" at bounding box center [588, 396] width 124 height 23
select select "4628"
select select "service"
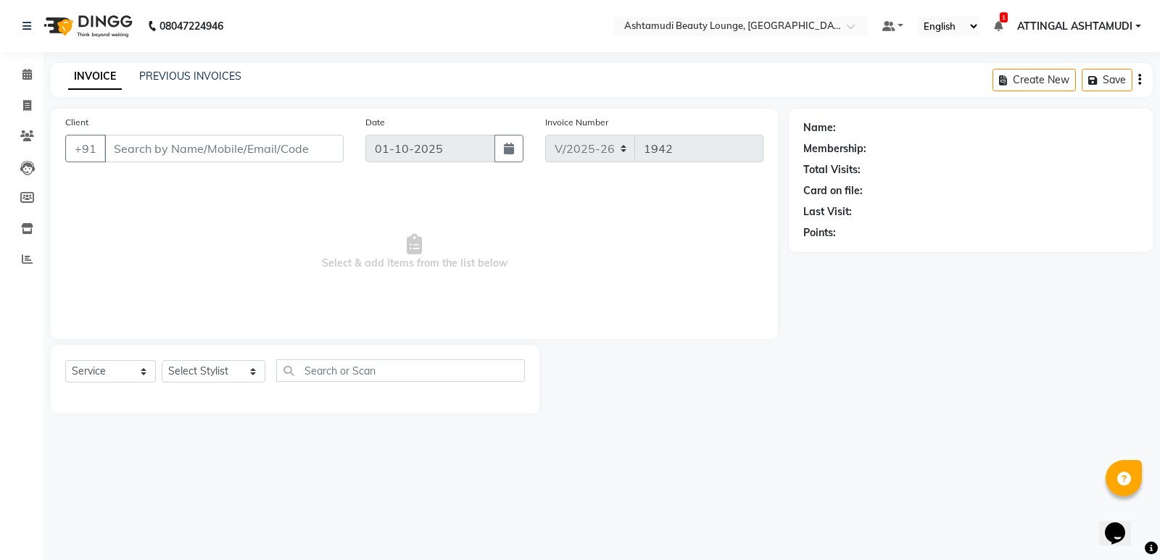
type input "9526656145"
select select "61248"
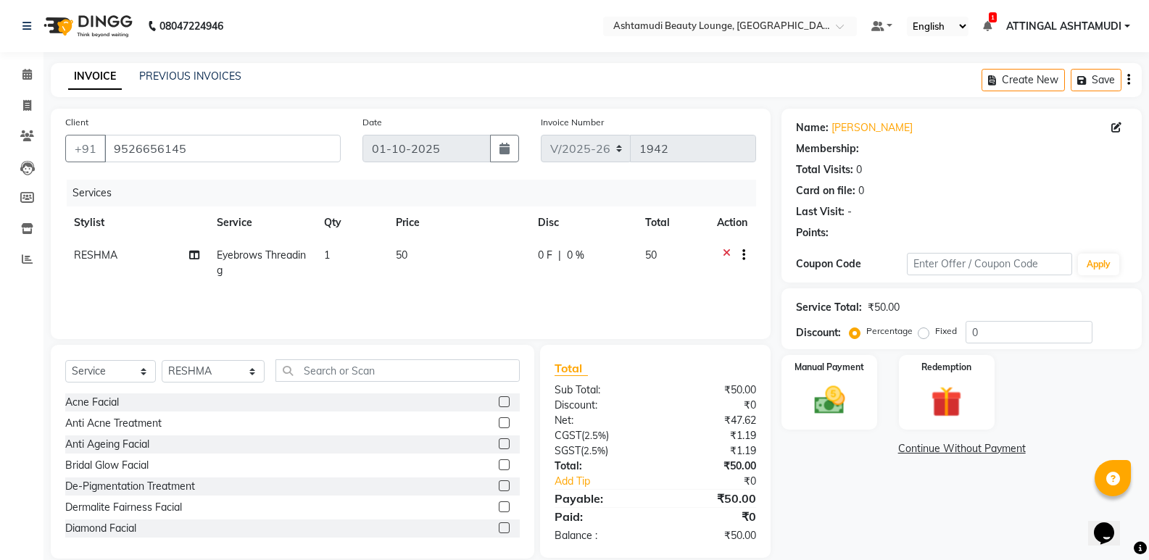
select select "1: Object"
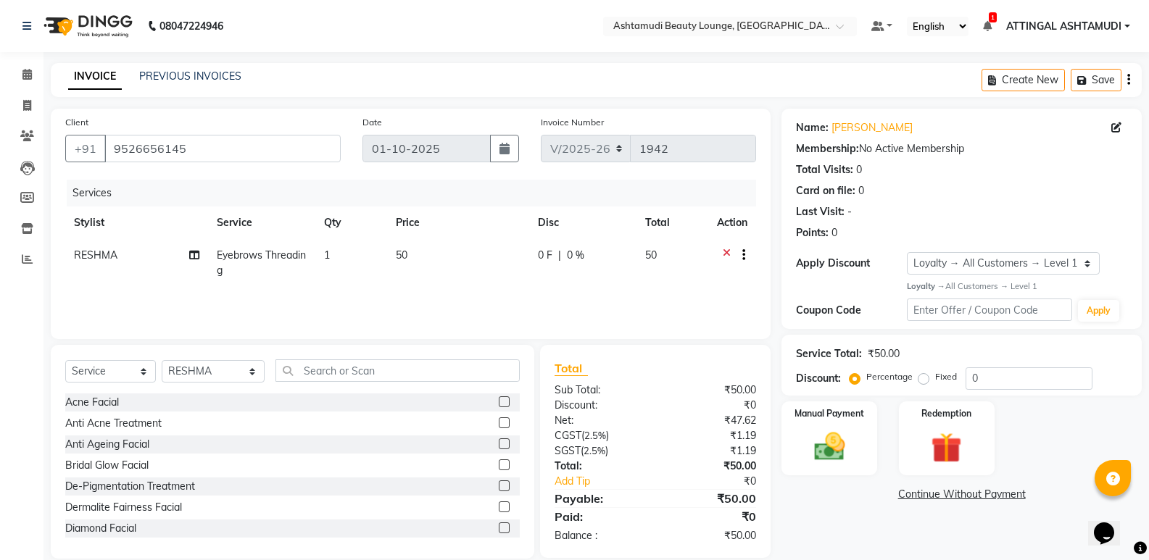
click at [826, 395] on div "Service Total: ₹50.00 Discount: Percentage Fixed 0" at bounding box center [961, 365] width 360 height 61
click at [813, 423] on div "Manual Payment" at bounding box center [829, 439] width 99 height 78
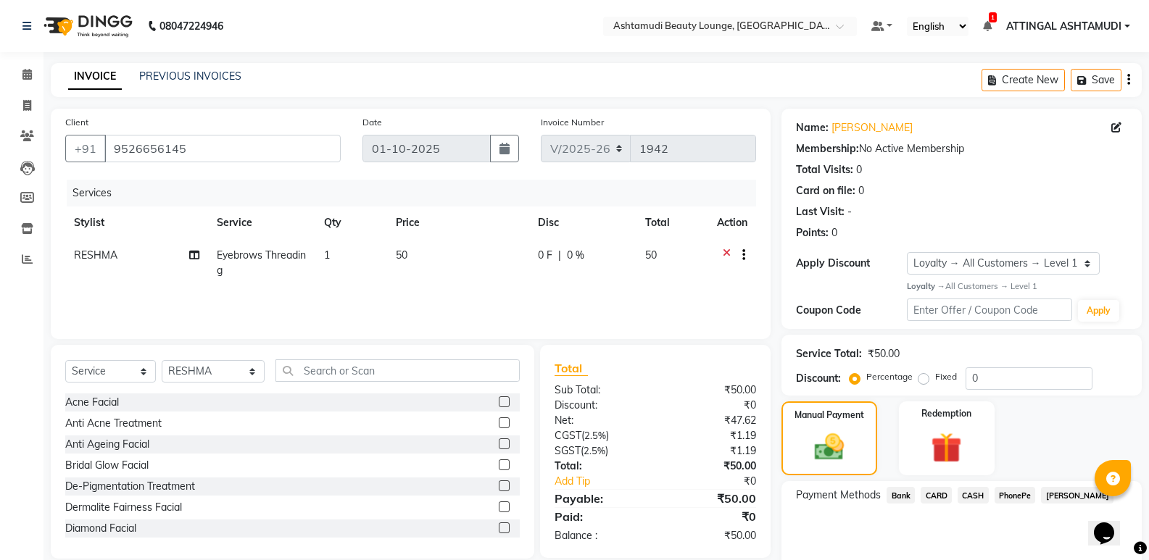
click at [1023, 496] on span "PhonePe" at bounding box center [1014, 495] width 41 height 17
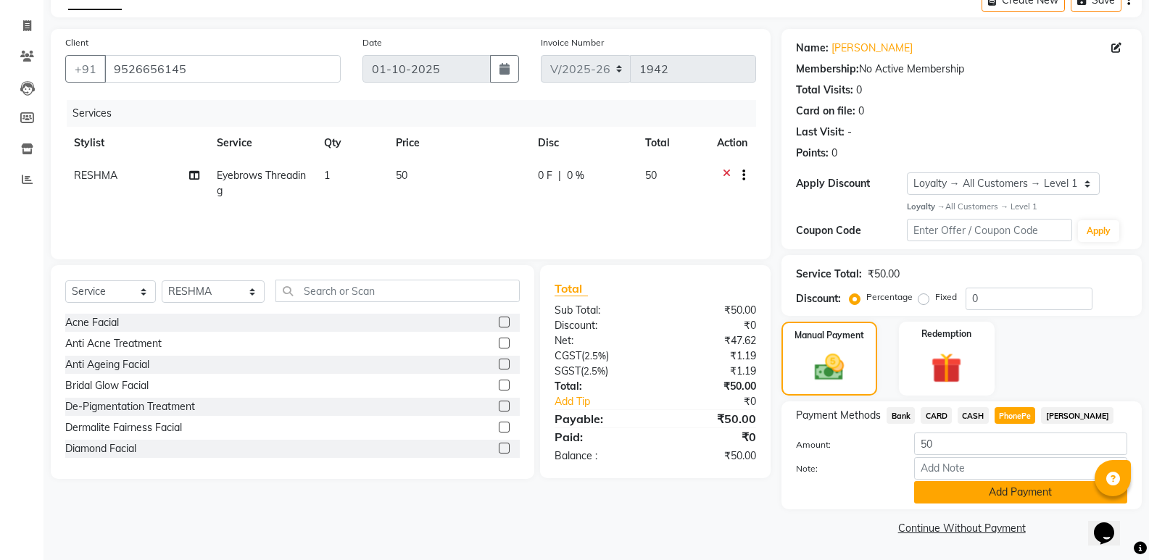
scroll to position [80, 0]
click at [979, 470] on input "Note:" at bounding box center [1020, 468] width 213 height 22
type input "SINDHU"
click at [969, 490] on button "Add Payment" at bounding box center [1020, 492] width 213 height 22
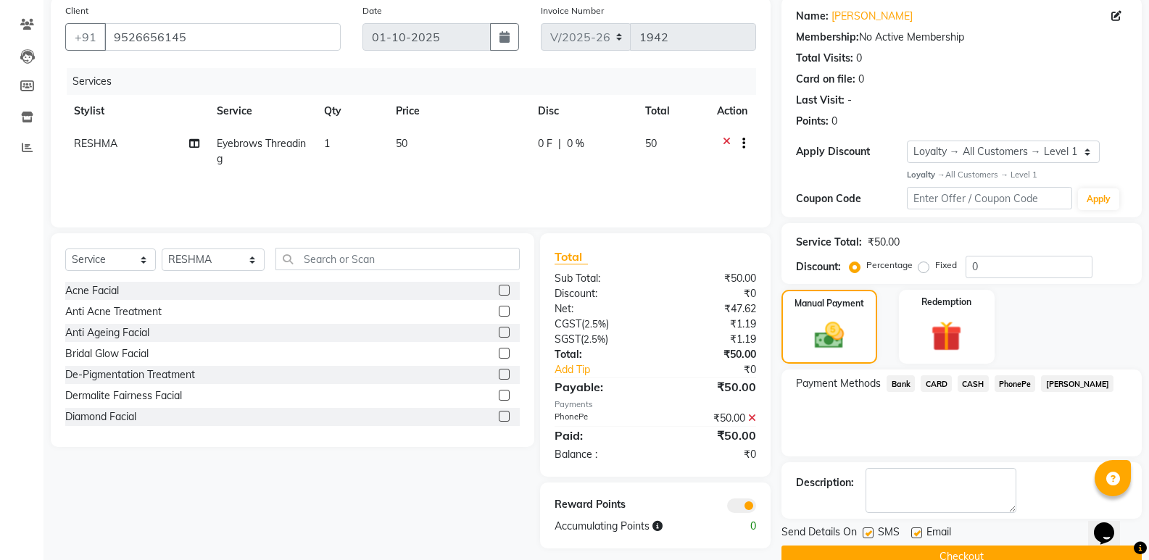
scroll to position [141, 0]
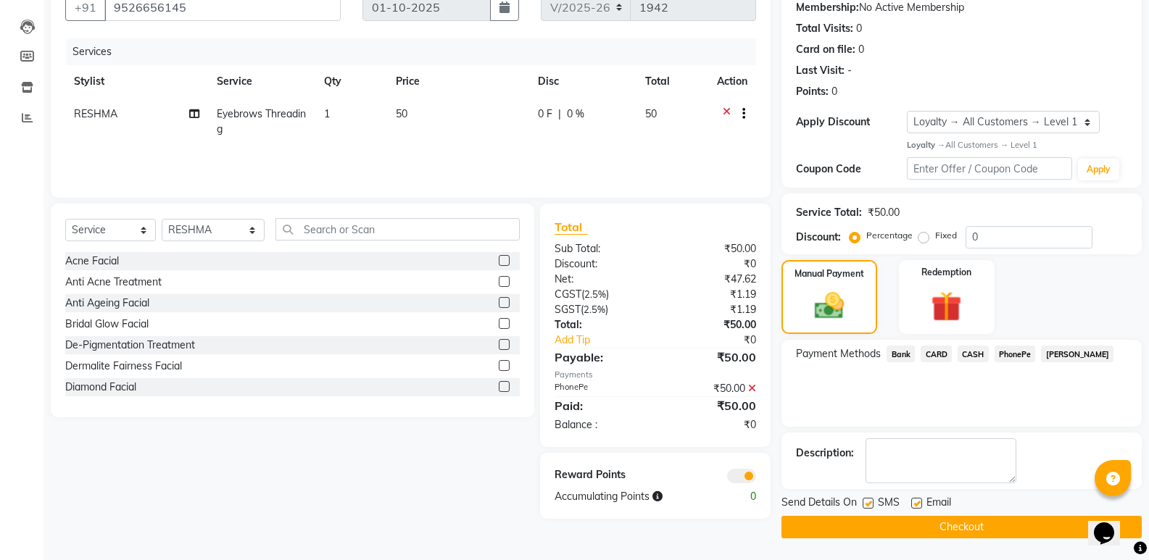
click at [915, 505] on label at bounding box center [916, 503] width 11 height 11
click at [915, 505] on input "checkbox" at bounding box center [915, 503] width 9 height 9
checkbox input "false"
click at [914, 534] on button "Checkout" at bounding box center [961, 527] width 360 height 22
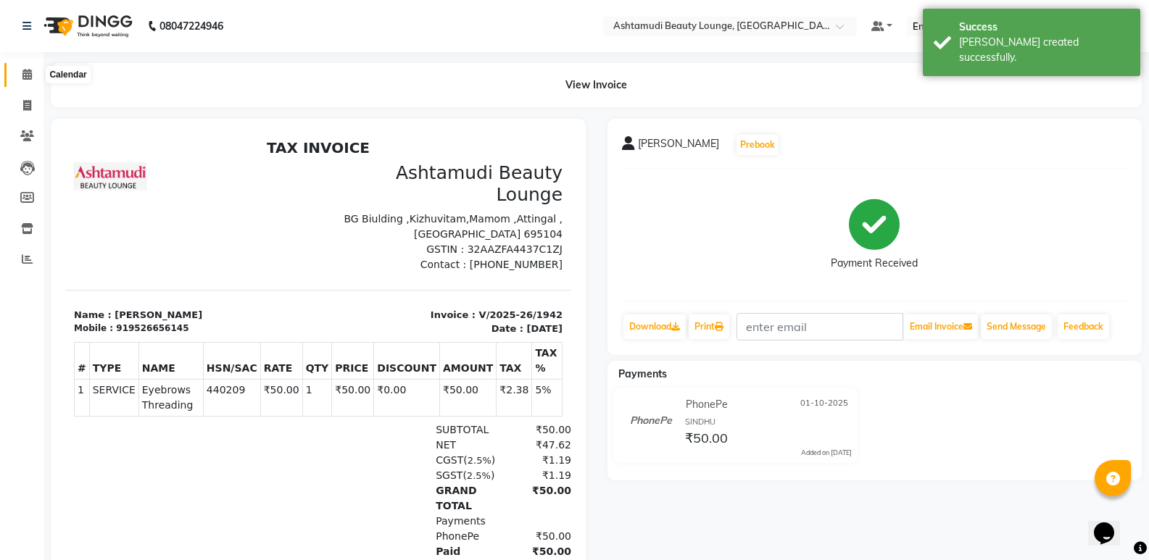
click at [27, 75] on icon at bounding box center [26, 74] width 9 height 11
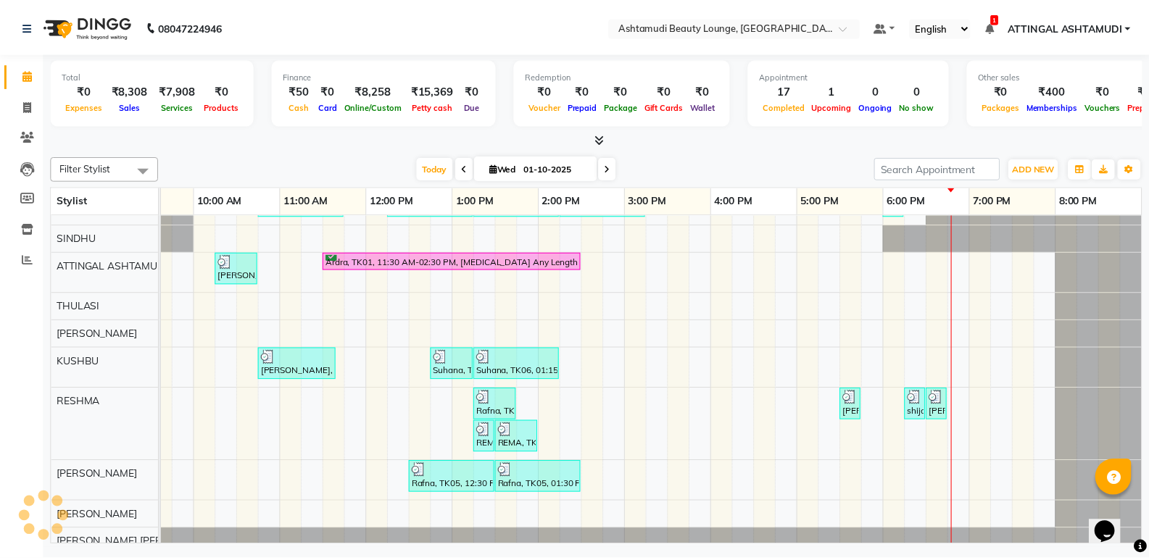
scroll to position [53, 0]
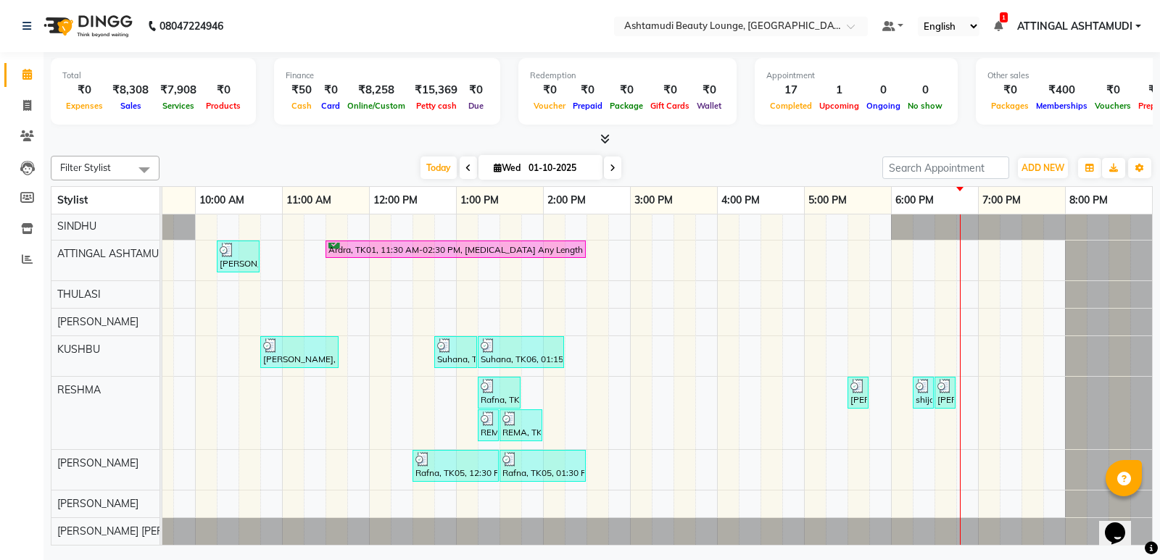
click at [607, 138] on icon at bounding box center [604, 138] width 9 height 11
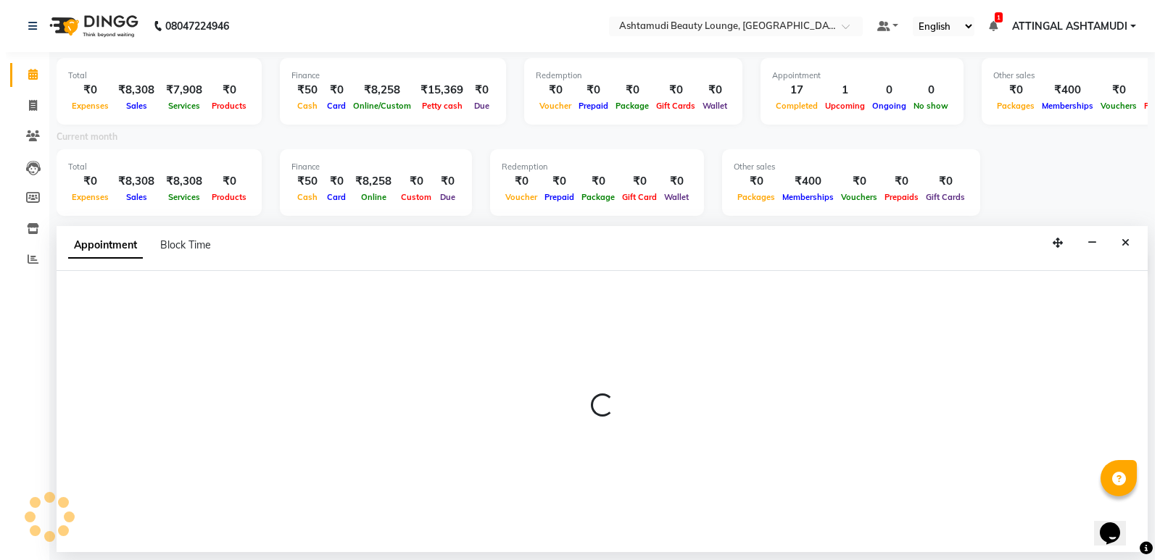
scroll to position [0, 0]
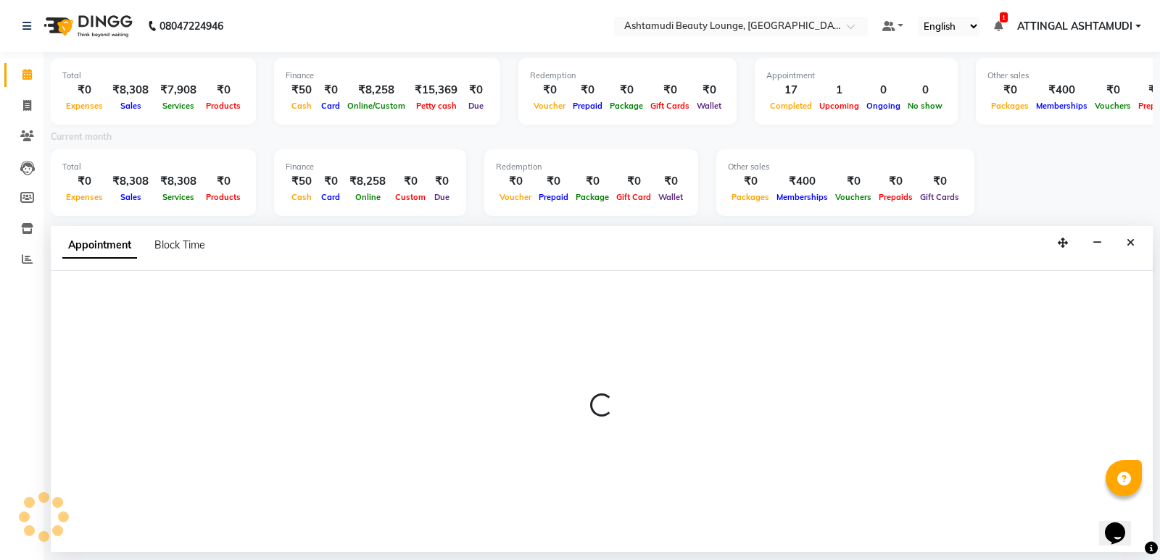
select select "58127"
select select "tentative"
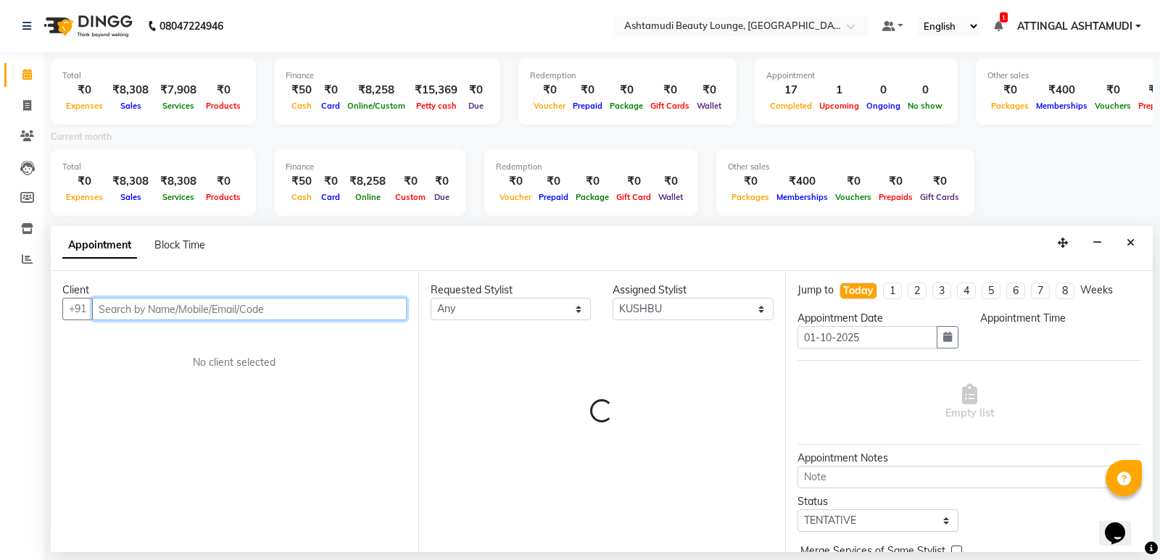
select select "1125"
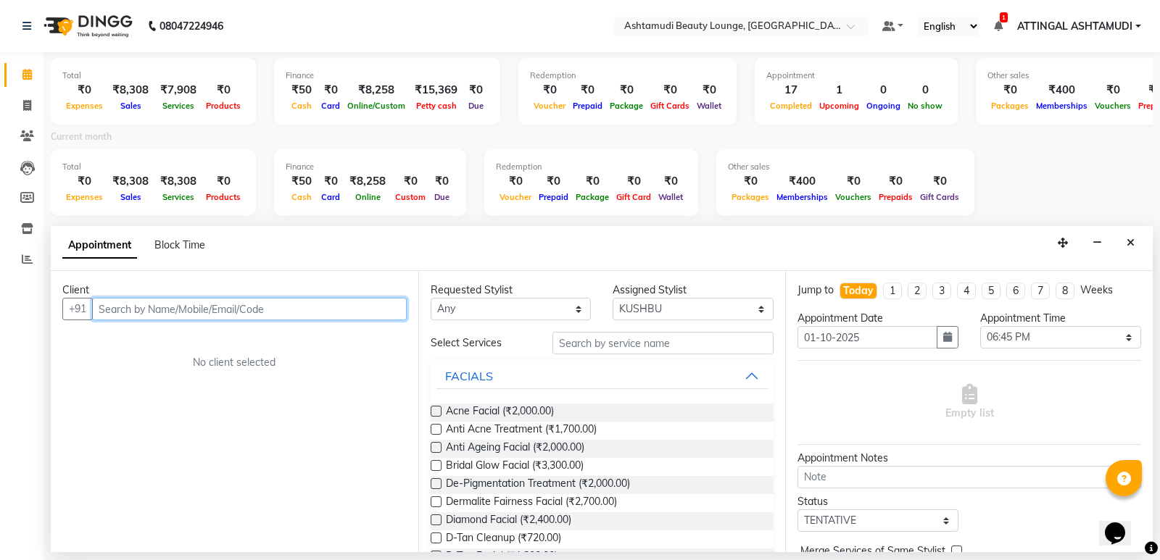
drag, startPoint x: 158, startPoint y: 301, endPoint x: 155, endPoint y: 314, distance: 13.4
click at [157, 303] on input "text" at bounding box center [249, 309] width 315 height 22
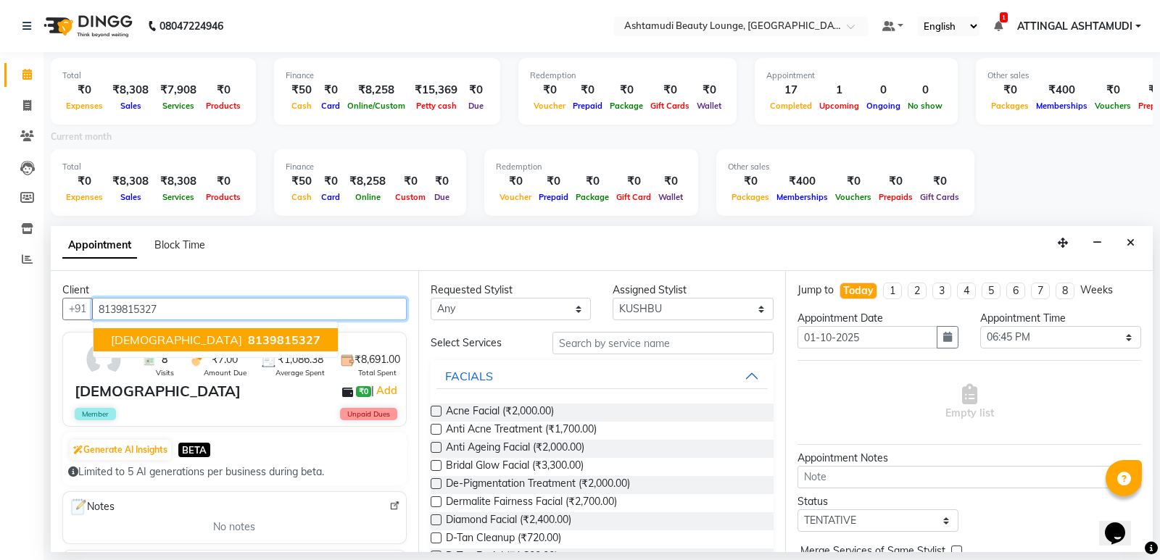
click at [248, 345] on span "8139815327" at bounding box center [284, 340] width 72 height 14
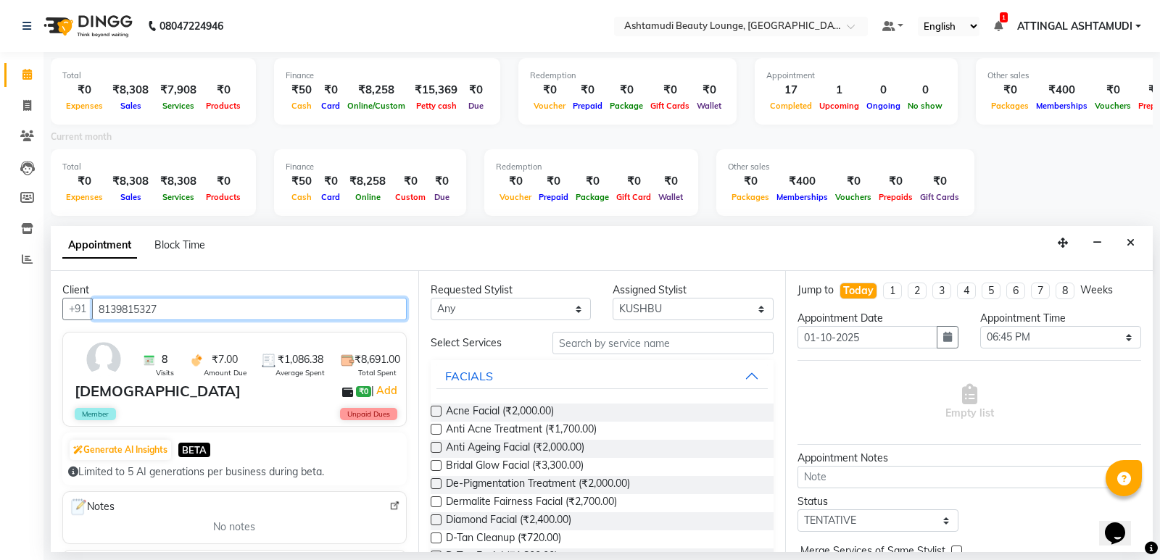
type input "8139815327"
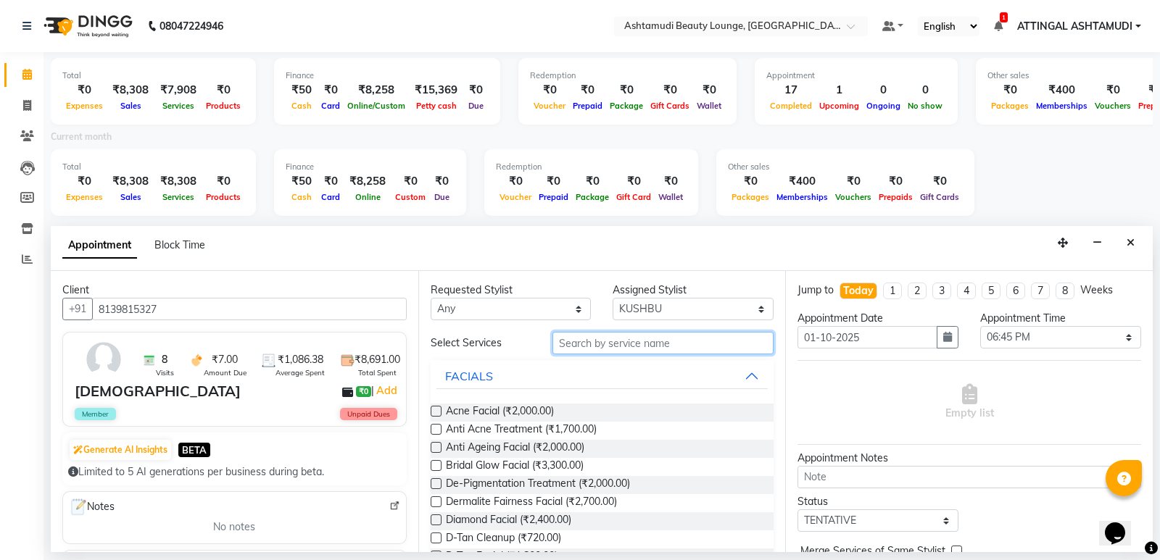
click at [586, 341] on input "text" at bounding box center [663, 343] width 222 height 22
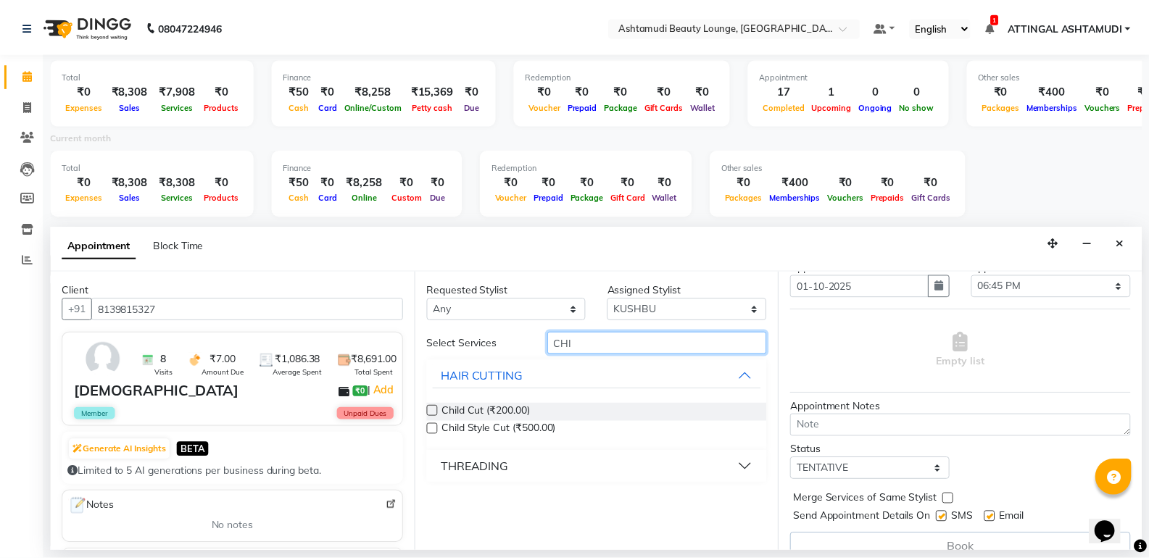
scroll to position [72, 0]
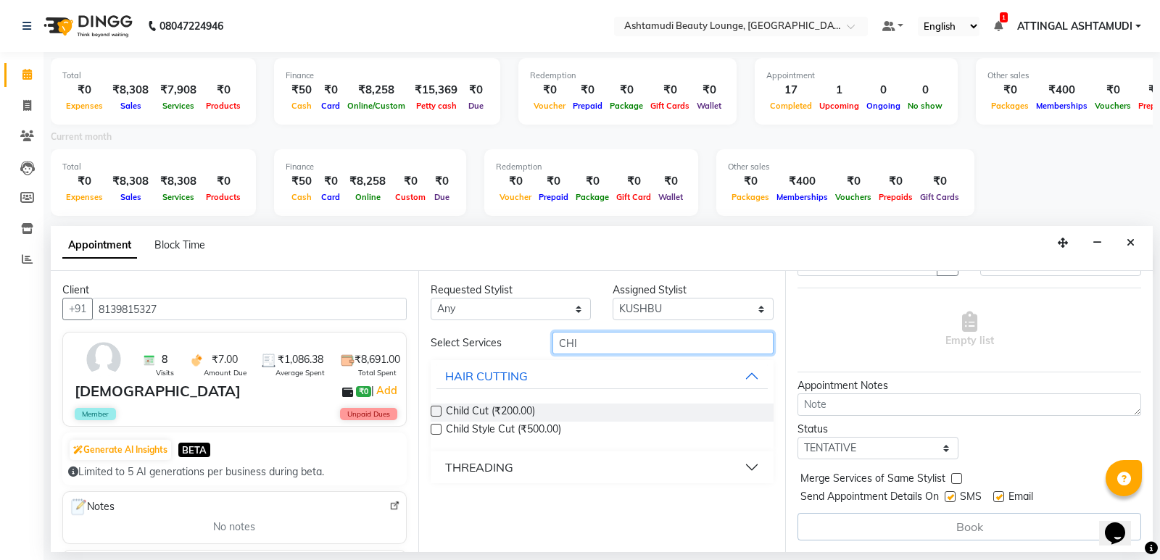
type input "CHI"
click at [439, 431] on label at bounding box center [436, 429] width 11 height 11
click at [439, 431] on input "checkbox" at bounding box center [435, 430] width 9 height 9
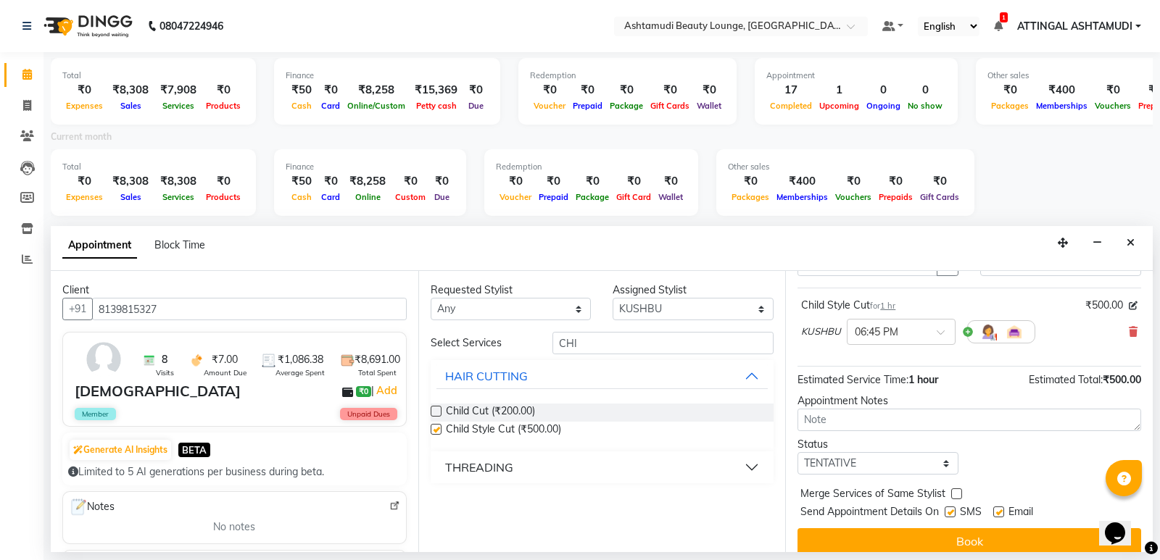
checkbox input "false"
click at [897, 458] on select "Select TENTATIVE CONFIRM CHECK-IN UPCOMING" at bounding box center [877, 463] width 161 height 22
select select "check-in"
click at [797, 452] on select "Select TENTATIVE CONFIRM CHECK-IN UPCOMING" at bounding box center [877, 463] width 161 height 22
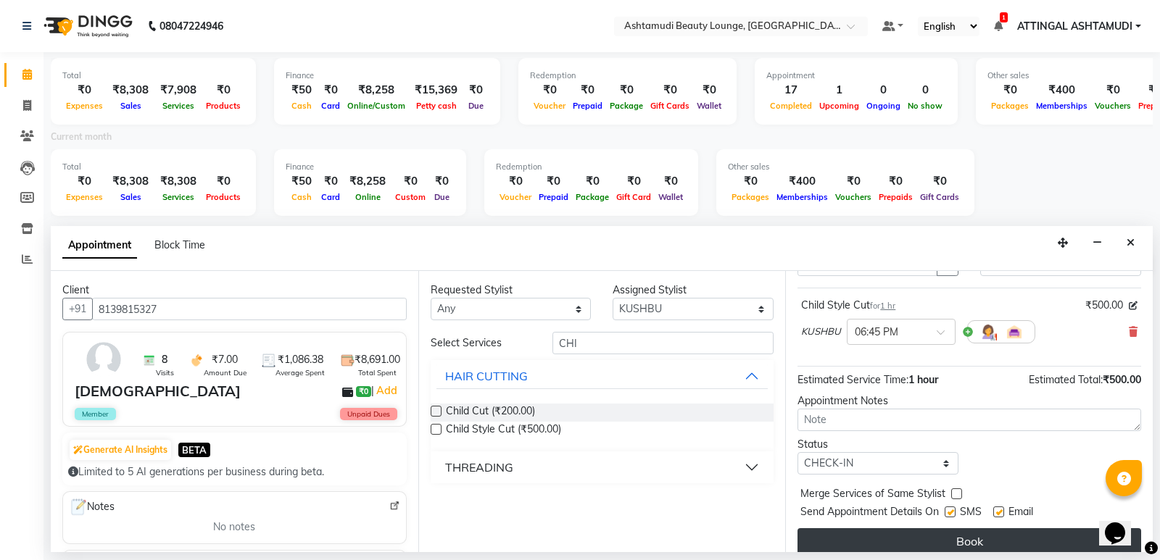
click at [1004, 541] on button "Book" at bounding box center [969, 541] width 344 height 26
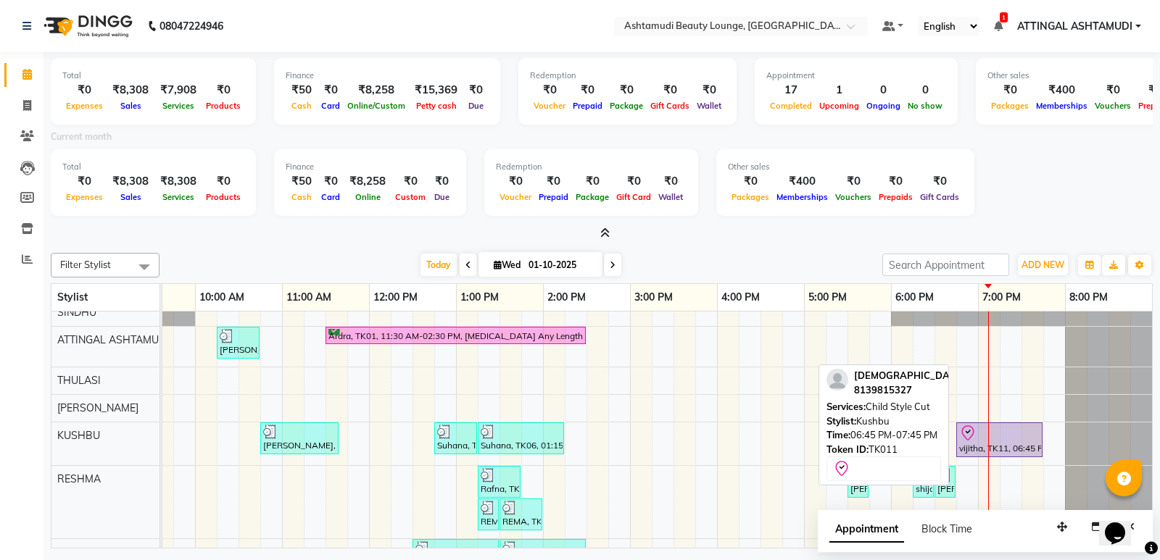
click at [1007, 445] on div "vijitha, TK11, 06:45 PM-07:45 PM, Child Style Cut" at bounding box center [999, 440] width 83 height 30
select select "8"
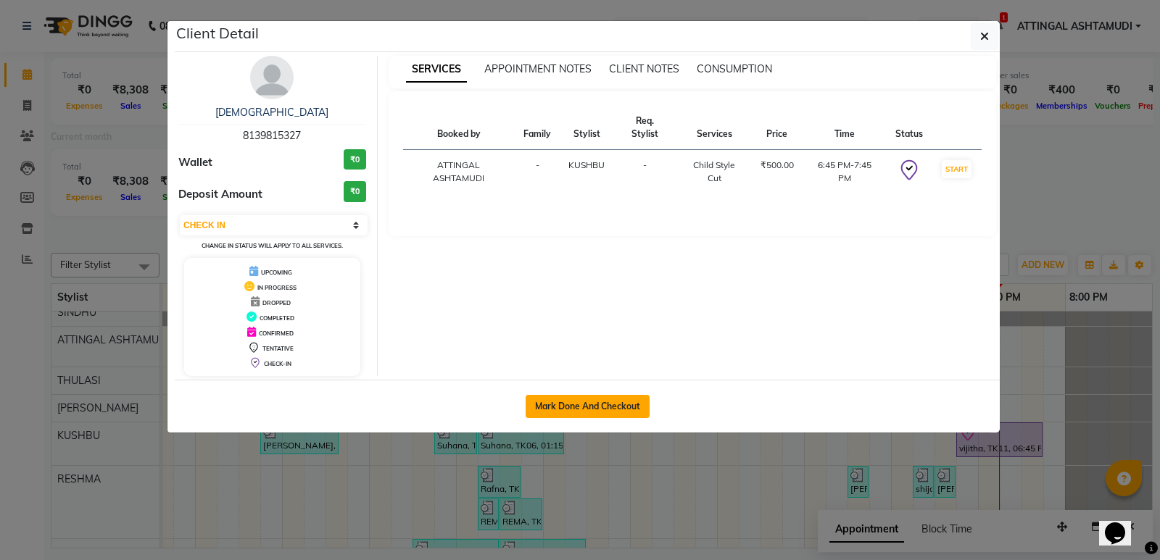
click at [605, 405] on button "Mark Done And Checkout" at bounding box center [588, 406] width 124 height 23
select select "4628"
select select "service"
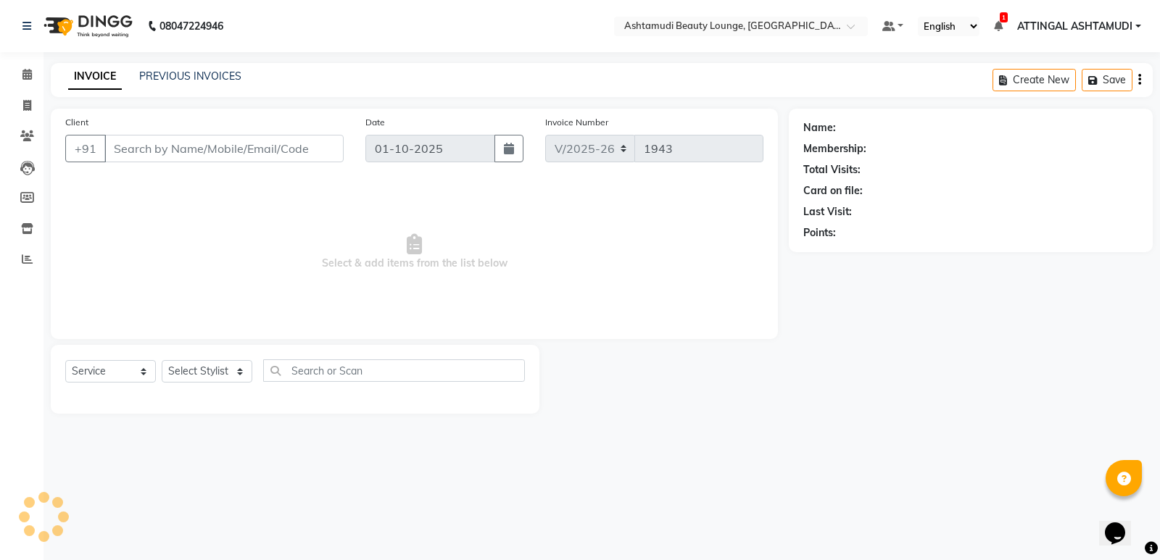
type input "8139815327"
select select "58127"
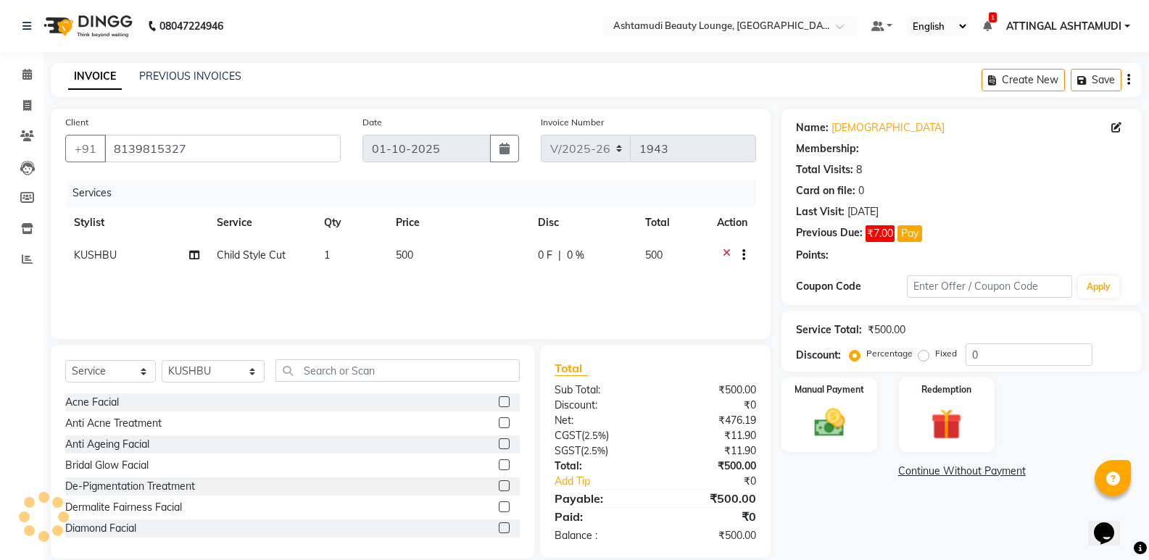
select select "1: Object"
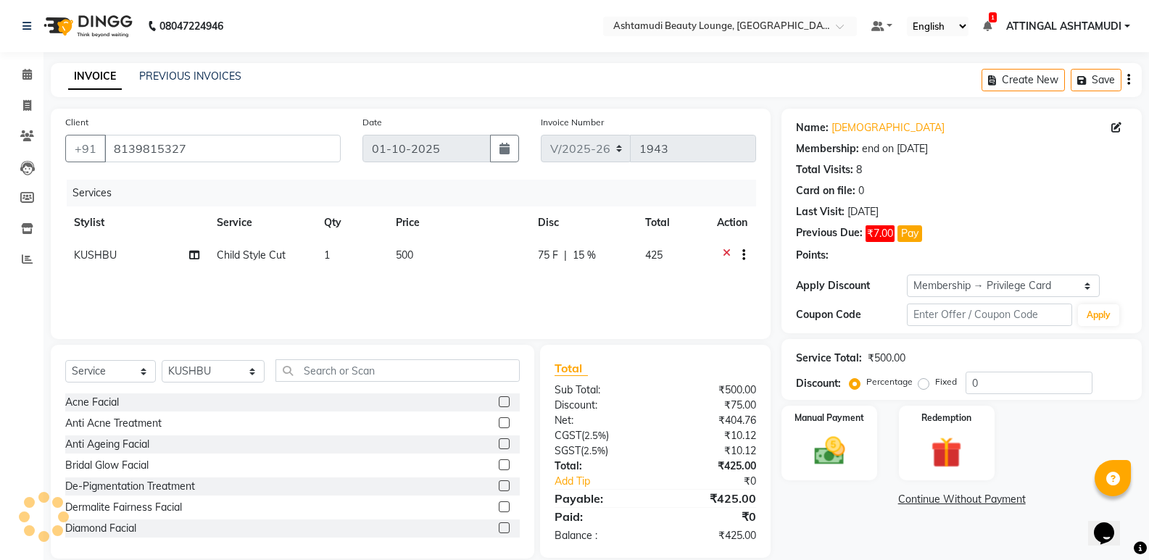
type input "15"
click at [239, 371] on select "Select Stylist ABHIRAMI THAMPI ARYA A ARYA G ATTINGAL ASHTAMUDI KUSHBU Leena Jo…" at bounding box center [213, 371] width 103 height 22
select select "61248"
click at [162, 360] on select "Select Stylist ABHIRAMI THAMPI ARYA A ARYA G ATTINGAL ASHTAMUDI KUSHBU Leena Jo…" at bounding box center [213, 371] width 103 height 22
click at [369, 375] on input "text" at bounding box center [397, 371] width 244 height 22
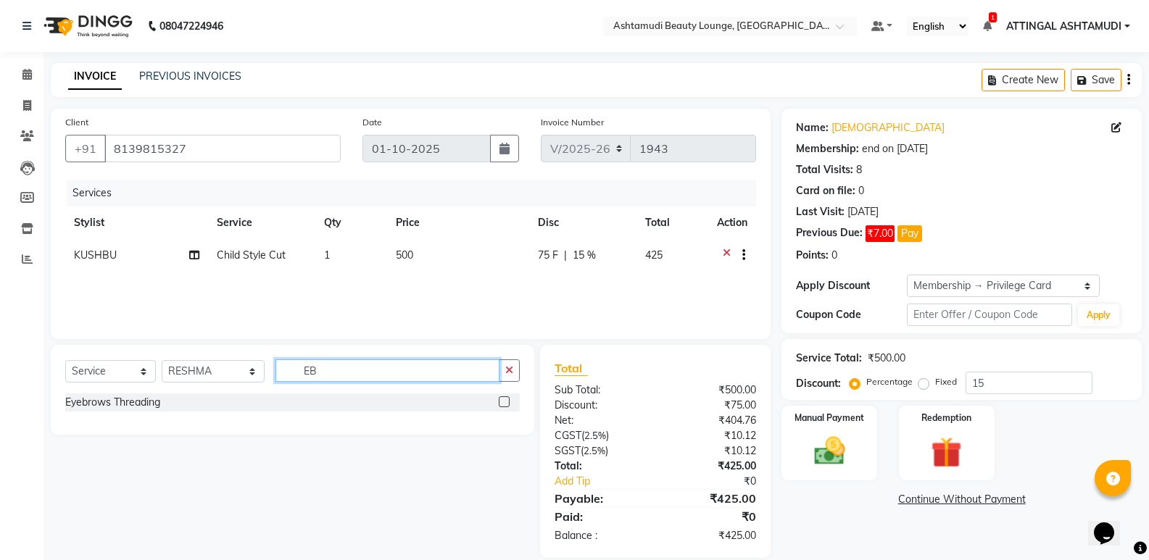
type input "EB"
click at [503, 400] on label at bounding box center [504, 401] width 11 height 11
click at [503, 400] on input "checkbox" at bounding box center [503, 402] width 9 height 9
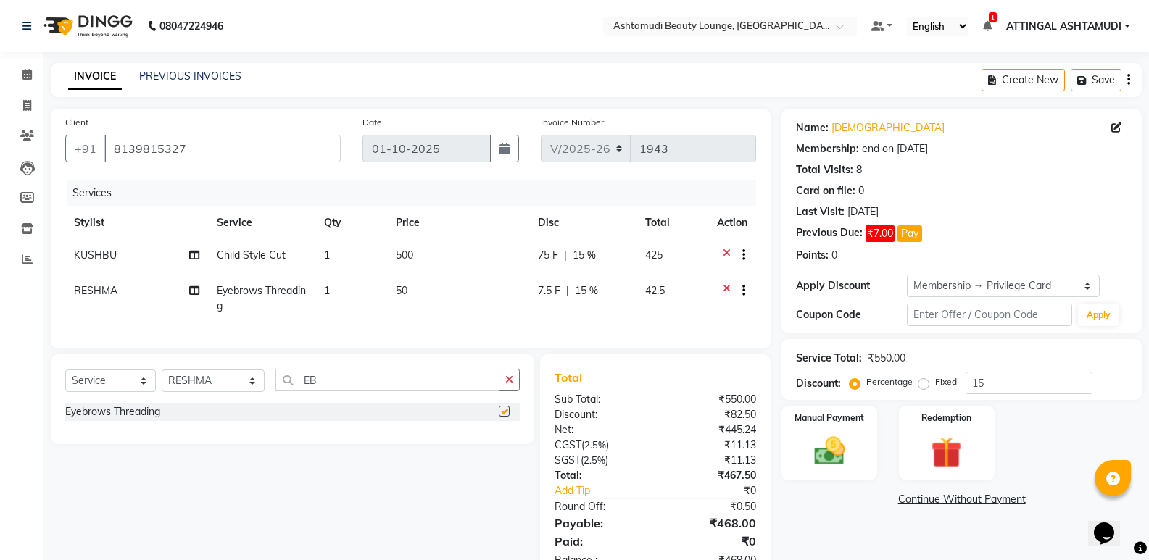
checkbox input "false"
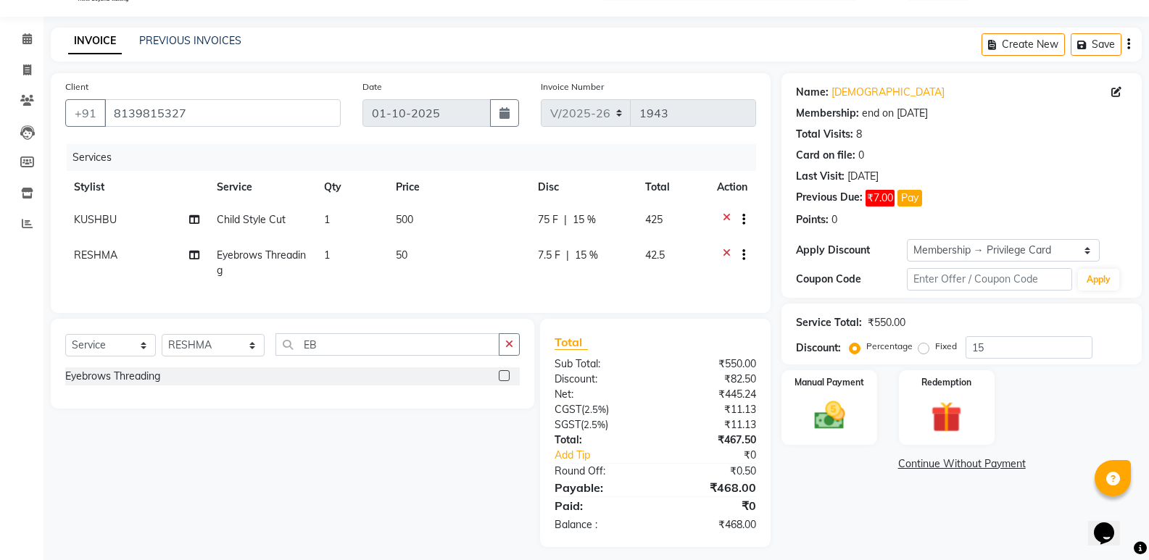
scroll to position [55, 0]
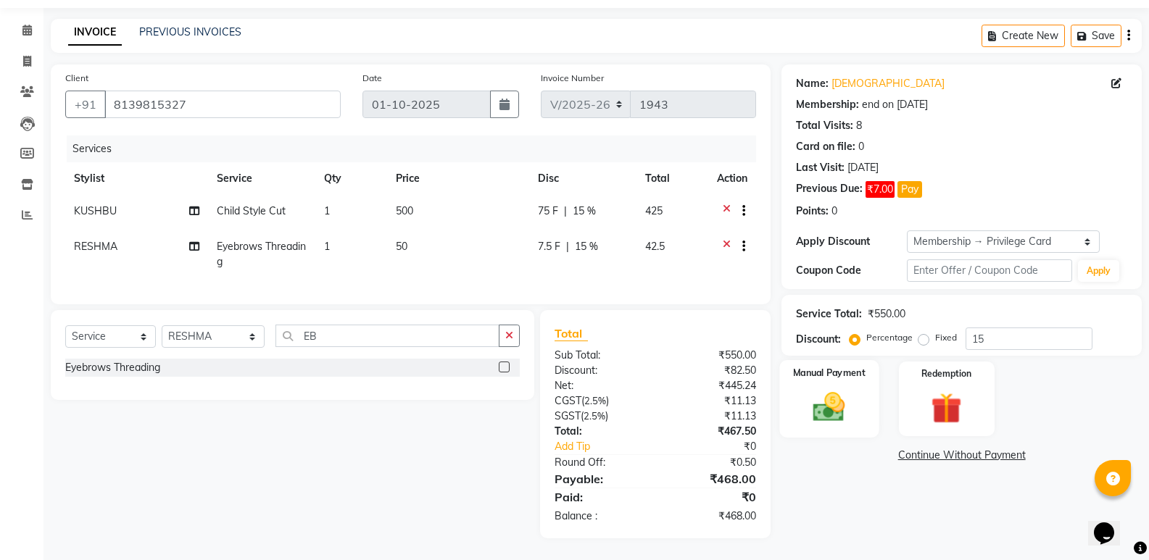
click at [839, 409] on img at bounding box center [828, 407] width 51 height 37
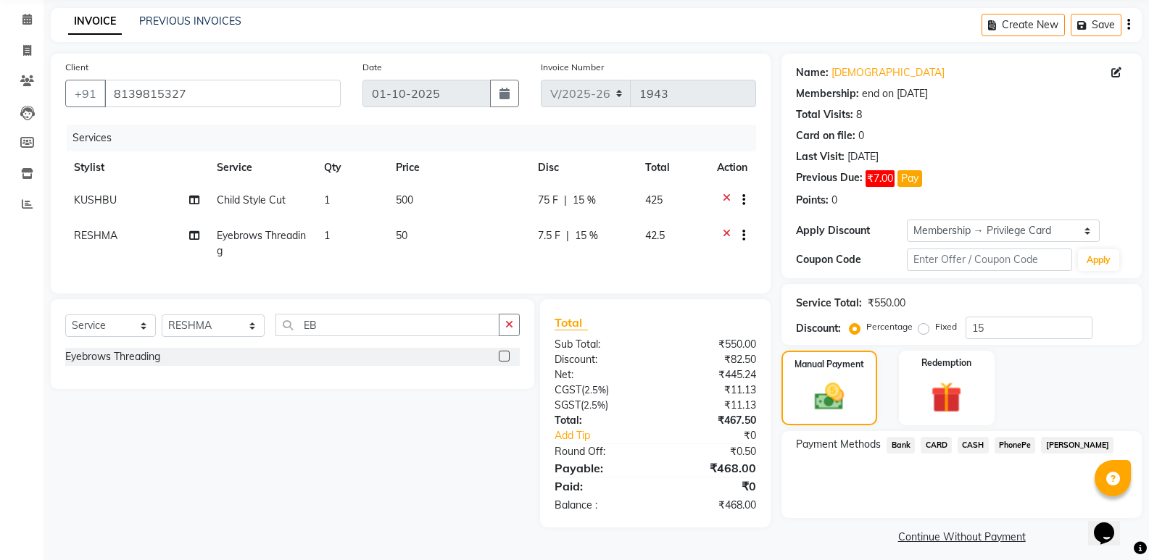
click at [1010, 449] on span "PhonePe" at bounding box center [1014, 445] width 41 height 17
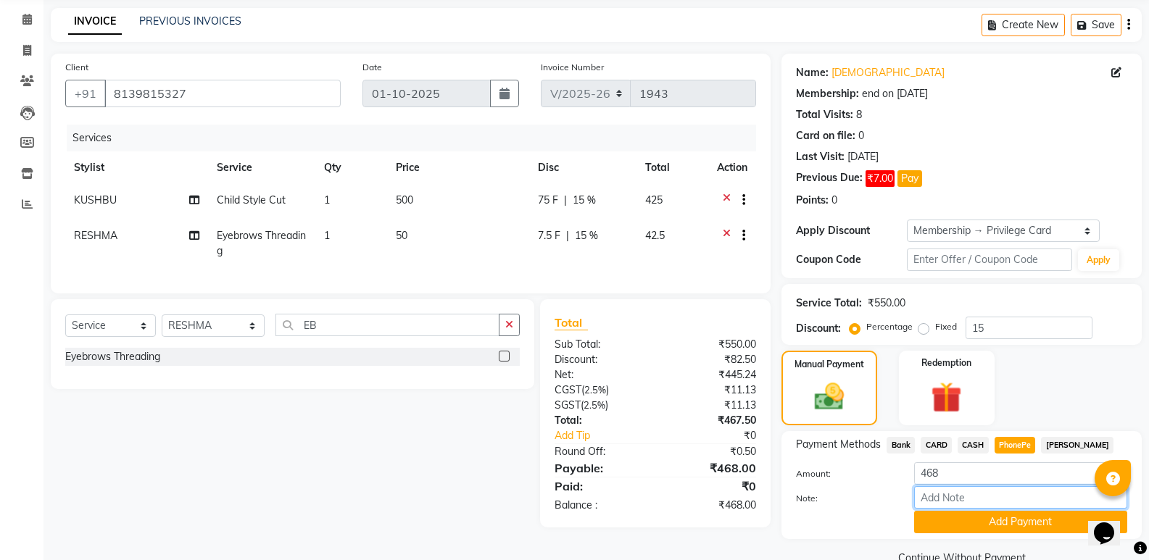
click at [1026, 498] on input "Note:" at bounding box center [1020, 497] width 213 height 22
type input "SINDHU"
click at [1041, 526] on button "Add Payment" at bounding box center [1020, 522] width 213 height 22
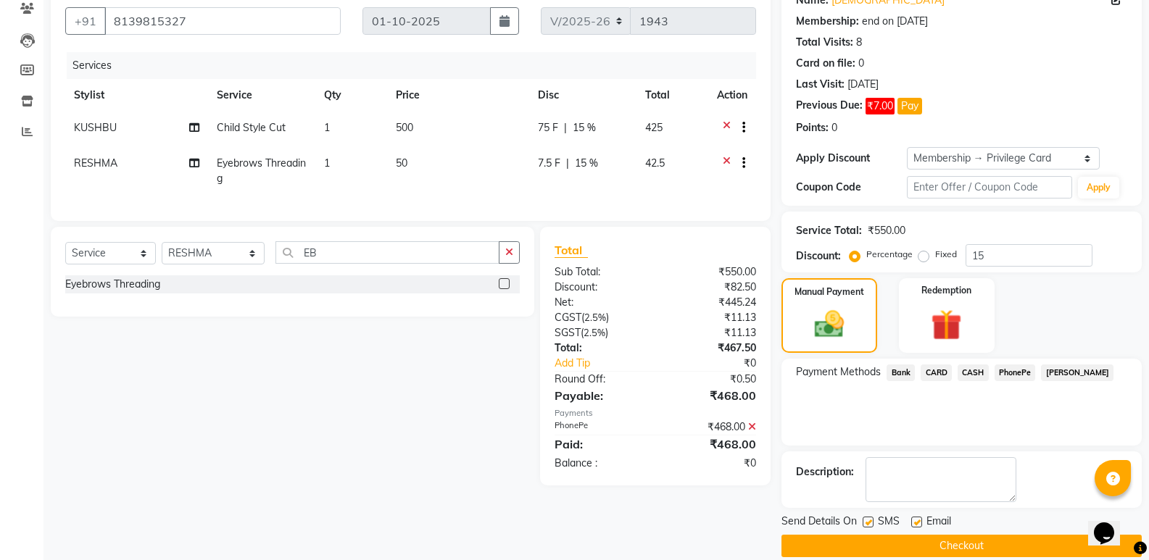
scroll to position [146, 0]
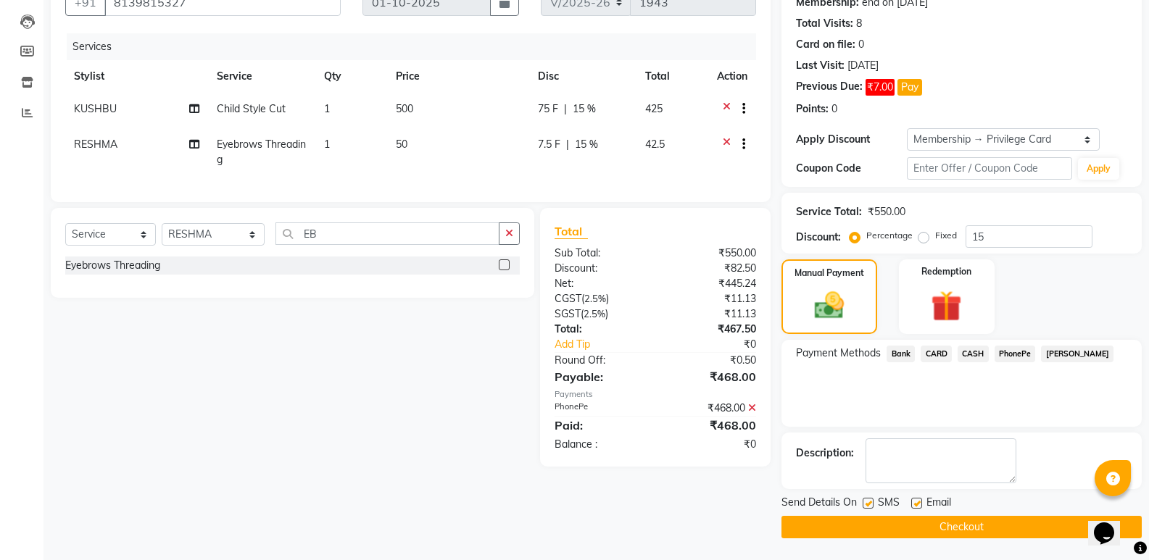
click at [915, 504] on label at bounding box center [916, 503] width 11 height 11
click at [915, 504] on input "checkbox" at bounding box center [915, 503] width 9 height 9
checkbox input "false"
click at [979, 531] on button "Checkout" at bounding box center [961, 527] width 360 height 22
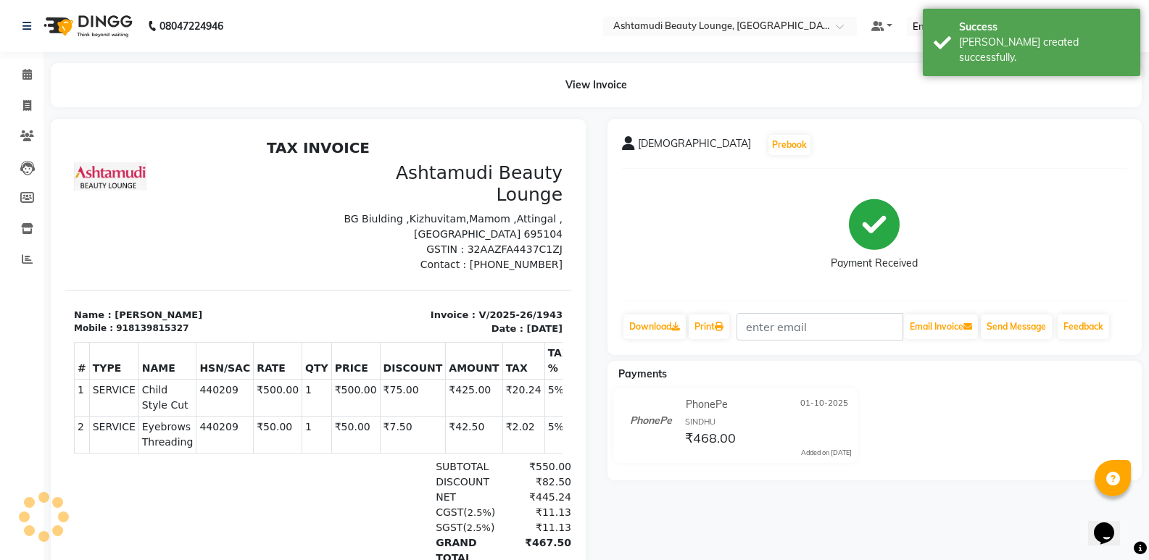
select select "service"
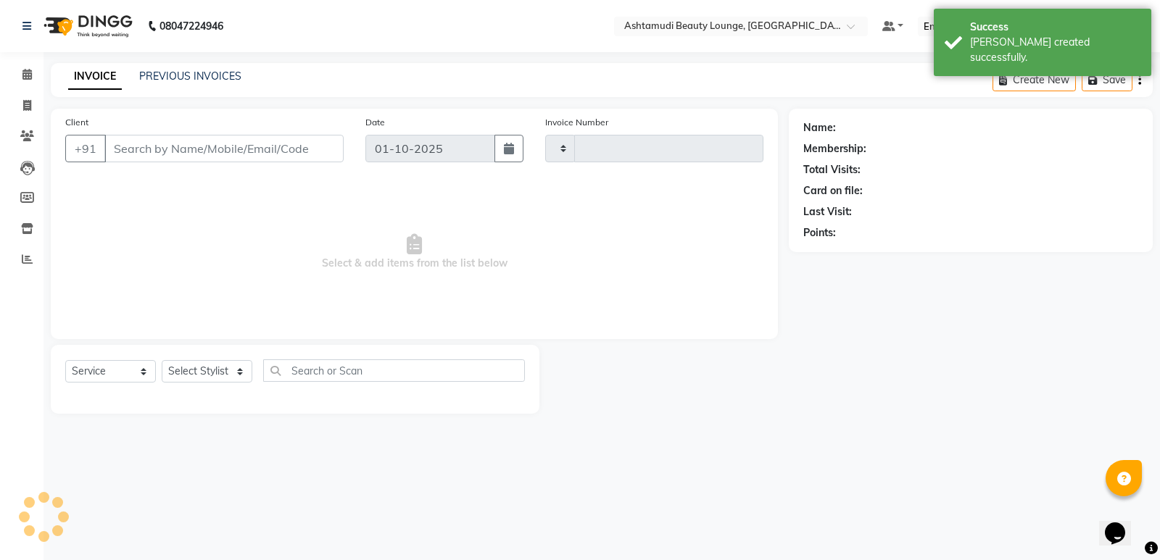
type input "1944"
select select "4628"
type input "8139815327"
select select "61248"
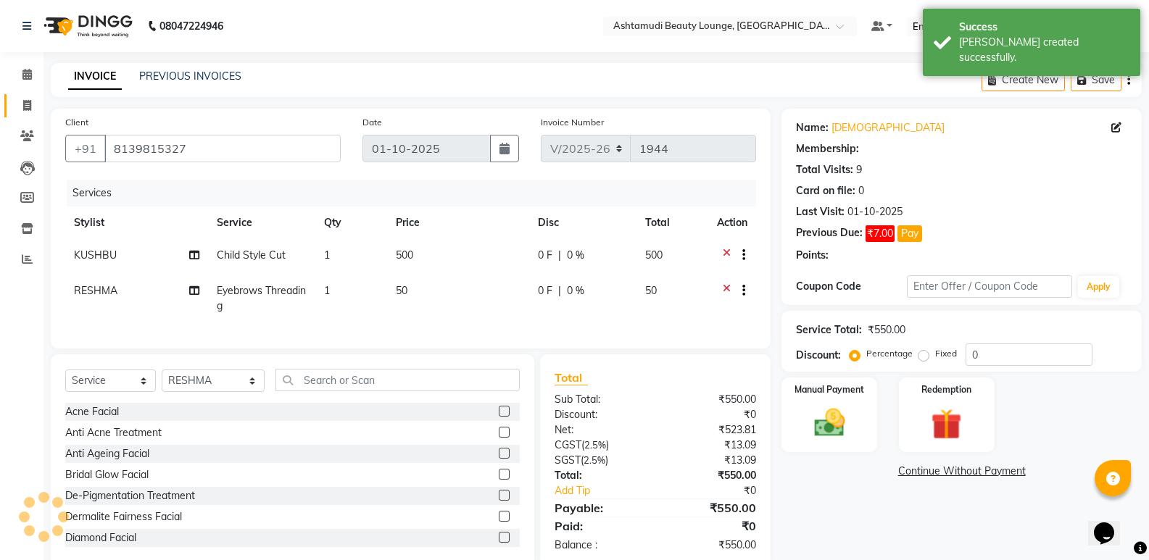
select select "1: Object"
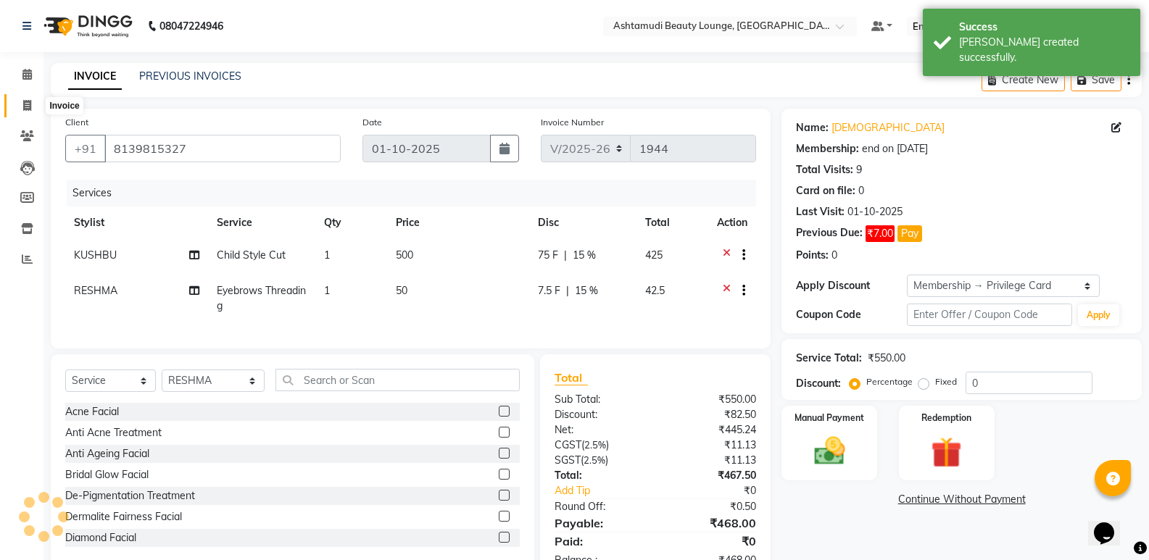
type input "15"
click at [33, 67] on span at bounding box center [26, 75] width 25 height 17
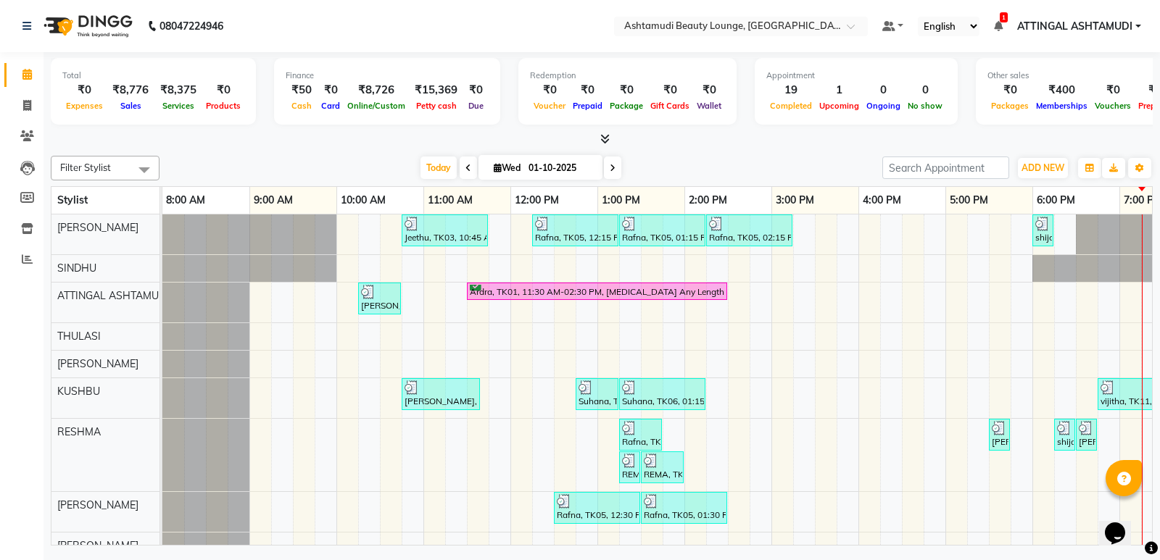
click at [603, 134] on icon at bounding box center [604, 138] width 9 height 11
